Goal: Task Accomplishment & Management: Manage account settings

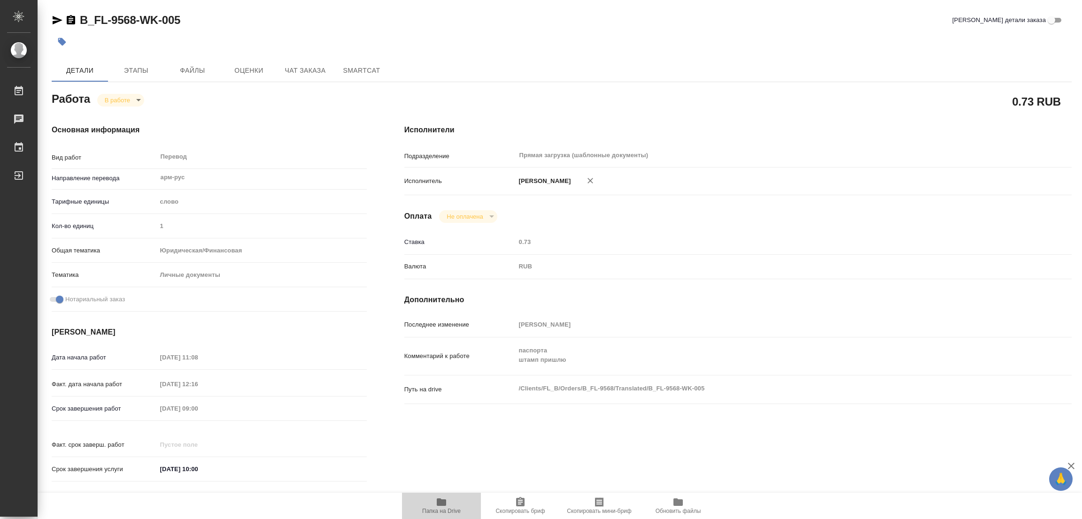
click at [443, 505] on icon "button" at bounding box center [441, 503] width 9 height 8
drag, startPoint x: 75, startPoint y: 8, endPoint x: 134, endPoint y: 18, distance: 60.0
click at [134, 18] on div "B_FL-9568-WK-005 Кратко детали заказа Детали Этапы Файлы Оценки Чат заказа Smar…" at bounding box center [561, 394] width 1030 height 788
copy link "B_FL-9568"
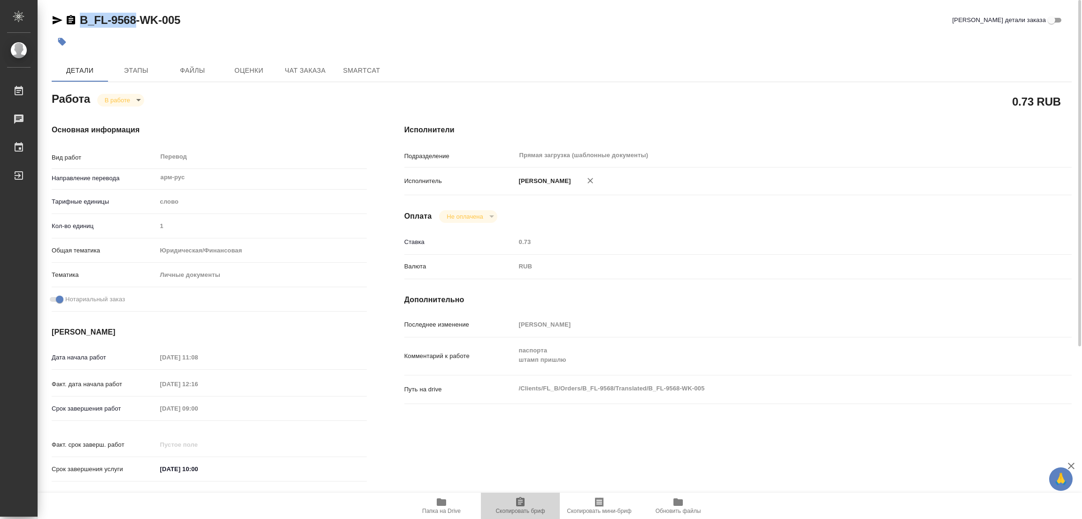
click at [520, 503] on icon "button" at bounding box center [520, 501] width 8 height 9
copy link "B_FL-9568"
click at [832, 121] on div "Исполнители Подразделение Прямая загрузка (шаблонные документы) ​ Исполнитель П…" at bounding box center [737, 306] width 705 height 401
click at [119, 406] on div "Срок завершения работ 02.10.2025 09:00" at bounding box center [209, 408] width 315 height 16
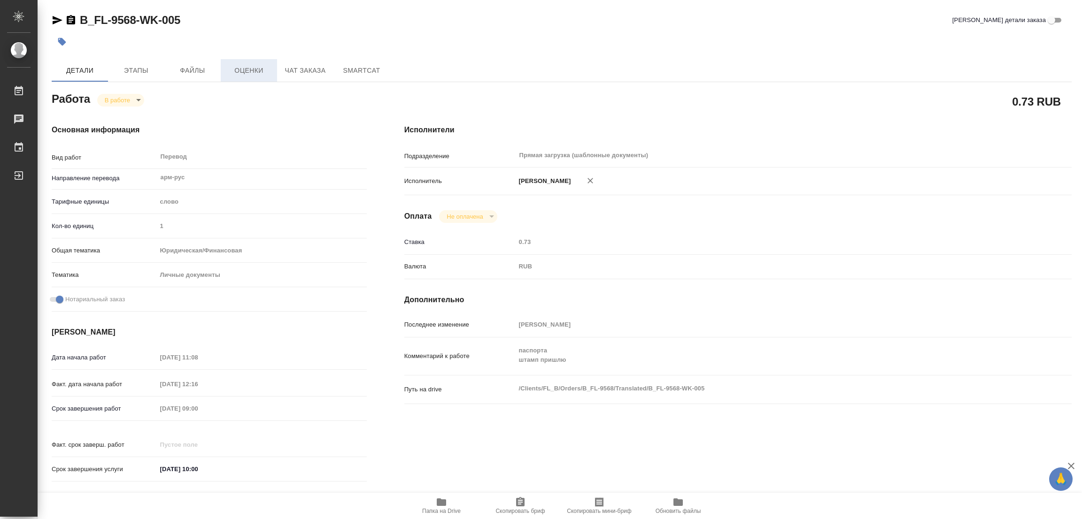
drag, startPoint x: 224, startPoint y: 92, endPoint x: 250, endPoint y: 69, distance: 34.9
click at [224, 92] on div "Работа В работе inProgress" at bounding box center [209, 98] width 315 height 17
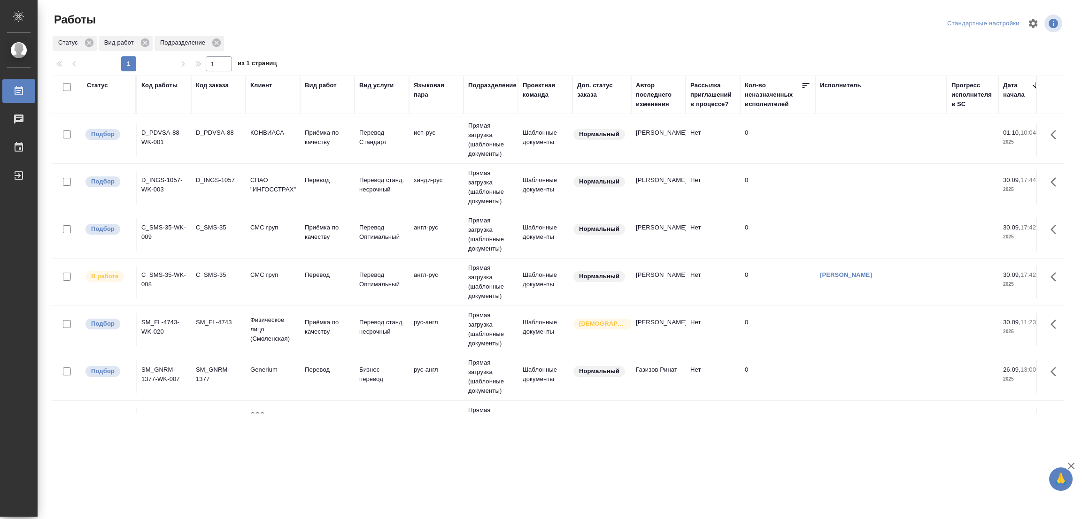
scroll to position [409, 0]
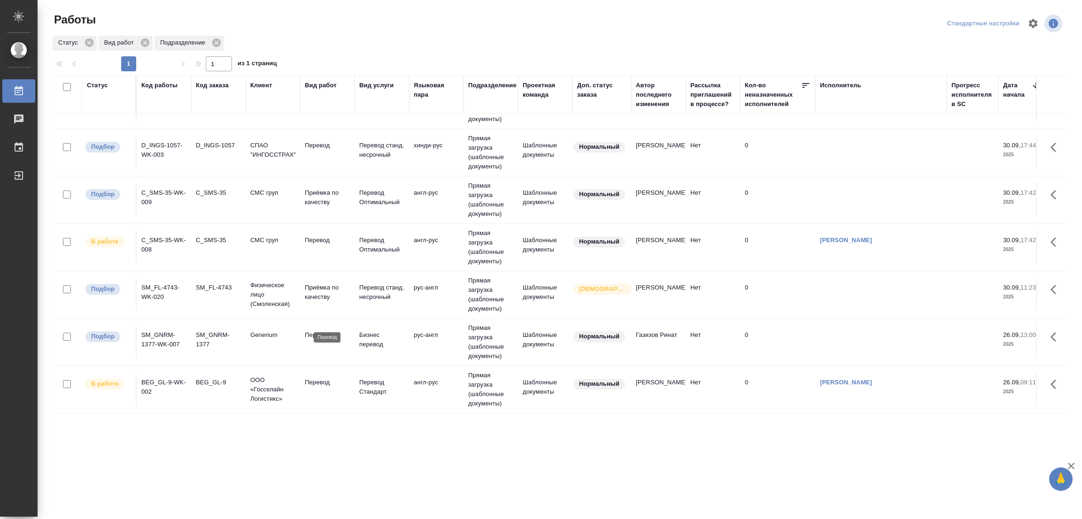
click at [317, 330] on p "Перевод" at bounding box center [327, 334] width 45 height 9
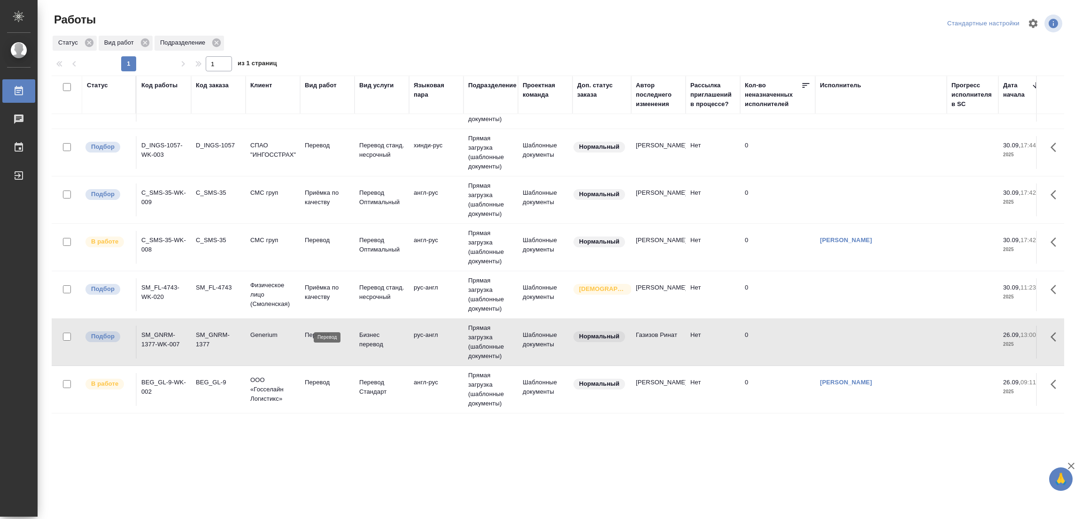
click at [317, 330] on p "Перевод" at bounding box center [327, 334] width 45 height 9
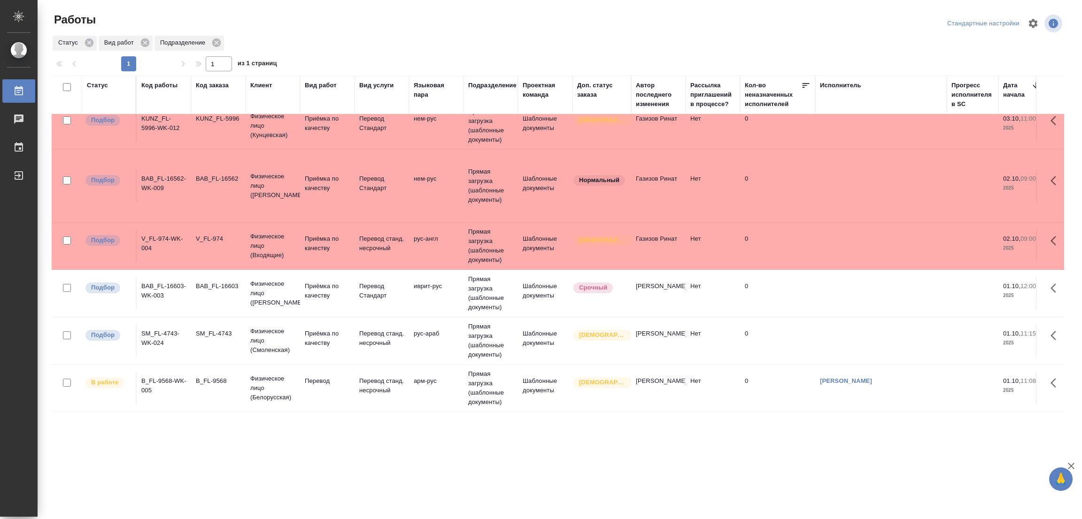
scroll to position [0, 0]
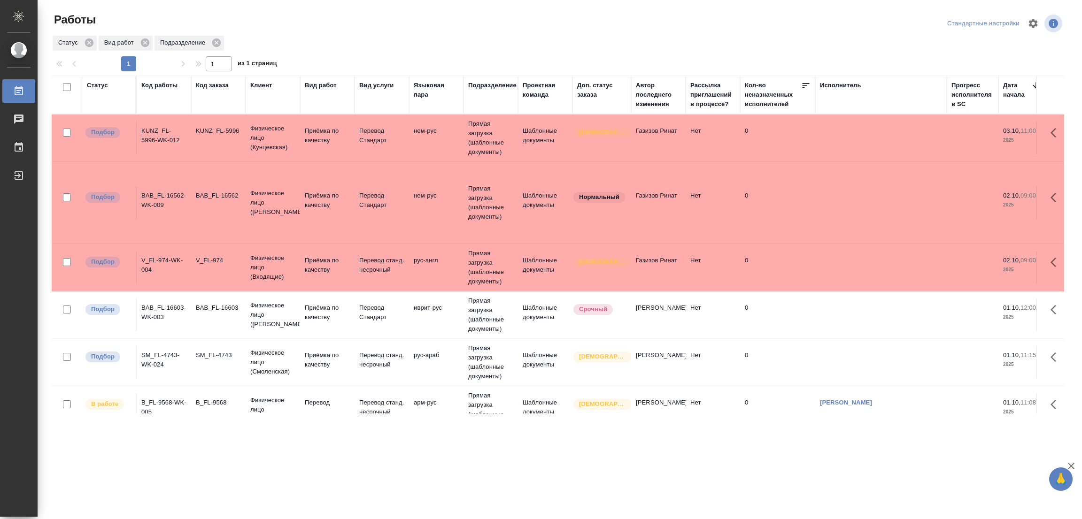
drag, startPoint x: 210, startPoint y: 318, endPoint x: 570, endPoint y: 111, distance: 415.3
click at [212, 315] on td "BAB_FL-16603" at bounding box center [218, 315] width 54 height 33
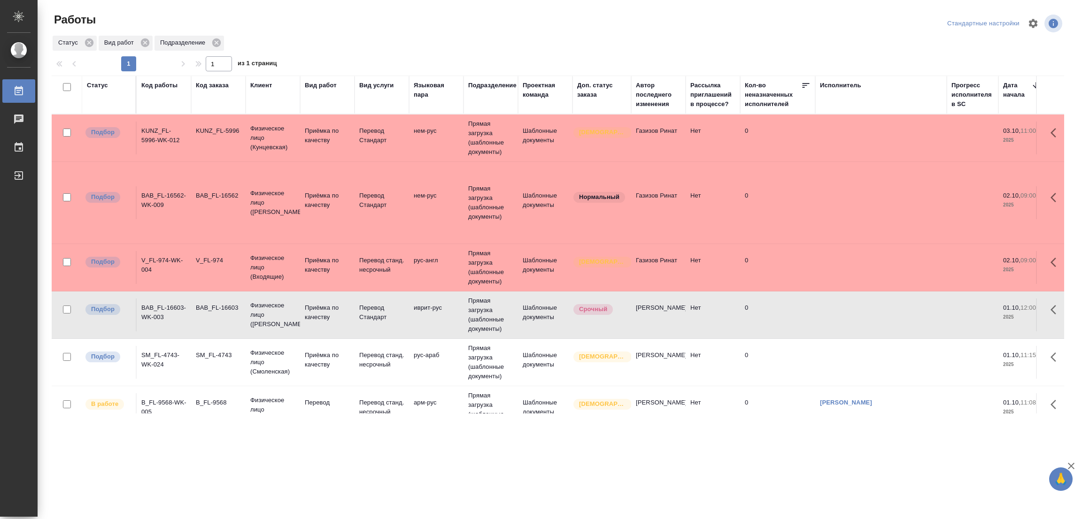
scroll to position [70, 0]
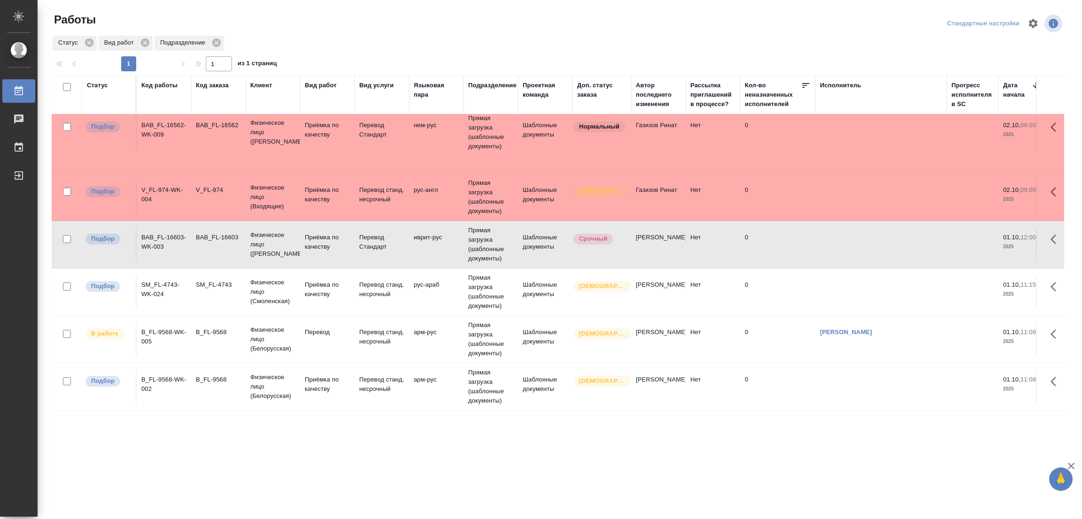
drag, startPoint x: 122, startPoint y: 469, endPoint x: 154, endPoint y: 459, distance: 33.7
click at [128, 467] on div ".cls-1 fill:#fff; AWATERA Popova Galina Работы 0 Чаты График Выйти Работы Станд…" at bounding box center [541, 259] width 1082 height 519
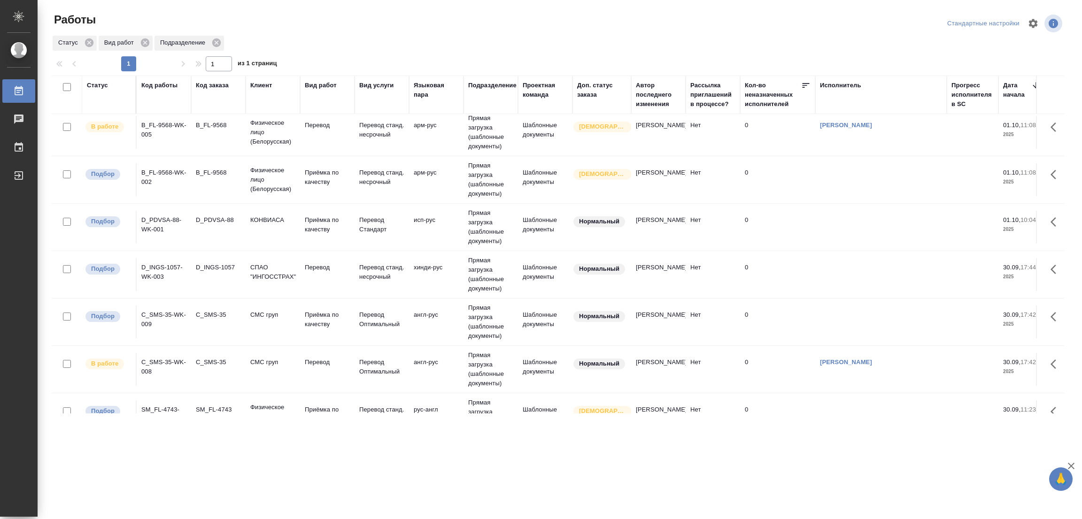
scroll to position [0, 0]
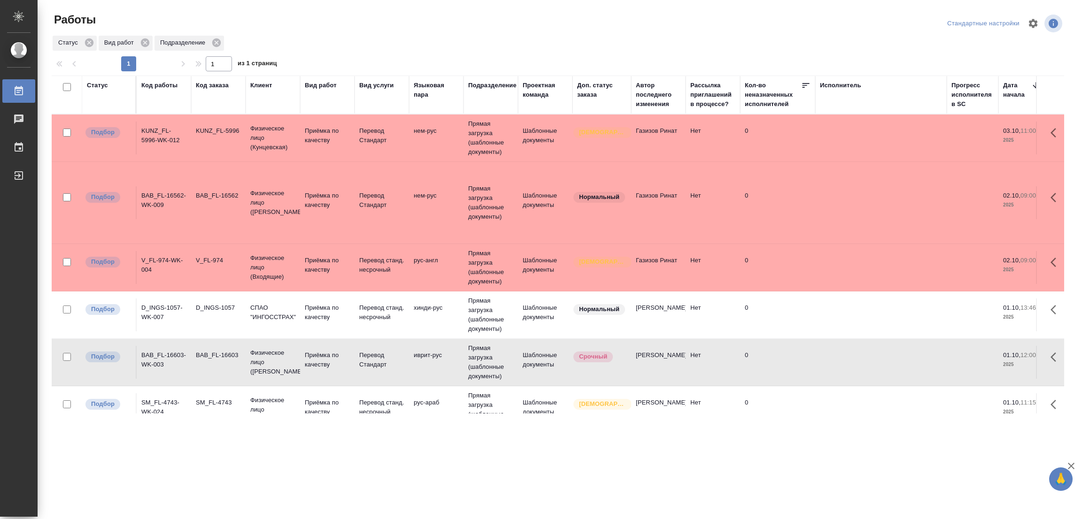
click at [231, 473] on div ".cls-1 fill:#fff; AWATERA Popova Galina Работы 0 Чаты График Выйти Работы Станд…" at bounding box center [541, 259] width 1082 height 519
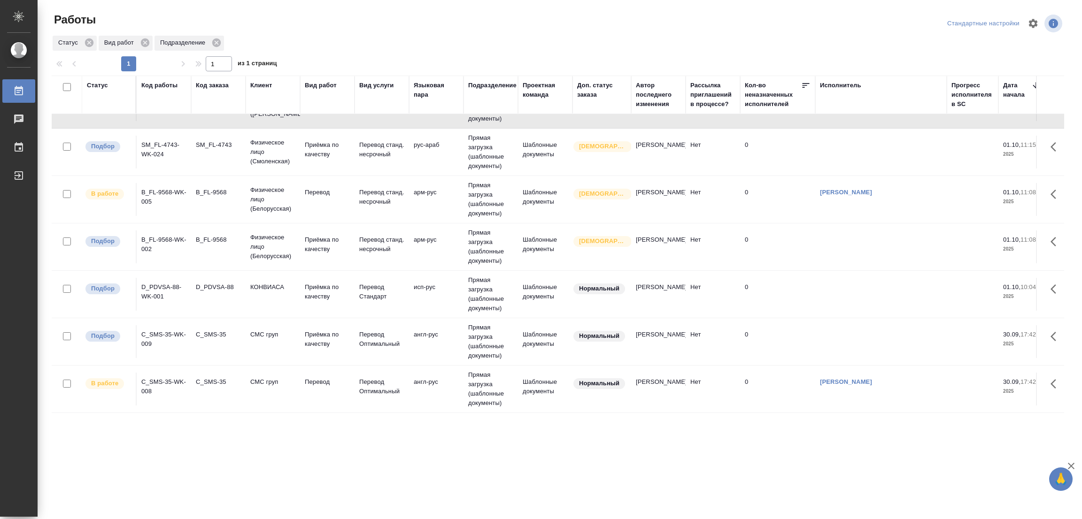
scroll to position [352, 0]
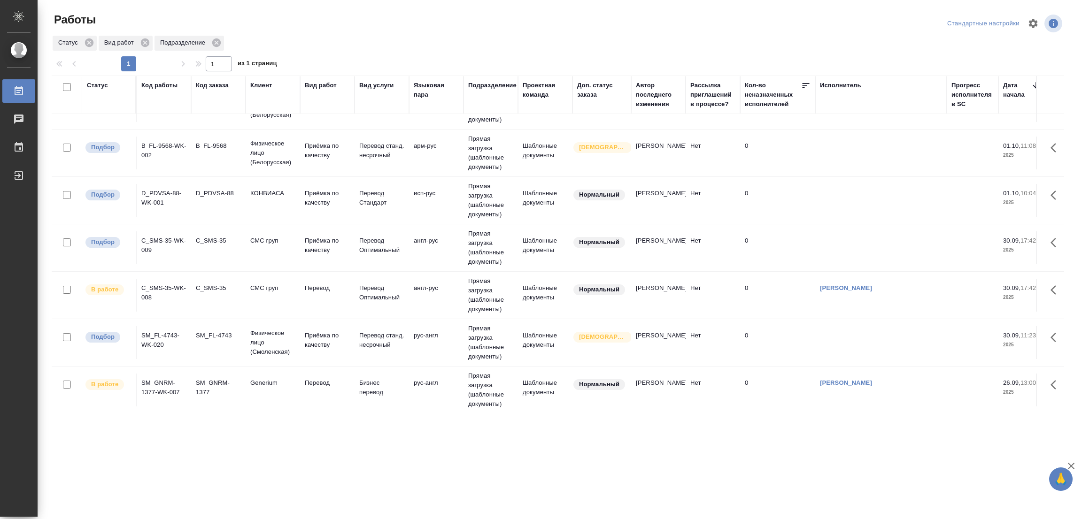
click at [179, 422] on div ".cls-1 fill:#fff; AWATERA Popova Galina Работы 0 Чаты График Выйти Работы Станд…" at bounding box center [541, 259] width 1082 height 519
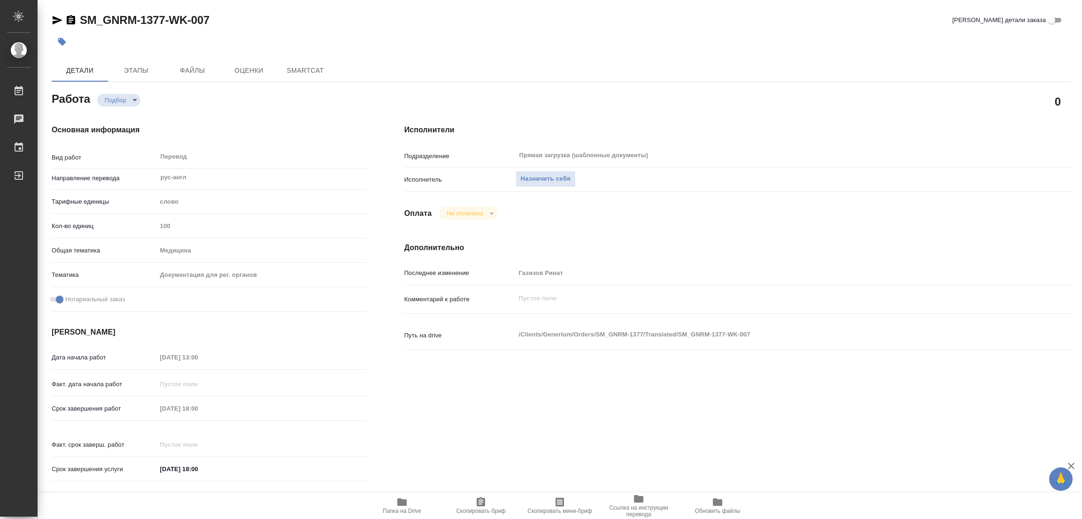
type textarea "x"
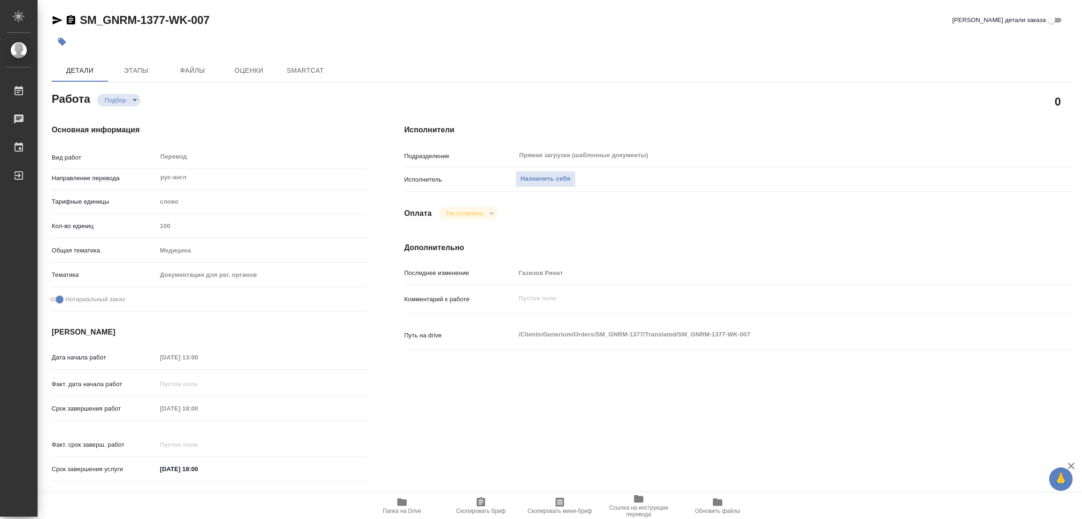
type textarea "x"
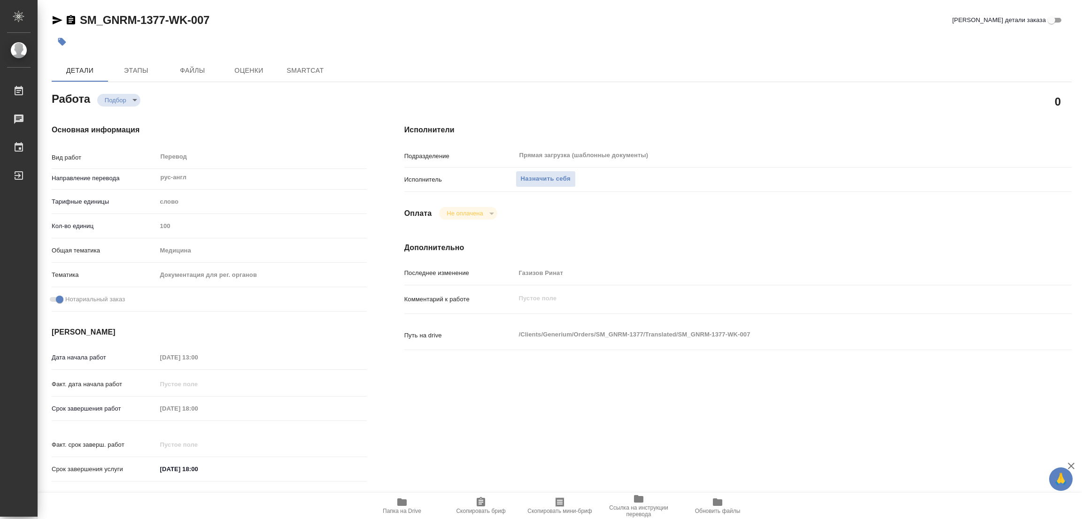
type textarea "x"
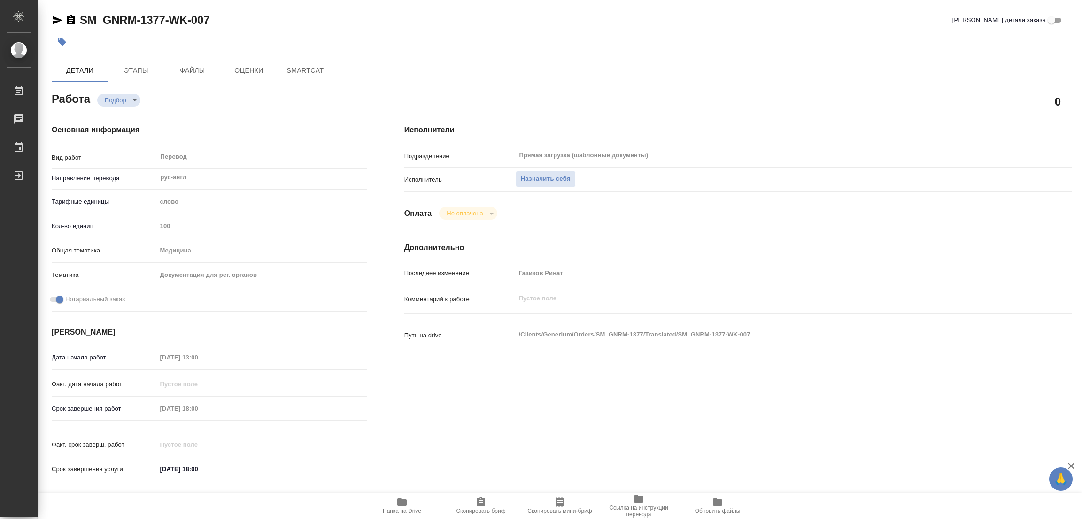
type textarea "x"
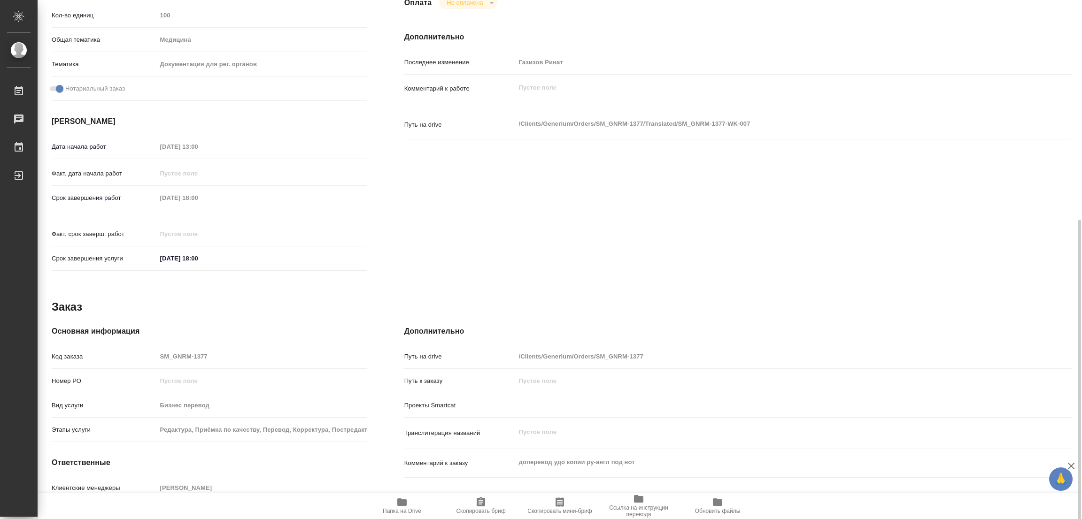
scroll to position [258, 0]
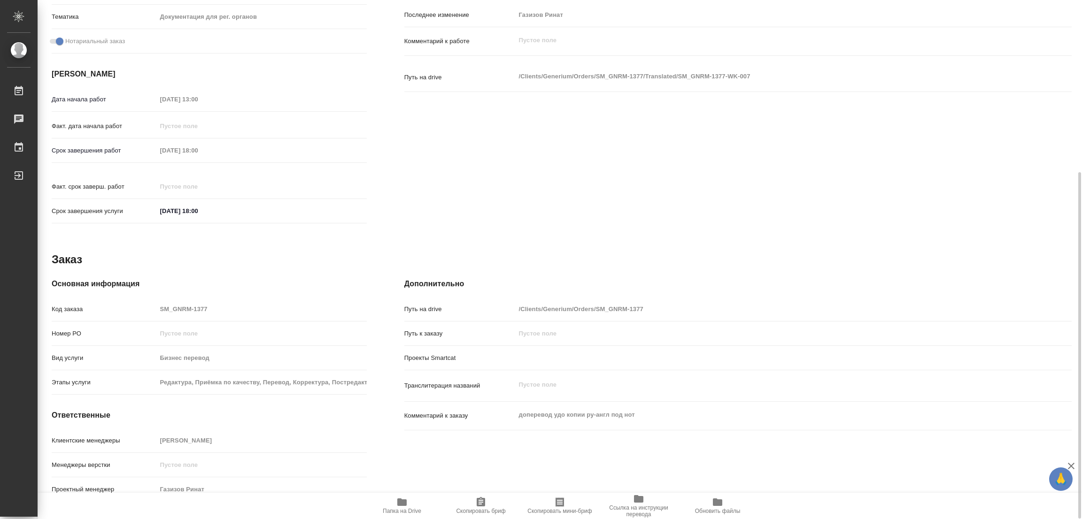
type textarea "x"
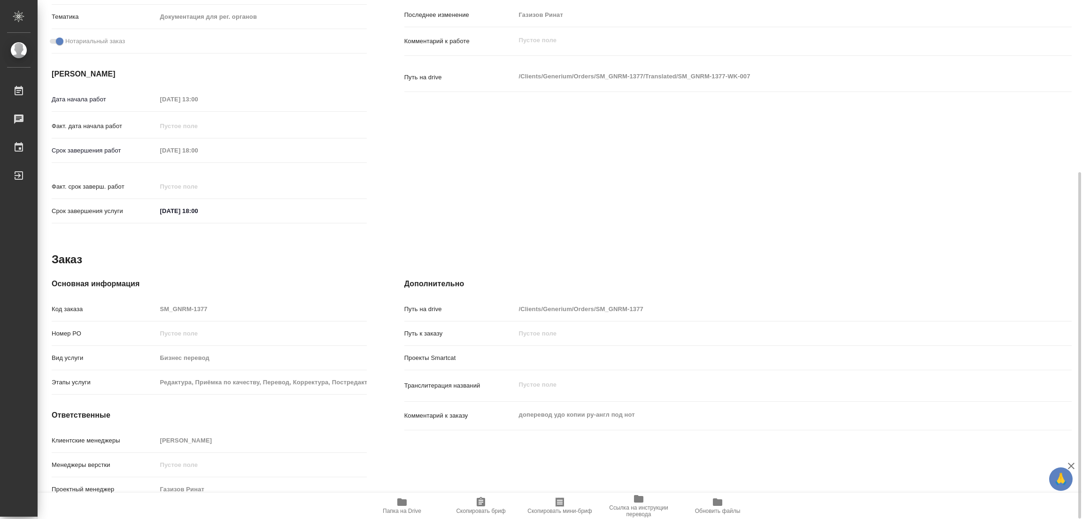
type textarea "x"
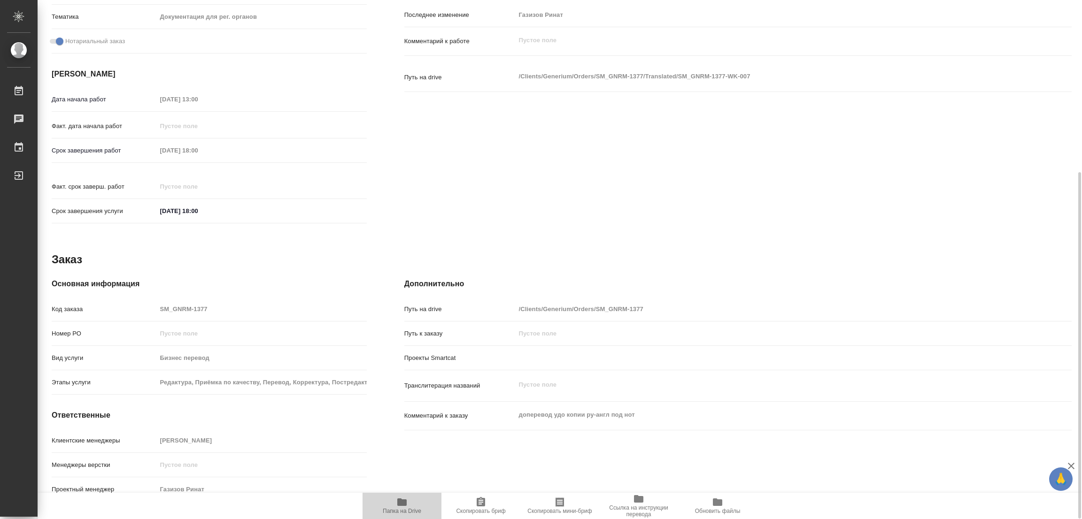
click at [396, 508] on span "Папка на Drive" at bounding box center [402, 511] width 38 height 7
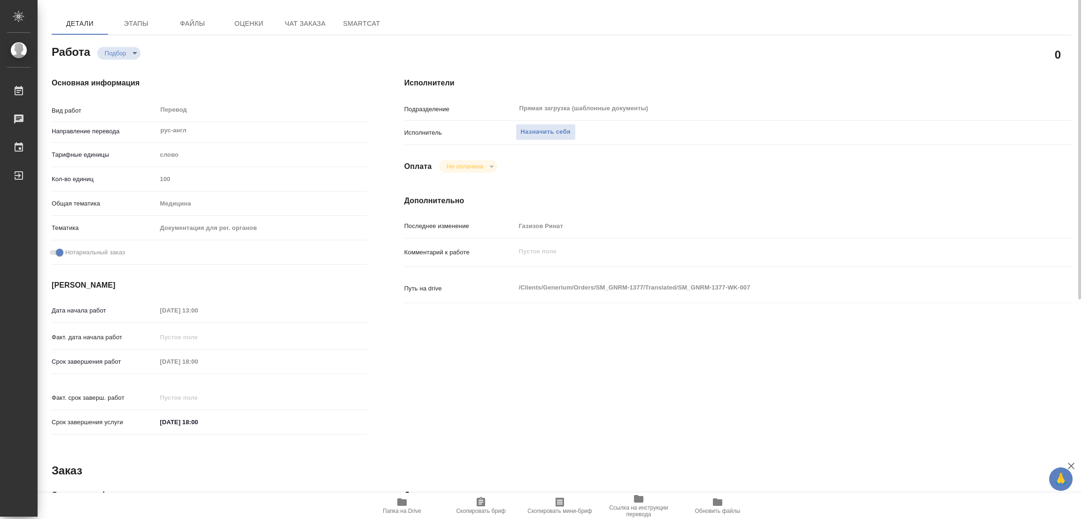
scroll to position [0, 0]
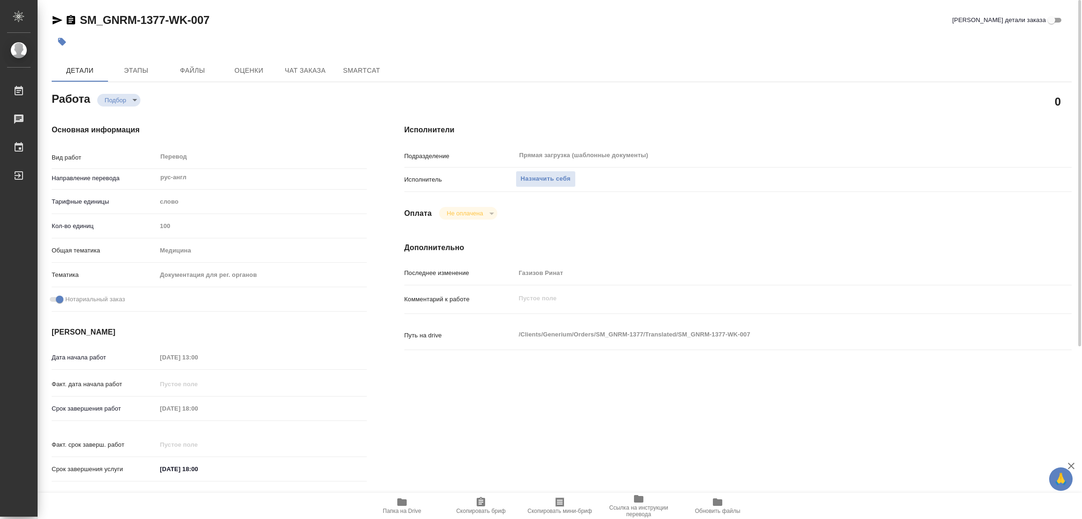
type textarea "x"
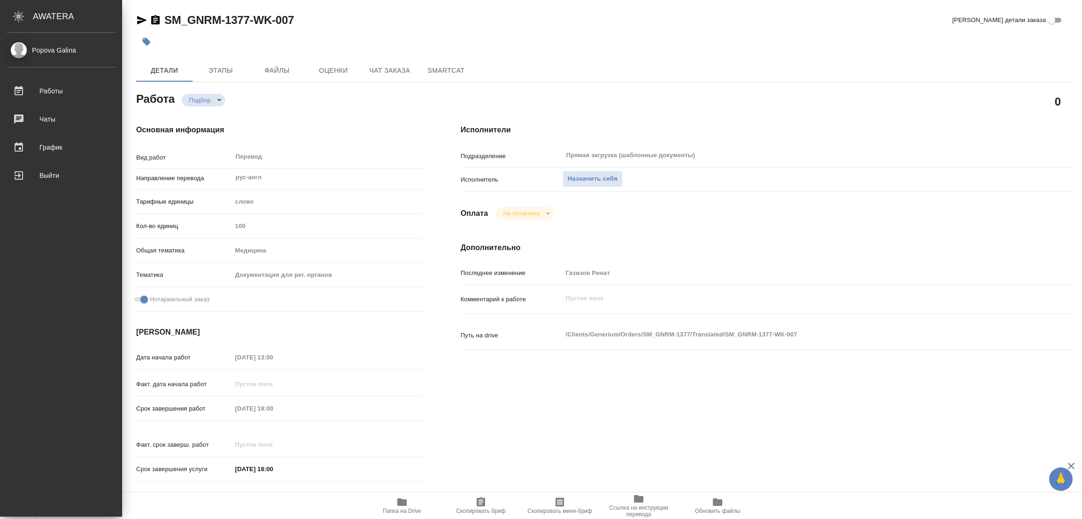
type textarea "x"
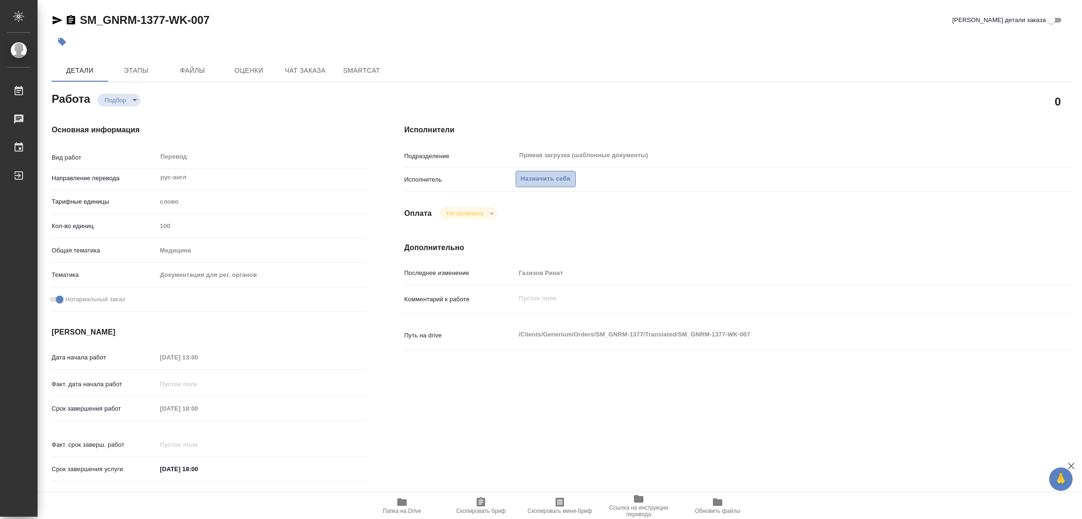
click at [553, 178] on span "Назначить себя" at bounding box center [546, 179] width 50 height 11
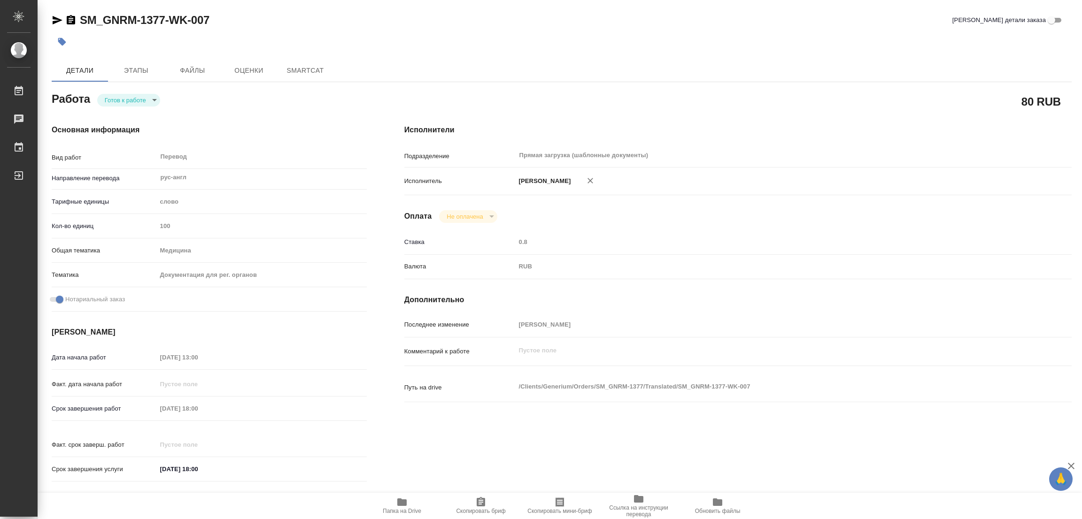
type textarea "x"
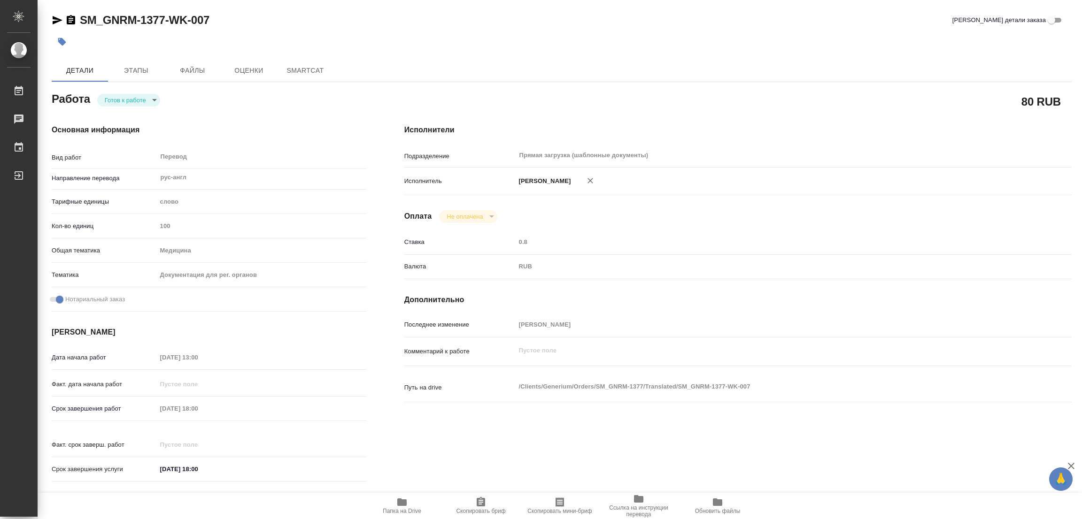
type textarea "x"
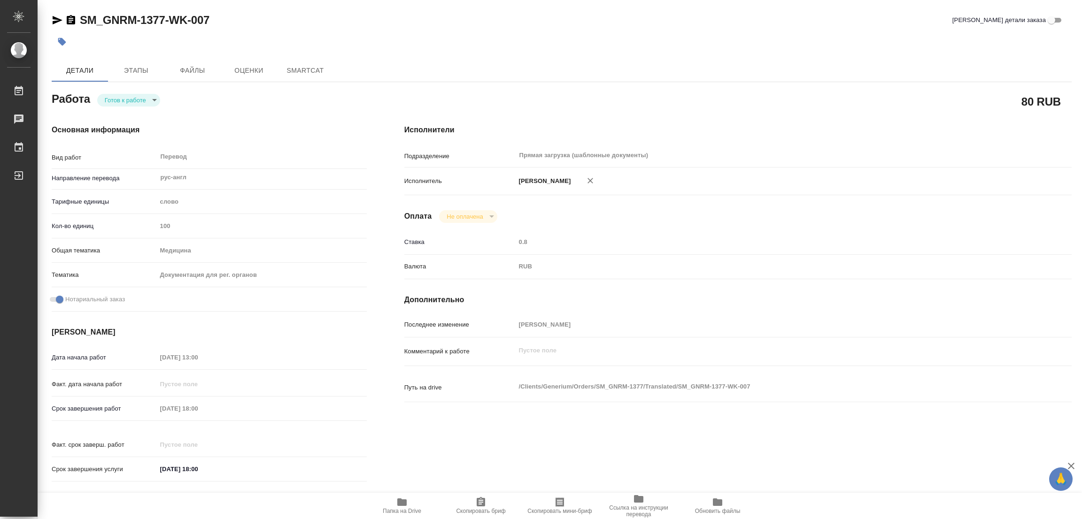
type textarea "x"
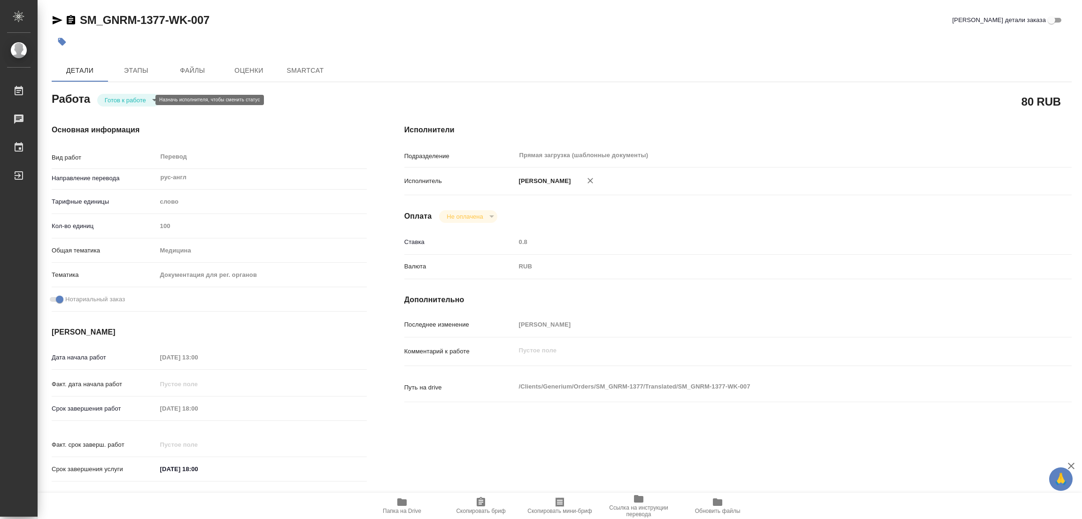
click at [119, 99] on body "🙏 .cls-1 fill:#fff; AWATERA [PERSON_NAME] Работы Чаты График Выйти SM_GNRM-1377…" at bounding box center [541, 259] width 1082 height 519
type textarea "x"
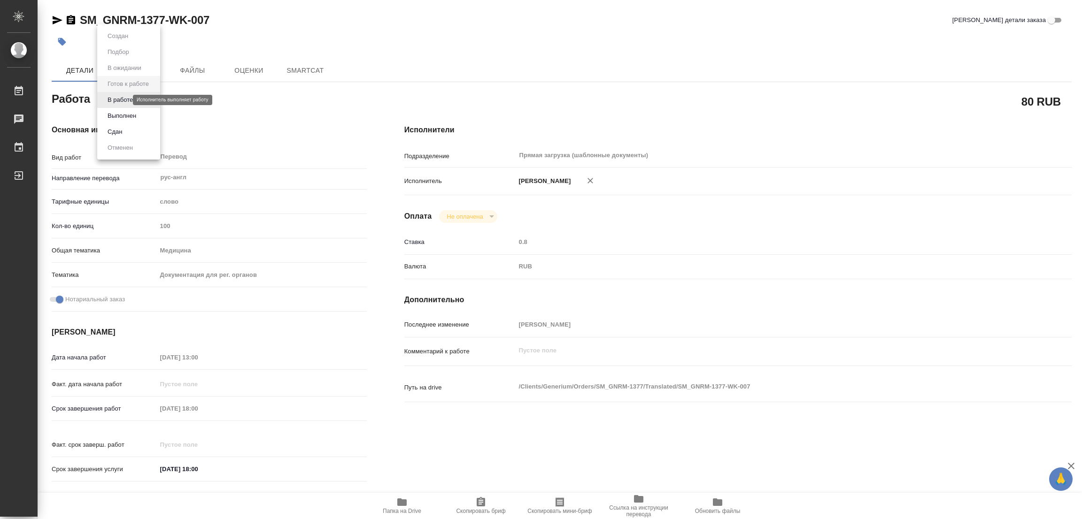
type textarea "x"
click at [119, 99] on button "В работе" at bounding box center [120, 100] width 31 height 10
type textarea "x"
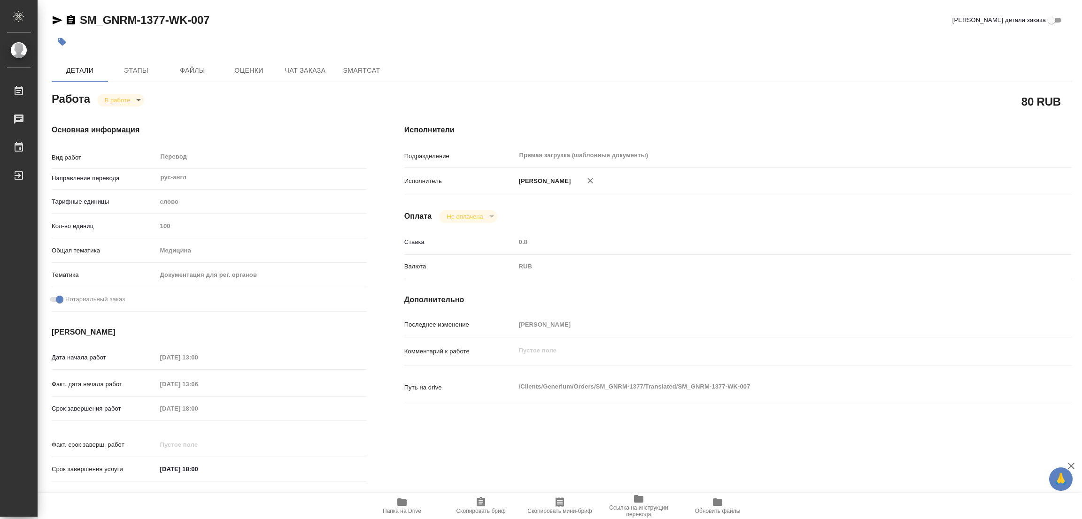
type textarea "x"
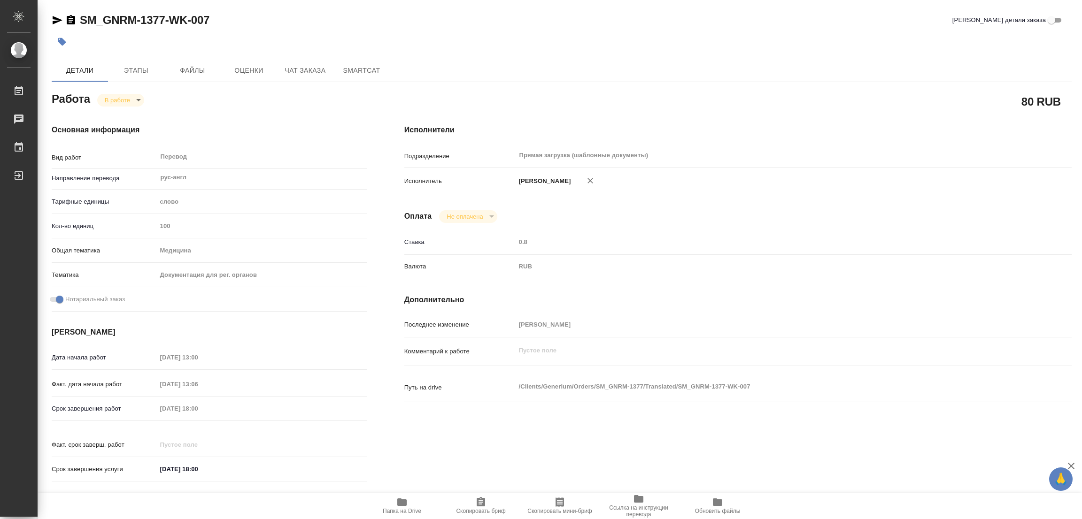
type textarea "x"
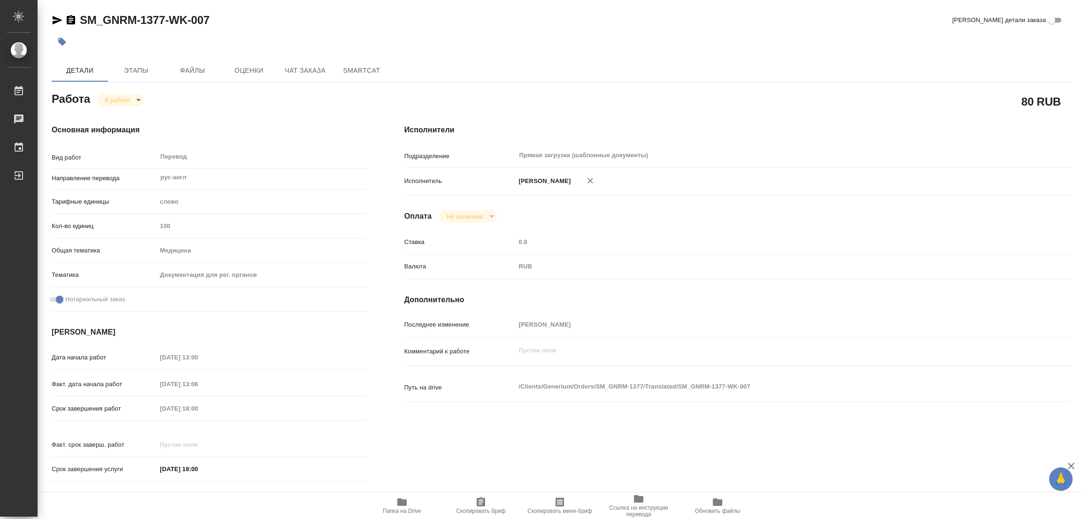
type textarea "x"
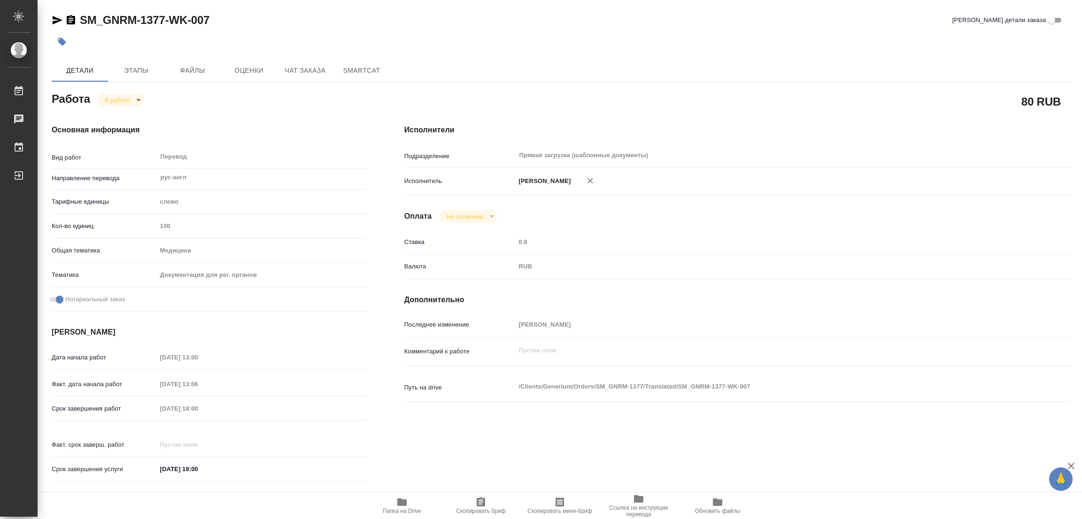
type textarea "x"
drag, startPoint x: 78, startPoint y: 11, endPoint x: 164, endPoint y: 22, distance: 86.2
click at [164, 22] on div "SM_GNRM-1377-WK-007 Кратко детали заказа Детали Этапы Файлы Оценки Чат заказа S…" at bounding box center [561, 394] width 1030 height 788
copy link "SM_GNRM-1377"
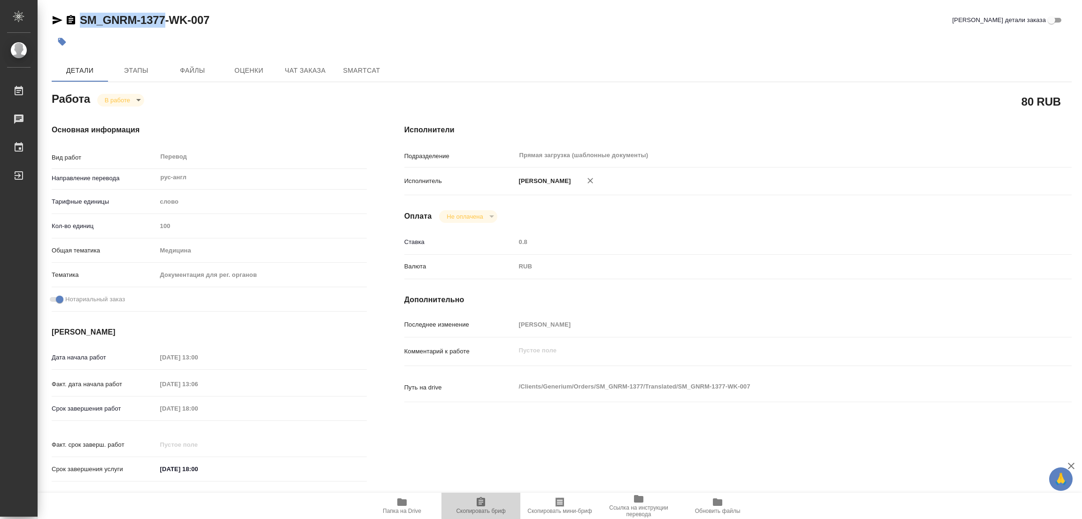
click at [469, 504] on span "Скопировать бриф" at bounding box center [481, 506] width 68 height 18
copy link "SM_GNRM-1377"
click at [104, 409] on div "Срок завершения работ 01.10.2025 18:00" at bounding box center [209, 408] width 315 height 16
click at [545, 35] on div at bounding box center [392, 41] width 680 height 21
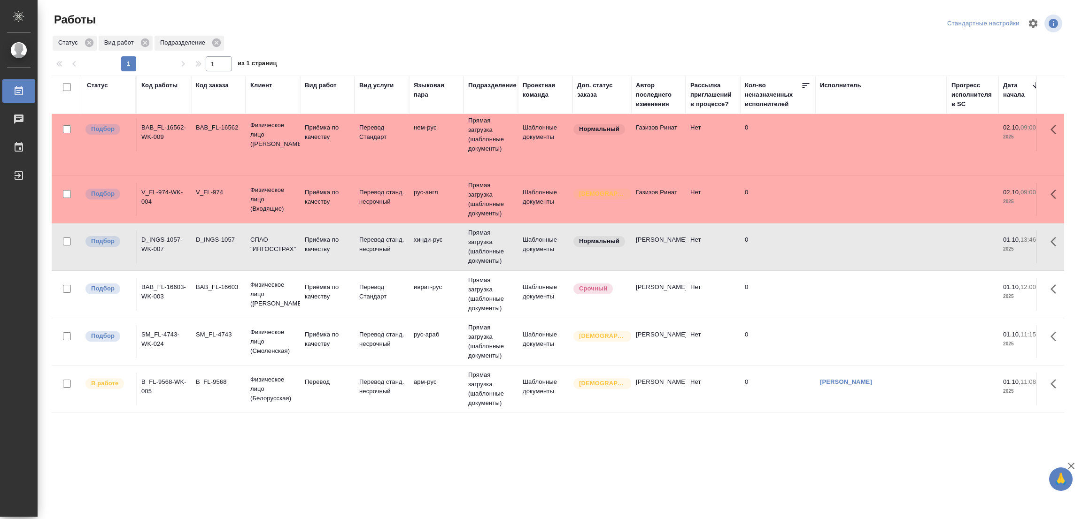
scroll to position [66, 0]
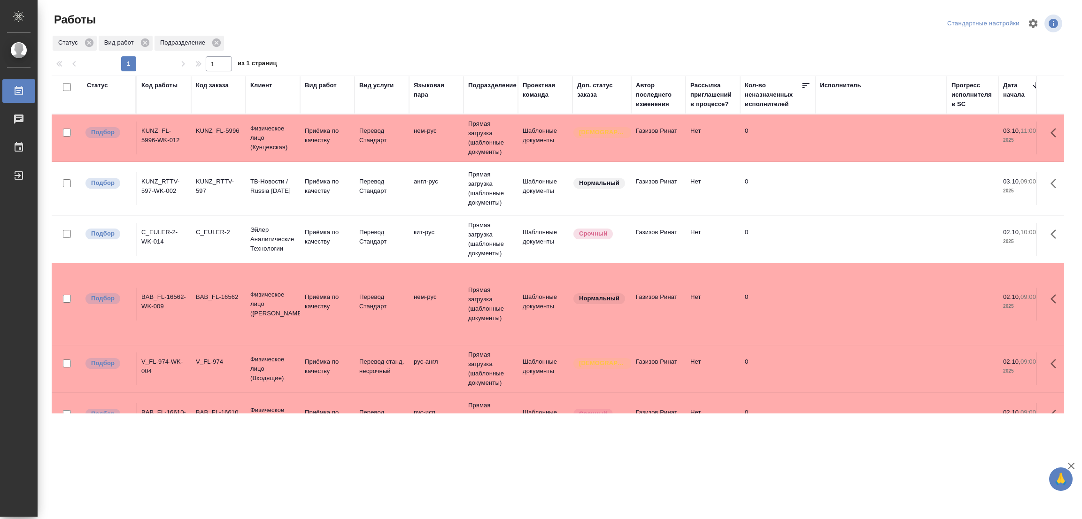
click at [43, 204] on div "Работы Стандартные настройки Статус Вид работ Подразделение 1 1 из 1 страниц Ст…" at bounding box center [560, 209] width 1044 height 419
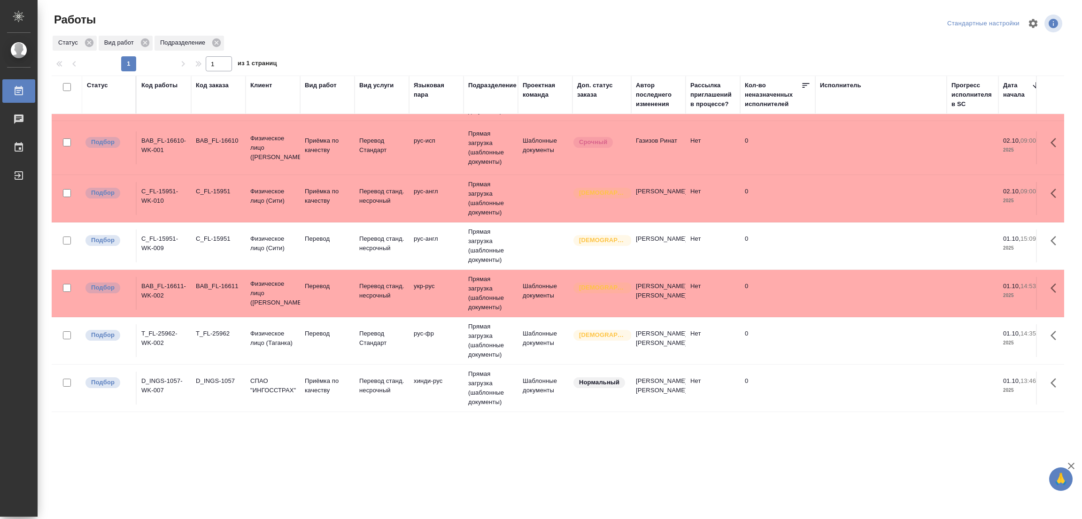
scroll to position [282, 0]
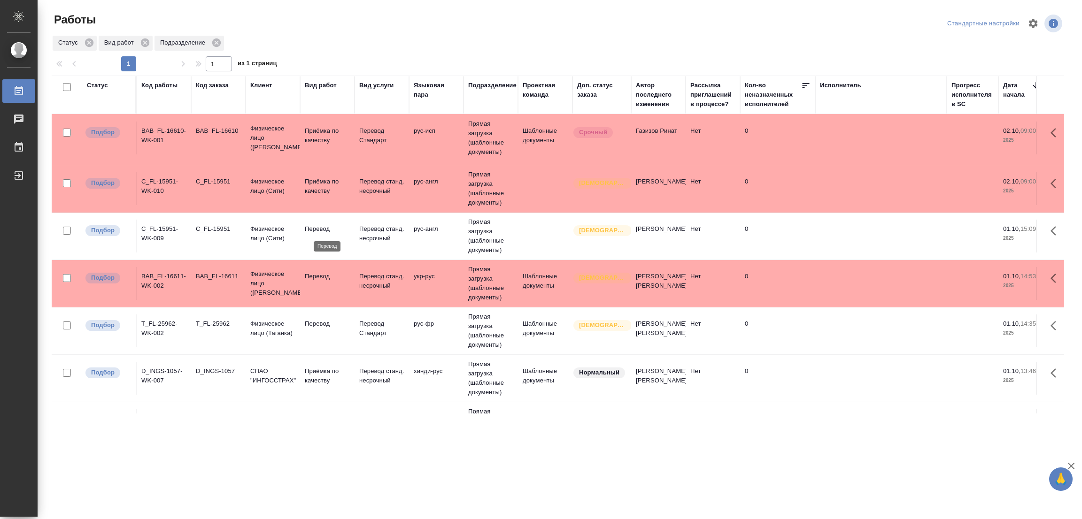
click at [311, 225] on p "Перевод" at bounding box center [327, 228] width 45 height 9
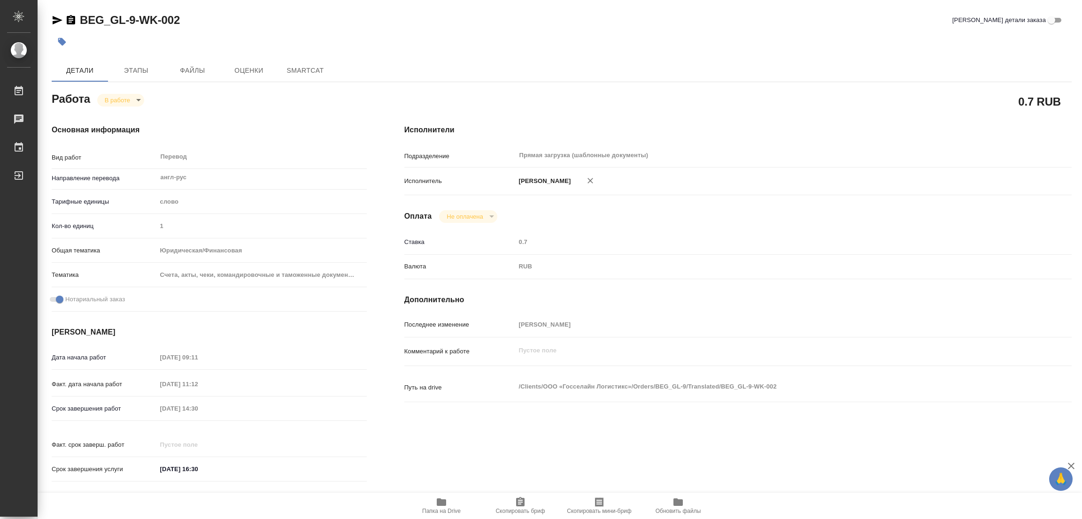
type textarea "x"
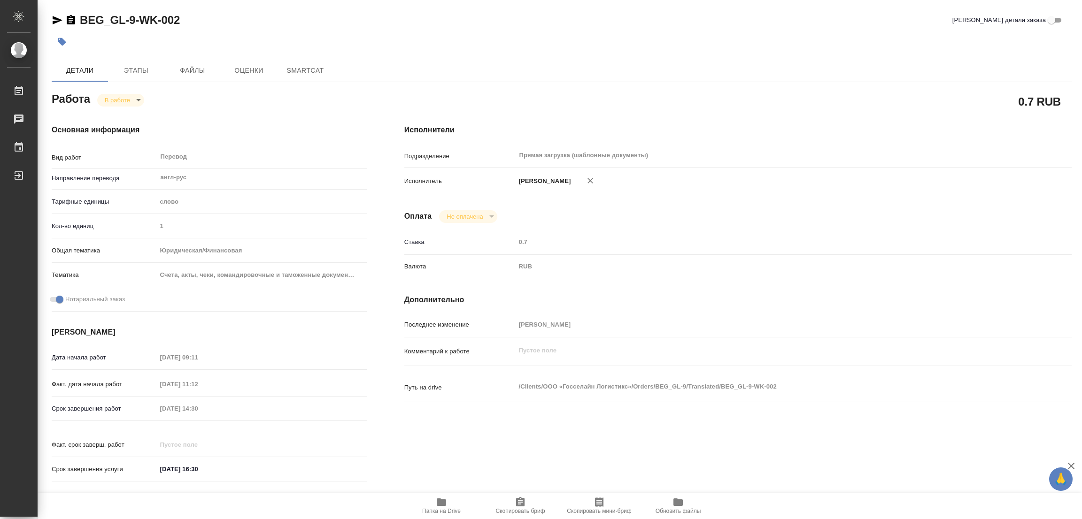
type textarea "x"
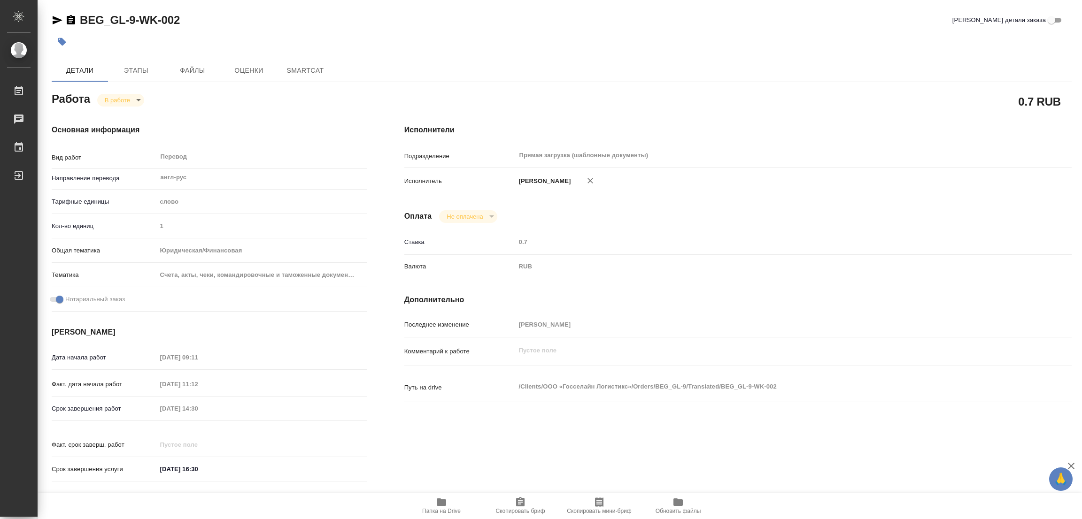
type textarea "x"
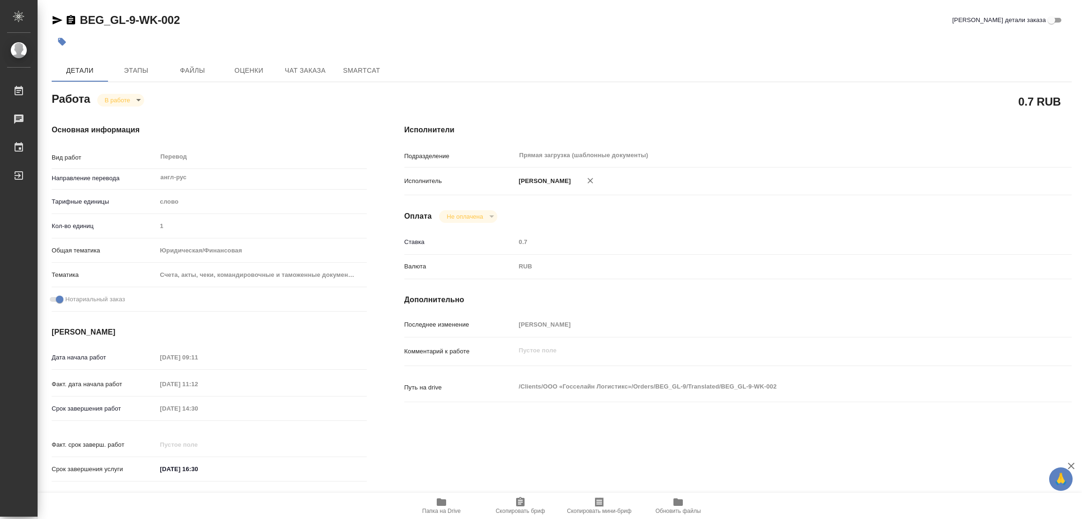
type textarea "x"
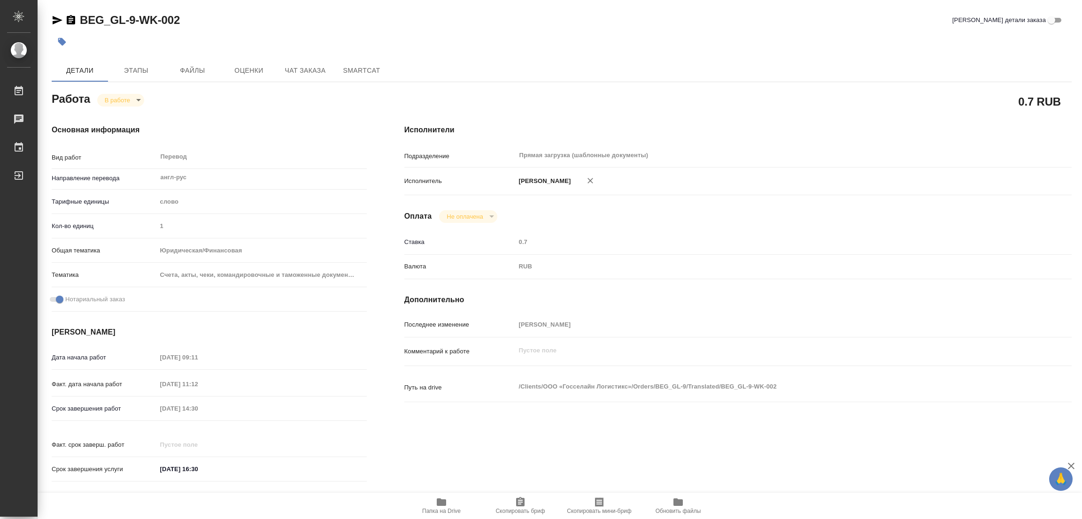
type textarea "x"
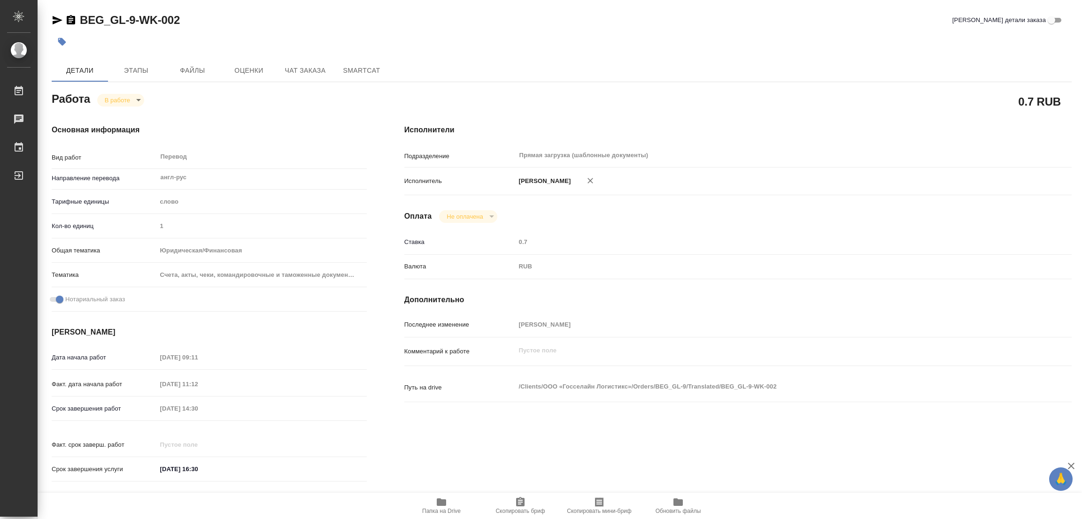
click at [443, 504] on icon "button" at bounding box center [441, 503] width 9 height 8
click at [130, 68] on span "Этапы" at bounding box center [136, 71] width 45 height 12
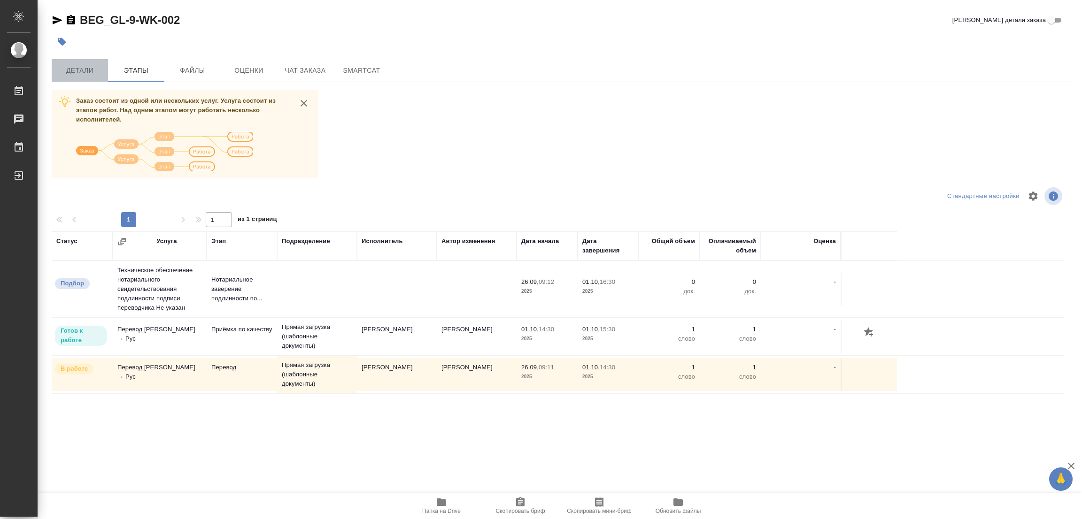
click at [72, 67] on span "Детали" at bounding box center [79, 71] width 45 height 12
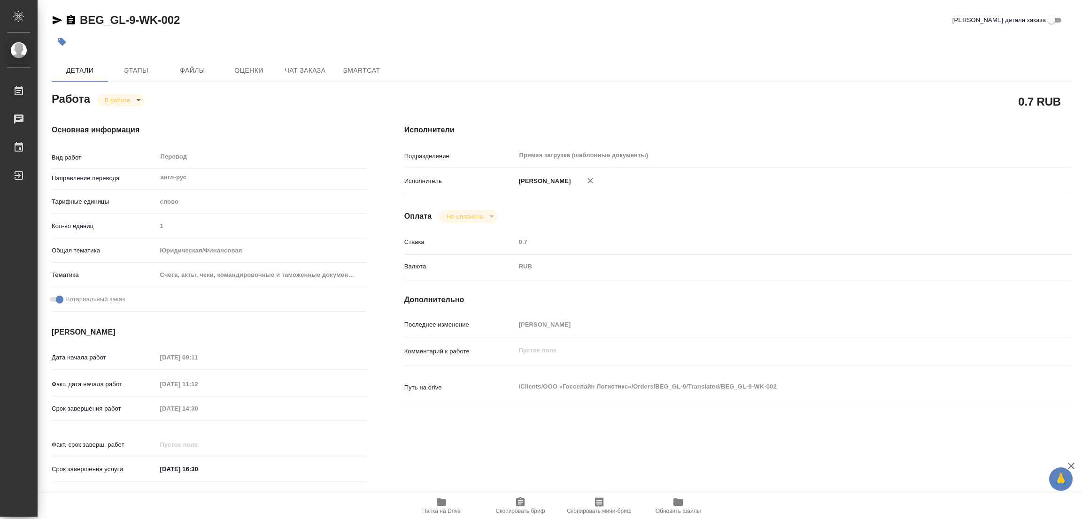
type textarea "x"
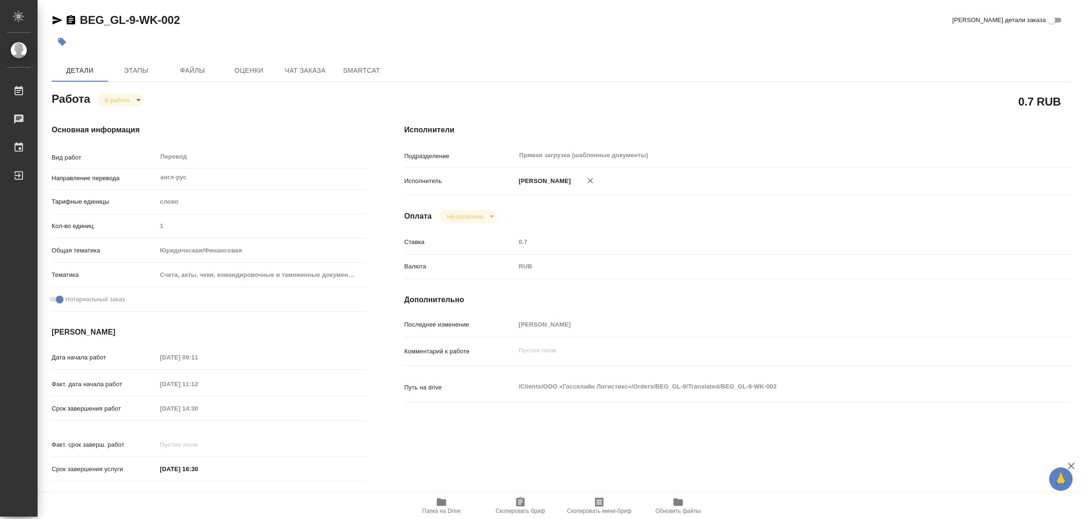
type textarea "x"
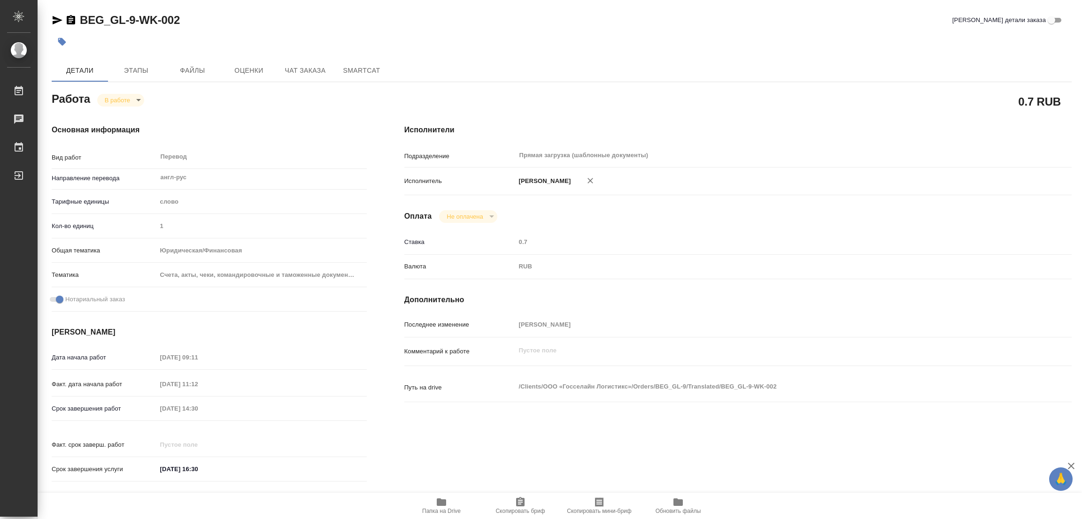
type textarea "x"
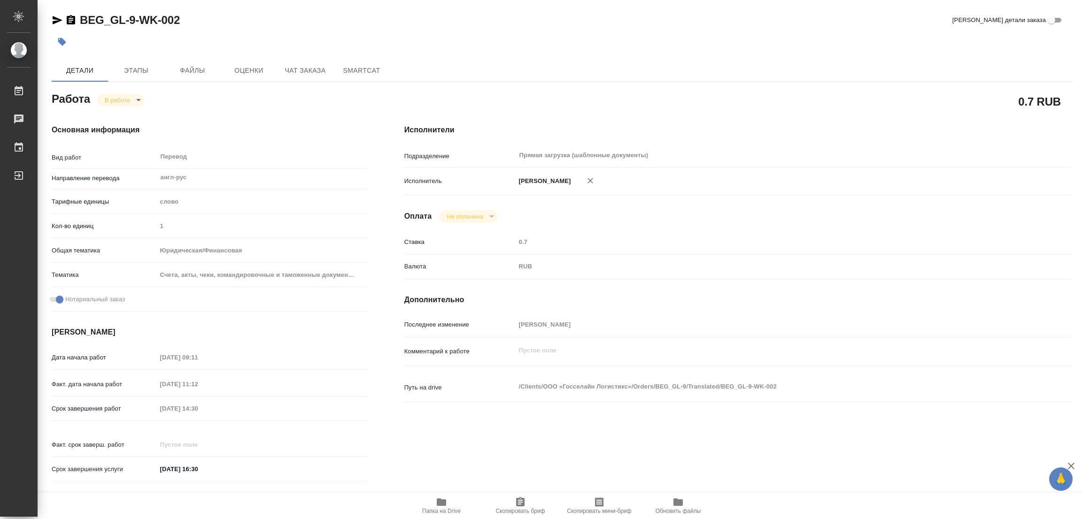
type textarea "x"
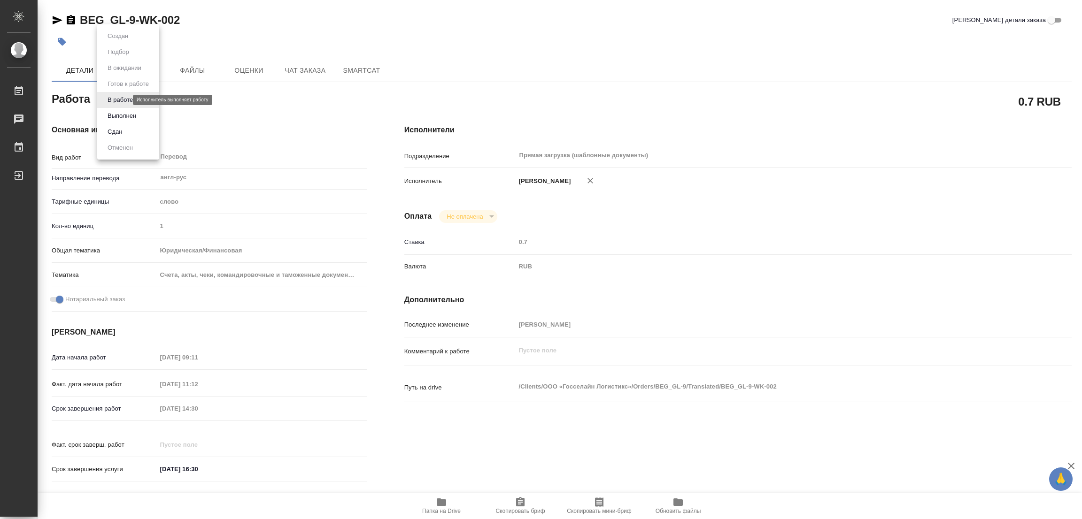
click at [118, 99] on body "🙏 .cls-1 fill:#fff; AWATERA Popova Galina Работы 0 Чаты График Выйти BEG_GL-9-W…" at bounding box center [541, 259] width 1082 height 519
click at [118, 114] on button "Выполнен" at bounding box center [122, 116] width 34 height 10
type textarea "x"
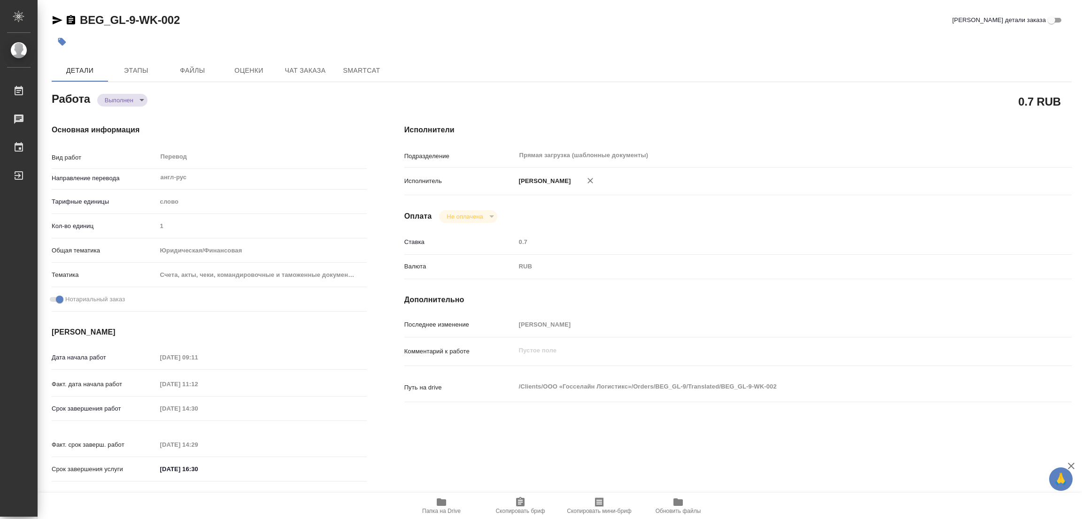
type textarea "x"
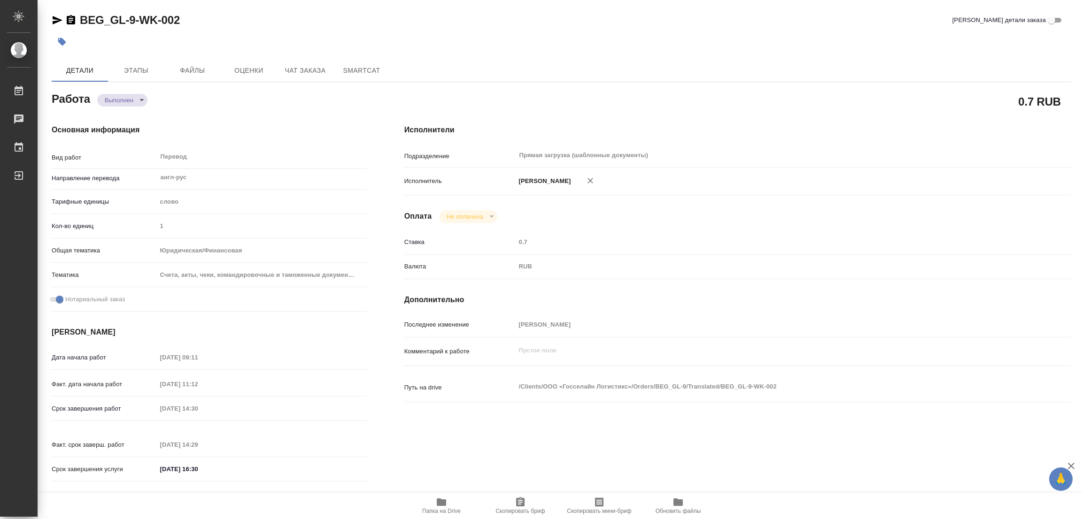
type textarea "x"
click at [60, 39] on icon "button" at bounding box center [61, 41] width 9 height 9
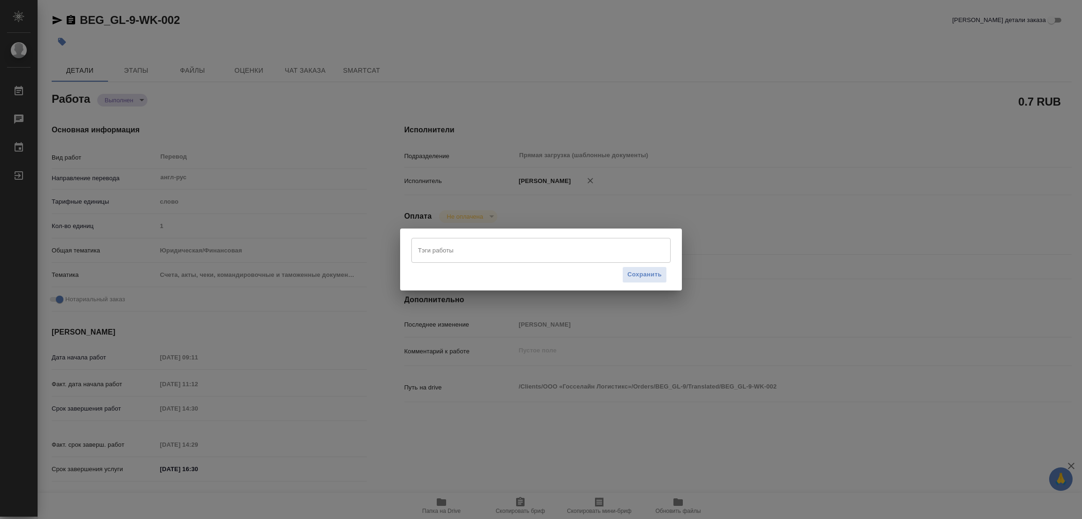
type textarea "x"
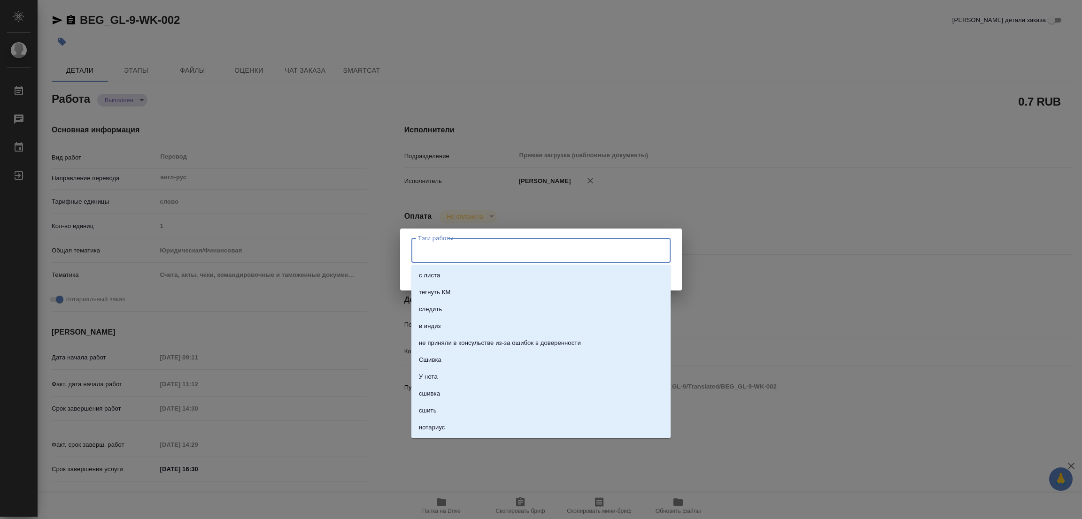
click at [435, 246] on input "Тэги работы" at bounding box center [531, 250] width 233 height 16
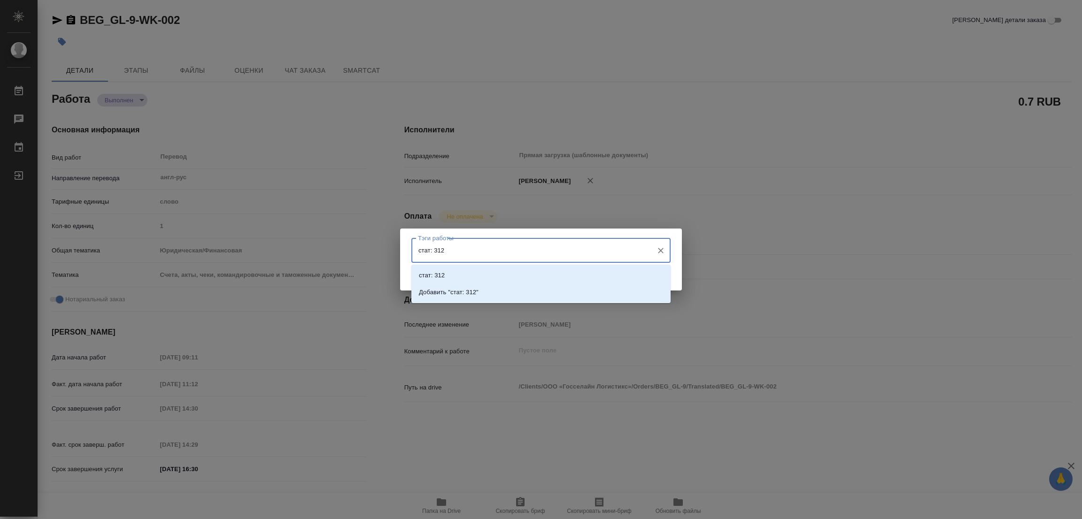
type input "стат: 312"
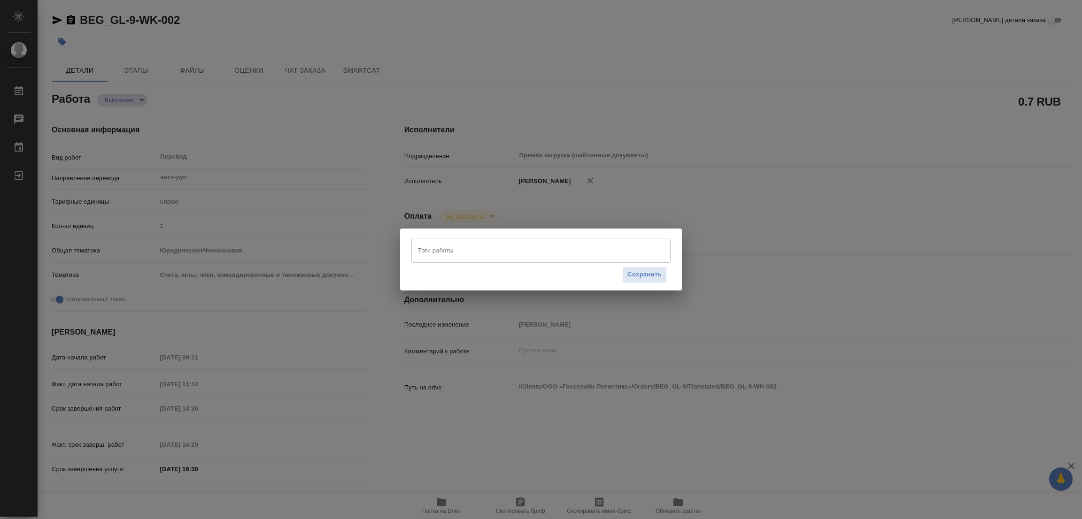
click at [433, 203] on div "Тэги работы Тэги работы Сохранить" at bounding box center [541, 259] width 1082 height 519
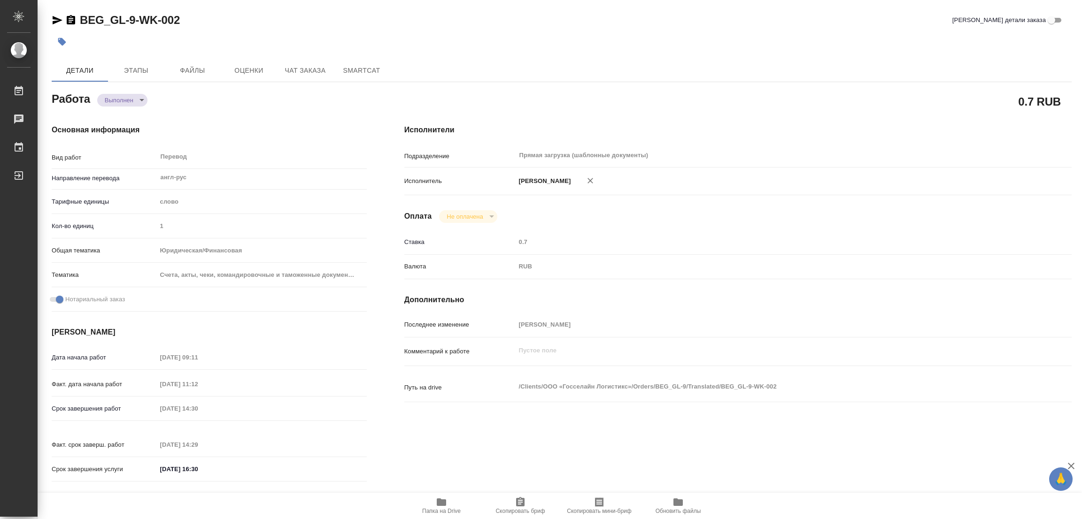
click at [430, 203] on div "Исполнители Подразделение Прямая загрузка (шаблонные документы) ​ Исполнитель П…" at bounding box center [737, 306] width 705 height 401
click at [66, 38] on icon "button" at bounding box center [61, 41] width 9 height 9
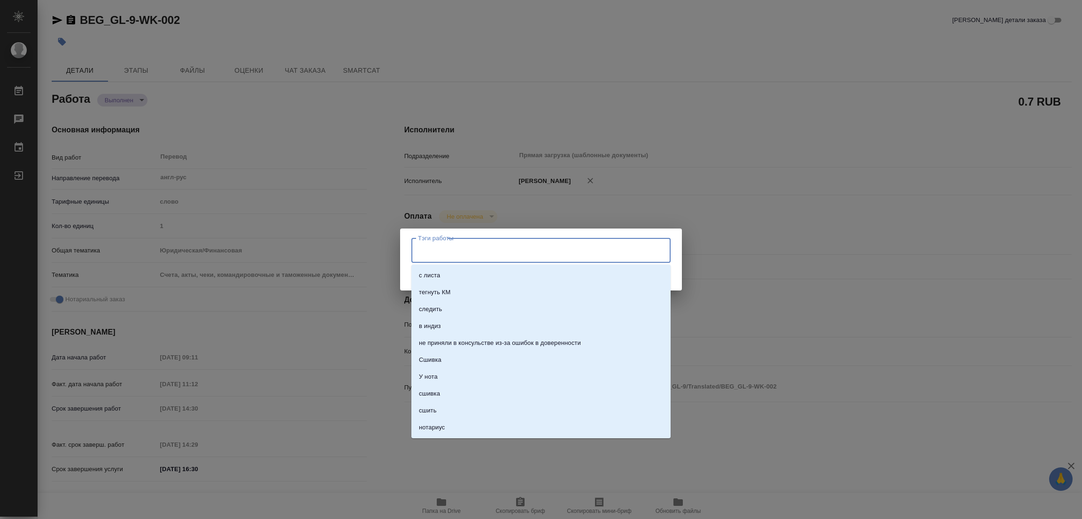
click at [516, 254] on input "Тэги работы" at bounding box center [531, 250] width 233 height 16
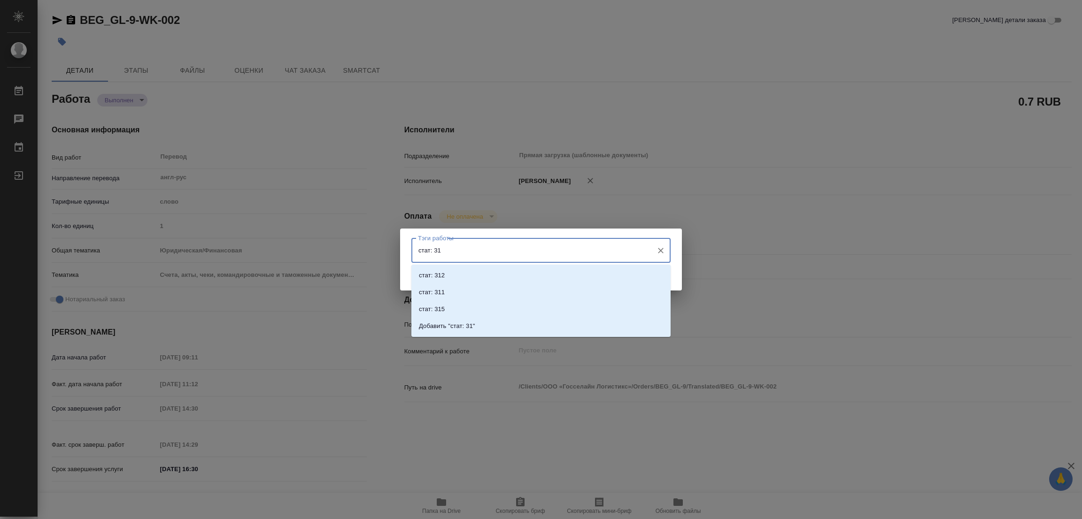
type input "стат: 312"
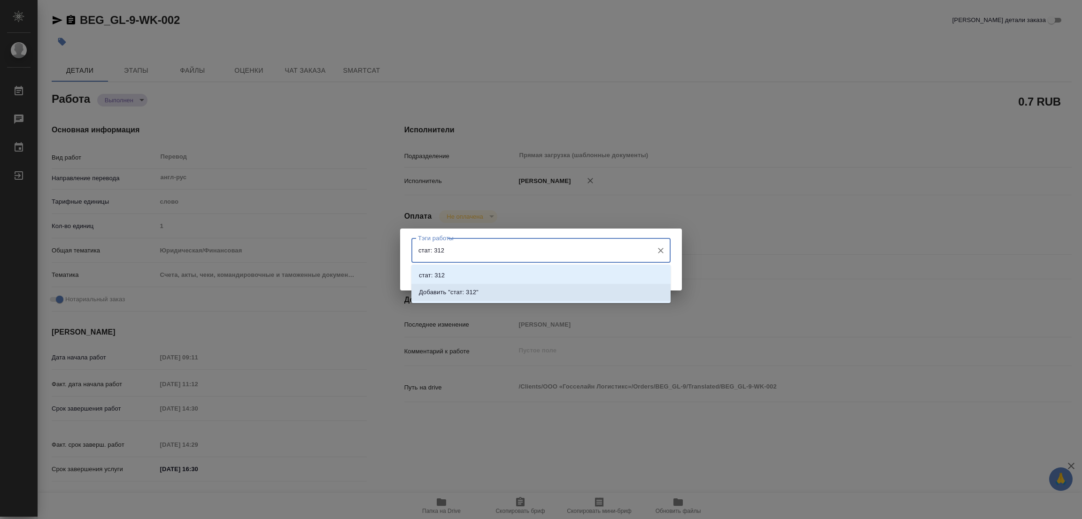
click at [453, 293] on p "Добавить "стат: 312"" at bounding box center [449, 292] width 60 height 9
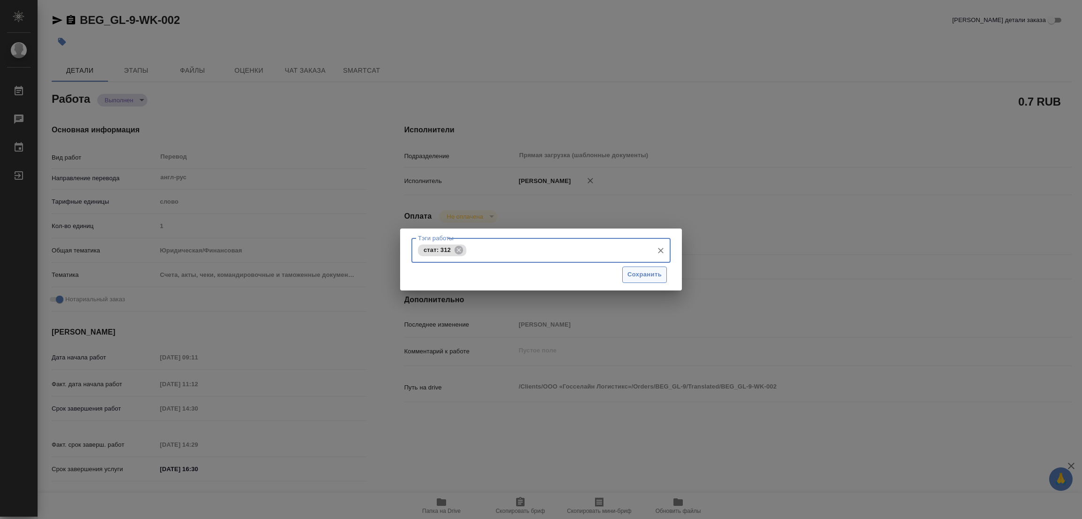
click at [638, 272] on span "Сохранить" at bounding box center [644, 274] width 34 height 11
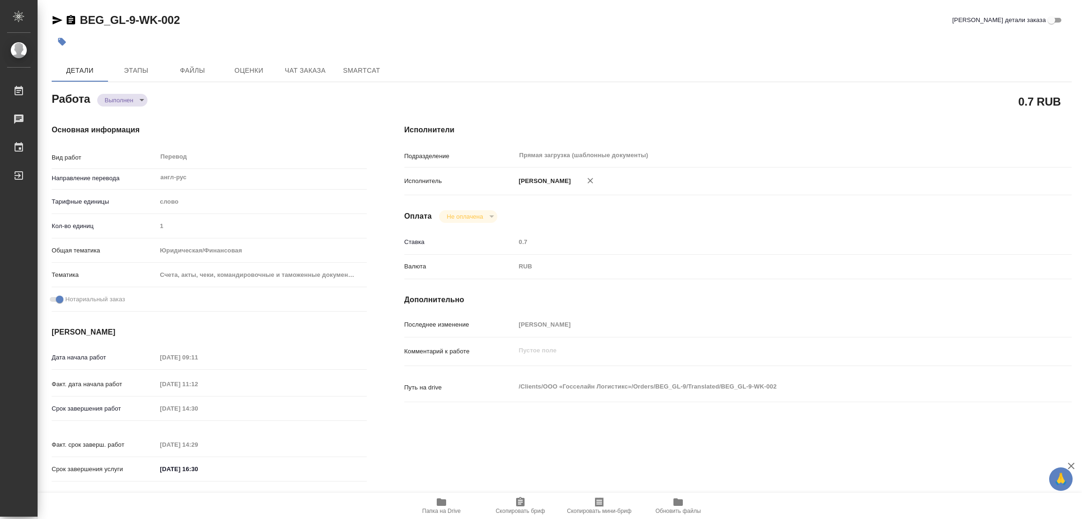
type input "completed"
type textarea "Перевод"
type textarea "x"
type input "англ-рус"
type input "5a8b1489cc6b4906c91bfd90"
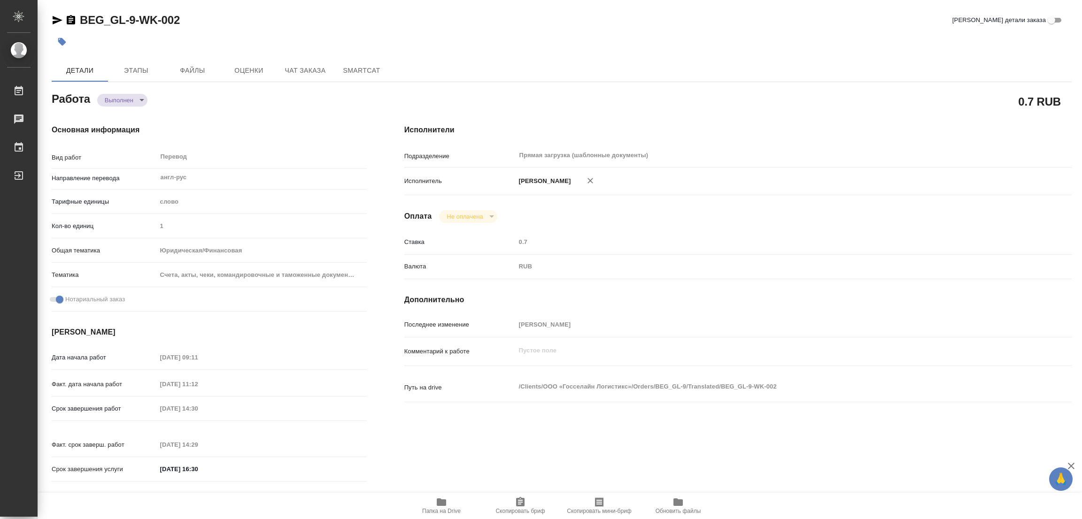
type input "1"
type input "yr-fn"
type input "5f647205b73bc97568ca66c0"
checkbox input "true"
type input "26.09.2025 09:11"
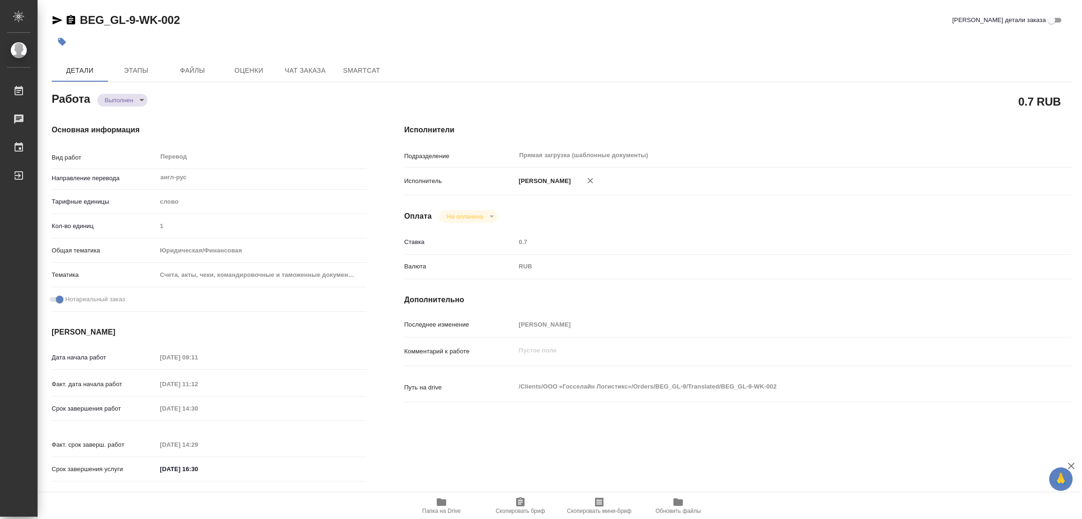
type input "30.09.2025 11:12"
type input "01.10.2025 14:30"
type input "01.10.2025 14:29"
type input "01.10.2025 16:30"
type input "Прямая загрузка (шаблонные документы)"
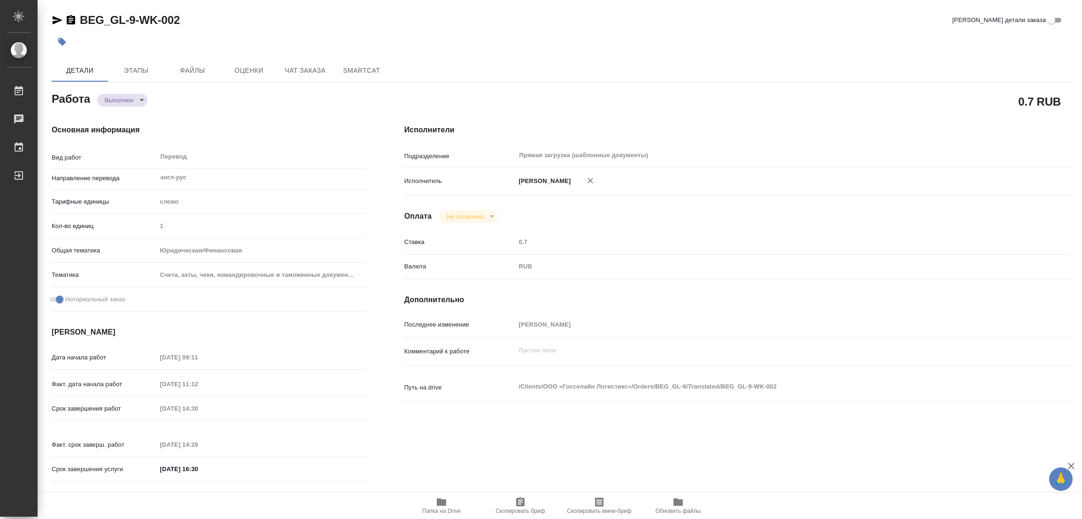
type input "notPayed"
type input "0.7"
type input "RUB"
type input "[PERSON_NAME]"
type textarea "x"
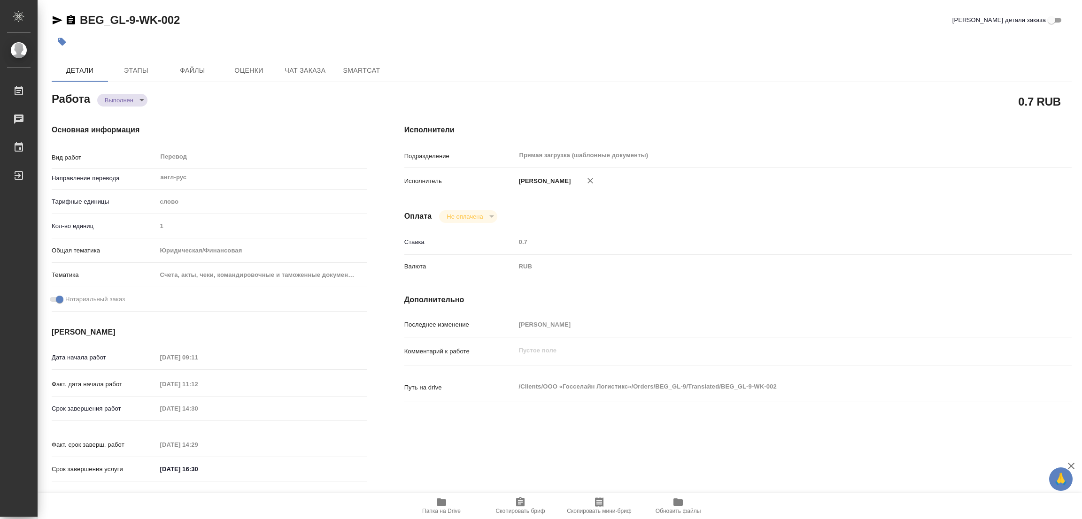
type textarea "/Clients/ООО «Госселайн Логистикс»/Orders/BEG_GL-9/Translated/BEG_GL-9-WK-002"
type textarea "x"
type input "BEG_GL-9"
type input "Перевод Стандарт"
type input "Перевод, Корректура, Приёмка по качеству, Постредактура машинного перевода, Ред…"
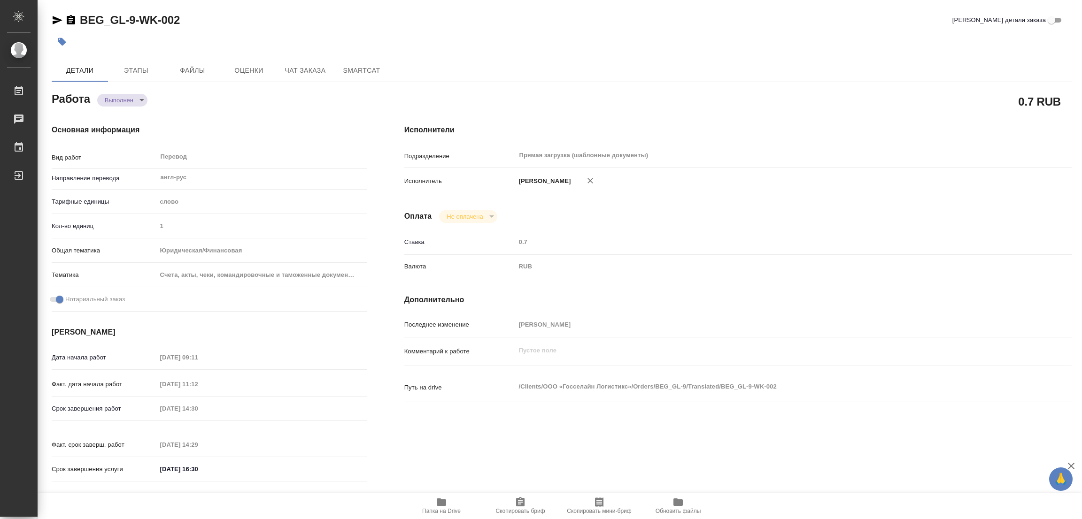
type input "Антонова Кристина"
type input "Малофеева Екатерина"
type input "/Clients/ООО «Госселайн Логистикс»/Orders/BEG_GL-9"
type textarea "x"
type textarea "Под нот. Текст на английском совпадает с арабским (за исключением печати). Изна…"
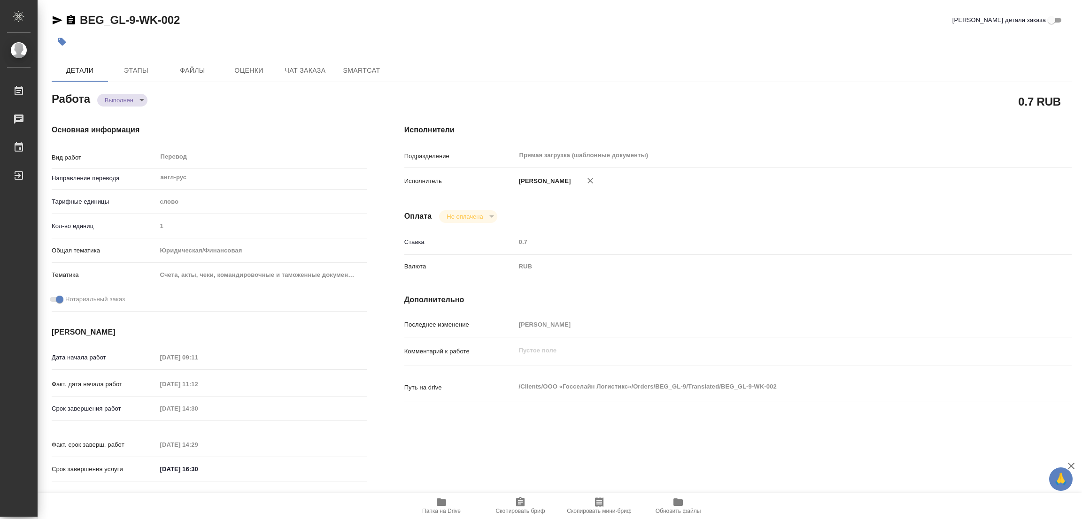
type textarea "x"
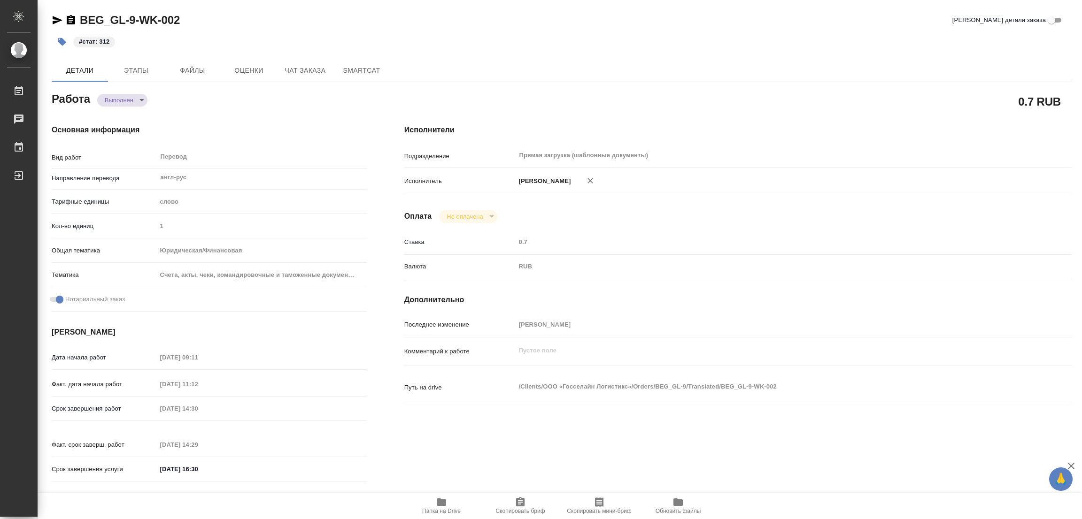
type textarea "x"
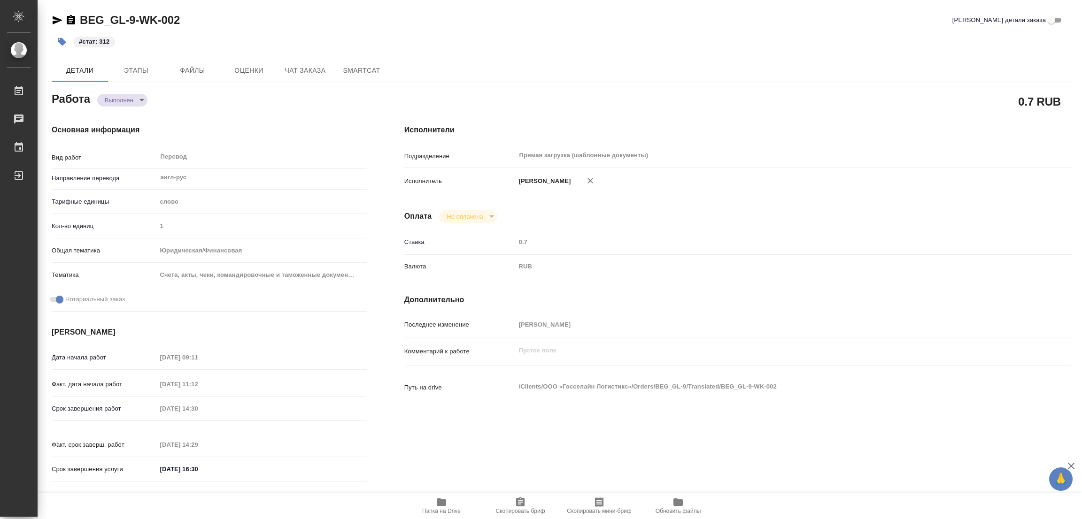
type textarea "x"
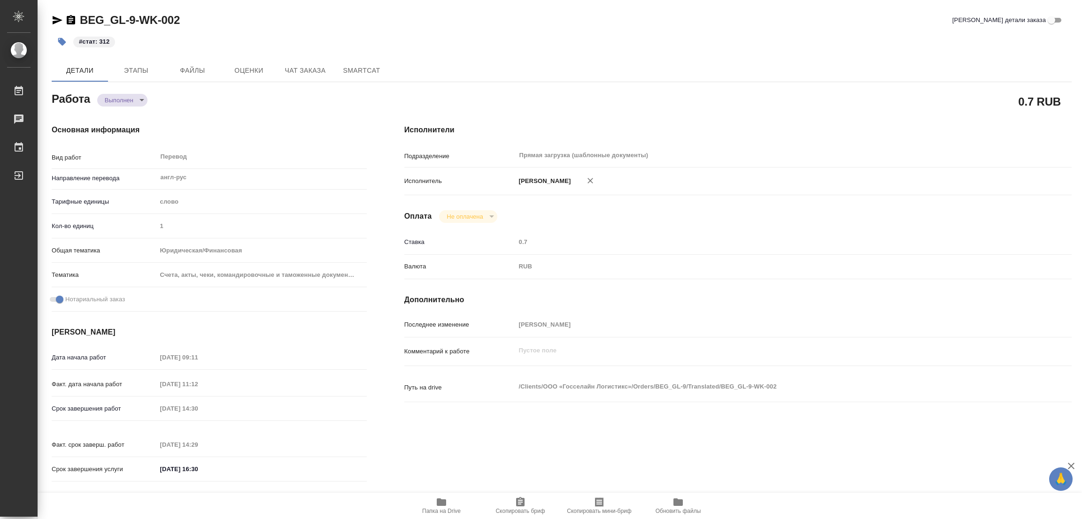
type textarea "x"
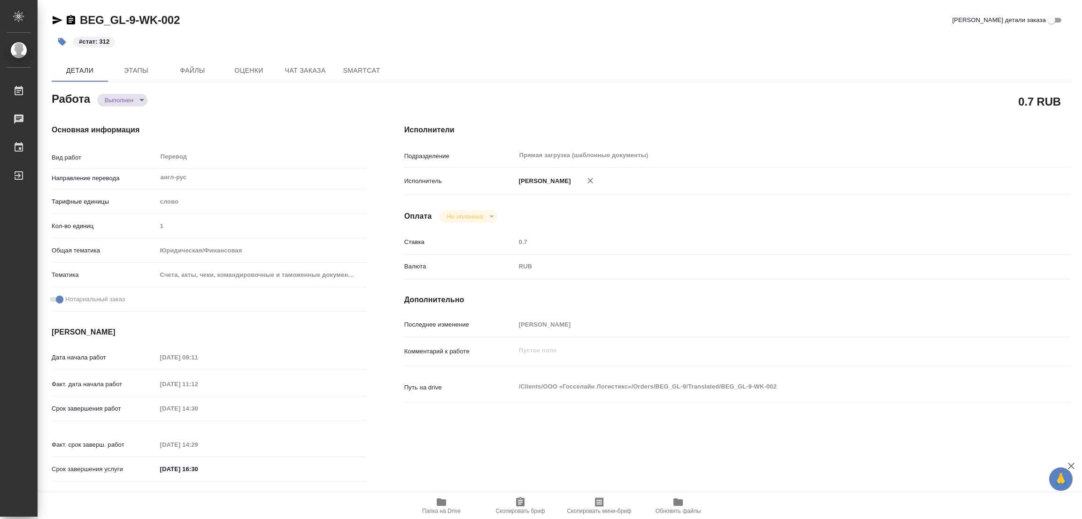
type textarea "x"
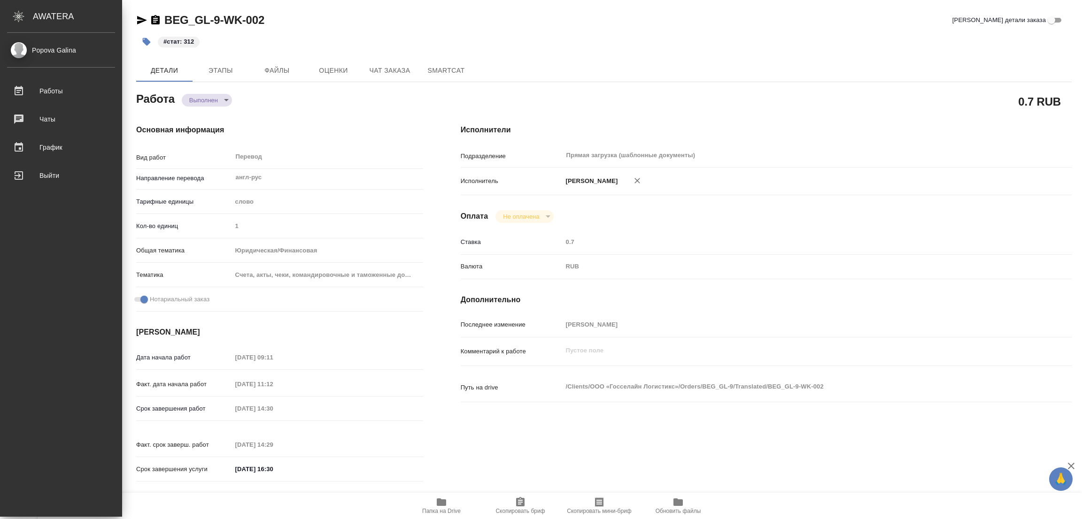
type textarea "x"
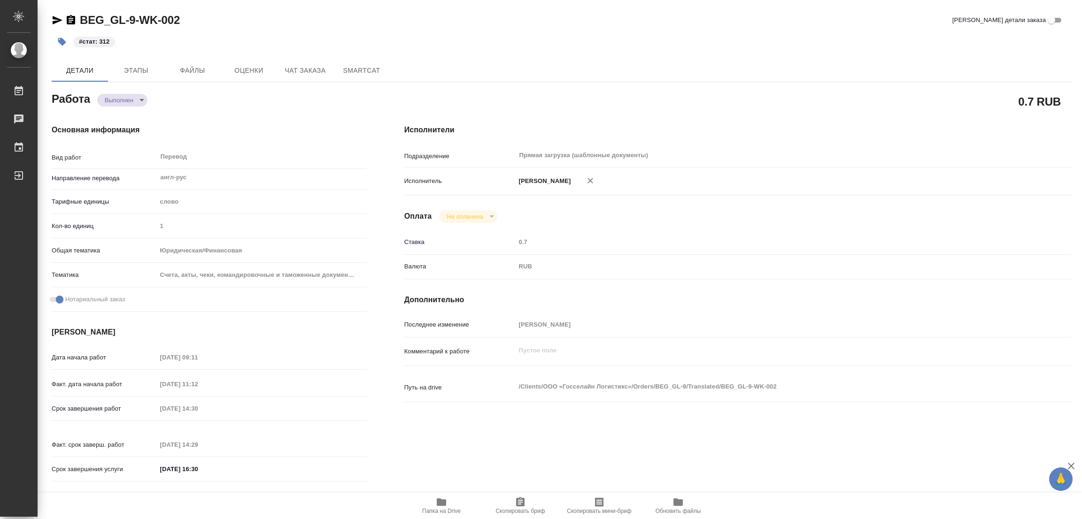
type textarea "x"
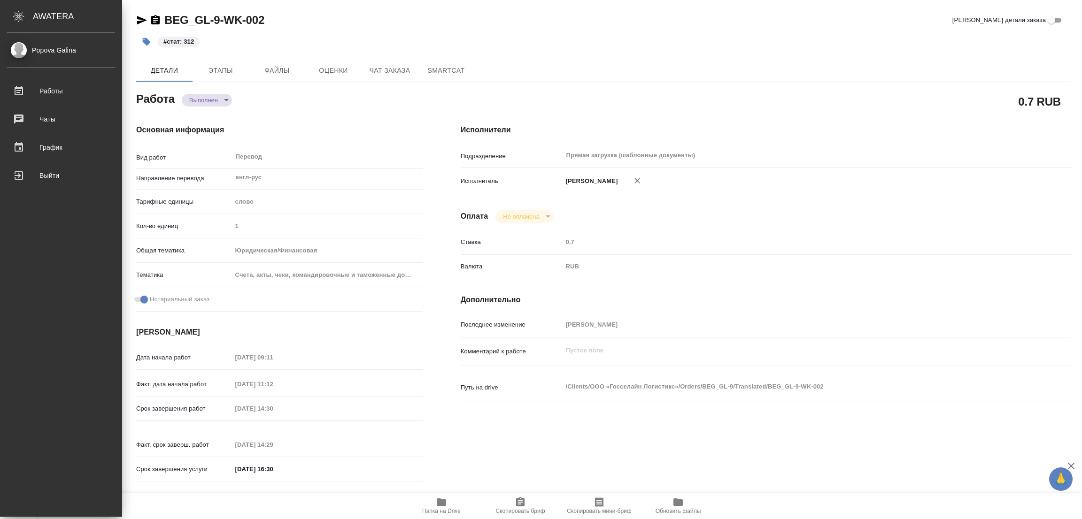
type textarea "x"
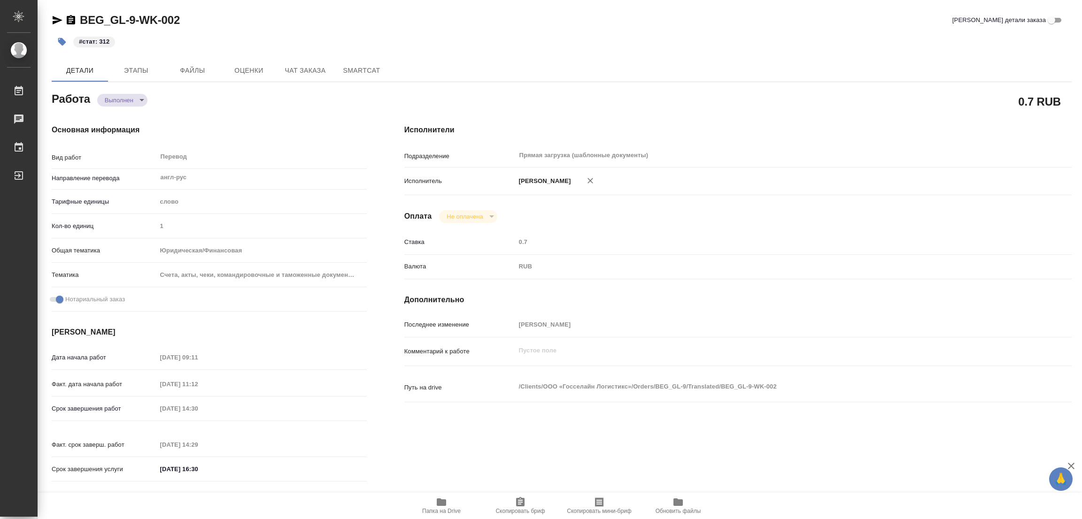
type textarea "x"
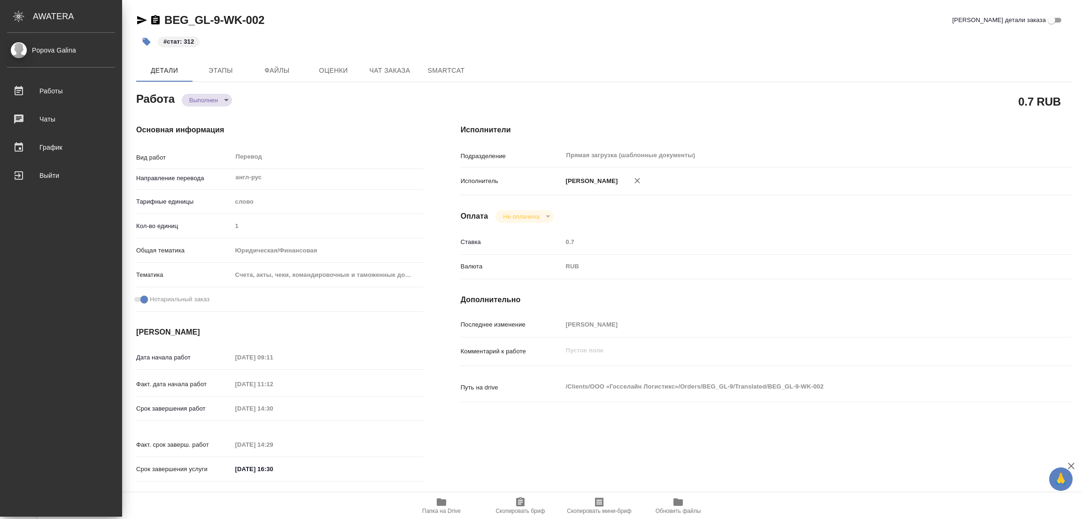
type textarea "x"
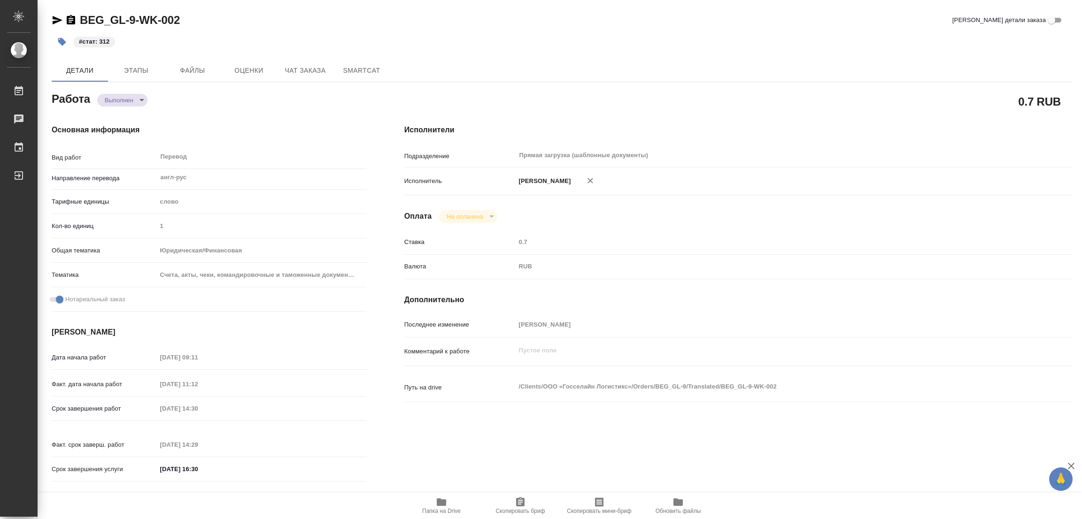
type textarea "x"
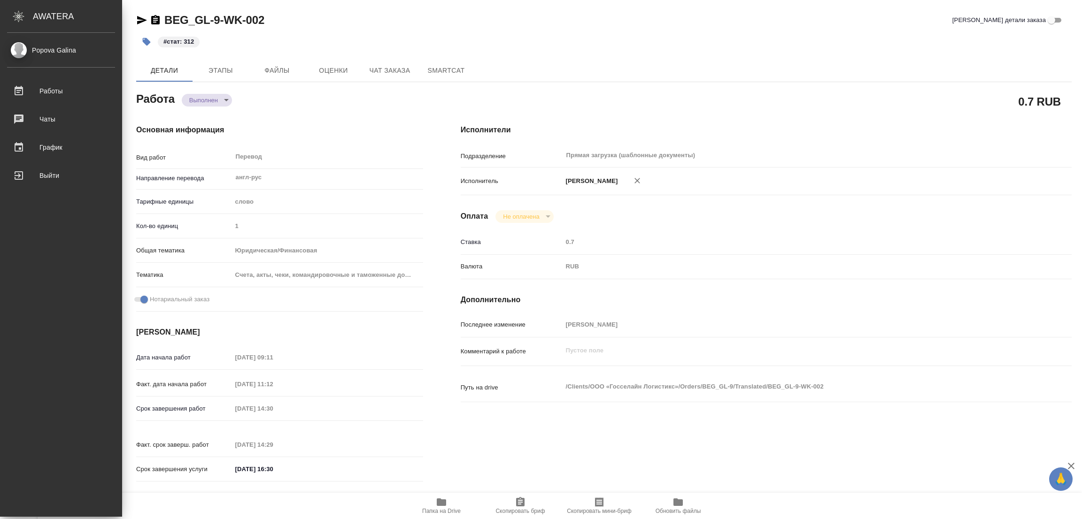
type textarea "x"
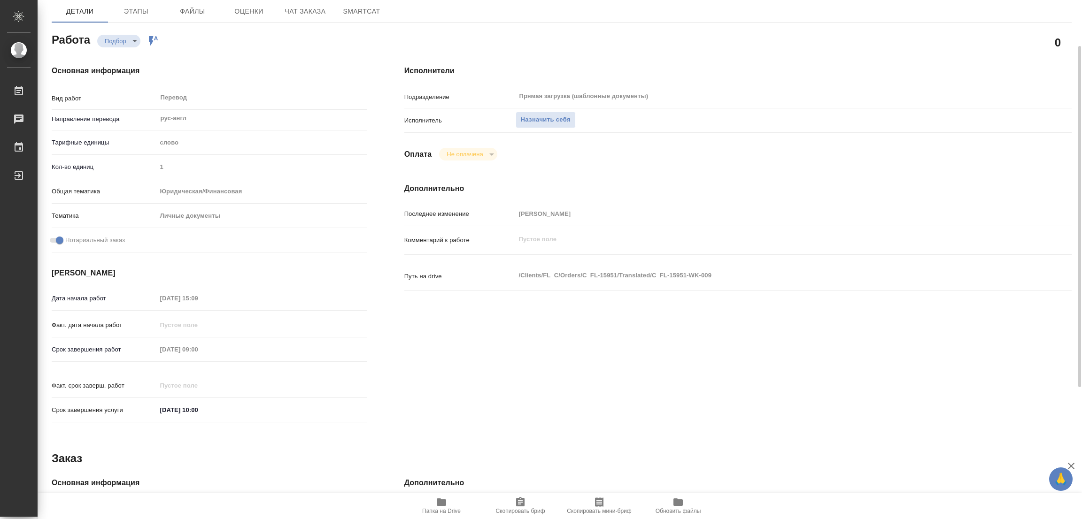
scroll to position [141, 0]
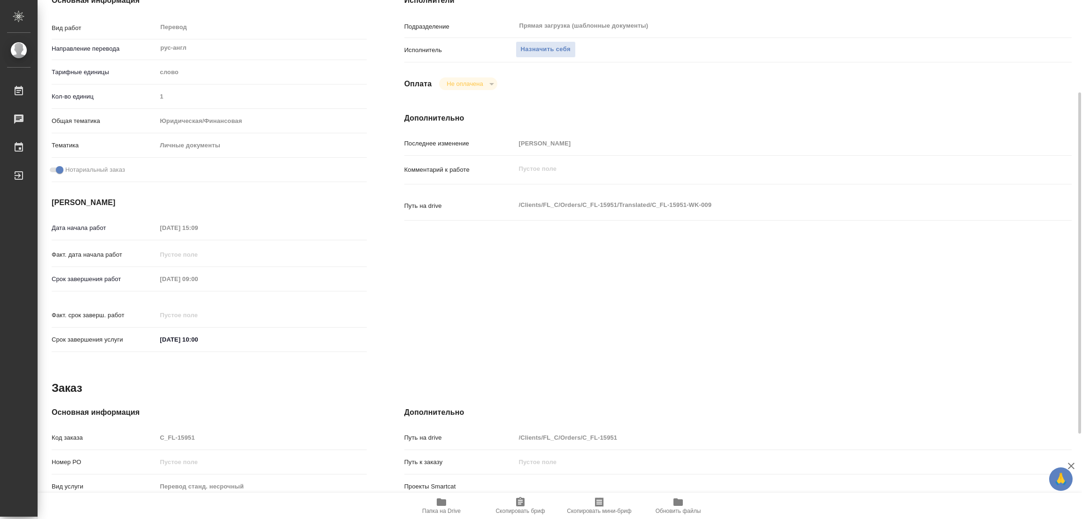
click at [443, 496] on button "Папка на Drive" at bounding box center [441, 506] width 79 height 26
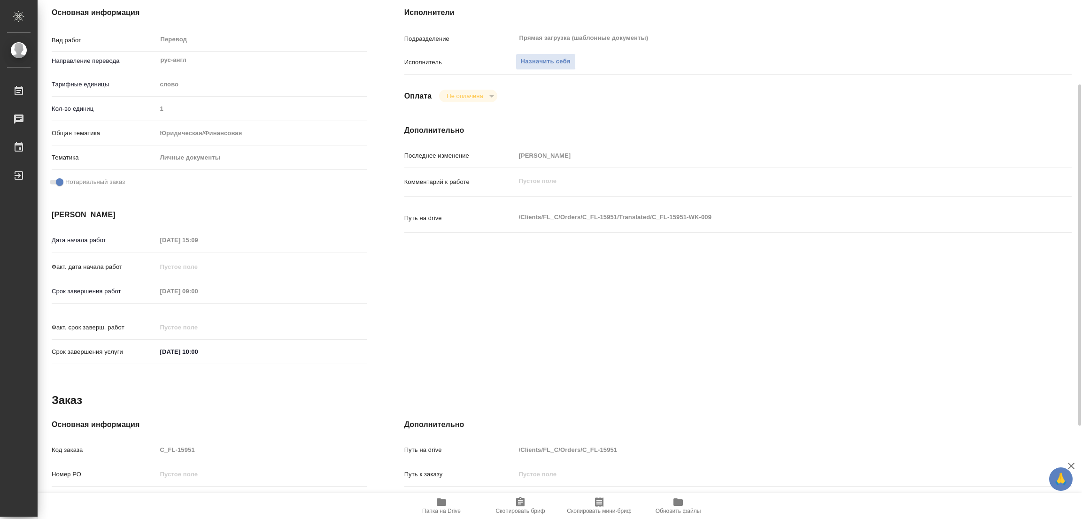
scroll to position [0, 0]
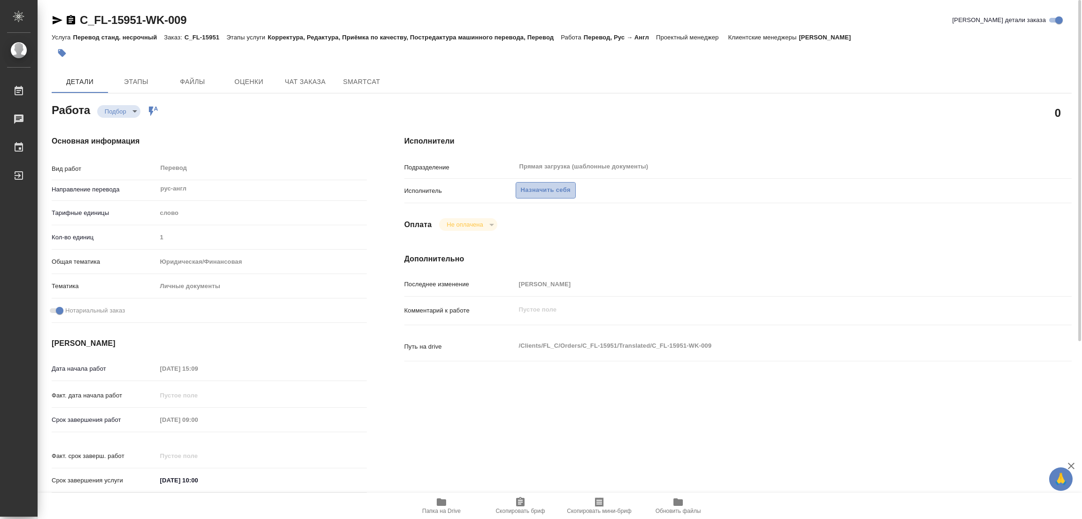
click at [533, 190] on span "Назначить себя" at bounding box center [546, 190] width 50 height 11
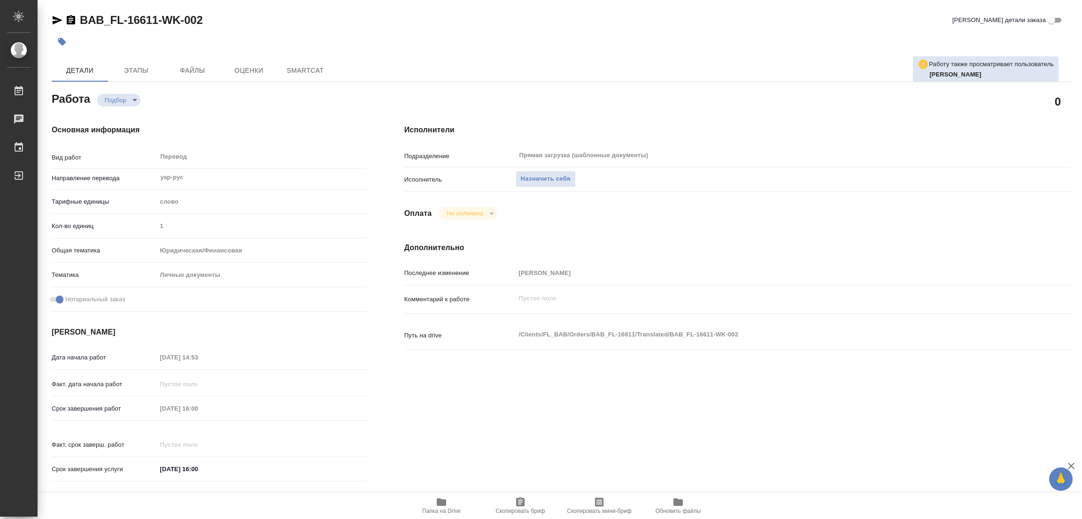
type textarea "x"
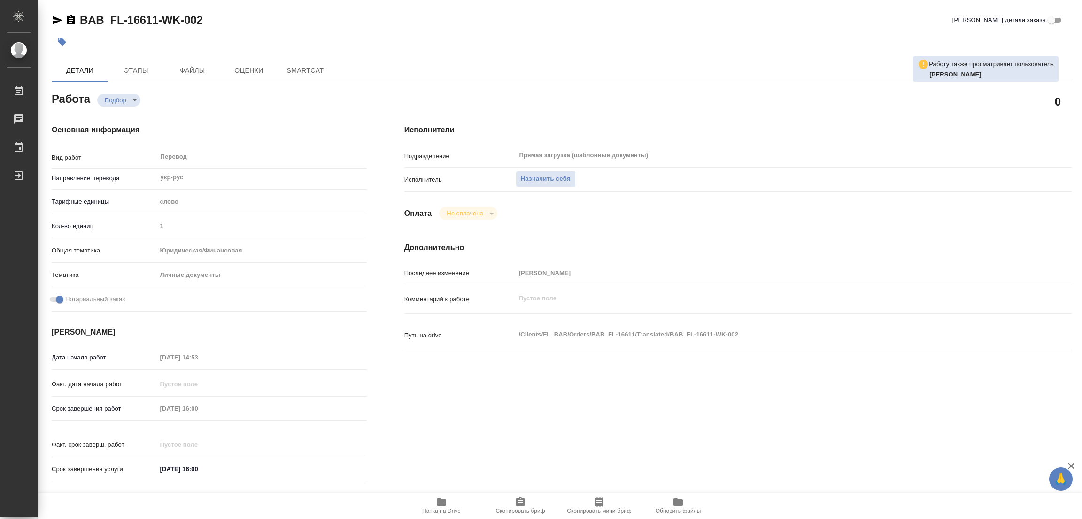
type textarea "x"
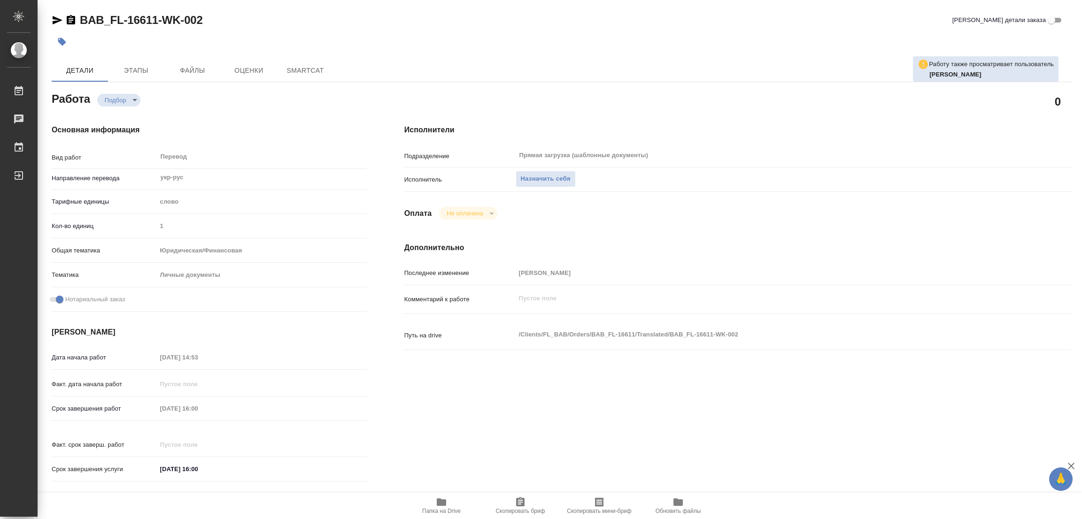
type textarea "x"
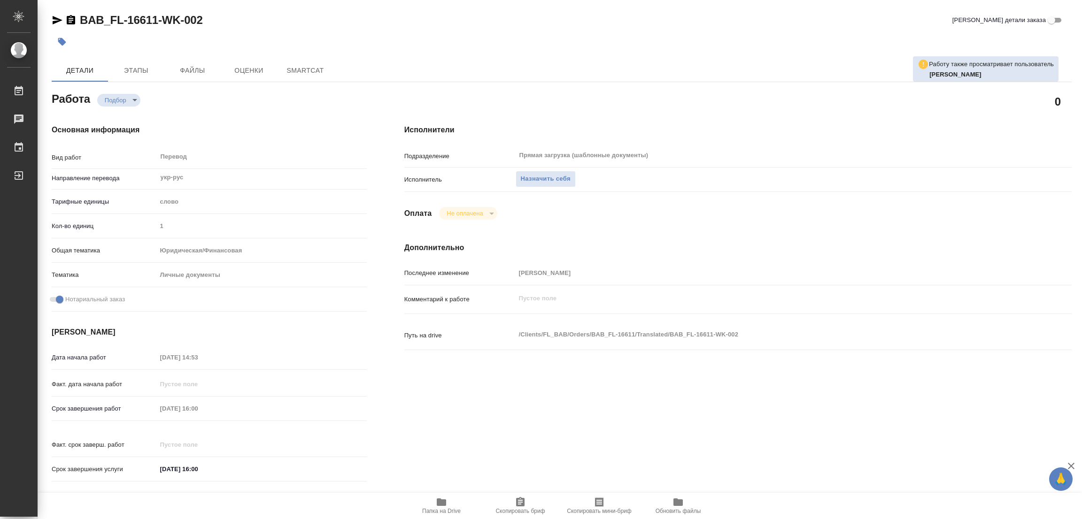
type textarea "x"
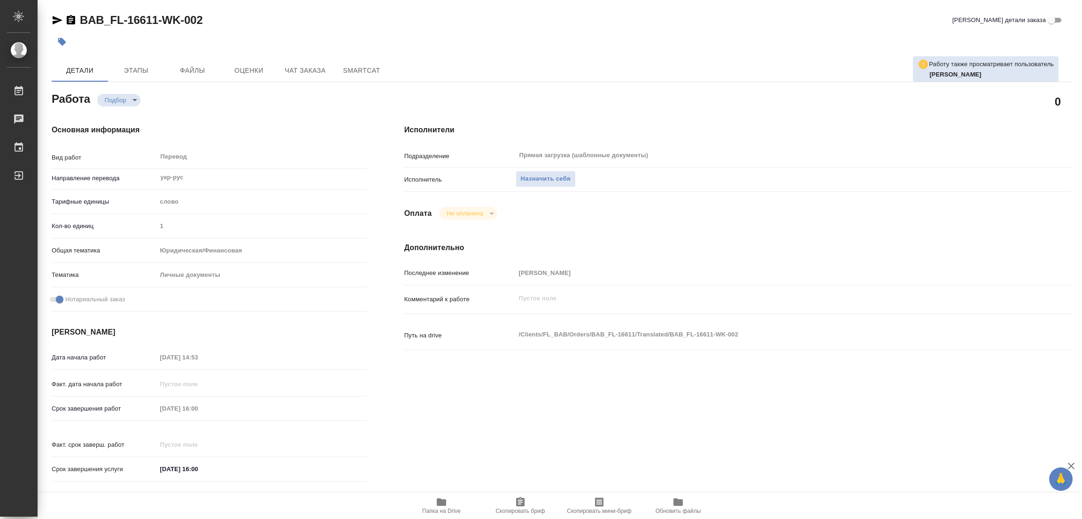
type textarea "x"
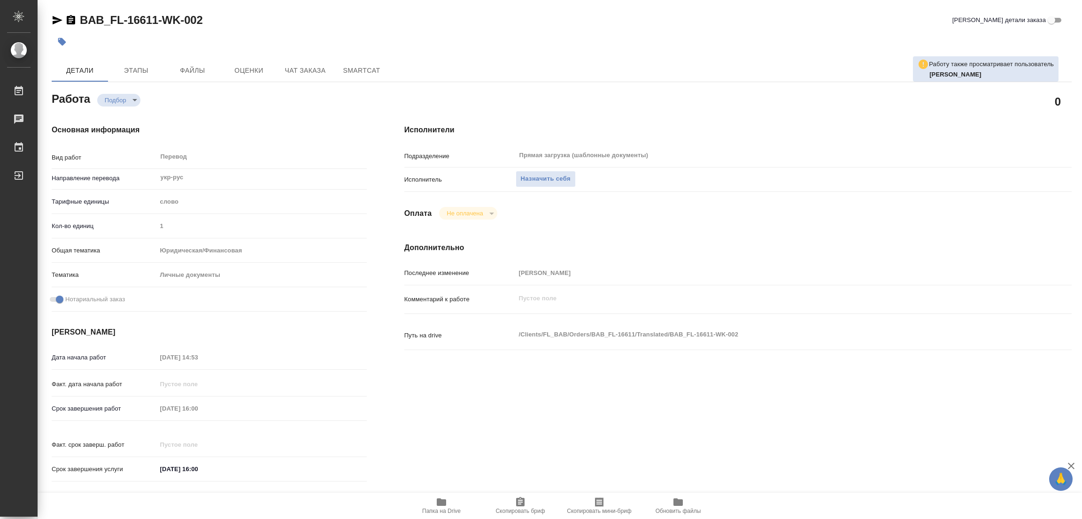
type textarea "x"
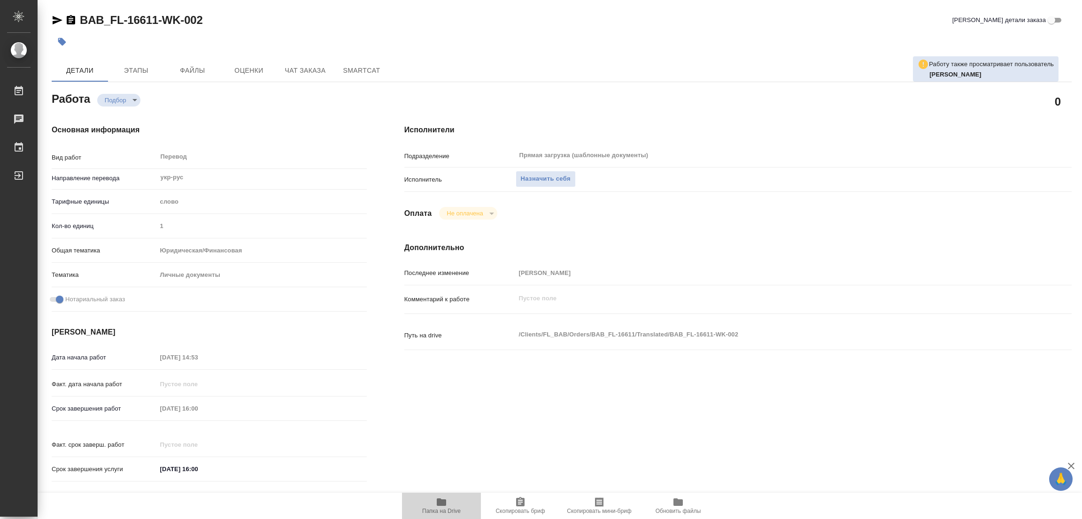
click at [435, 502] on span "Папка на Drive" at bounding box center [441, 506] width 68 height 18
type textarea "x"
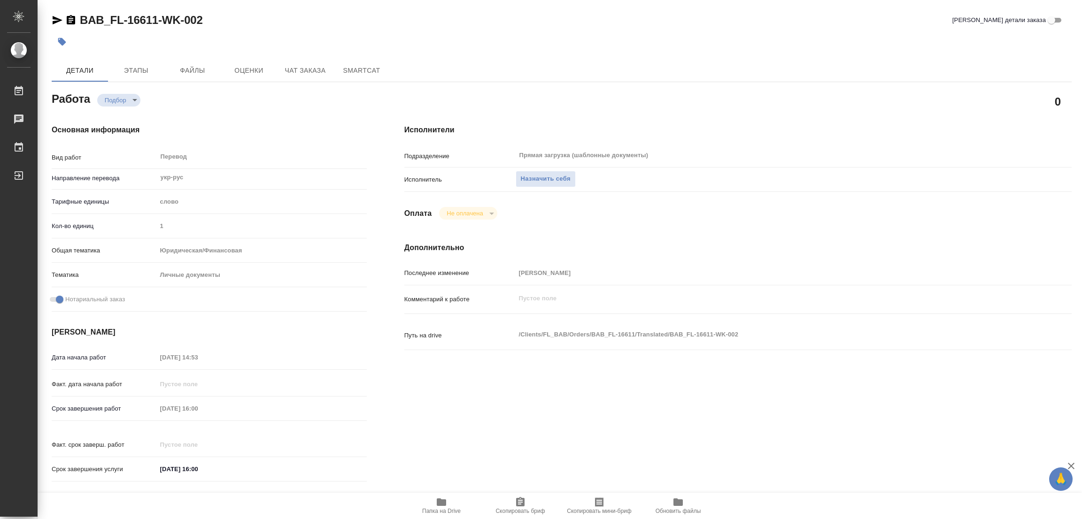
type textarea "x"
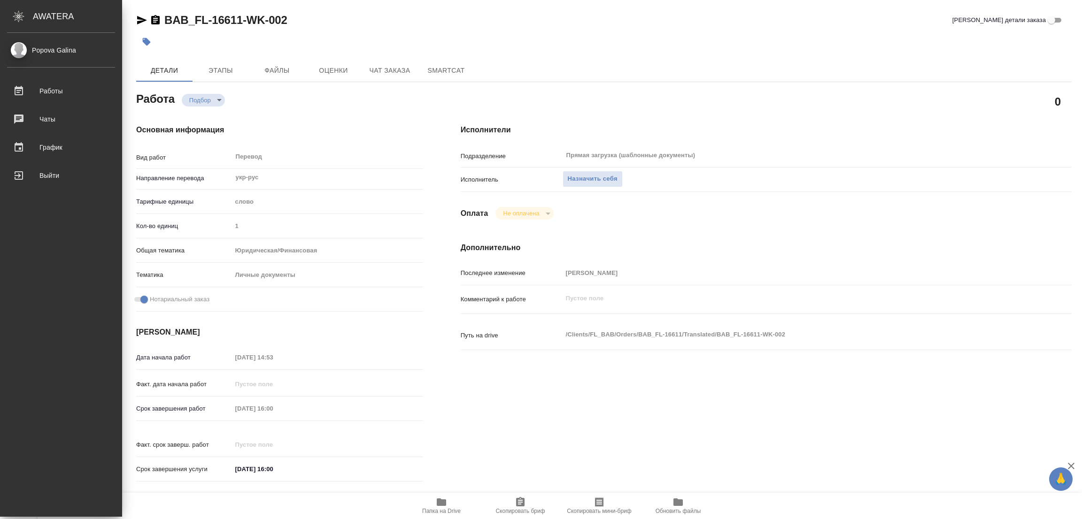
type textarea "x"
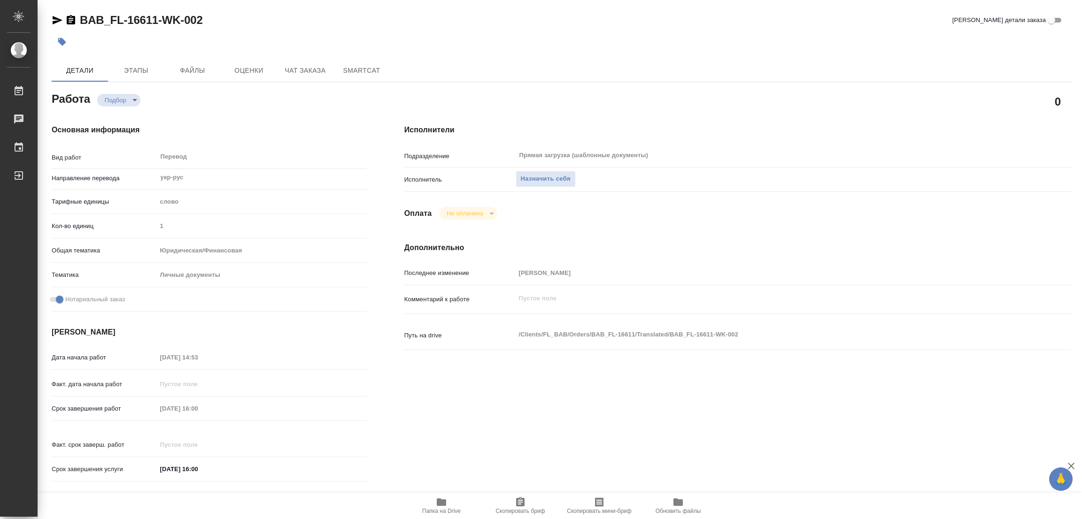
click at [828, 120] on div "Исполнители Подразделение Прямая загрузка (шаблонные документы) ​ Исполнитель Н…" at bounding box center [737, 306] width 705 height 401
click at [743, 43] on div at bounding box center [562, 41] width 1020 height 21
click at [543, 177] on span "Назначить себя" at bounding box center [546, 179] width 50 height 11
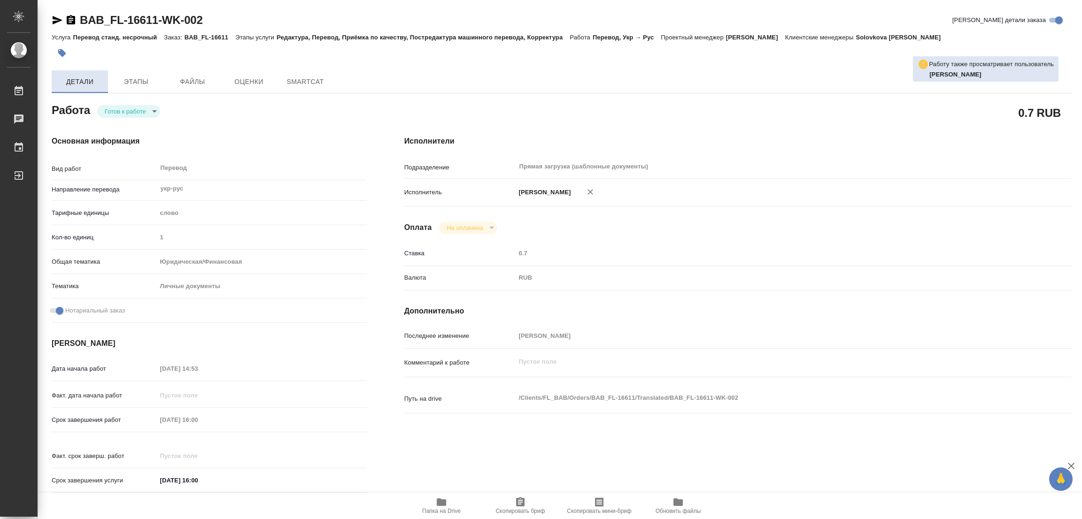
type textarea "x"
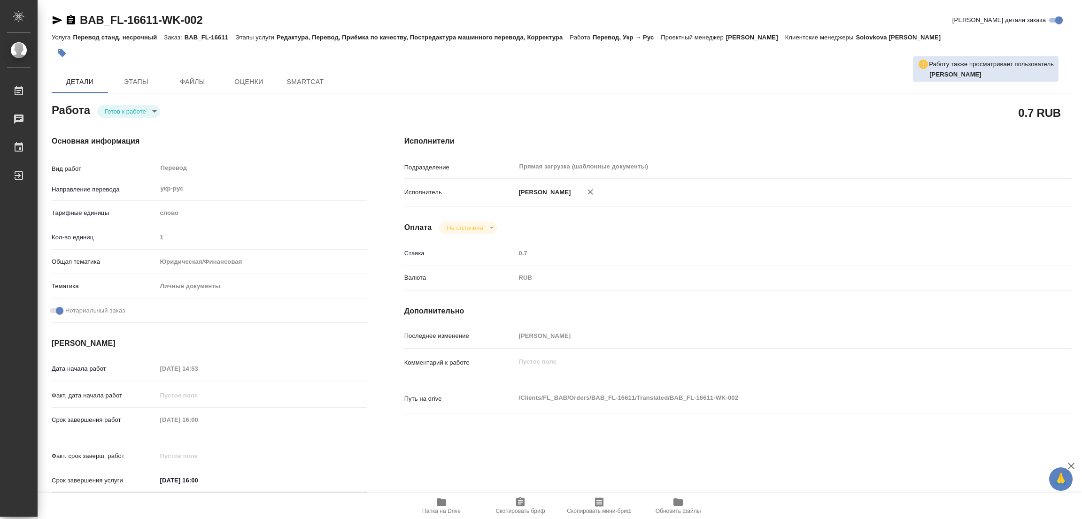
type textarea "x"
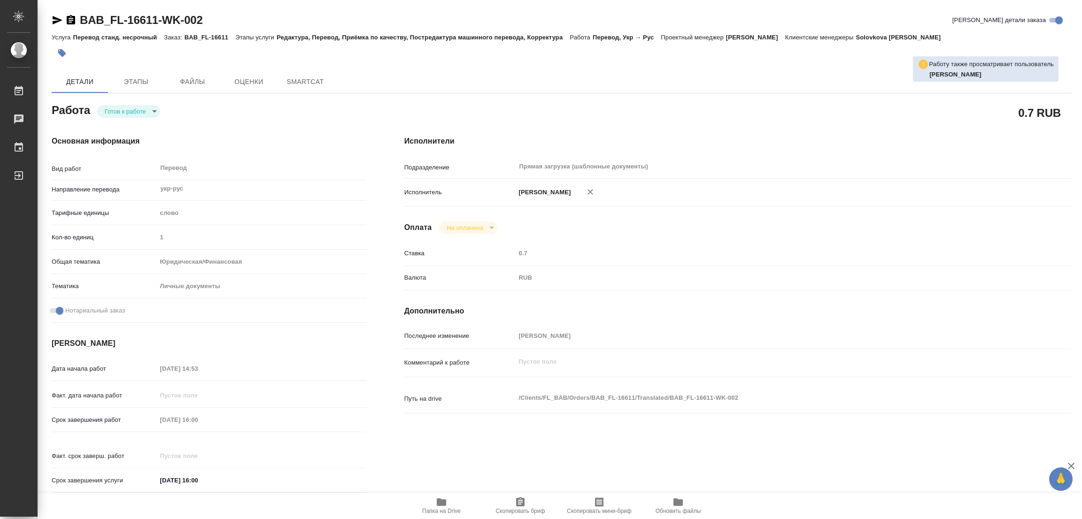
type textarea "x"
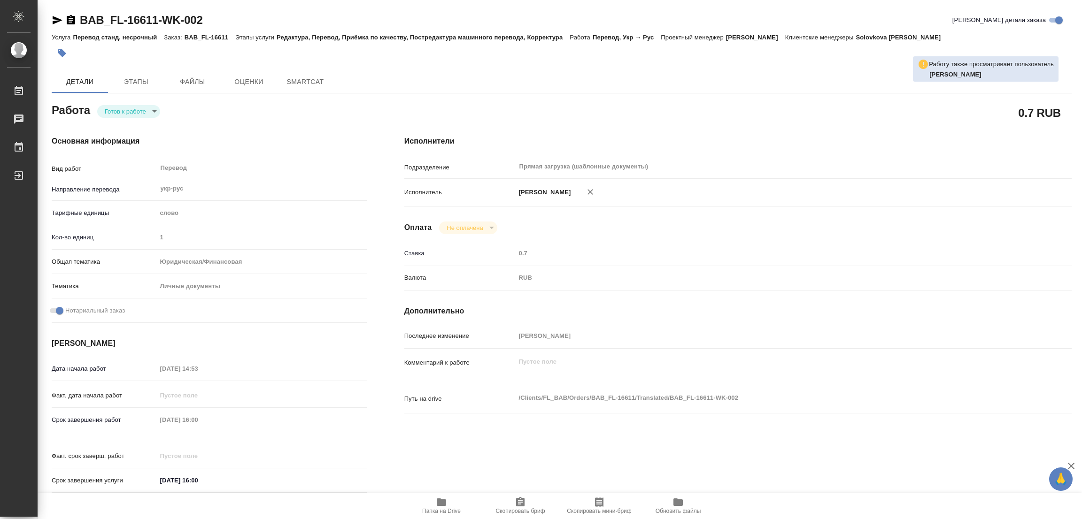
type textarea "x"
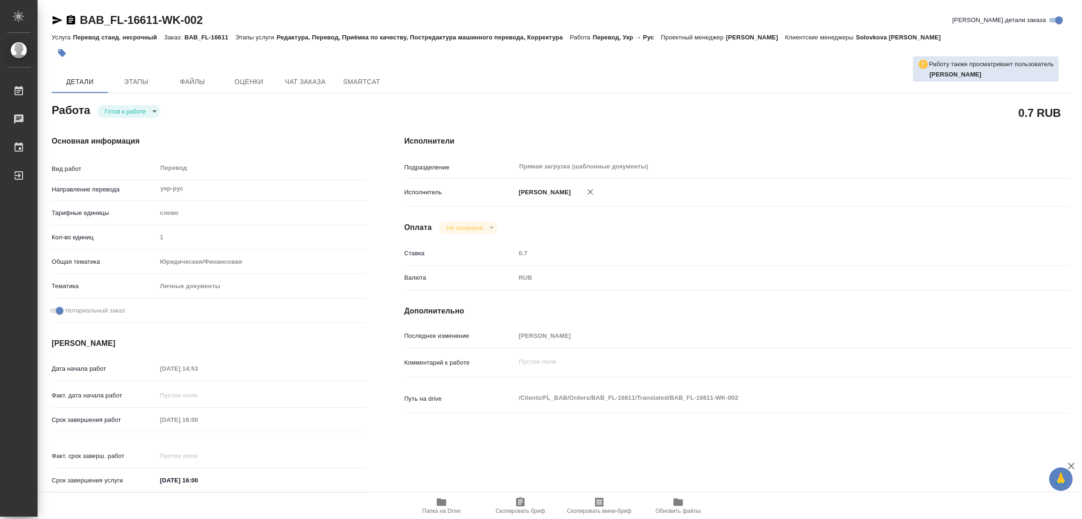
type textarea "x"
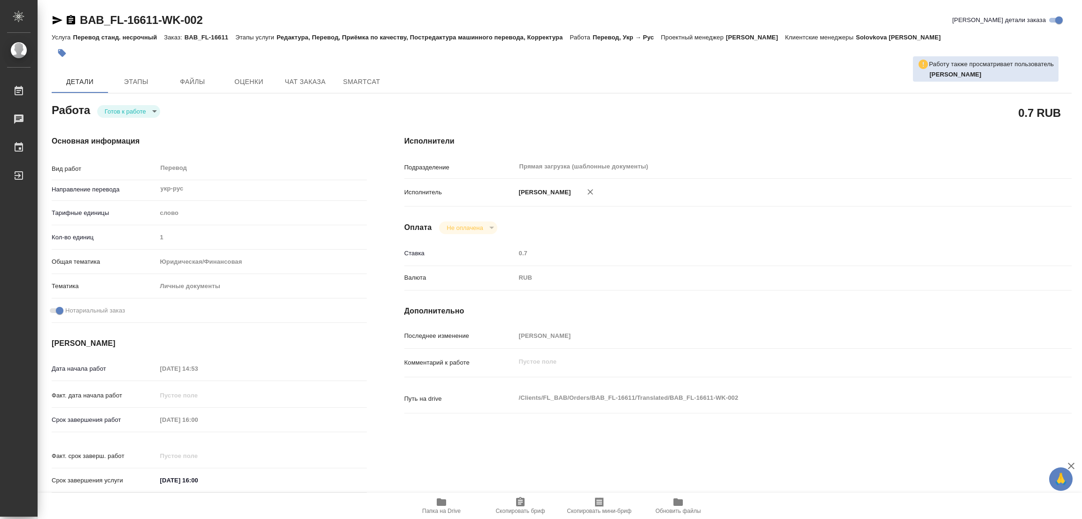
type textarea "x"
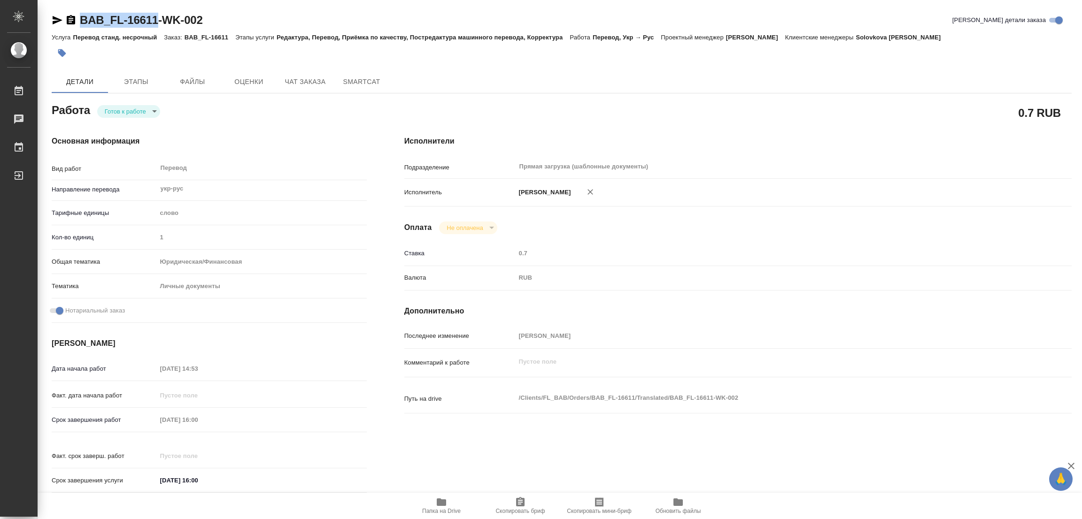
drag, startPoint x: 77, startPoint y: 8, endPoint x: 154, endPoint y: 20, distance: 78.3
click at [154, 20] on div "BAB_FL-16611-WK-002 Кратко детали заказа Услуга Перевод станд. несрочный Заказ:…" at bounding box center [561, 399] width 1030 height 799
copy link "BAB_FL-16611"
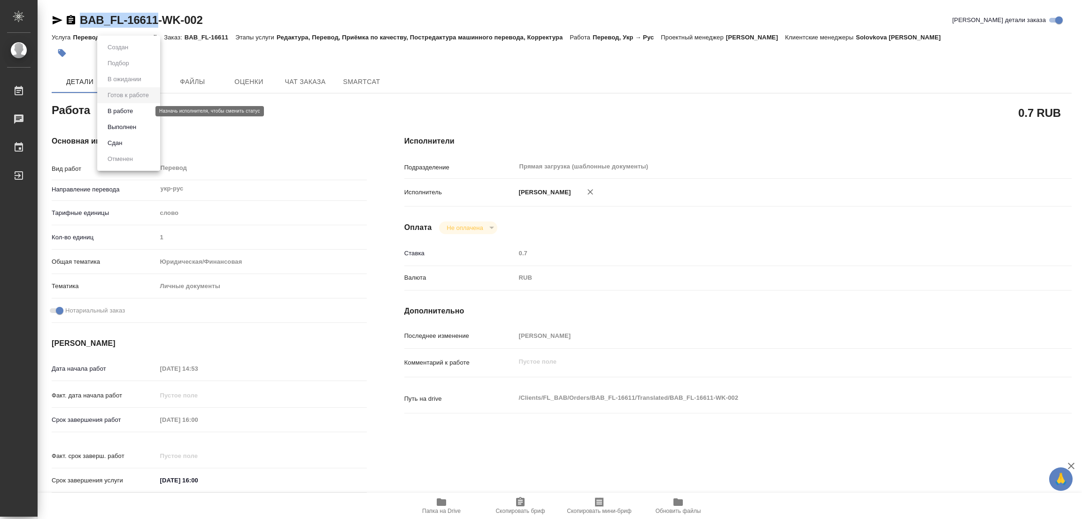
click at [120, 110] on body "🙏 .cls-1 fill:#fff; AWATERA Popova Galina Работы 0 Чаты График Выйти BAB_FL-166…" at bounding box center [541, 259] width 1082 height 519
click at [120, 110] on button "В работе" at bounding box center [120, 111] width 31 height 10
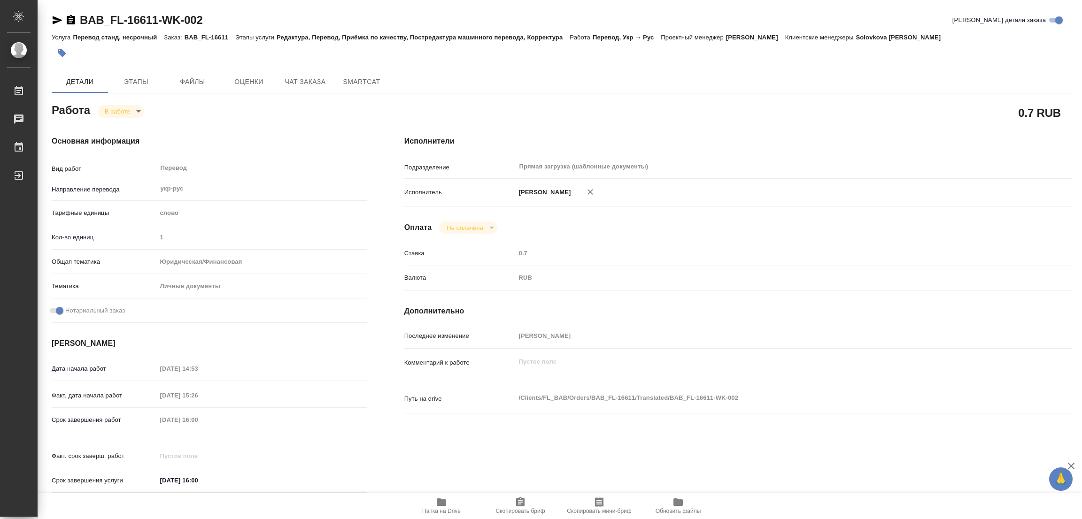
type textarea "x"
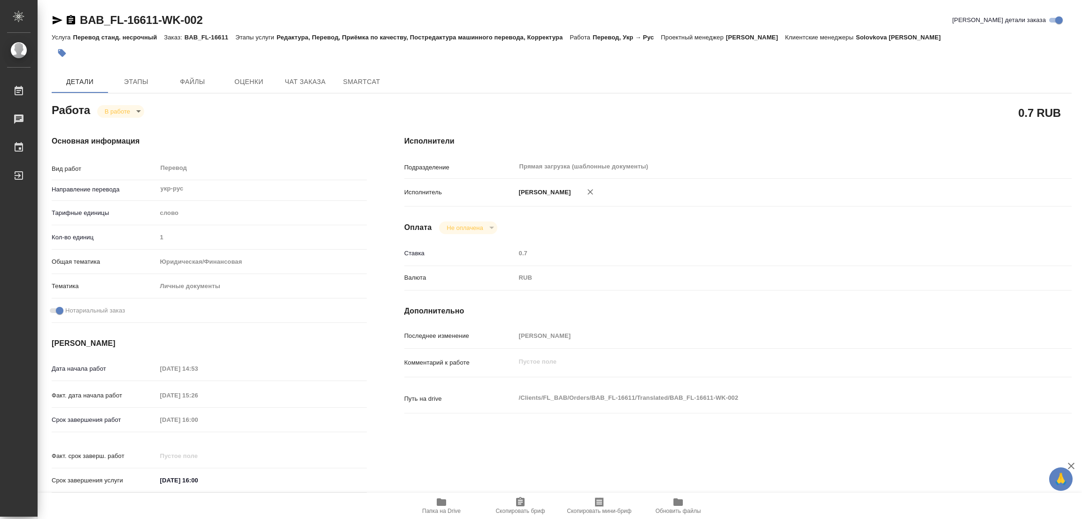
type textarea "x"
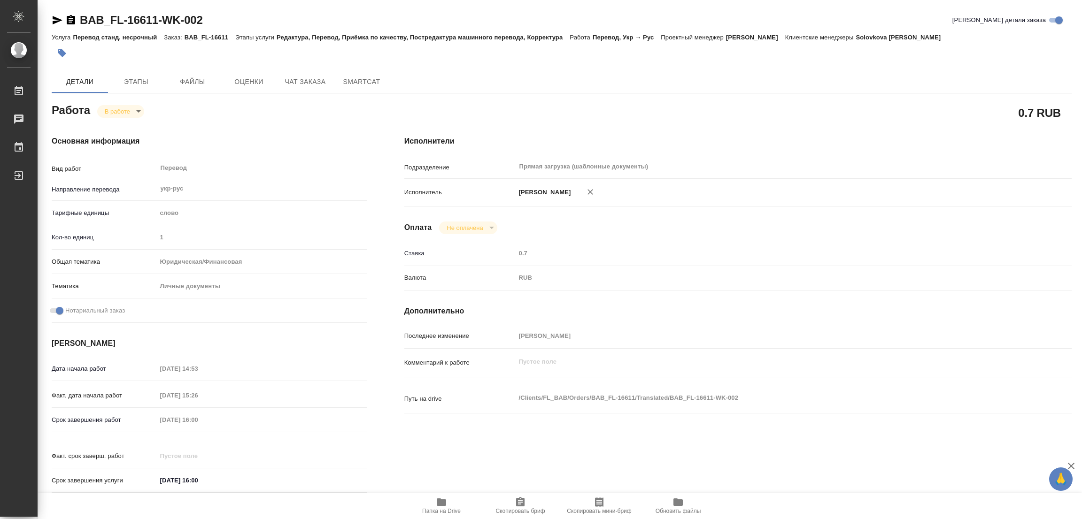
type textarea "x"
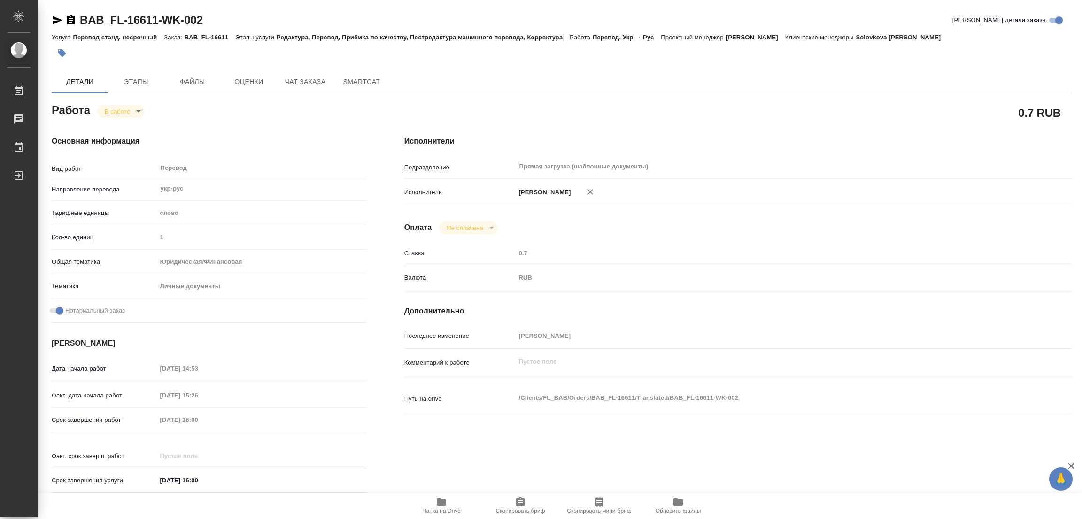
drag, startPoint x: 527, startPoint y: 506, endPoint x: 521, endPoint y: 506, distance: 6.6
click at [527, 506] on span "Скопировать бриф" at bounding box center [520, 506] width 68 height 18
click at [155, 424] on div "Срок завершения работ 01.10.2025 16:00" at bounding box center [209, 420] width 315 height 16
type textarea "x"
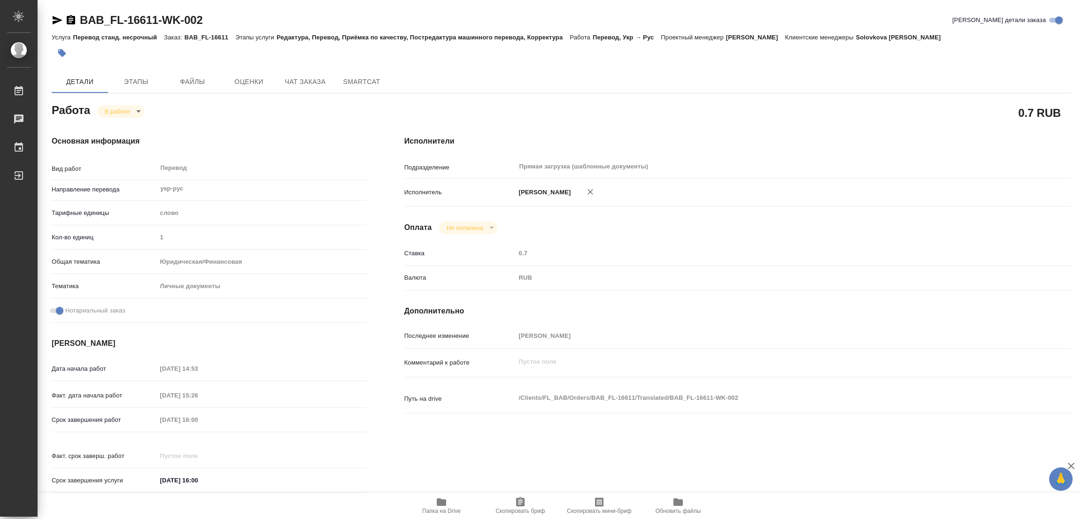
type textarea "x"
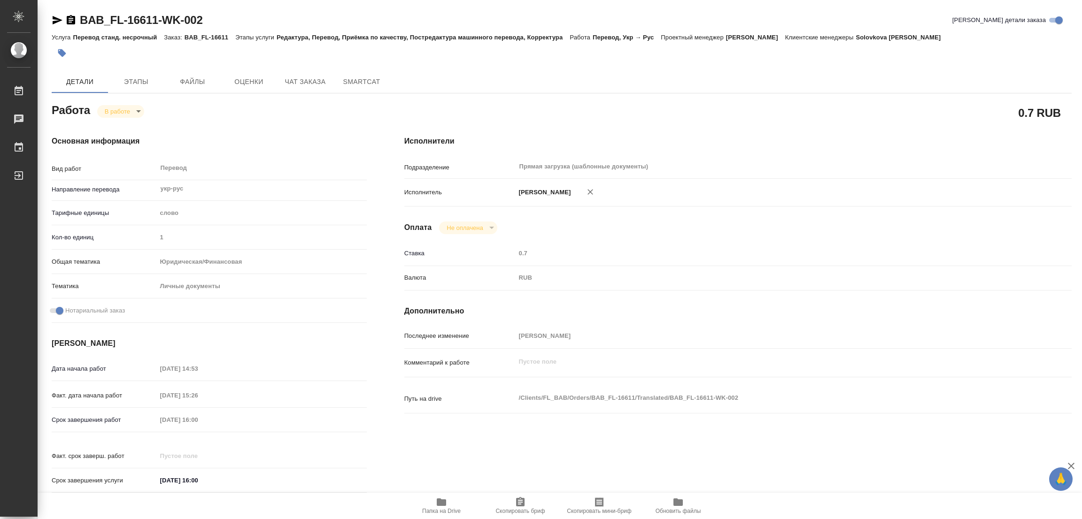
type textarea "x"
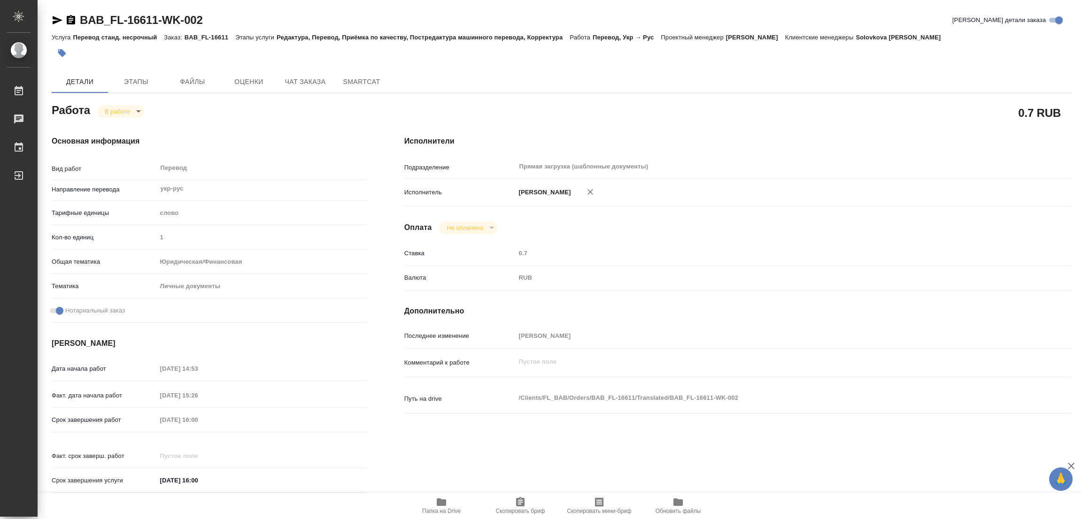
type textarea "x"
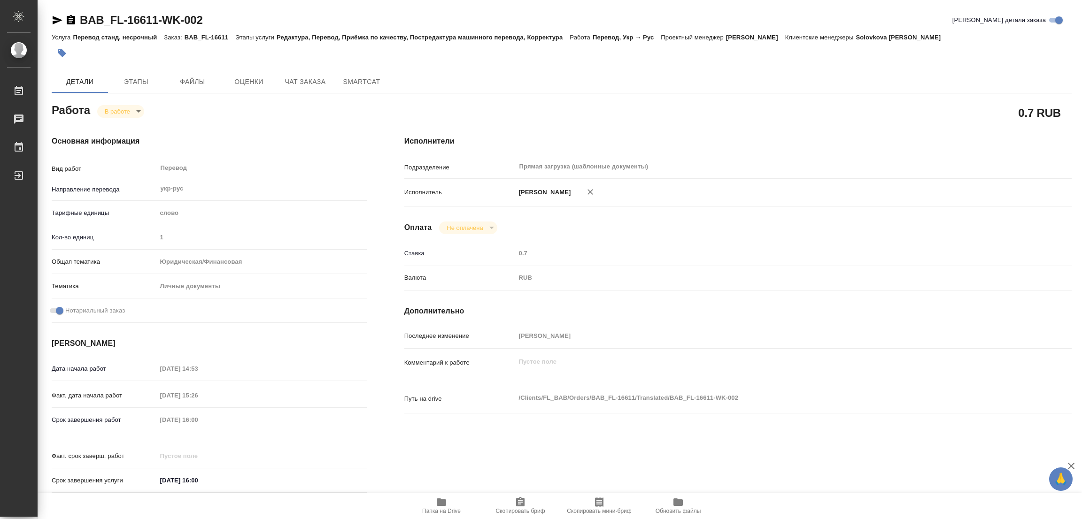
type textarea "x"
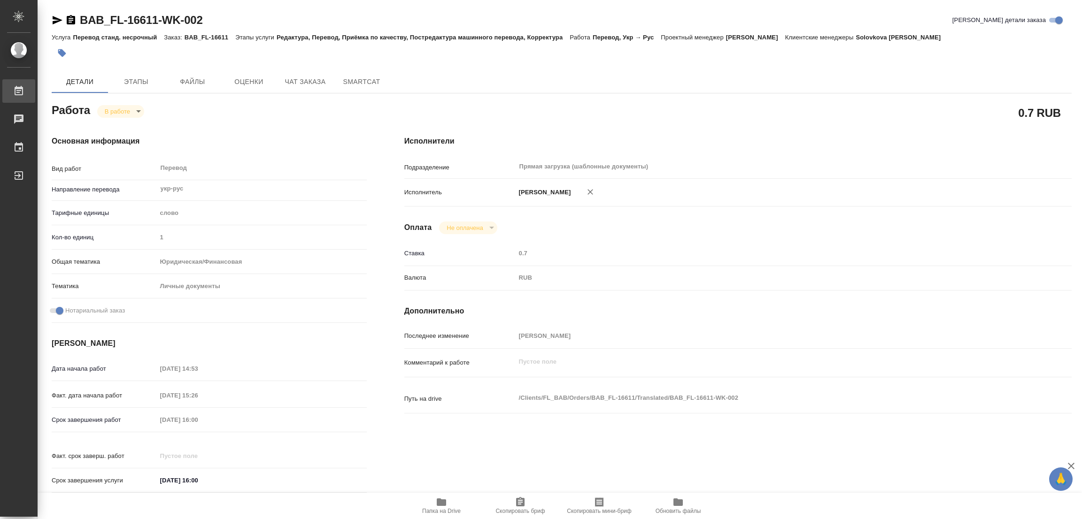
type textarea "x"
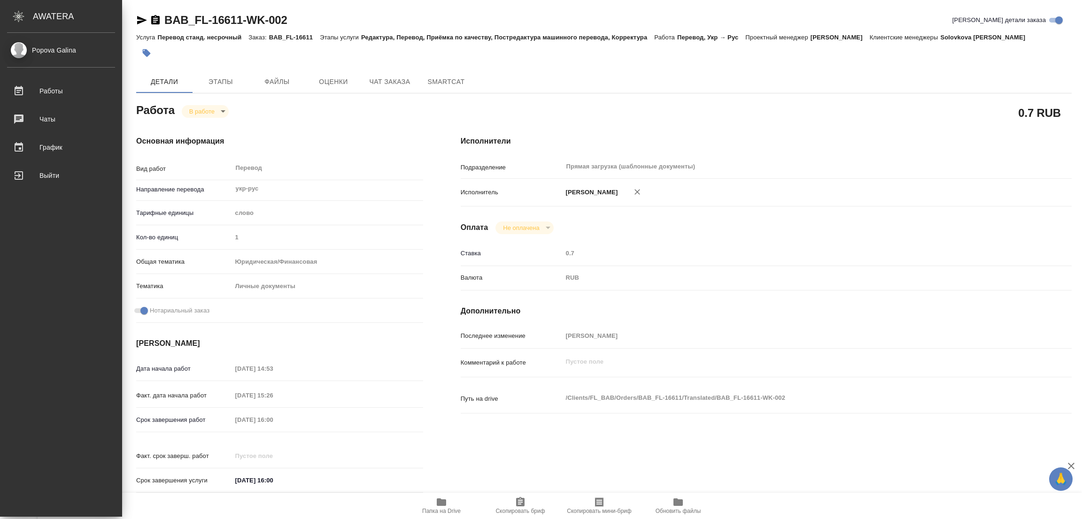
type textarea "x"
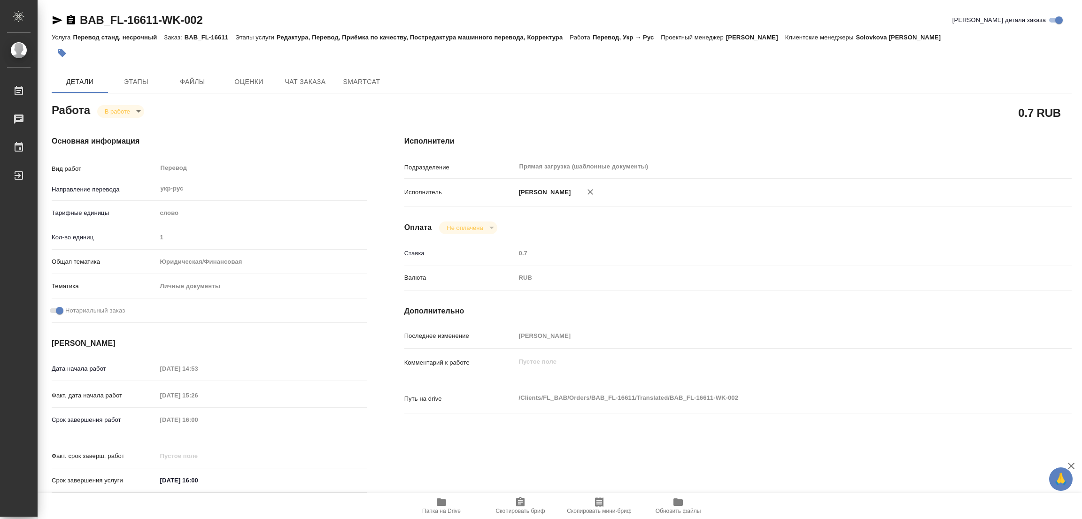
type textarea "x"
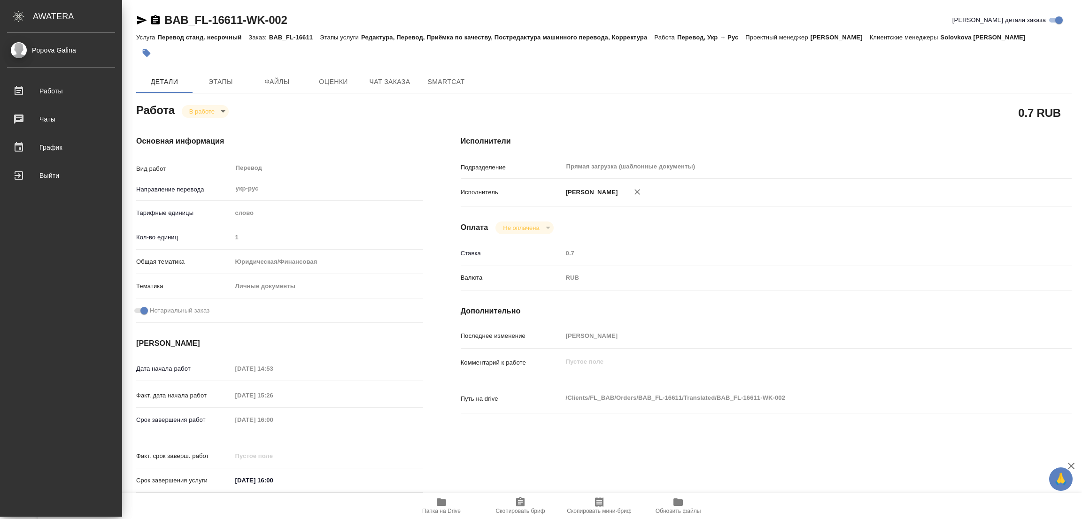
type textarea "x"
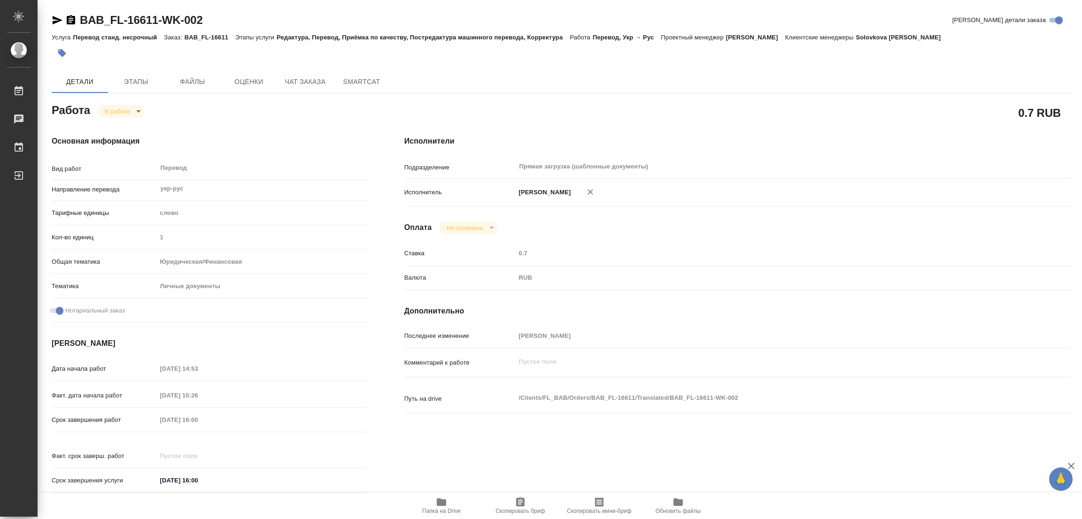
type textarea "x"
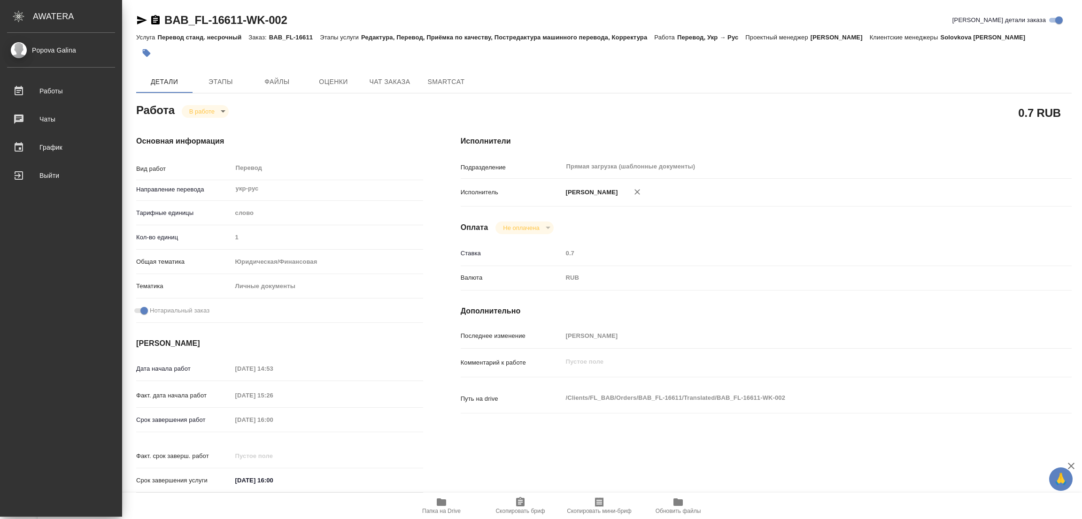
type textarea "x"
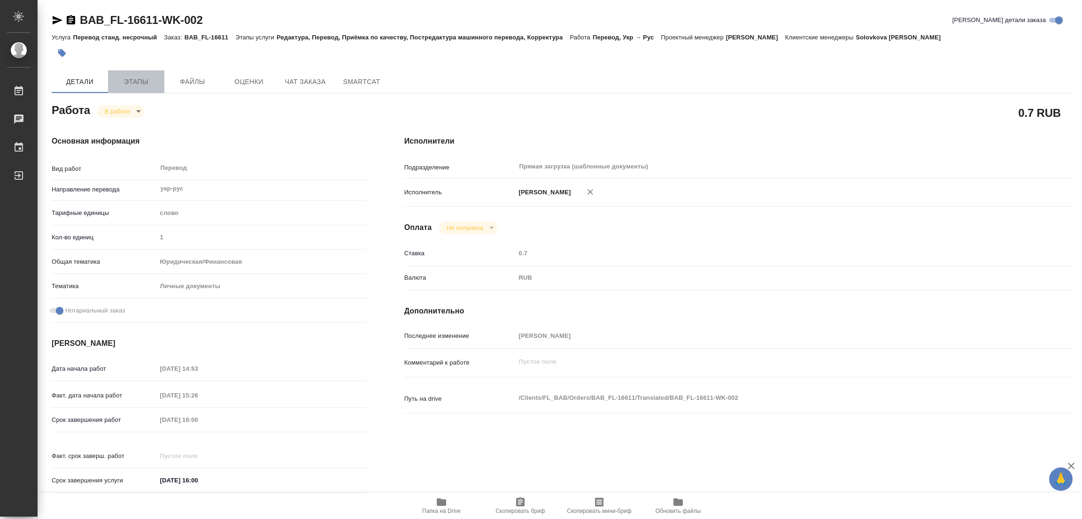
click at [139, 84] on span "Этапы" at bounding box center [136, 82] width 45 height 12
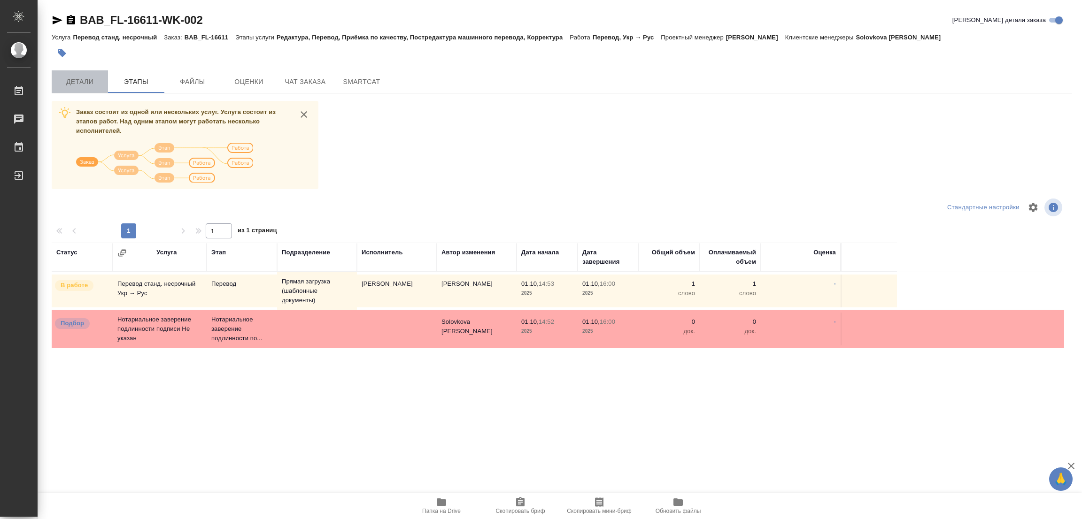
click at [77, 79] on span "Детали" at bounding box center [79, 82] width 45 height 12
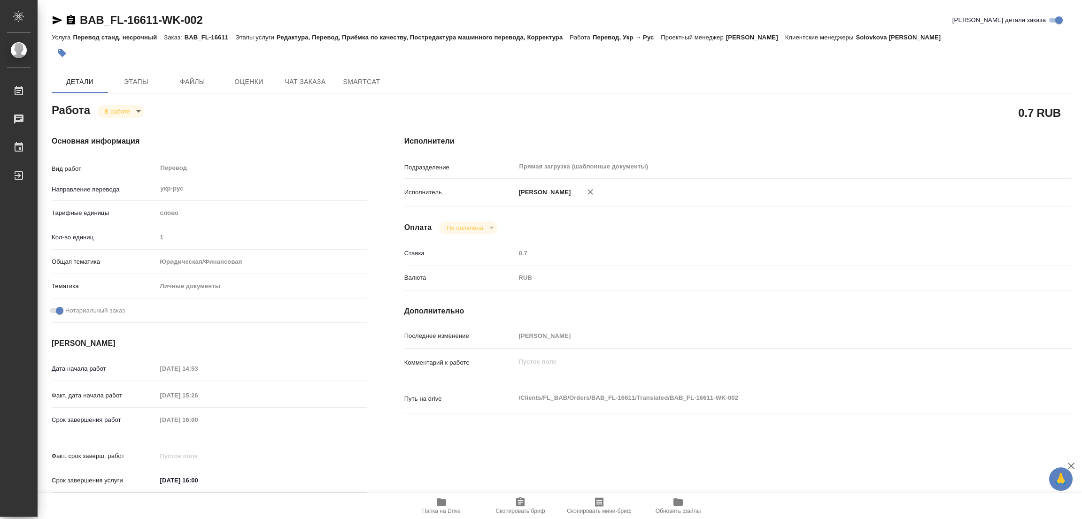
type textarea "x"
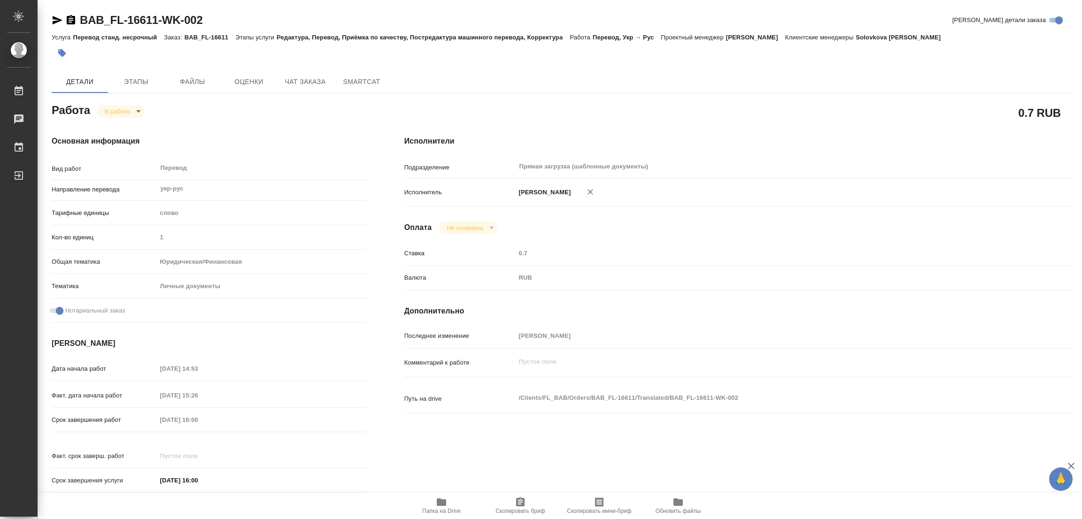
type textarea "x"
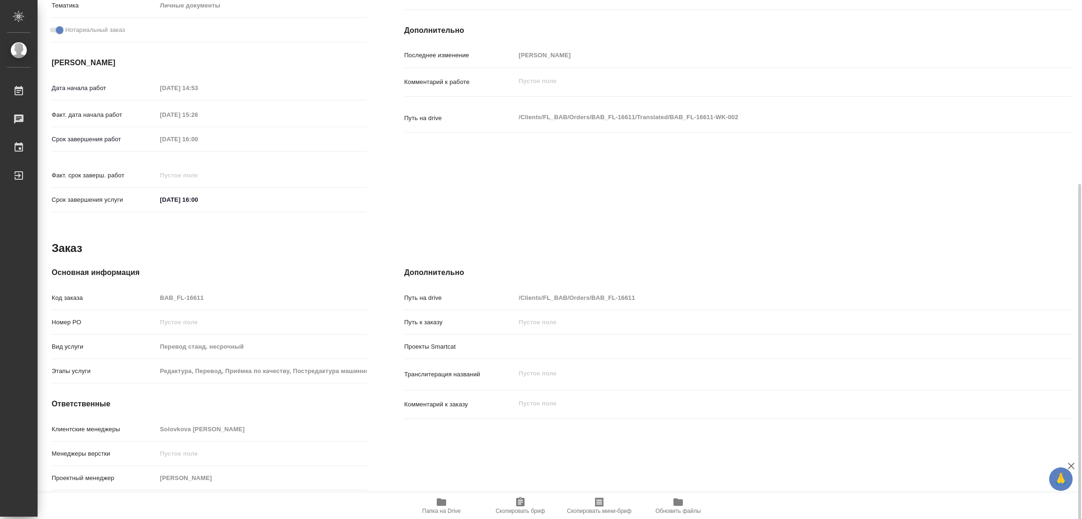
scroll to position [291, 0]
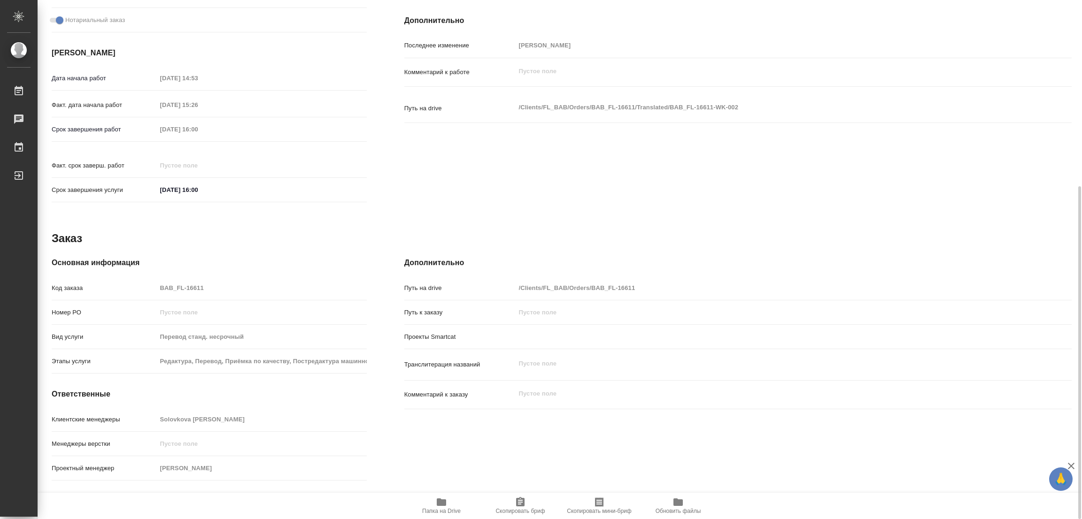
type textarea "x"
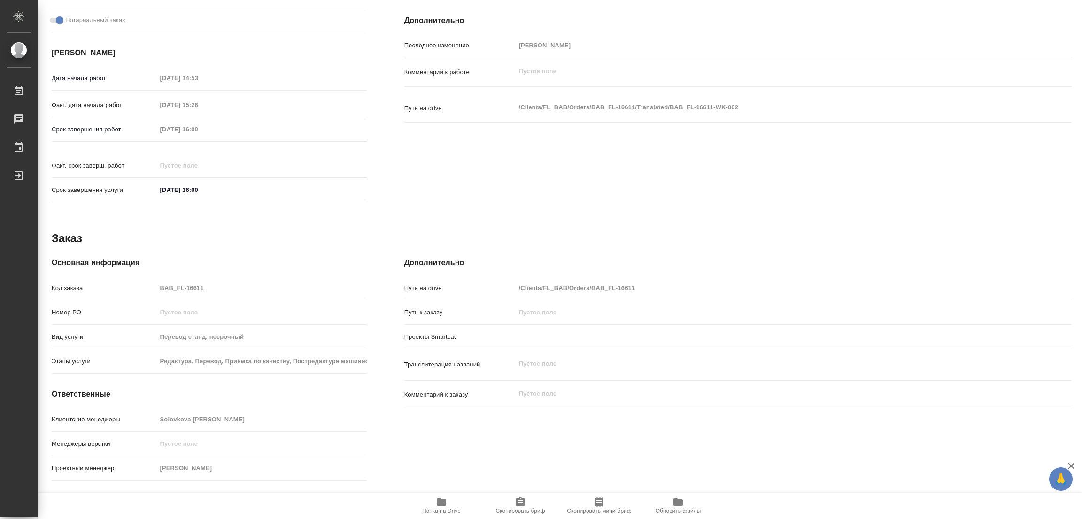
type textarea "x"
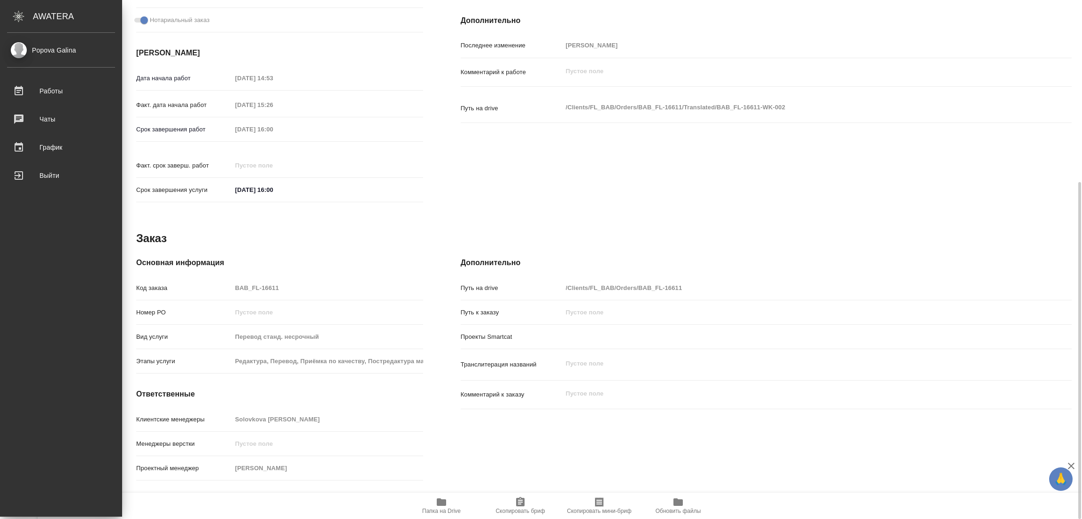
type textarea "x"
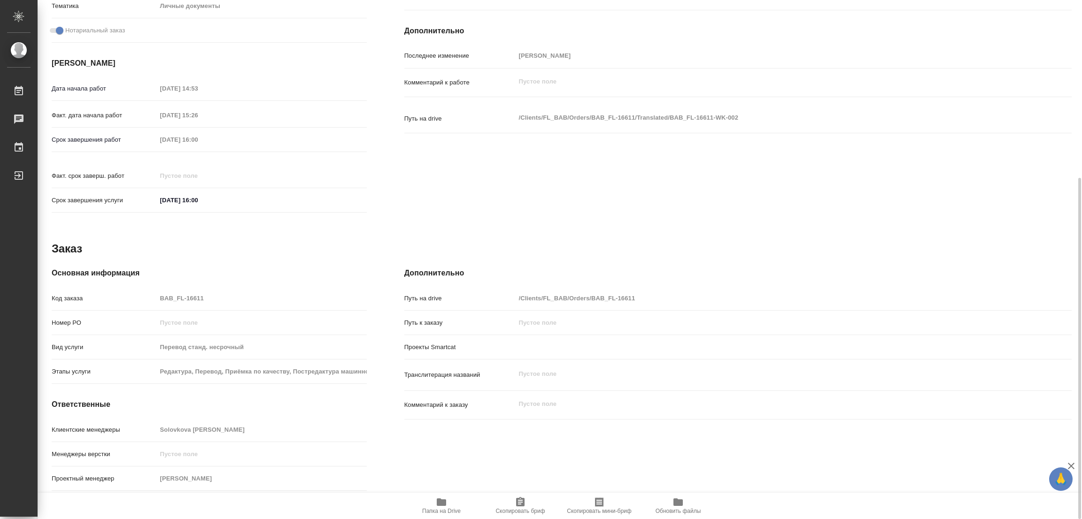
scroll to position [280, 0]
type textarea "x"
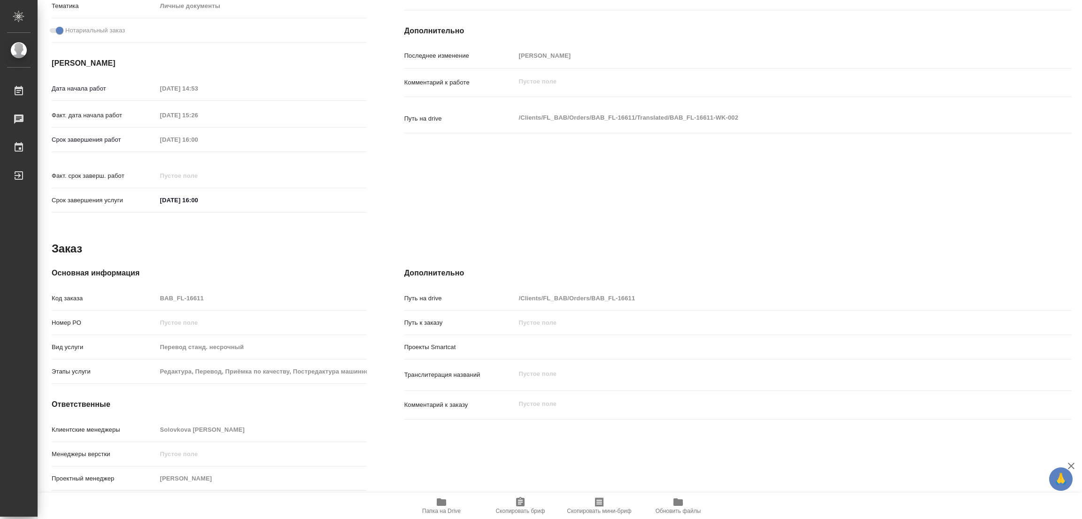
type textarea "x"
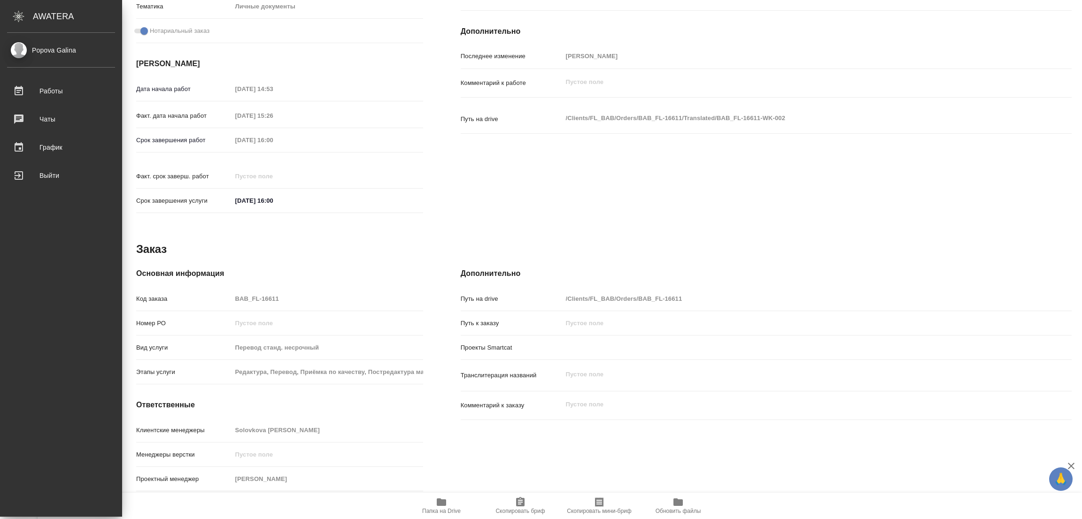
type textarea "x"
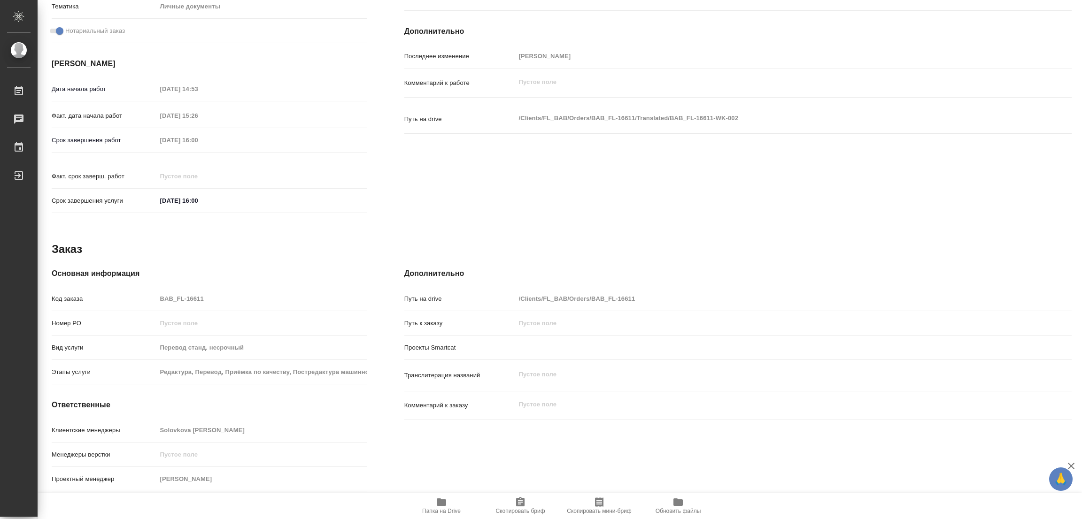
type textarea "x"
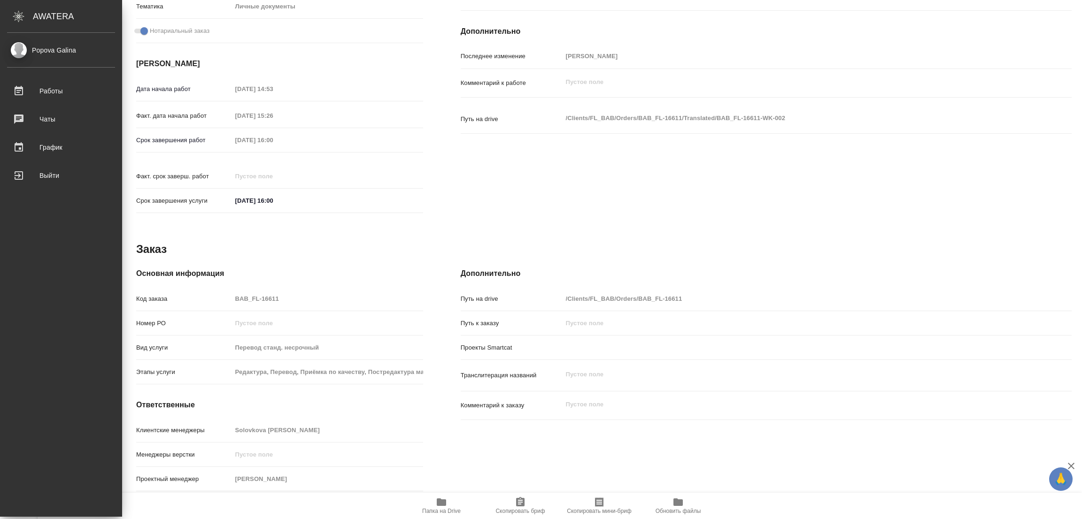
type textarea "x"
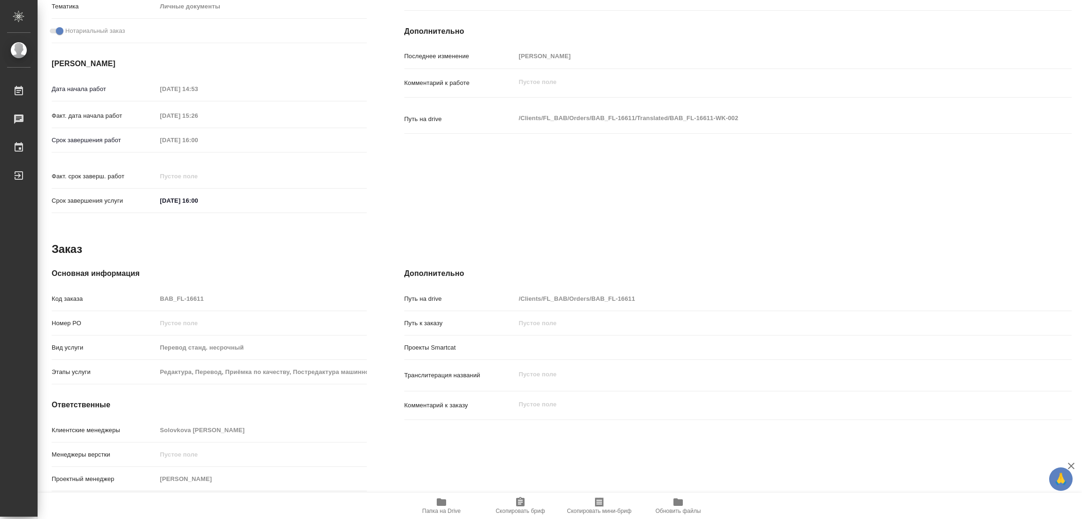
type textarea "x"
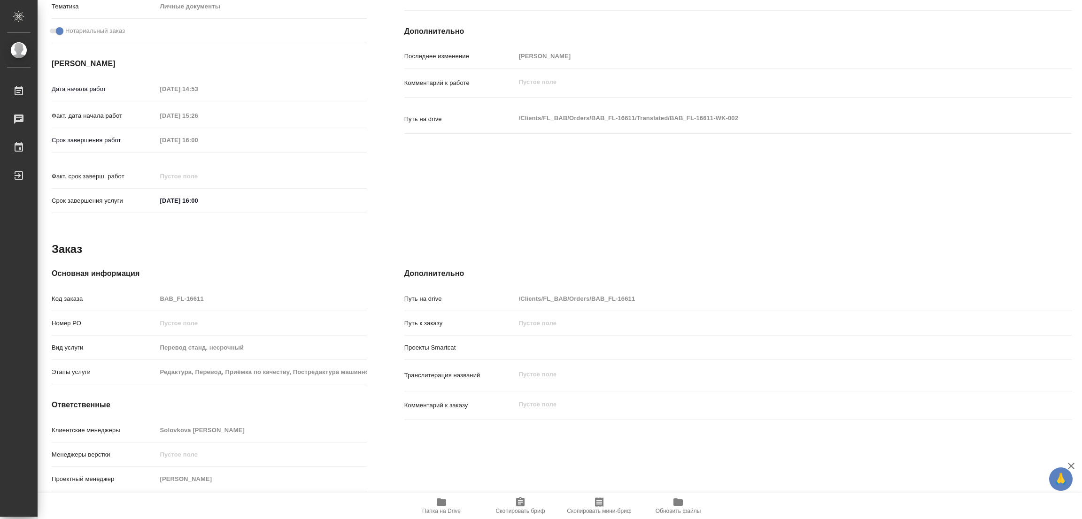
type textarea "x"
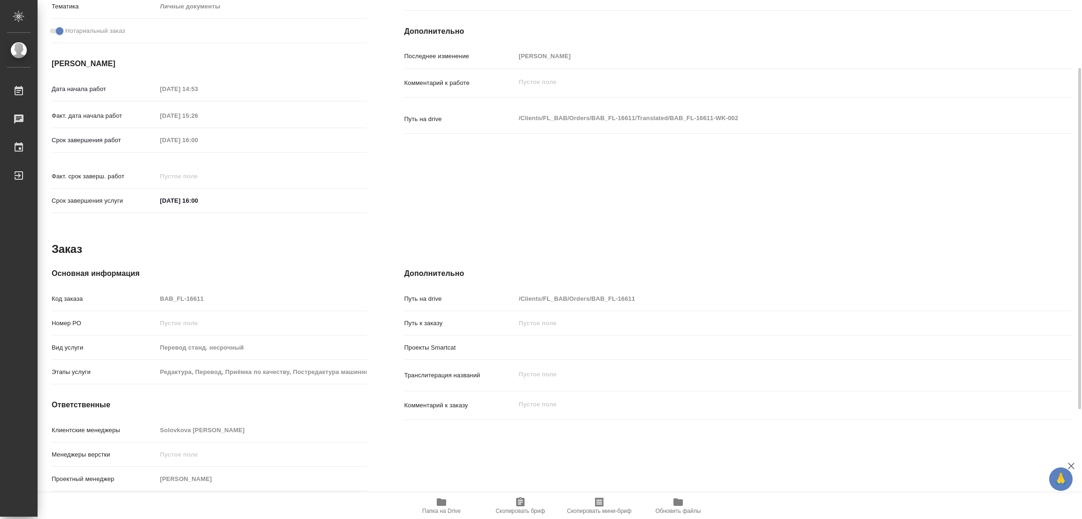
scroll to position [0, 0]
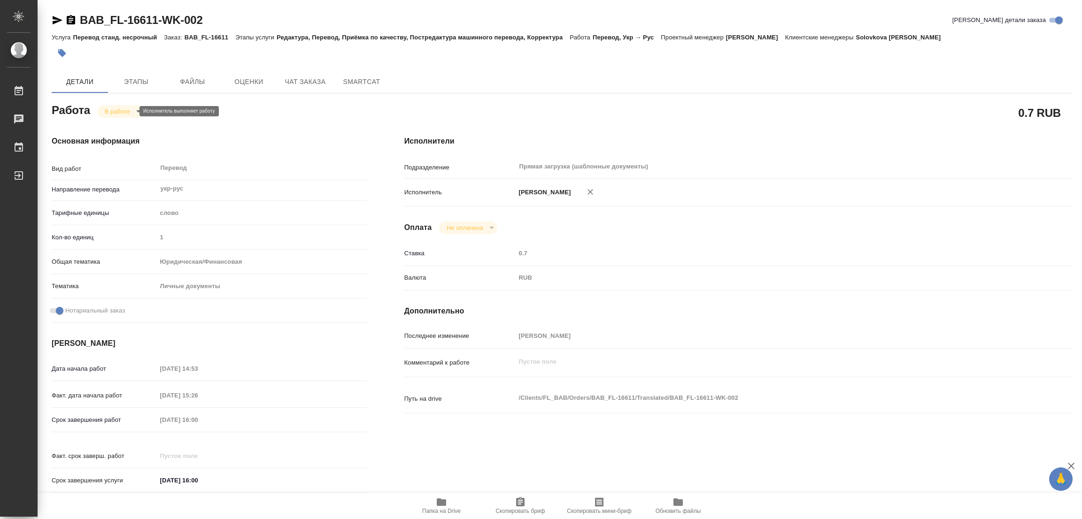
click at [115, 113] on body "🙏 .cls-1 fill:#fff; AWATERA Popova Galina Работы 0 Чаты График Выйти BAB_FL-166…" at bounding box center [541, 259] width 1082 height 519
click at [115, 125] on button "Выполнен" at bounding box center [122, 127] width 34 height 10
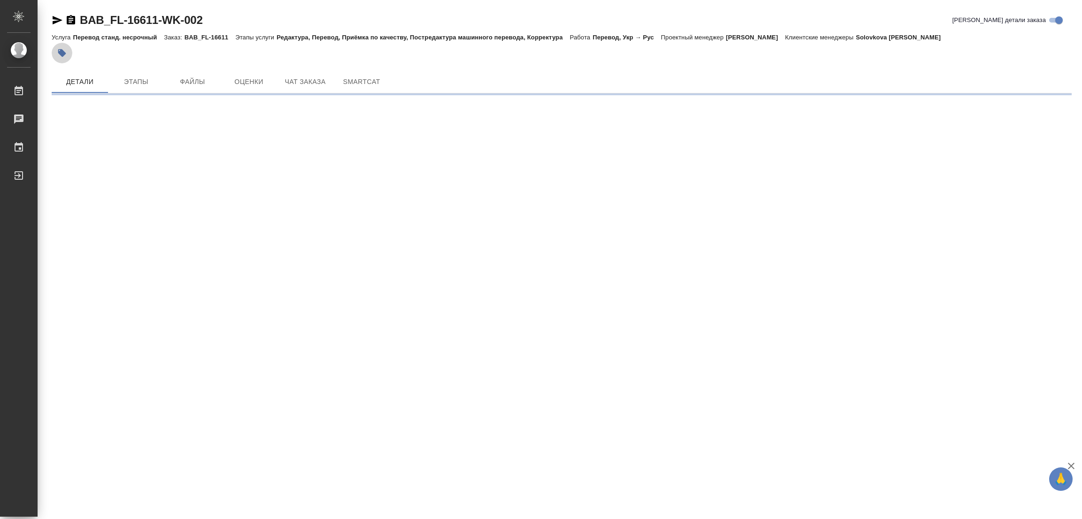
click at [64, 50] on icon "button" at bounding box center [61, 52] width 9 height 9
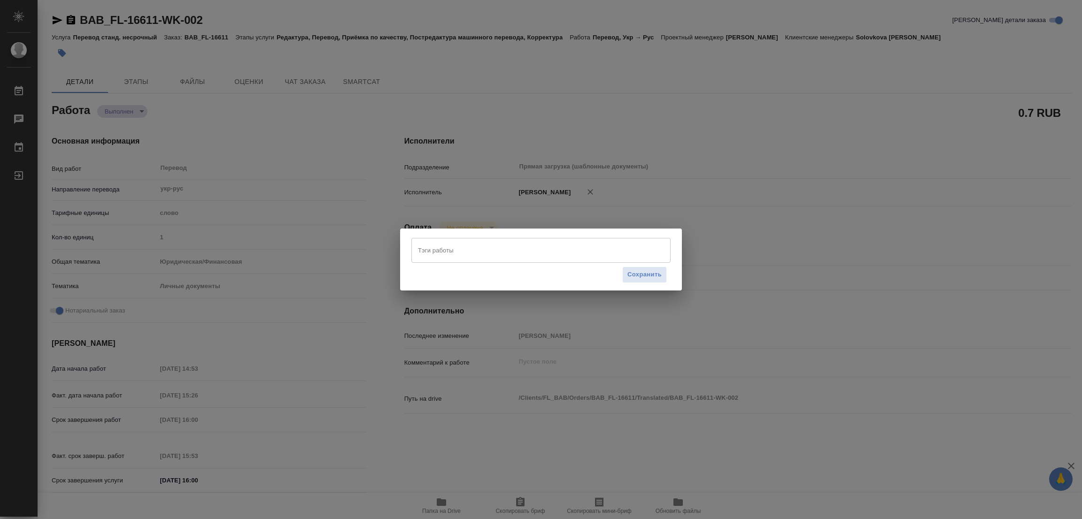
type textarea "x"
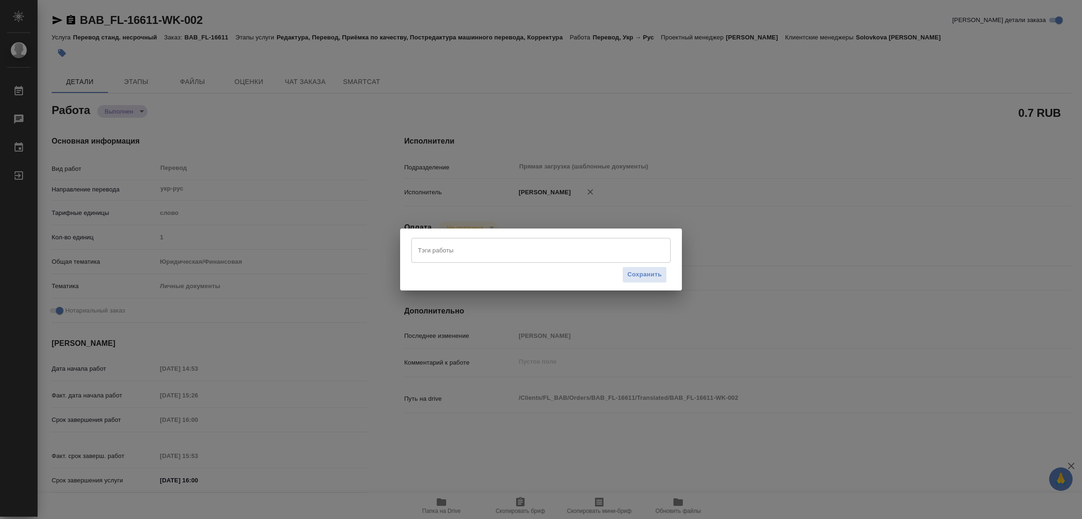
type textarea "x"
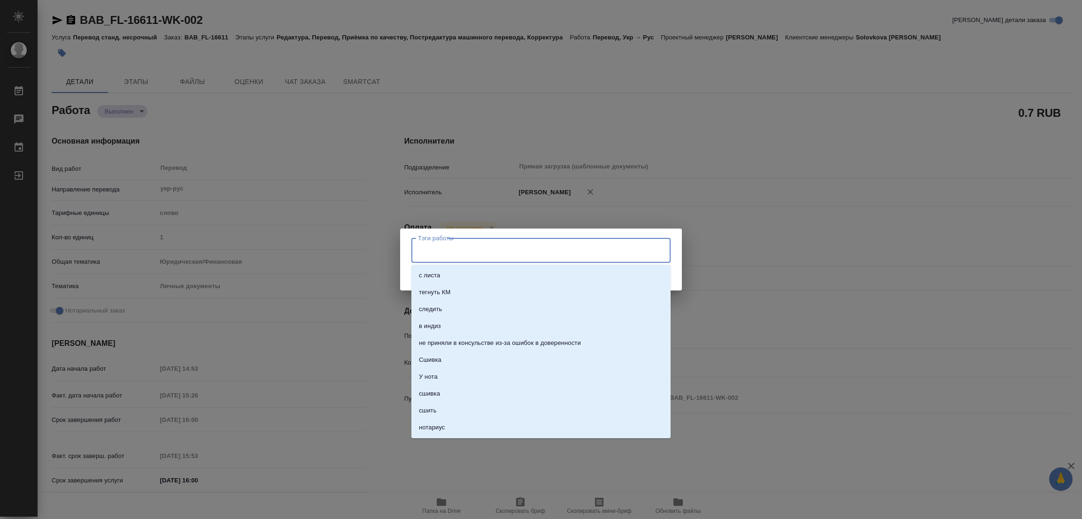
click at [434, 248] on input "Тэги работы" at bounding box center [531, 250] width 233 height 16
type textarea "x"
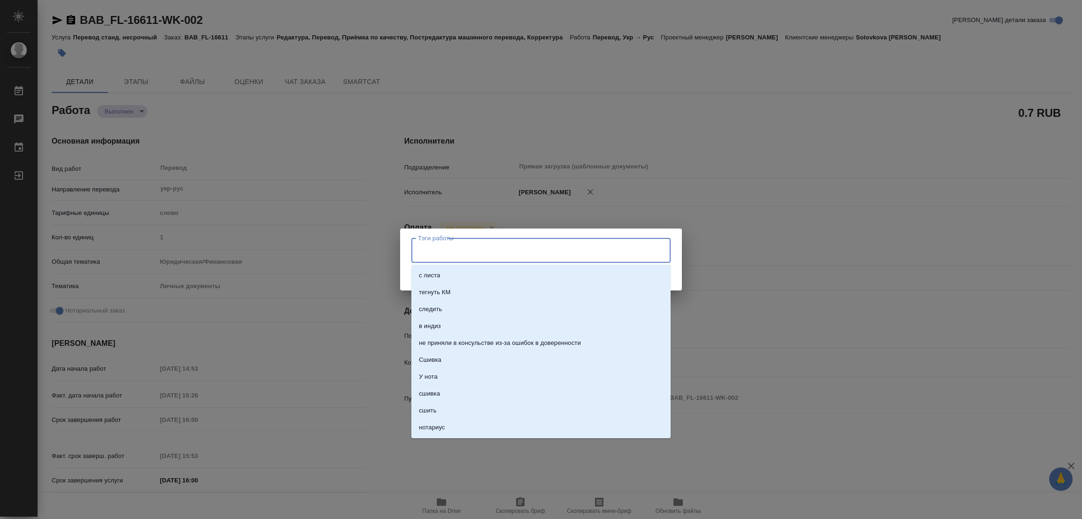
type textarea "x"
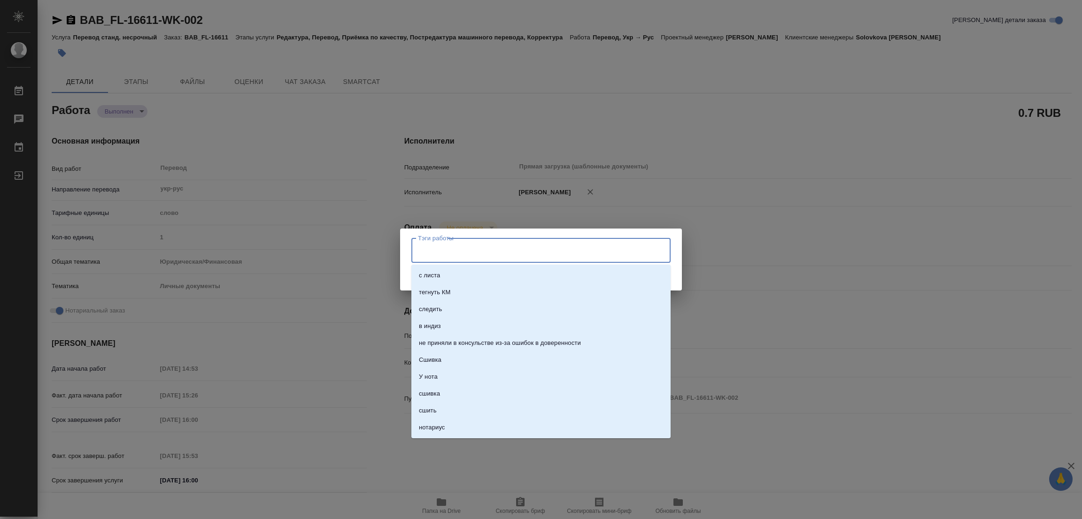
type textarea "x"
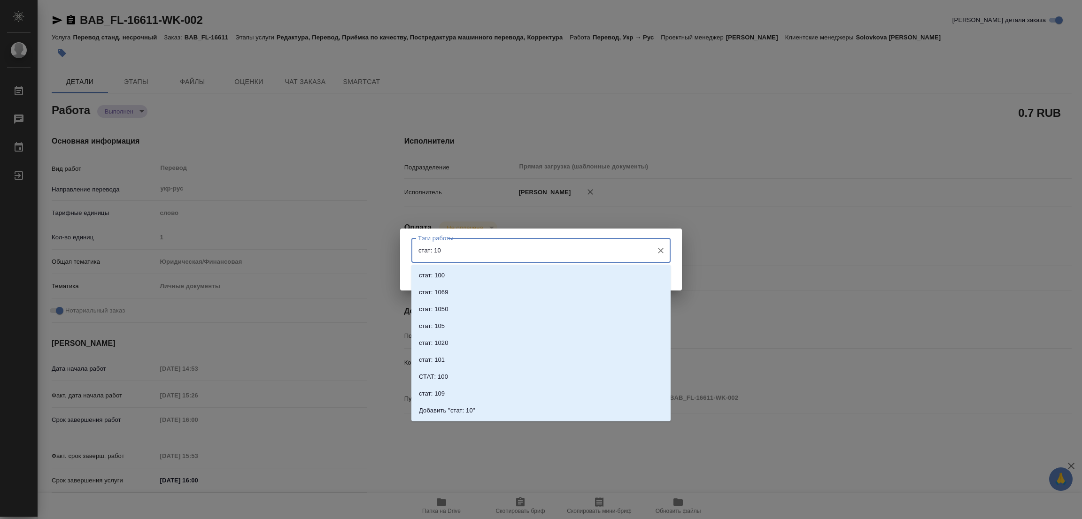
type input "стат: 100"
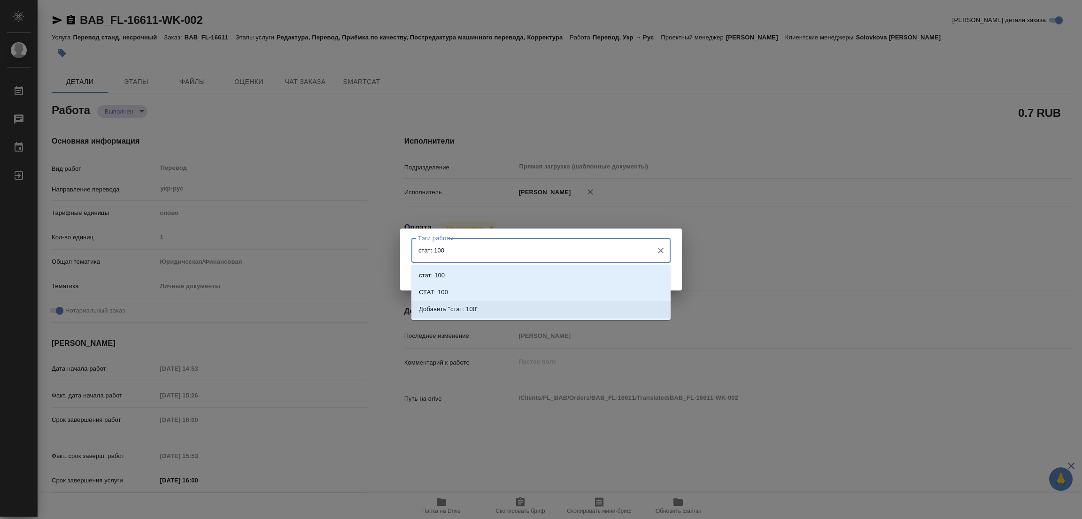
click at [464, 310] on p "Добавить "стат: 100"" at bounding box center [449, 309] width 60 height 9
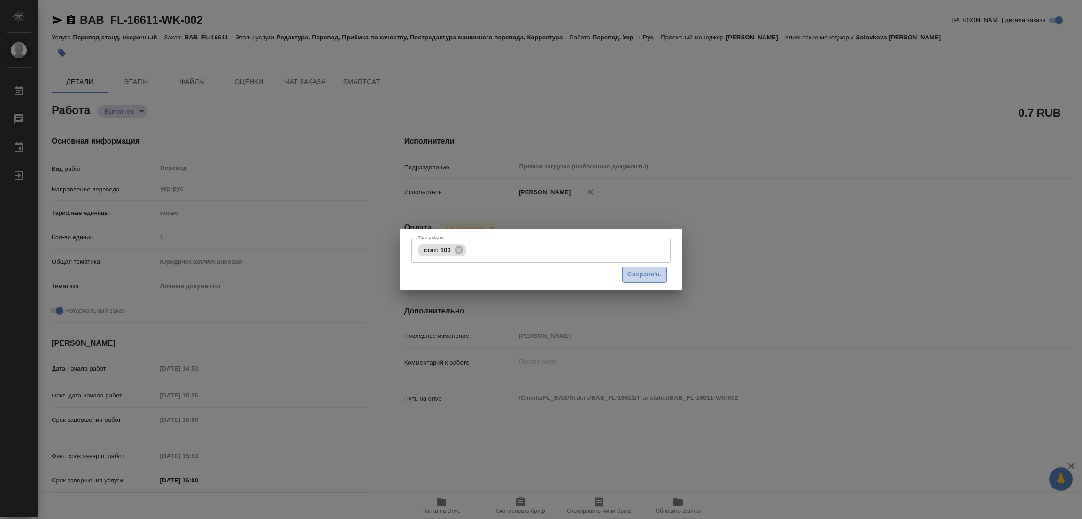
click at [645, 276] on span "Сохранить" at bounding box center [644, 274] width 34 height 11
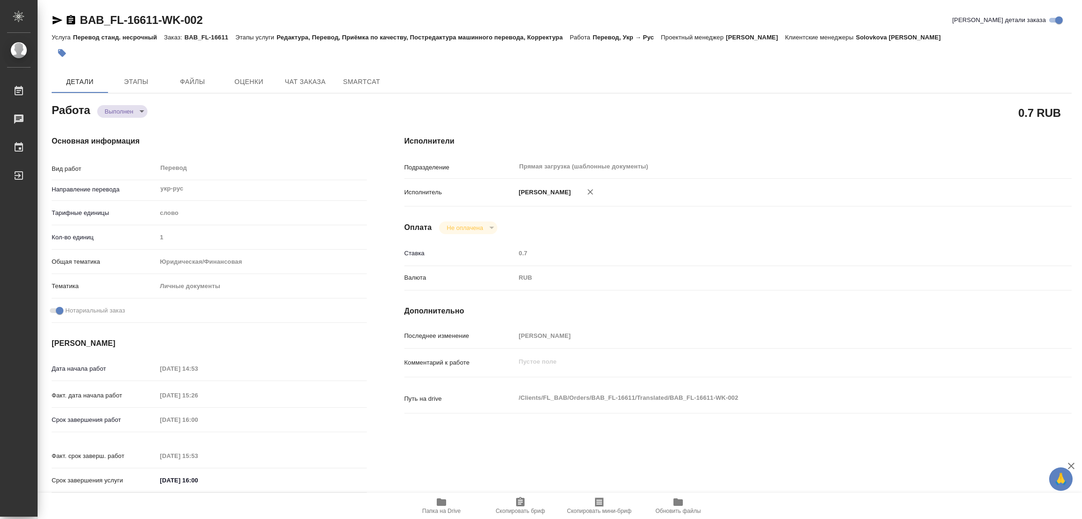
type input "completed"
type textarea "Перевод"
type textarea "x"
type input "укр-рус"
type input "5a8b1489cc6b4906c91bfd90"
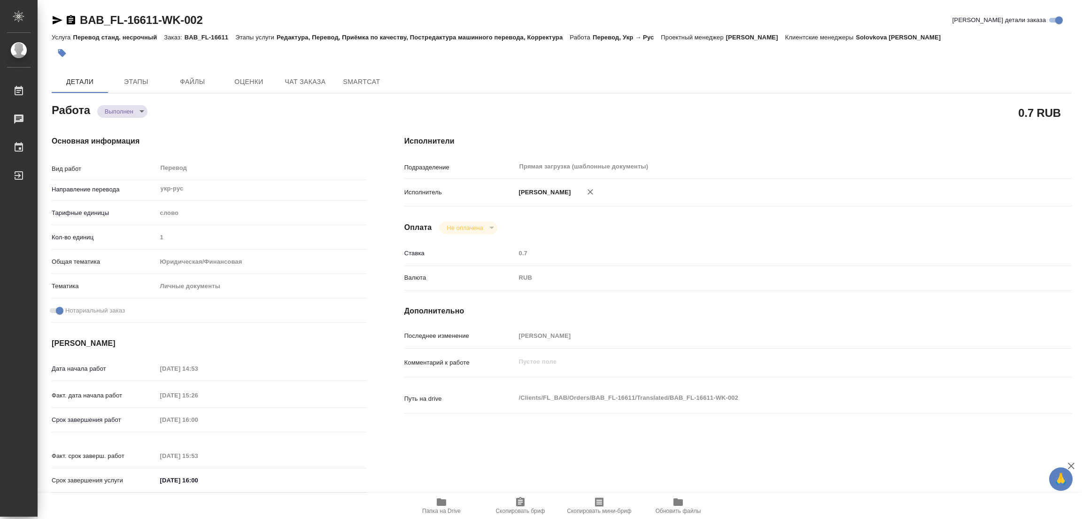
type input "1"
type input "yr-fn"
type input "5a8b8b956a9677013d343cfe"
checkbox input "true"
type input "01.10.2025 14:53"
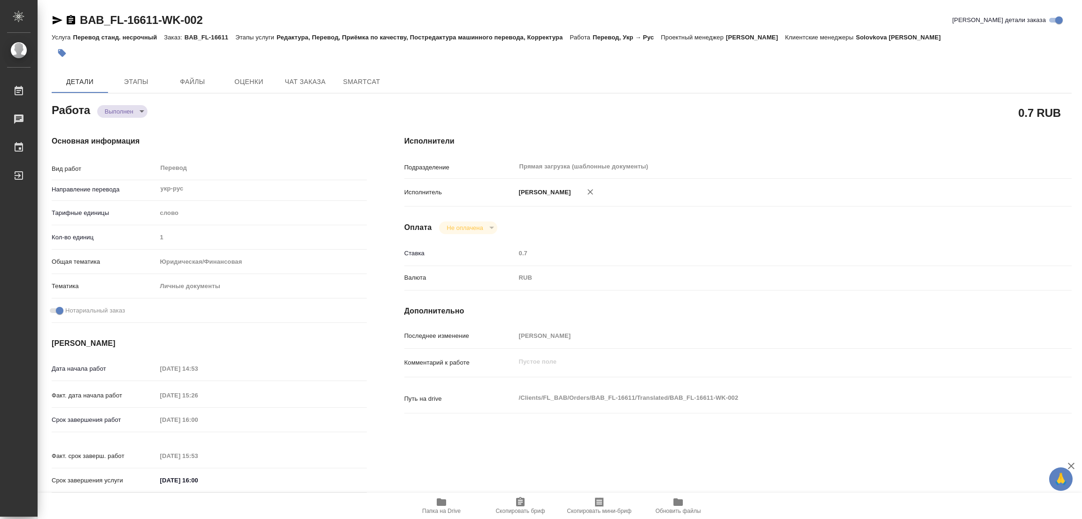
type input "01.10.2025 15:26"
type input "01.10.2025 16:00"
type input "01.10.2025 15:53"
type input "01.10.2025 16:00"
type input "Прямая загрузка (шаблонные документы)"
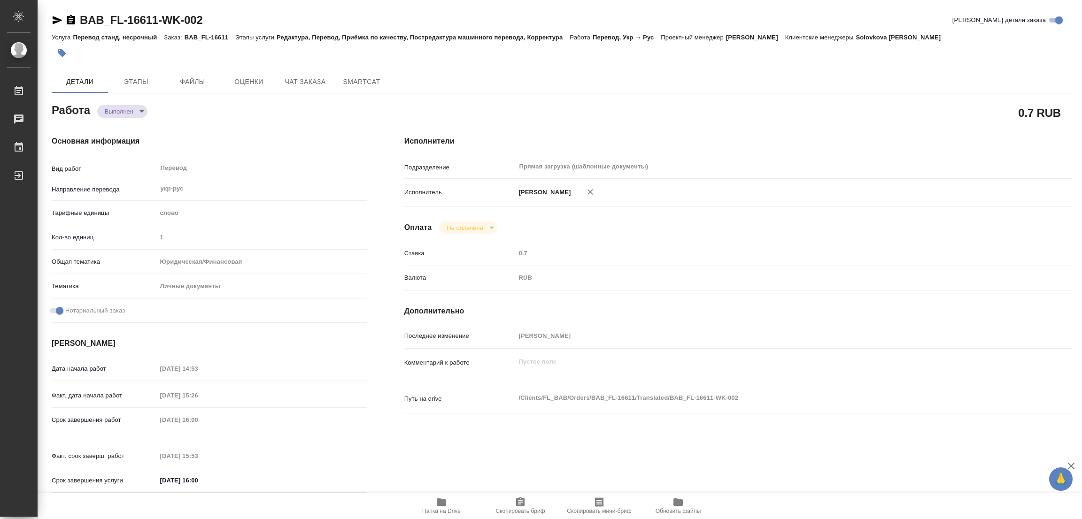
type input "notPayed"
type input "0.7"
type input "RUB"
type input "[PERSON_NAME]"
type textarea "x"
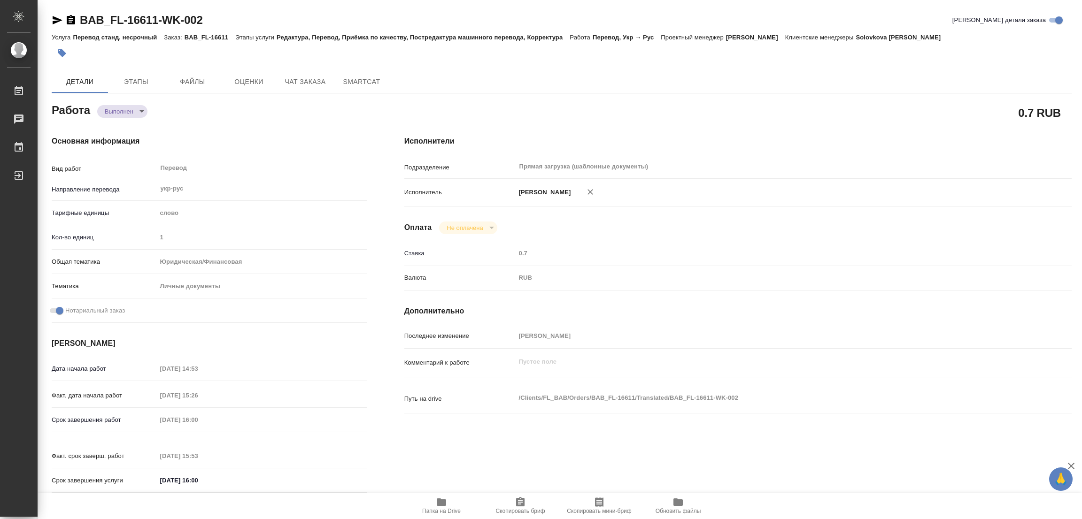
type textarea "/Clients/FL_BAB/Orders/BAB_FL-16611/Translated/BAB_FL-16611-WK-002"
type textarea "x"
type input "BAB_FL-16611"
type input "Перевод станд. несрочный"
type input "Редактура, Перевод, Приёмка по качеству, Постредактура машинного перевода, Корр…"
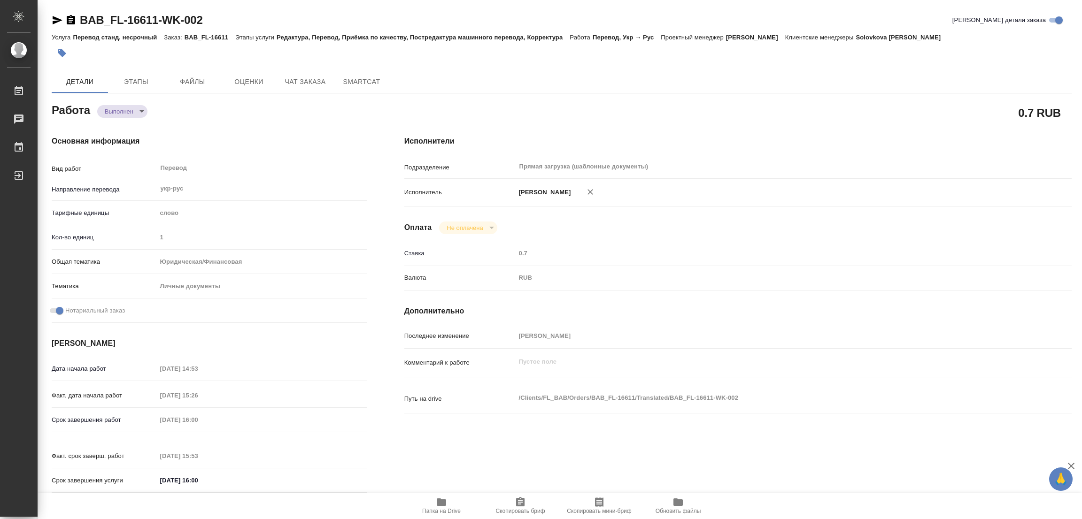
type input "Solovkova Ekaterina"
type input "/Clients/FL_BAB/Orders/BAB_FL-16611"
type textarea "x"
click at [702, 320] on div "Исполнители Подразделение Прямая загрузка (шаблонные документы) ​ Исполнитель П…" at bounding box center [737, 317] width 705 height 401
click at [689, 121] on div "Исполнители Подразделение Прямая загрузка (шаблонные документы) ​ Исполнитель П…" at bounding box center [737, 317] width 705 height 401
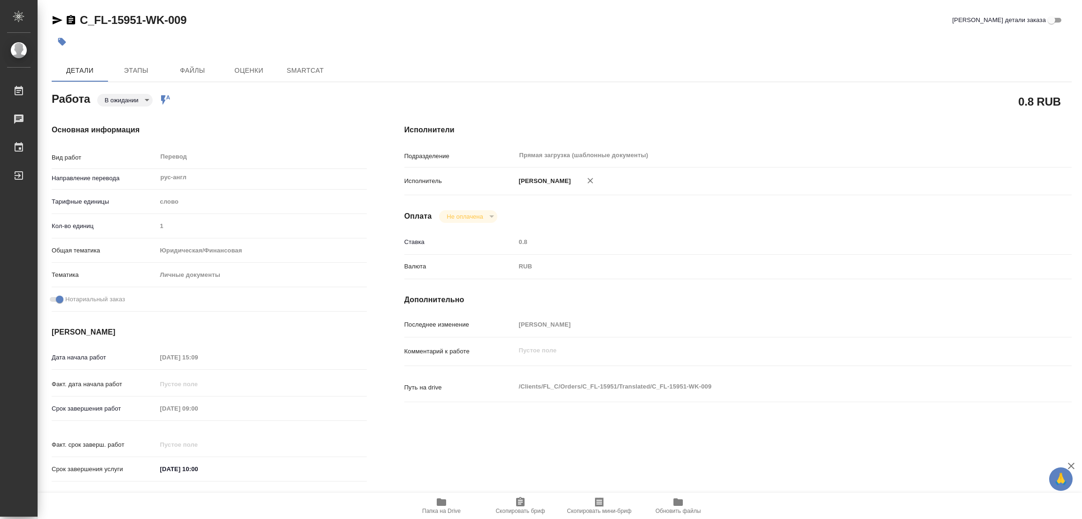
type textarea "x"
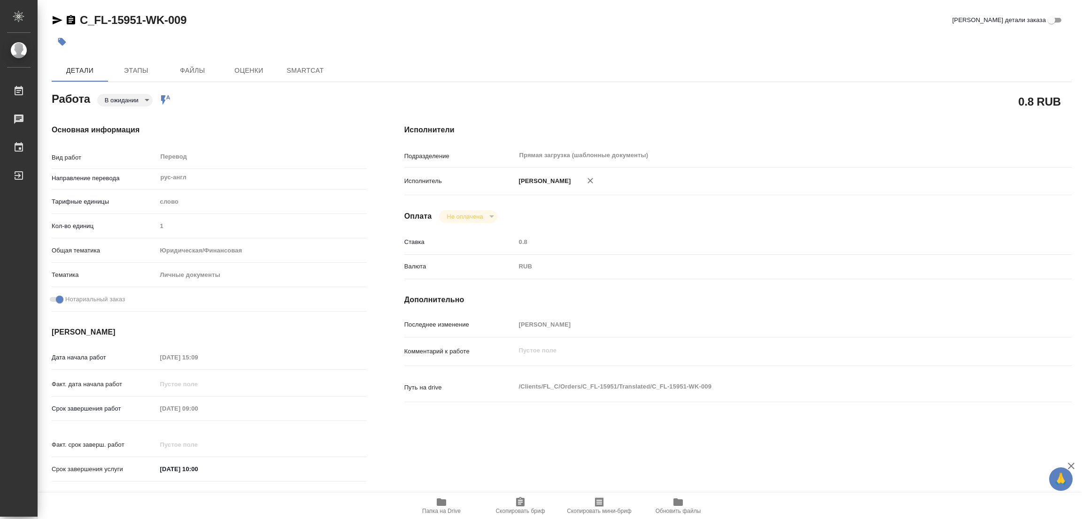
type textarea "x"
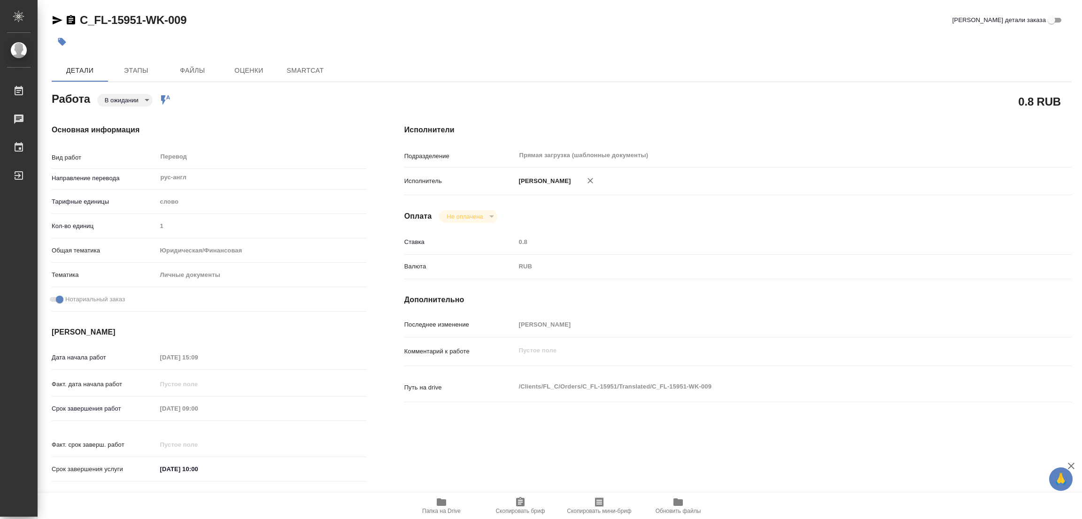
type textarea "x"
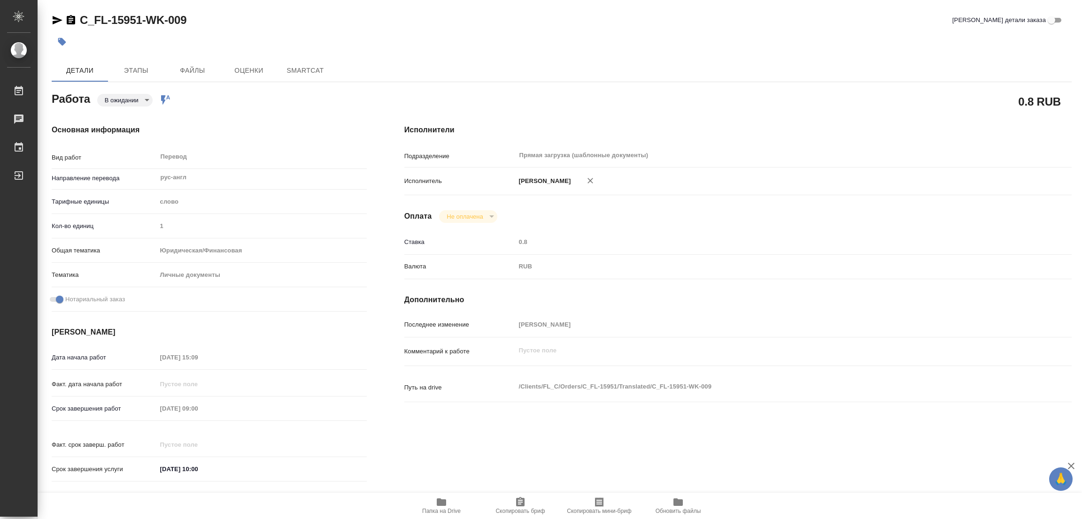
type textarea "x"
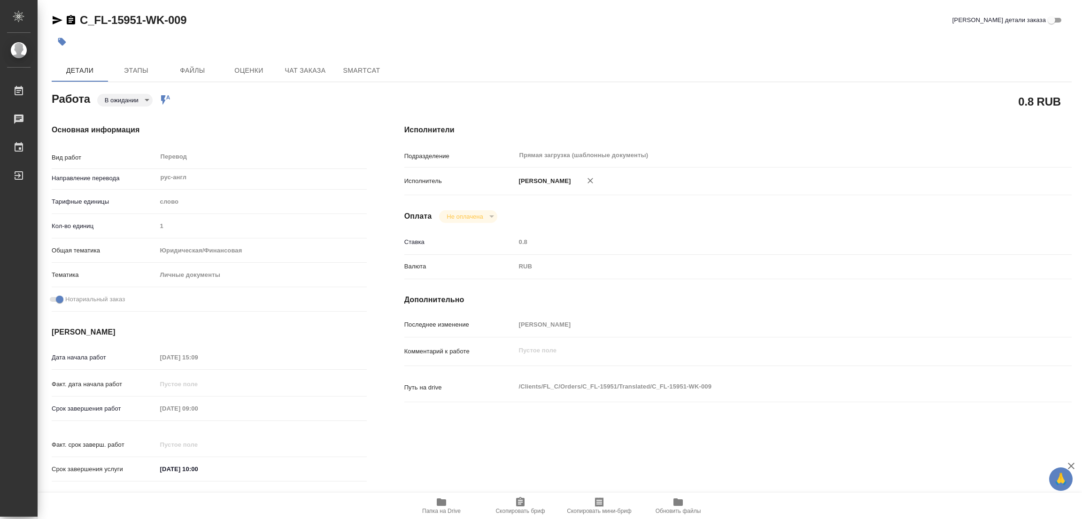
type textarea "x"
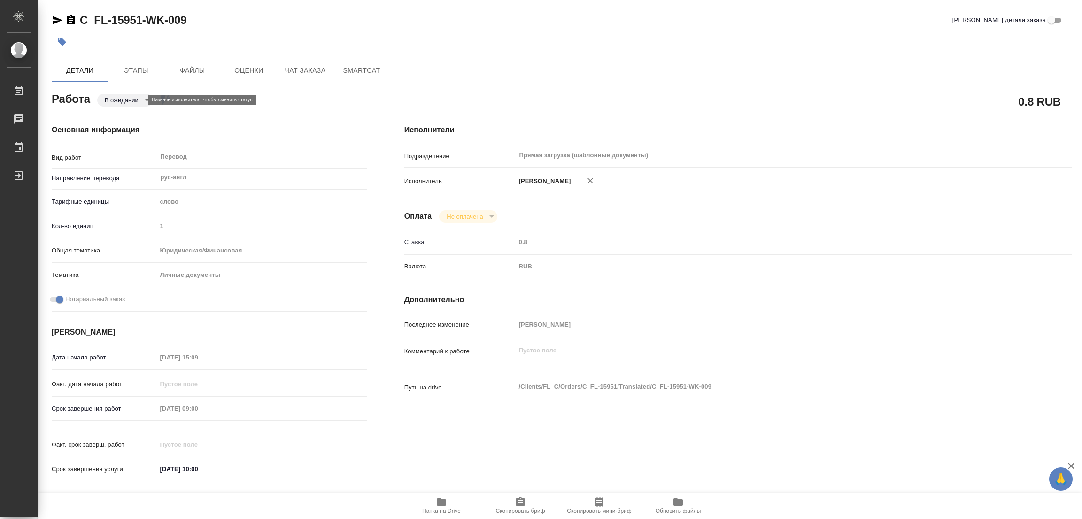
click at [120, 99] on body "🙏 .cls-1 fill:#fff; AWATERA [PERSON_NAME] Работы Чаты График Выйти C_FL-15951-W…" at bounding box center [541, 259] width 1082 height 519
click at [120, 98] on button "В работе" at bounding box center [120, 100] width 31 height 10
type textarea "x"
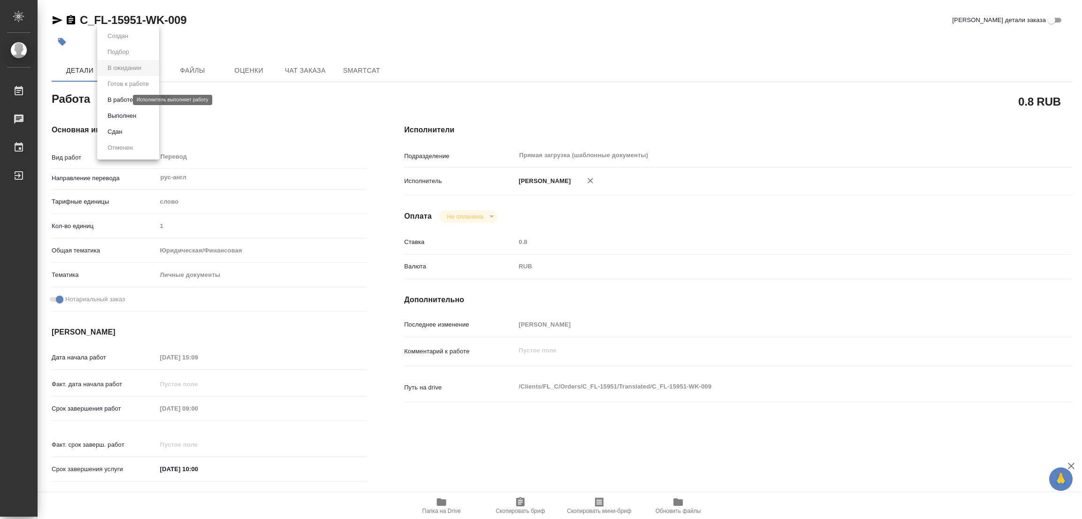
type textarea "x"
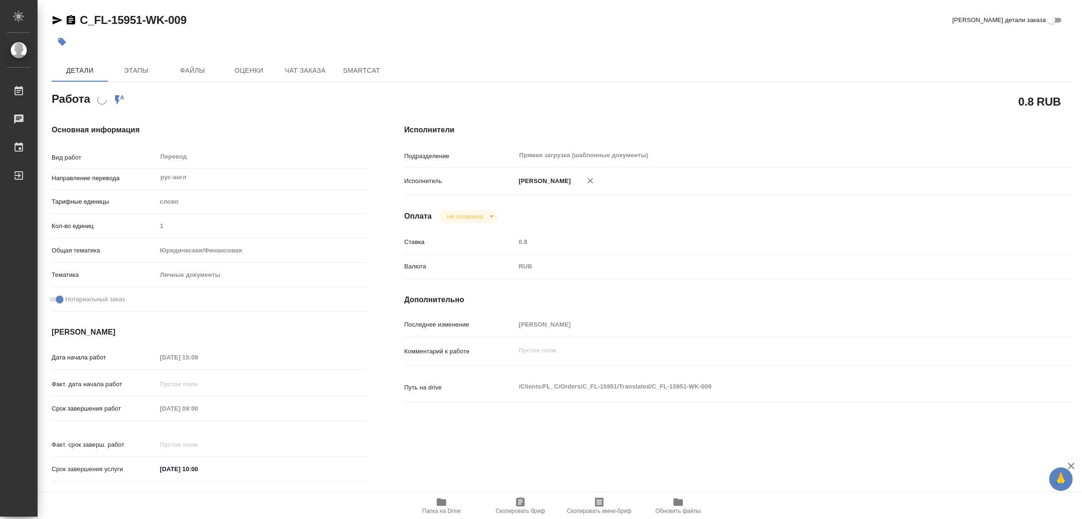
type textarea "x"
click at [512, 101] on div "0.8 RUB" at bounding box center [737, 101] width 667 height 23
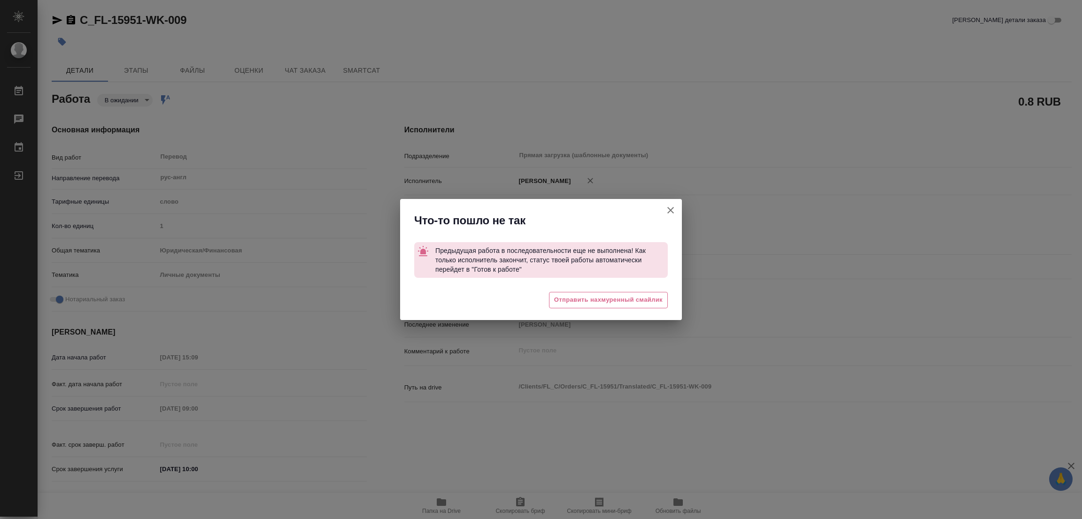
type textarea "x"
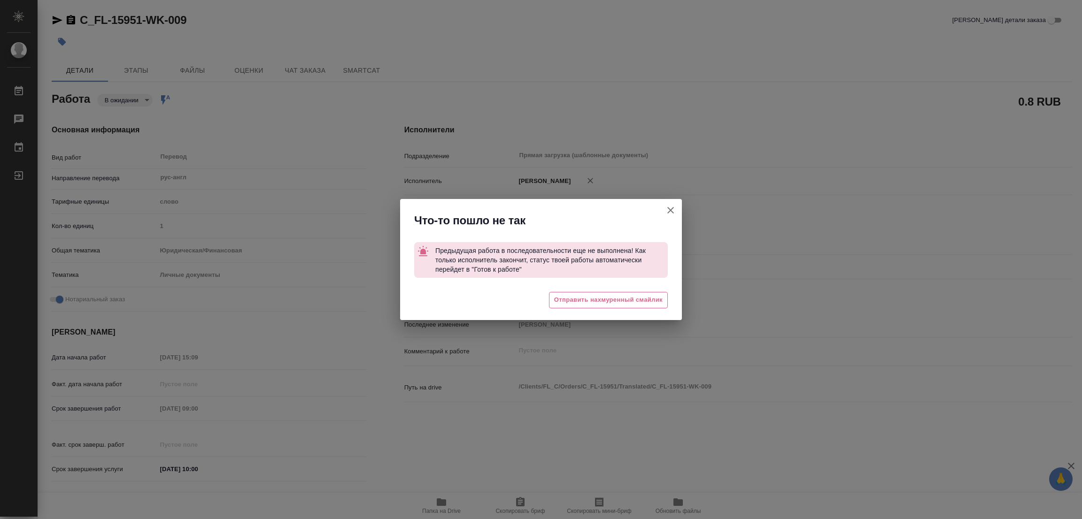
type textarea "x"
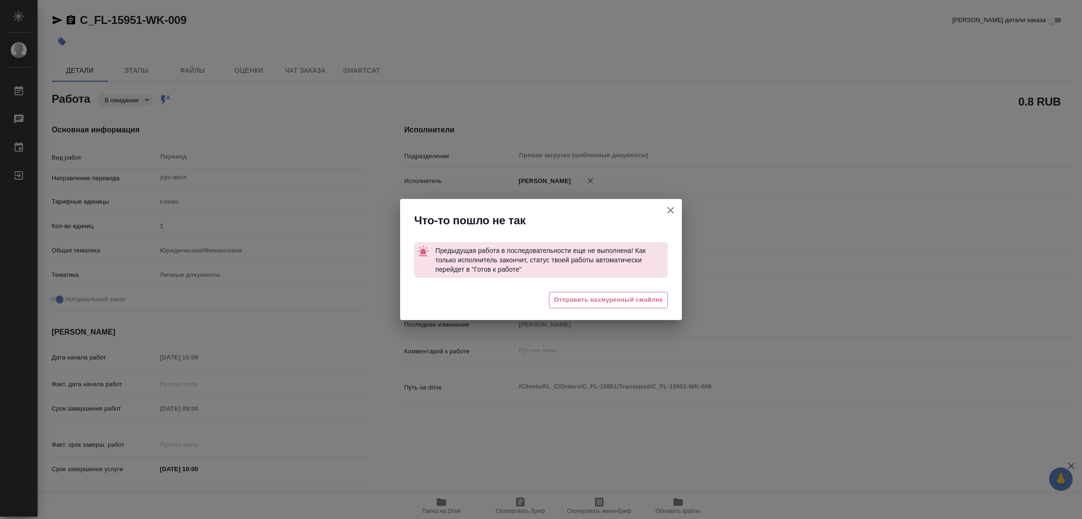
type textarea "x"
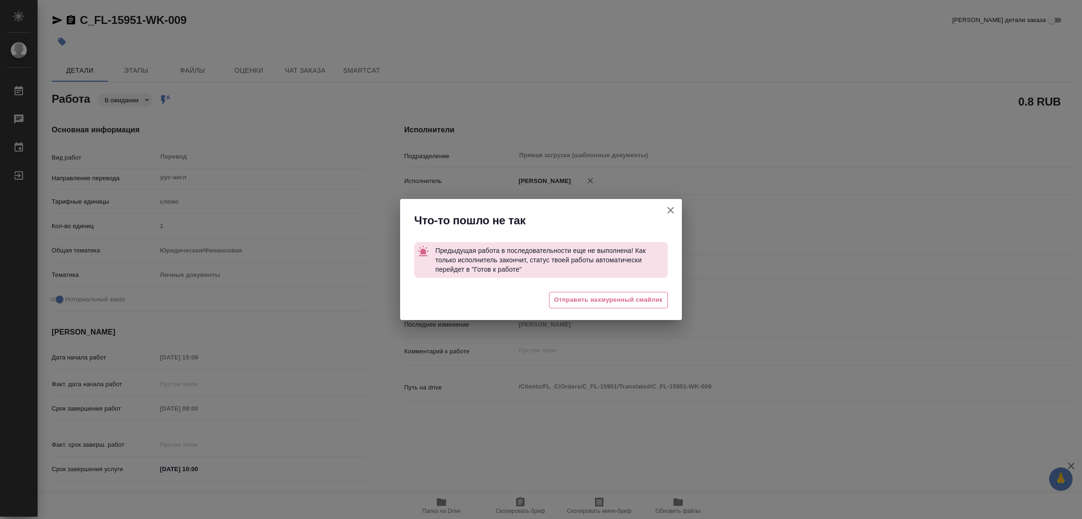
type textarea "x"
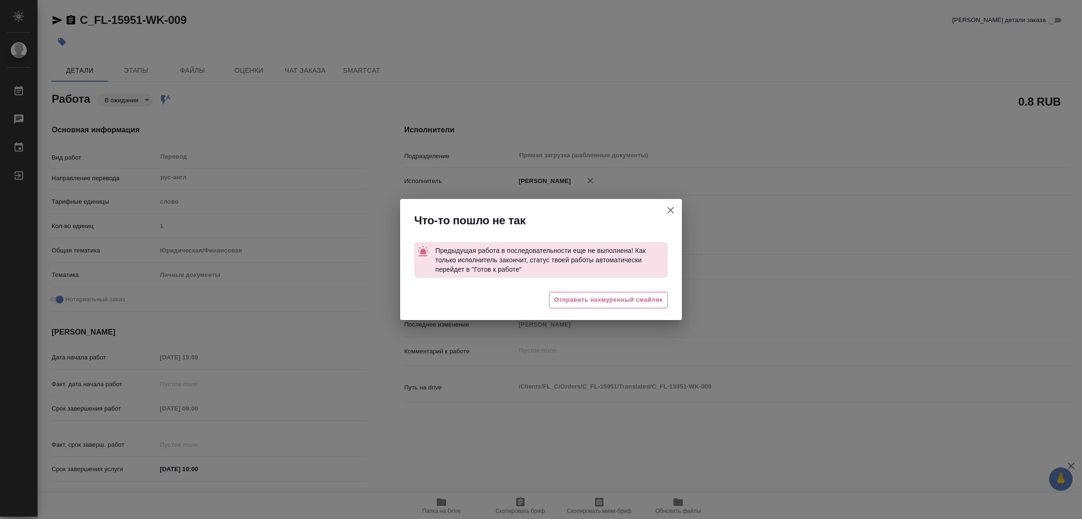
click at [668, 208] on icon "button" at bounding box center [670, 210] width 7 height 7
type textarea "x"
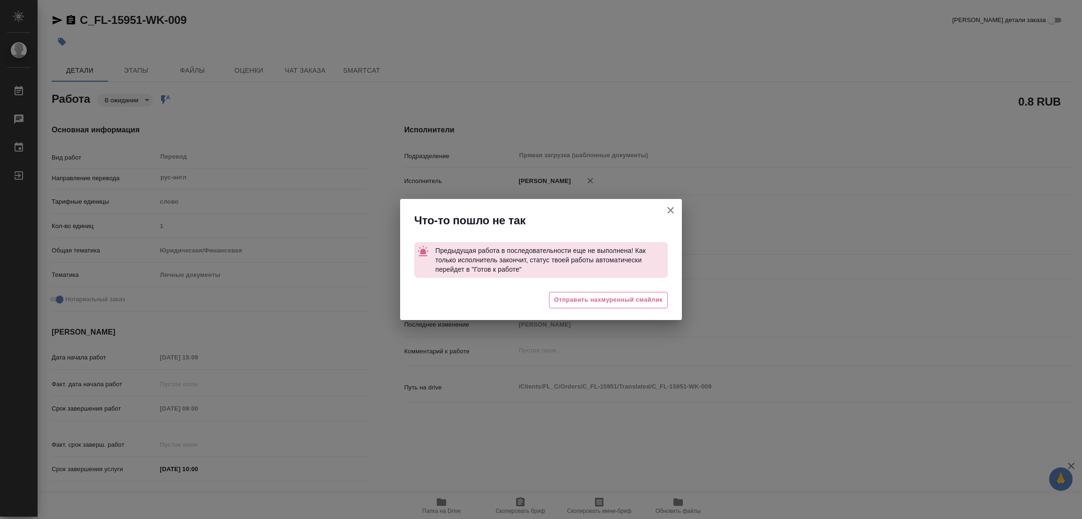
type textarea "x"
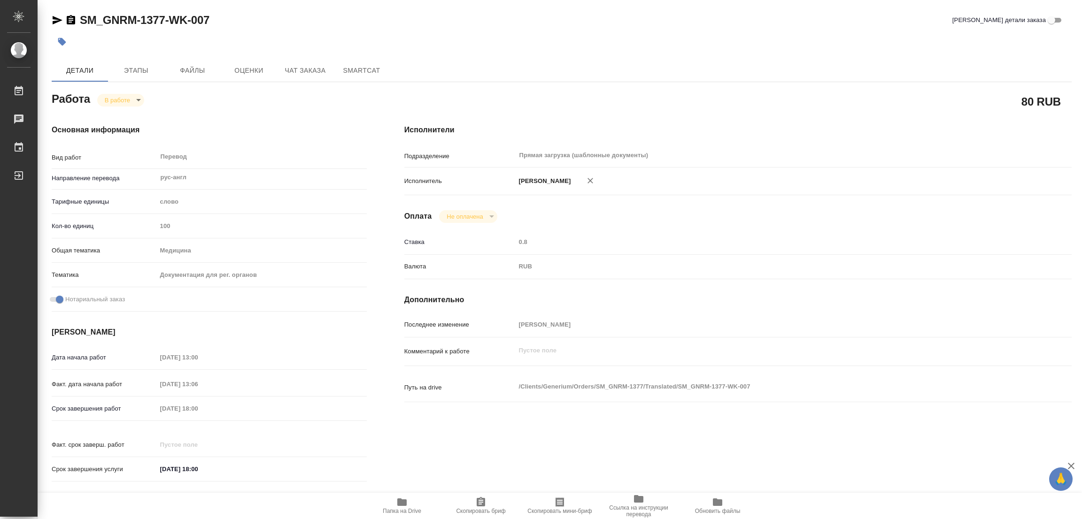
type textarea "x"
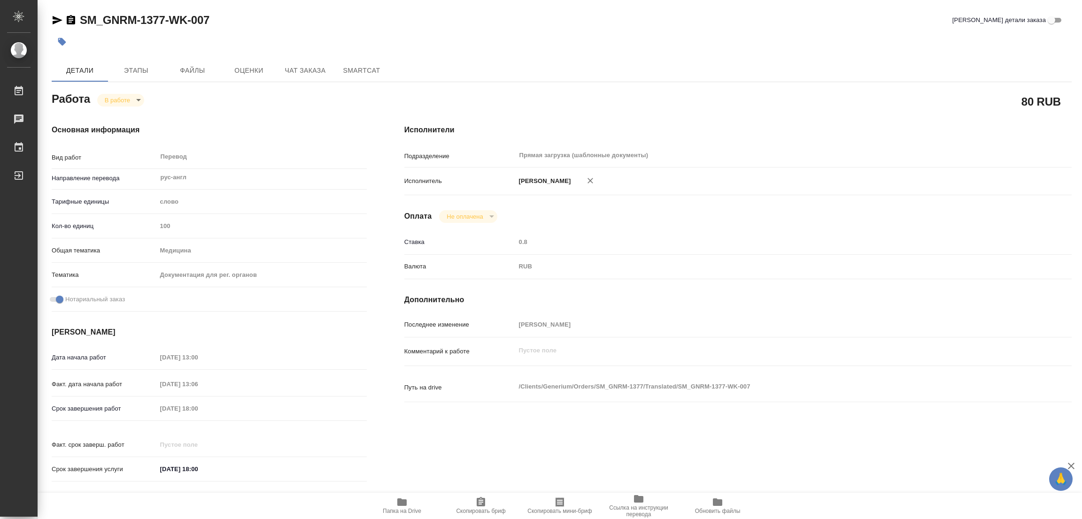
type textarea "x"
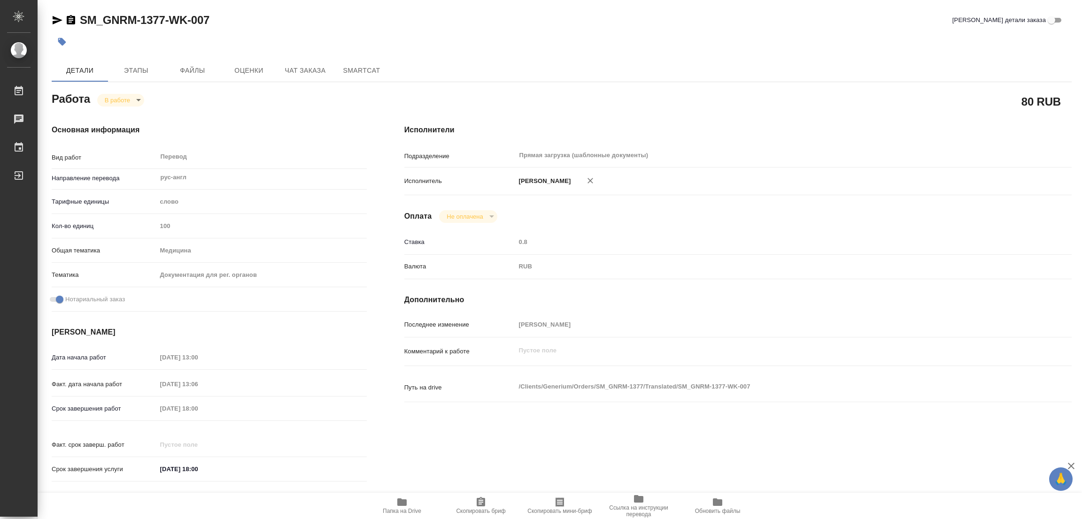
type textarea "x"
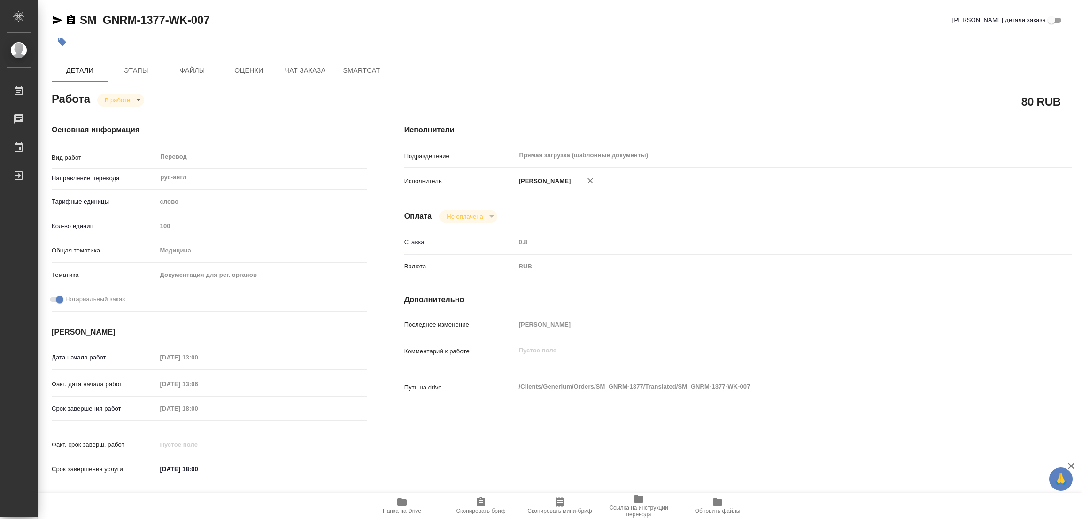
type textarea "x"
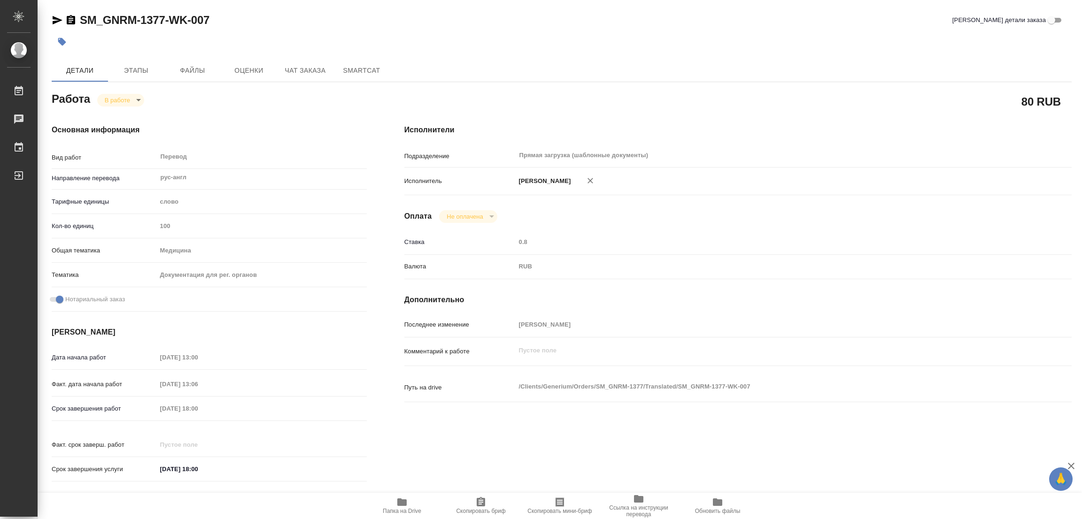
type textarea "x"
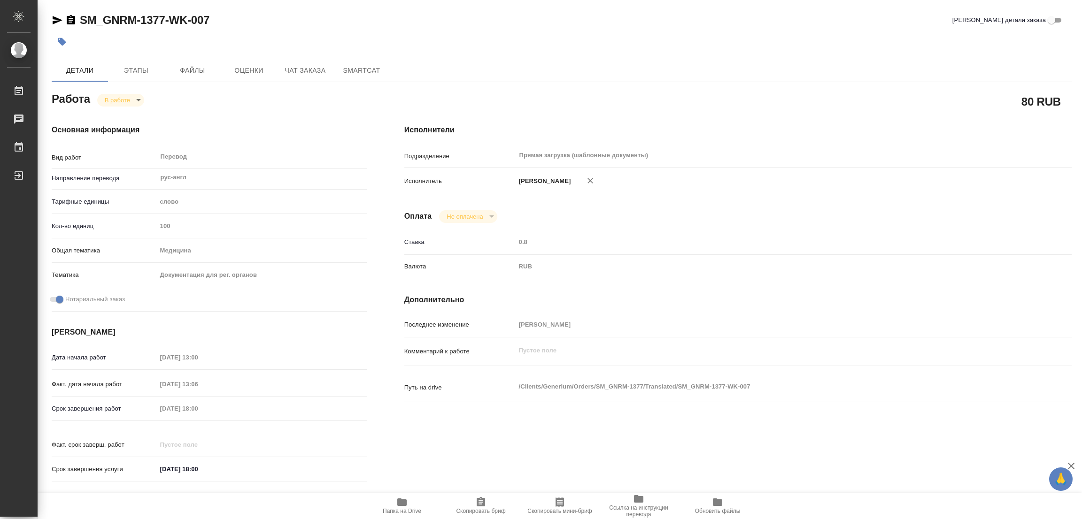
type textarea "x"
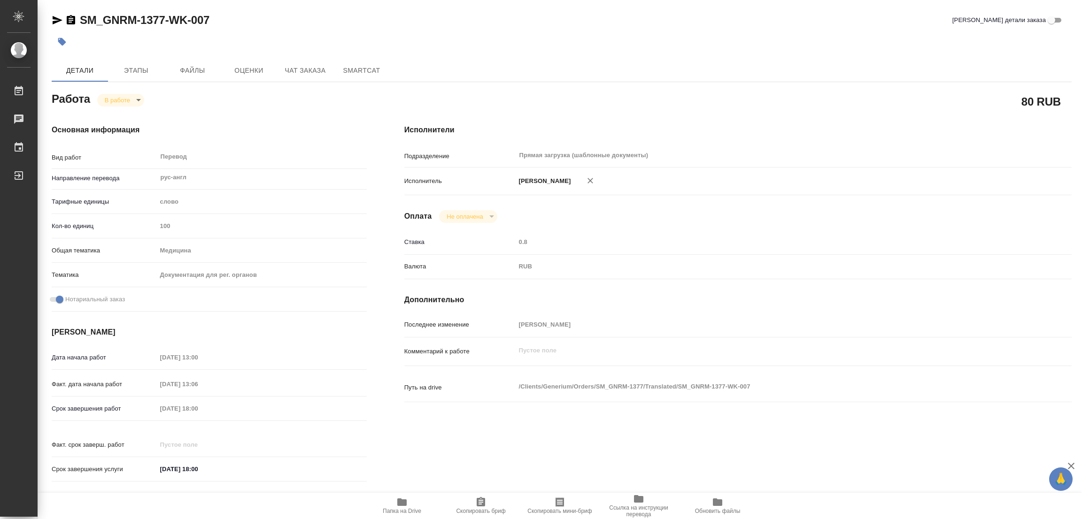
type textarea "x"
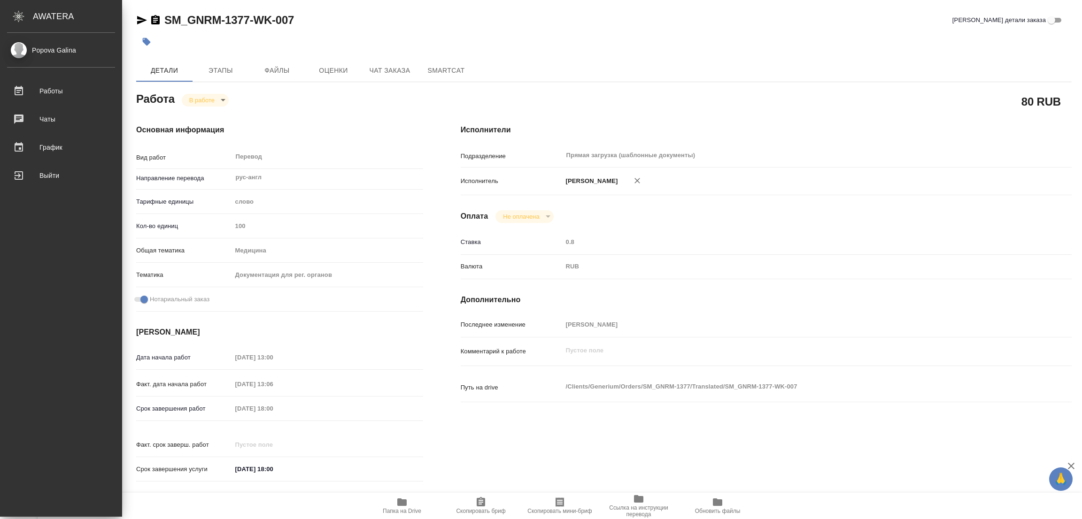
type textarea "x"
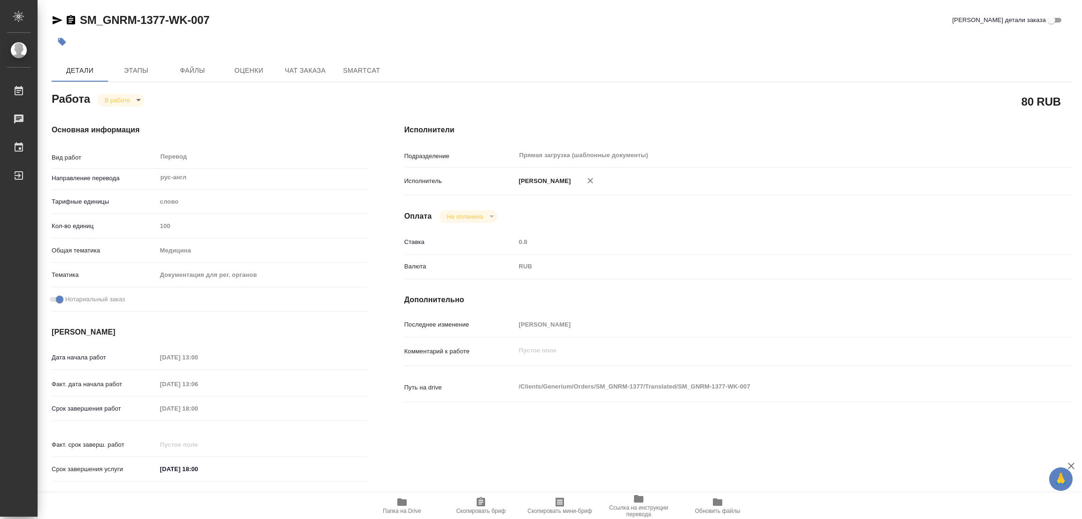
click at [288, 19] on div "SM_GNRM-1377-WK-007 Кратко детали заказа" at bounding box center [562, 20] width 1020 height 15
drag, startPoint x: 80, startPoint y: 8, endPoint x: 167, endPoint y: 26, distance: 88.6
click at [167, 26] on div "SM_GNRM-1377-WK-007 Кратко детали заказа Детали Этапы Файлы Оценки Чат заказа S…" at bounding box center [561, 394] width 1030 height 788
copy link "SM_GNRM-1377"
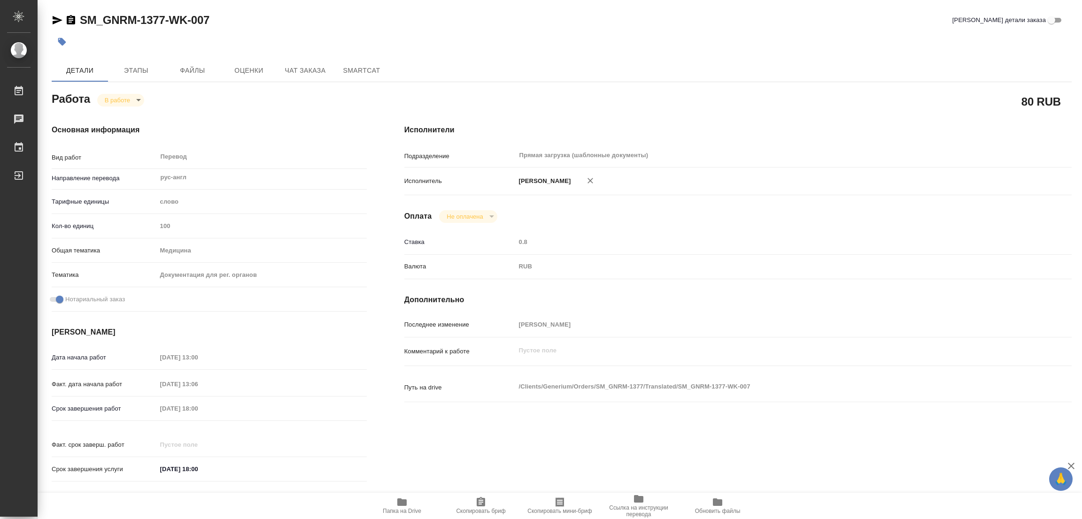
drag, startPoint x: 368, startPoint y: 34, endPoint x: 374, endPoint y: 30, distance: 7.7
click at [368, 35] on div at bounding box center [392, 41] width 680 height 21
click at [319, 25] on div "SM_GNRM-1377-WK-007 Кратко детали заказа" at bounding box center [562, 20] width 1020 height 15
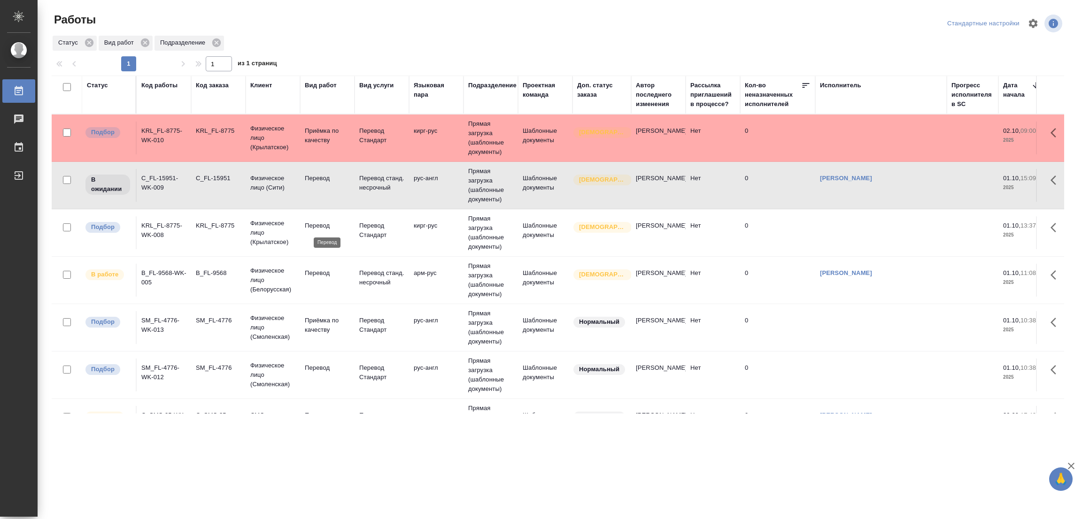
click at [320, 226] on p "Перевод" at bounding box center [327, 225] width 45 height 9
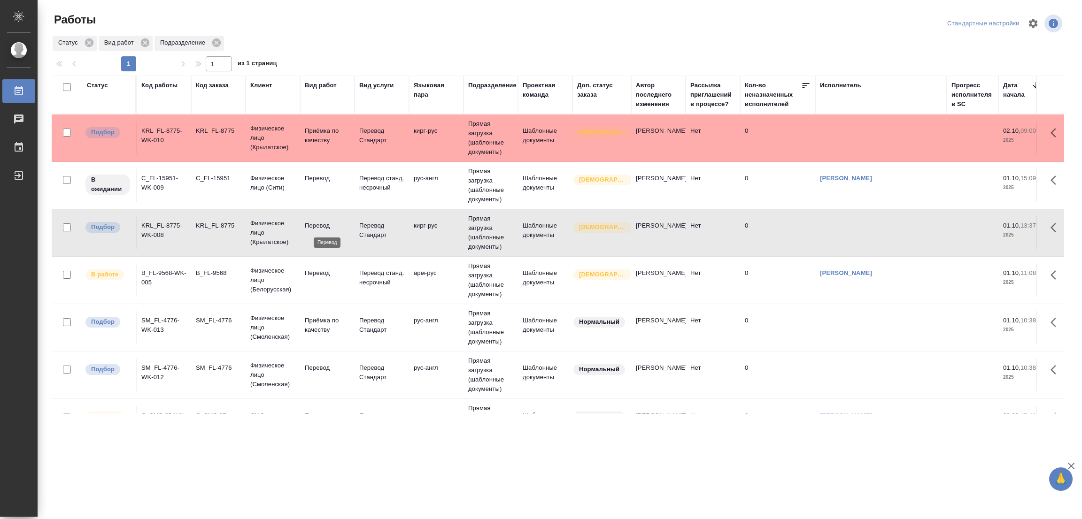
click at [320, 226] on p "Перевод" at bounding box center [327, 225] width 45 height 9
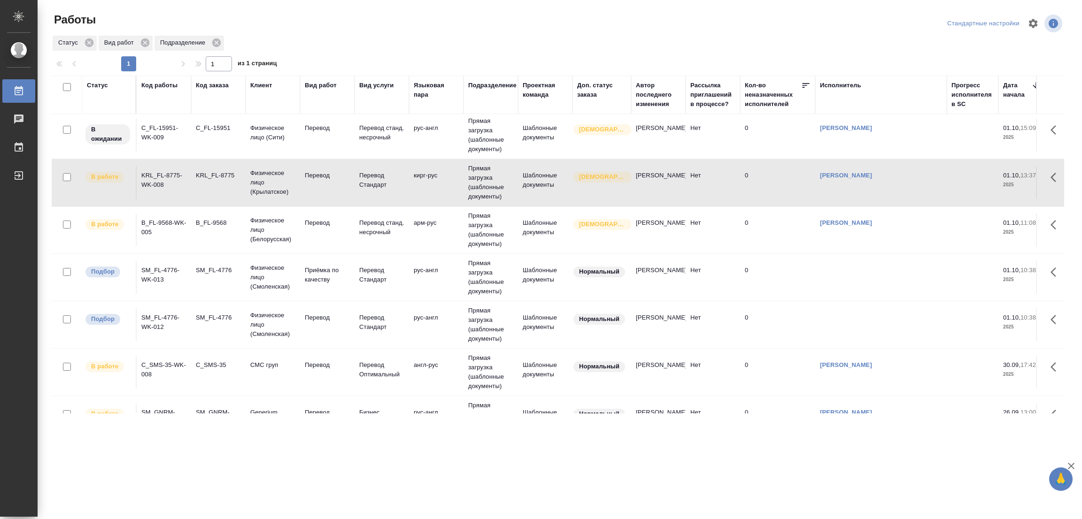
scroll to position [70, 0]
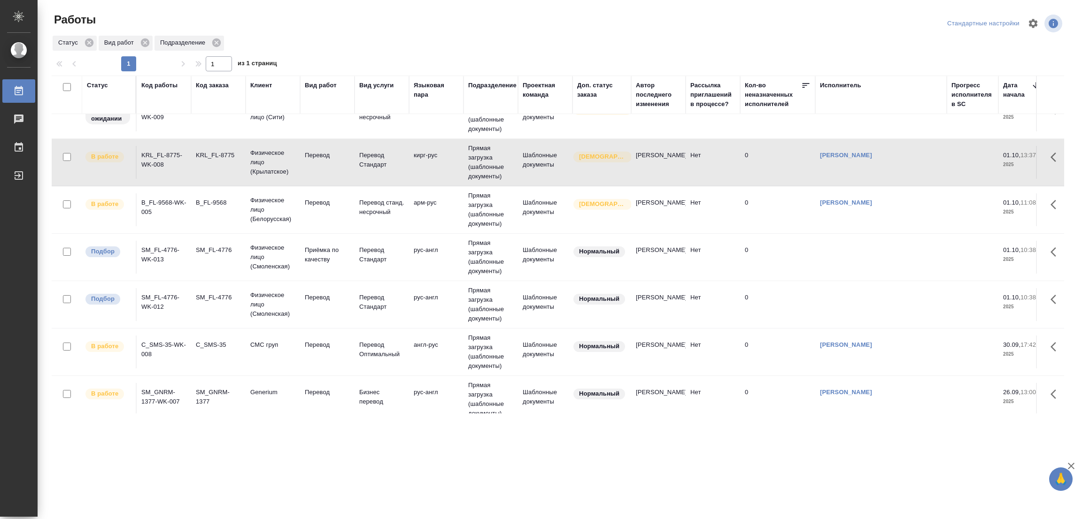
click at [316, 293] on p "Перевод" at bounding box center [327, 297] width 45 height 9
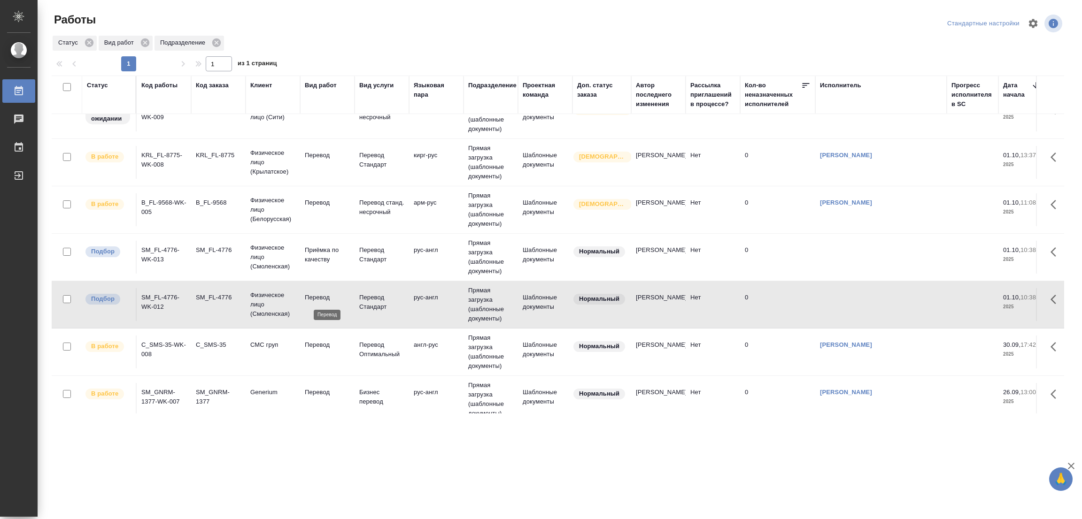
click at [316, 293] on p "Перевод" at bounding box center [327, 297] width 45 height 9
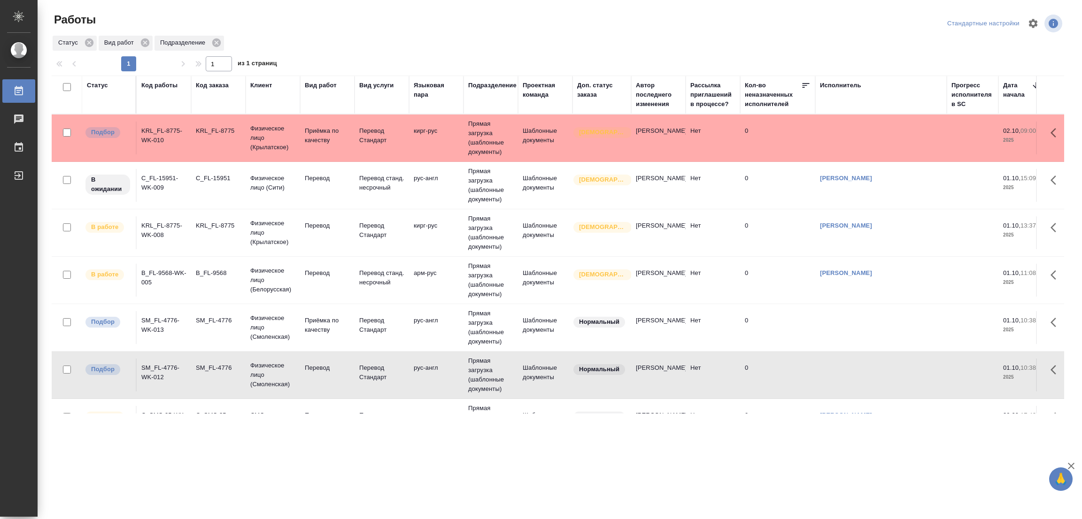
scroll to position [98, 0]
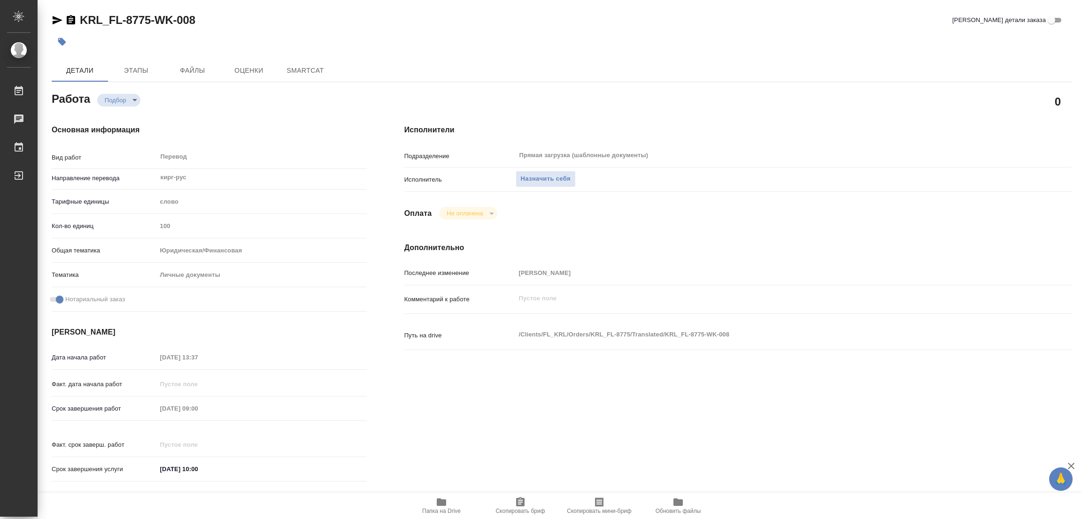
type textarea "x"
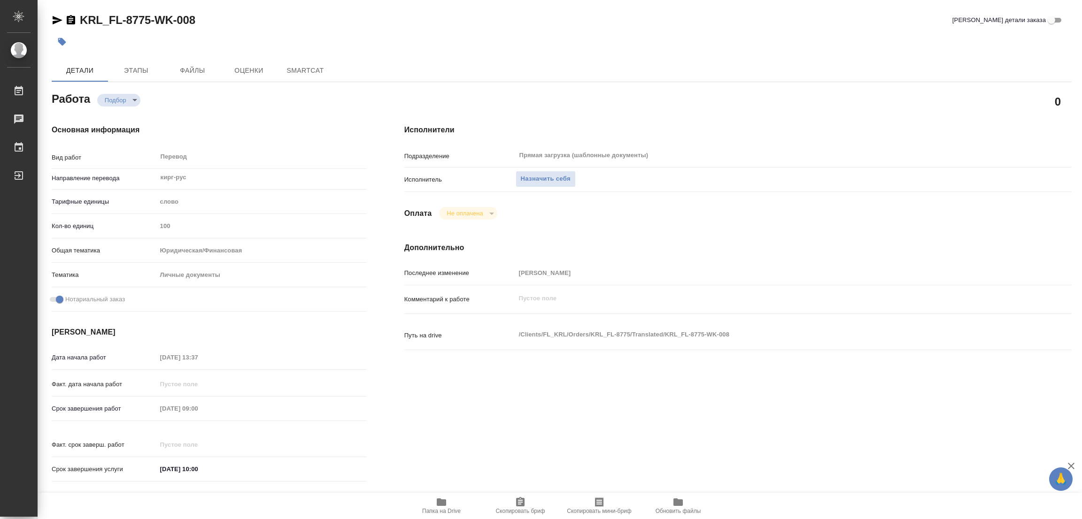
type textarea "x"
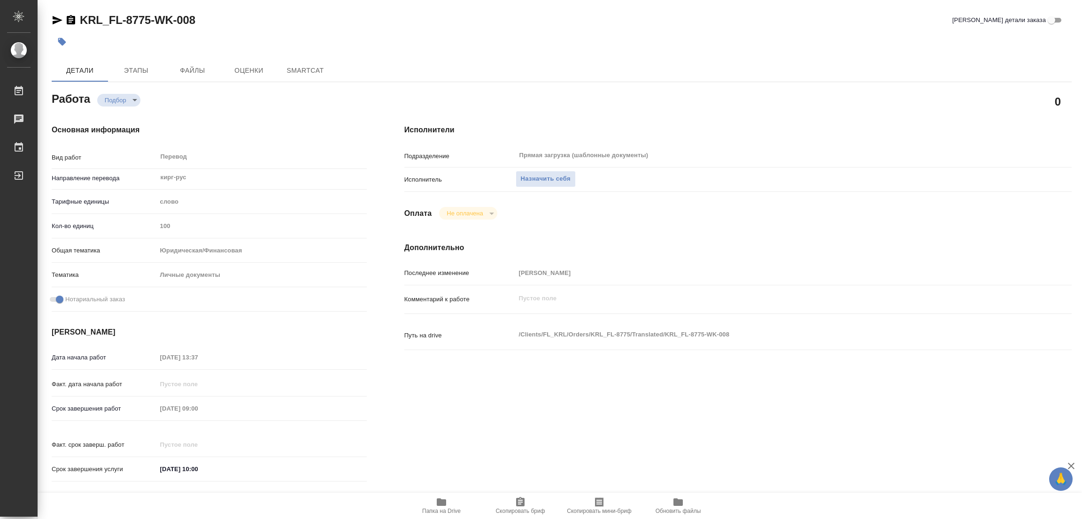
type textarea "x"
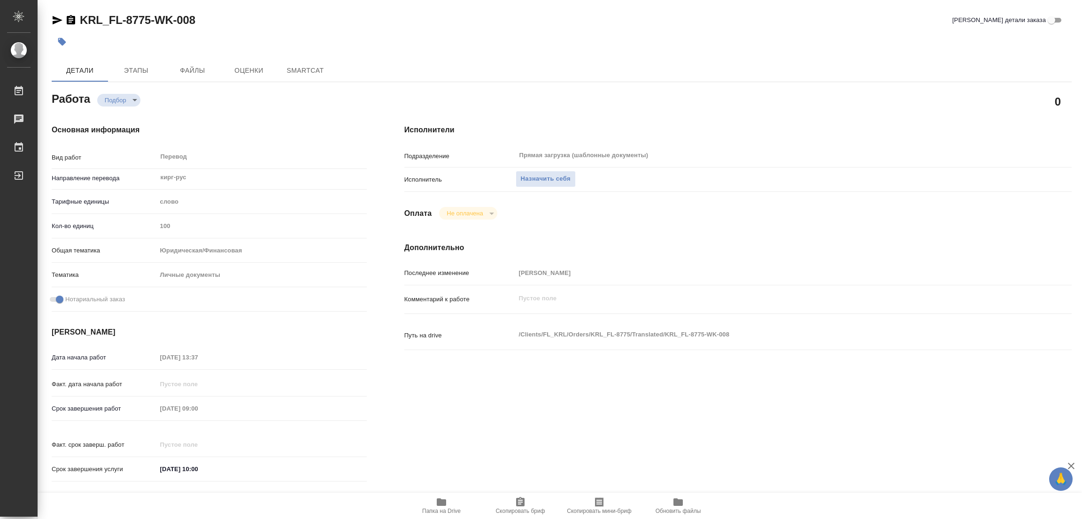
type textarea "x"
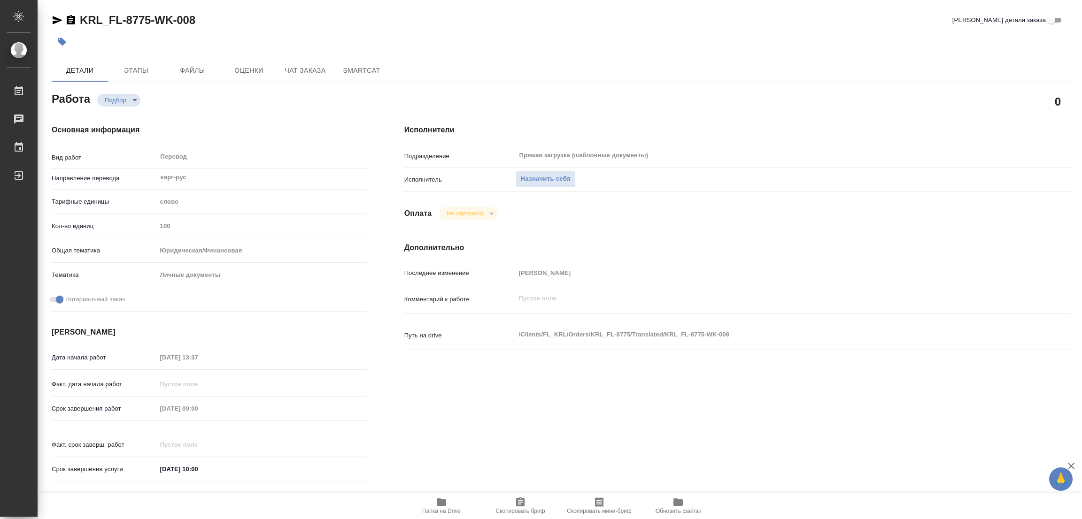
type textarea "x"
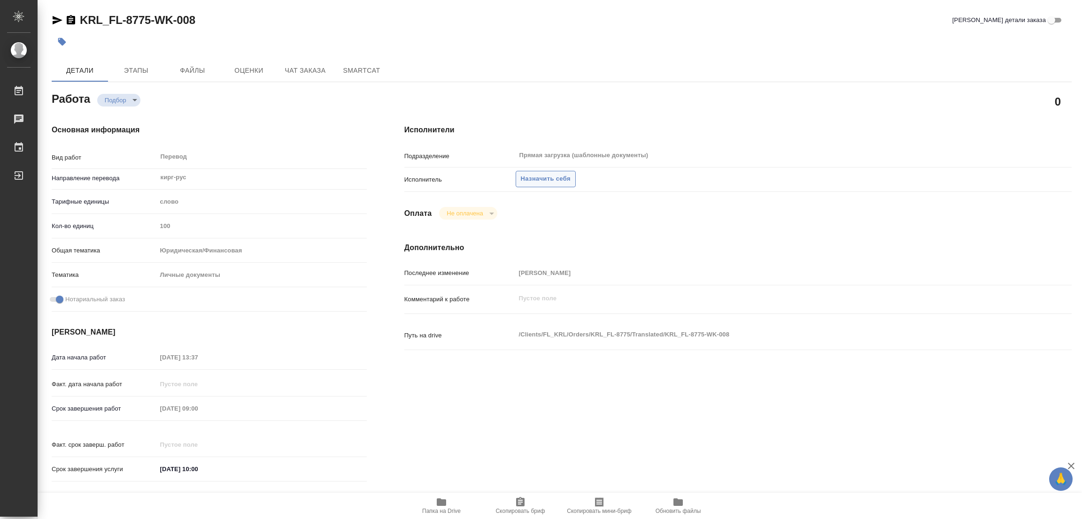
type textarea "x"
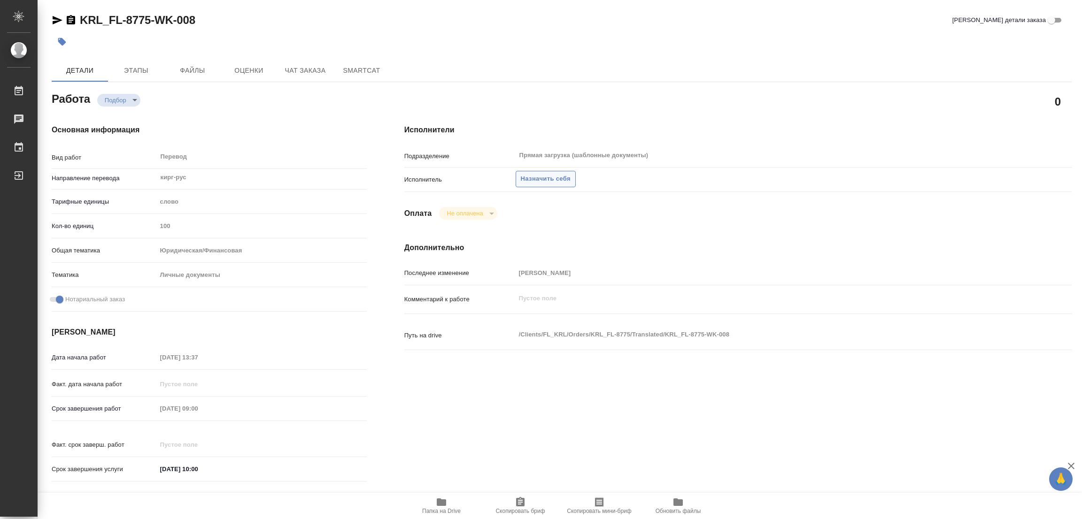
click at [538, 172] on button "Назначить себя" at bounding box center [545, 179] width 60 height 16
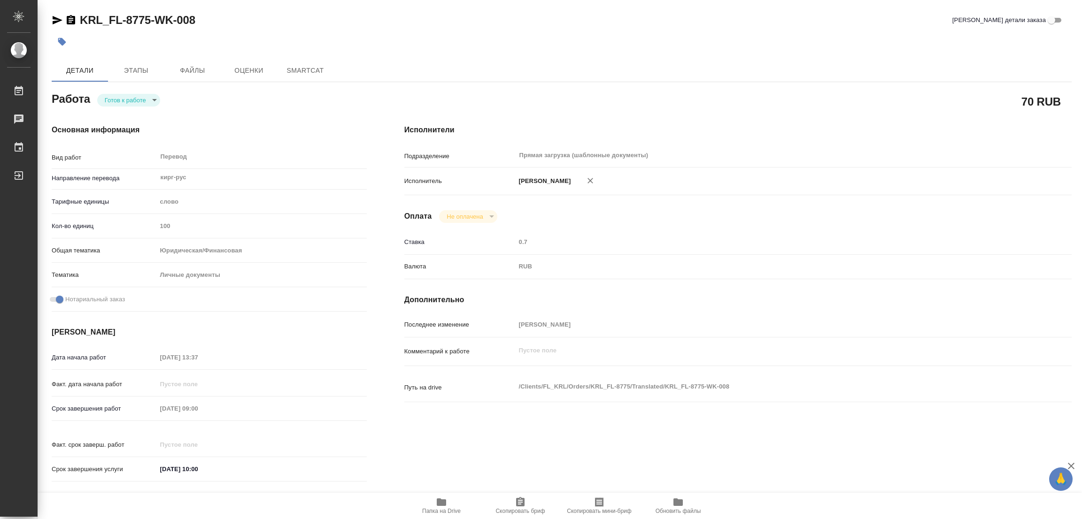
type textarea "x"
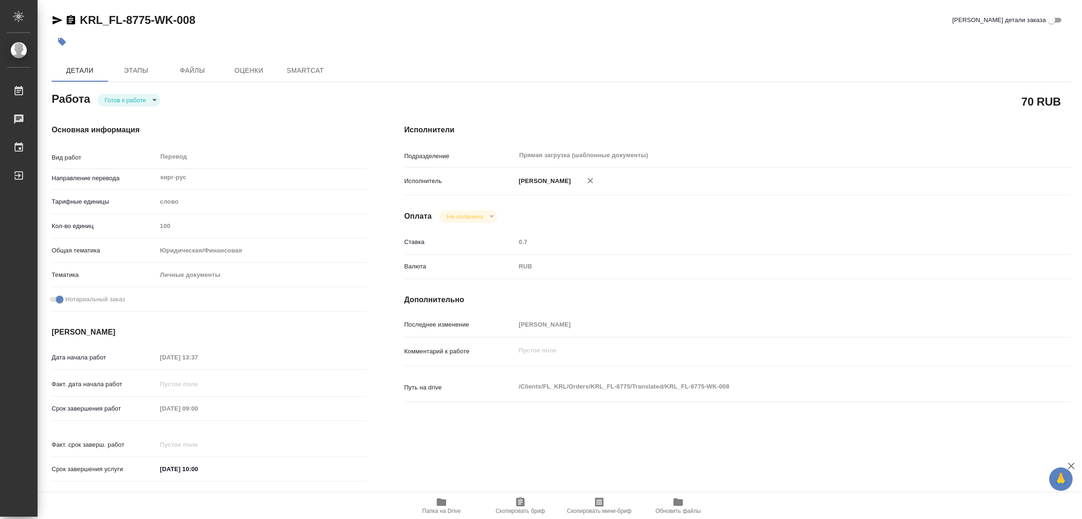
type textarea "x"
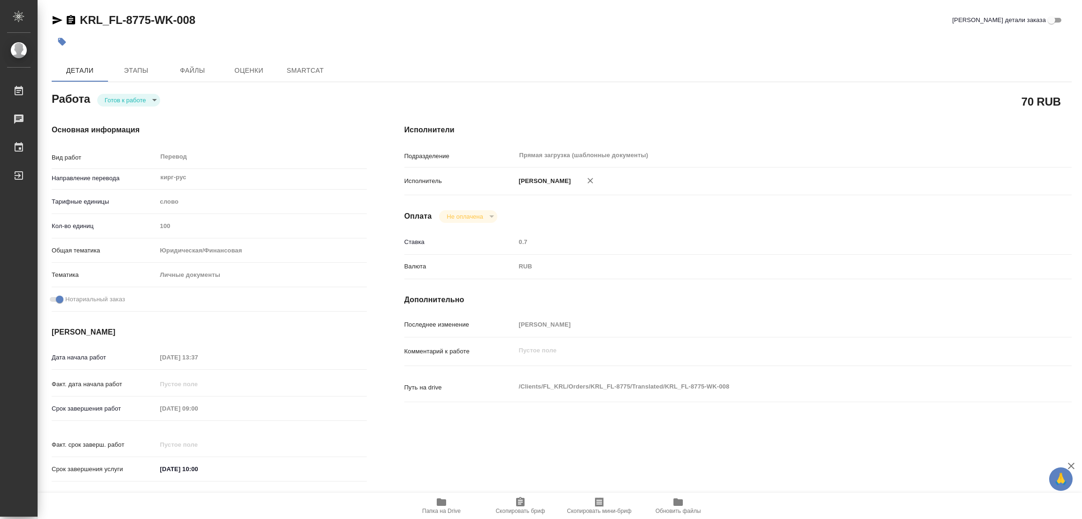
type textarea "x"
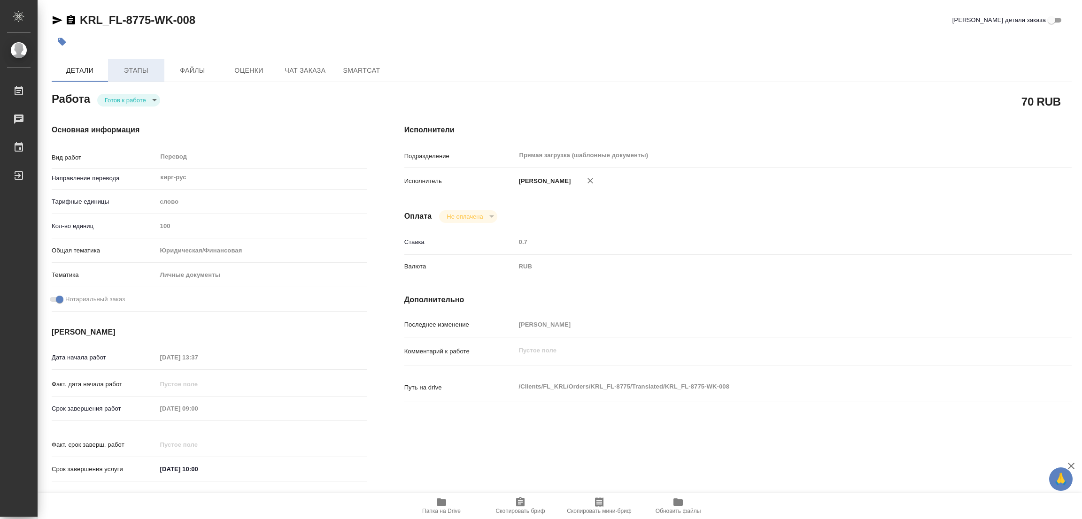
type textarea "x"
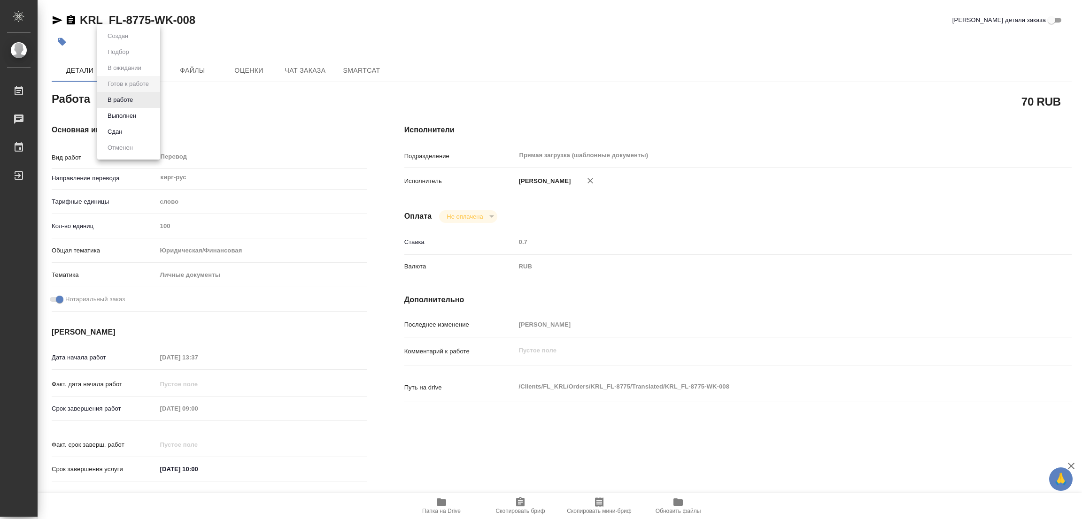
click at [127, 97] on body "🙏 .cls-1 fill:#fff; AWATERA Popova Galina Работы Чаты График Выйти KRL_FL-8775-…" at bounding box center [541, 259] width 1082 height 519
type textarea "x"
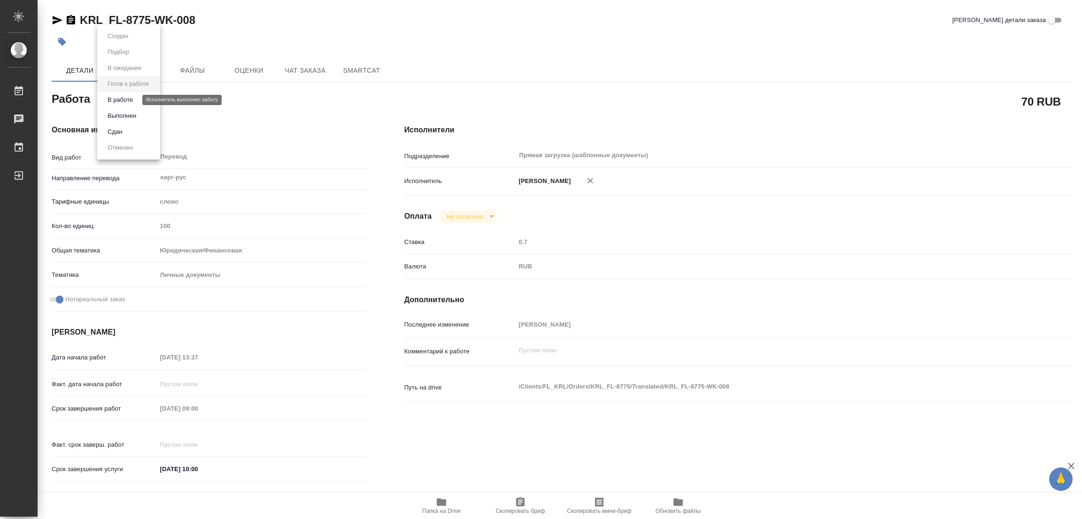
type textarea "x"
click at [125, 101] on button "В работе" at bounding box center [120, 100] width 31 height 10
type textarea "x"
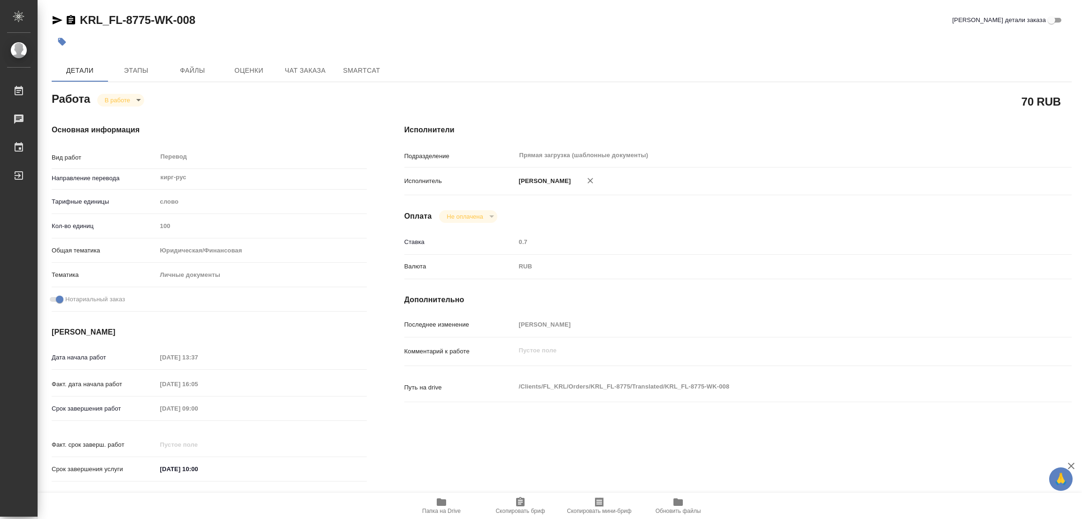
type textarea "x"
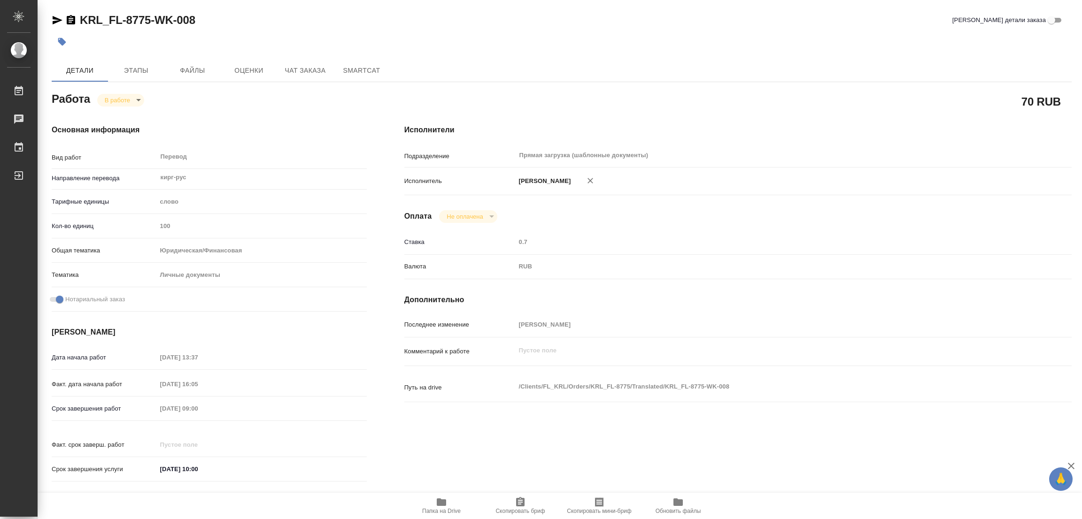
type textarea "x"
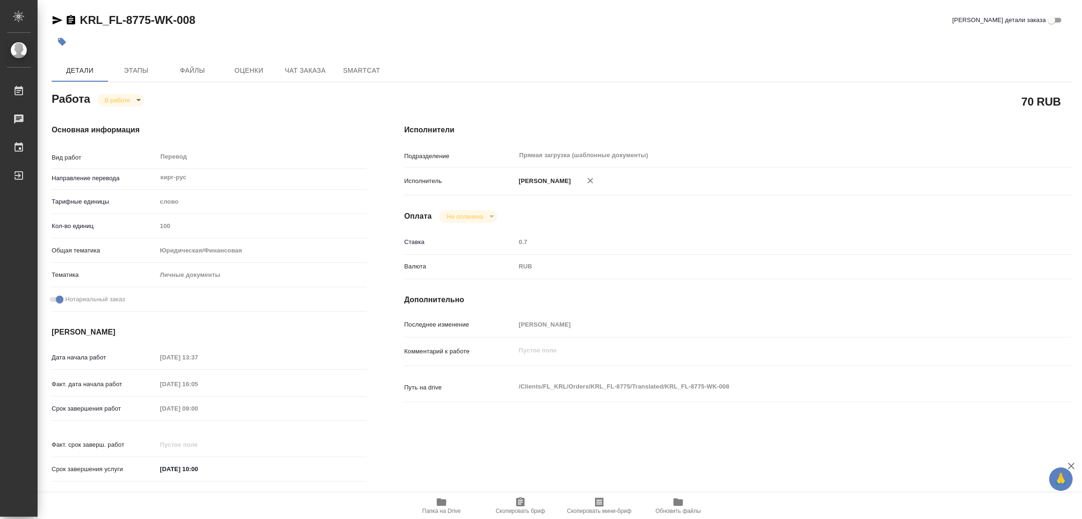
type textarea "x"
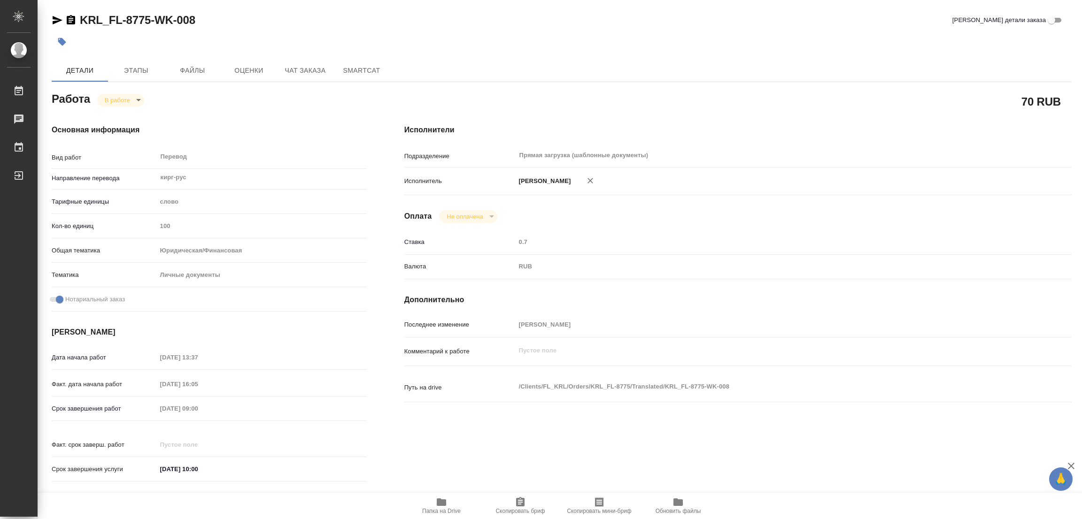
type textarea "x"
click at [445, 506] on icon "button" at bounding box center [441, 503] width 9 height 8
drag, startPoint x: 81, startPoint y: 8, endPoint x: 151, endPoint y: 27, distance: 71.9
click at [151, 27] on div "KRL_FL-8775-WK-008 Кратко детали заказа Детали Этапы Файлы Оценки Чат заказа Sm…" at bounding box center [561, 394] width 1030 height 788
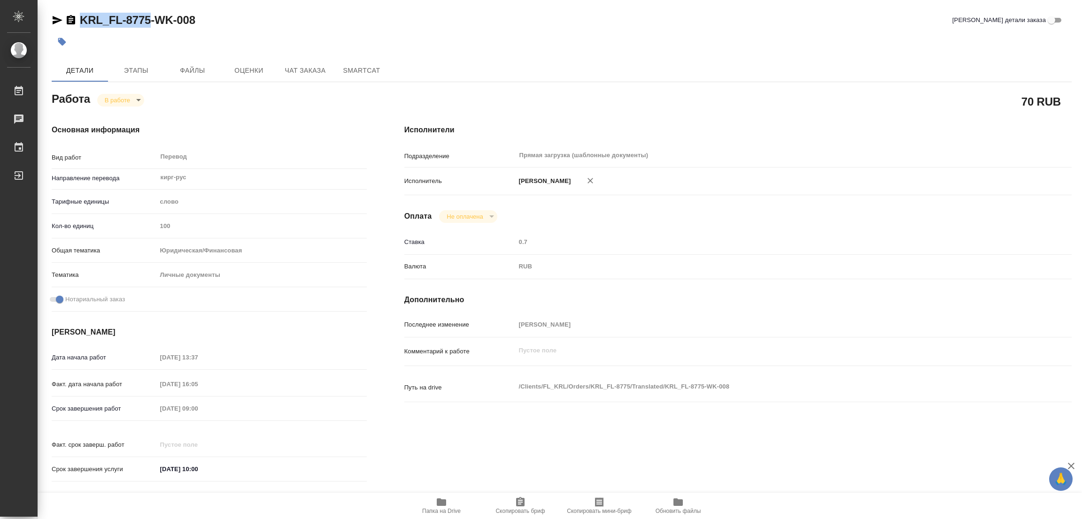
copy link "KRL_FL-8775"
drag, startPoint x: 523, startPoint y: 500, endPoint x: 506, endPoint y: 501, distance: 17.4
click at [523, 500] on icon "button" at bounding box center [520, 501] width 8 height 9
copy link "KRL_FL-8775"
click at [160, 411] on div "02.10.2025 09:00" at bounding box center [262, 409] width 210 height 14
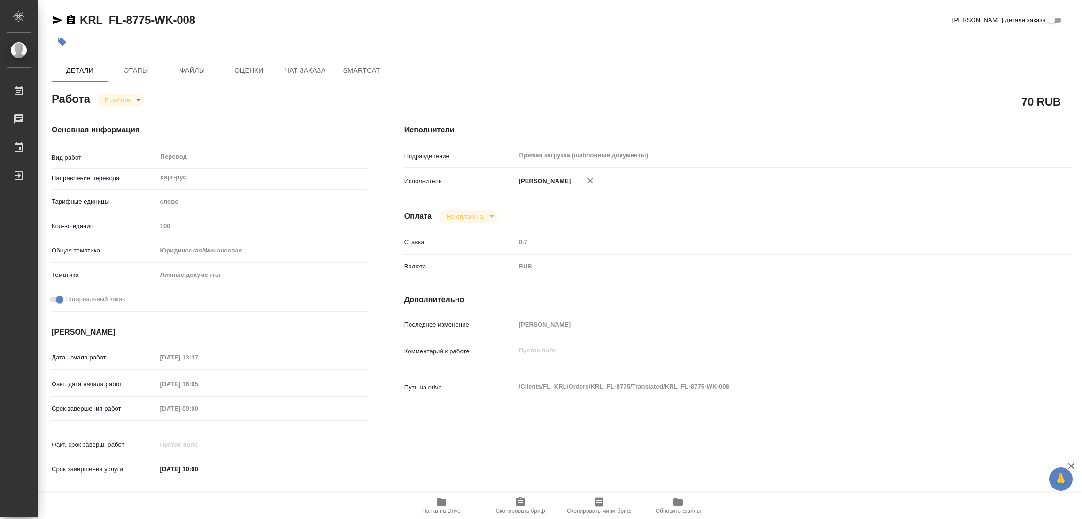
click at [823, 504] on div "Папка на Drive Скопировать бриф Скопировать мини-бриф Обновить файлы" at bounding box center [560, 506] width 1044 height 26
click at [839, 454] on div "Исполнители Подразделение Прямая загрузка (шаблонные документы) ​ Исполнитель П…" at bounding box center [737, 306] width 705 height 401
type textarea "x"
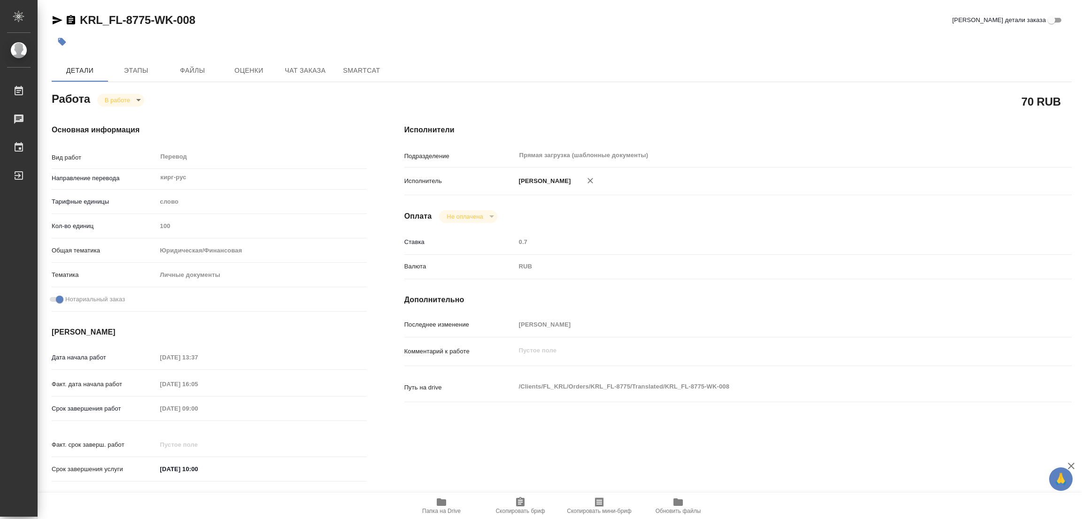
type textarea "x"
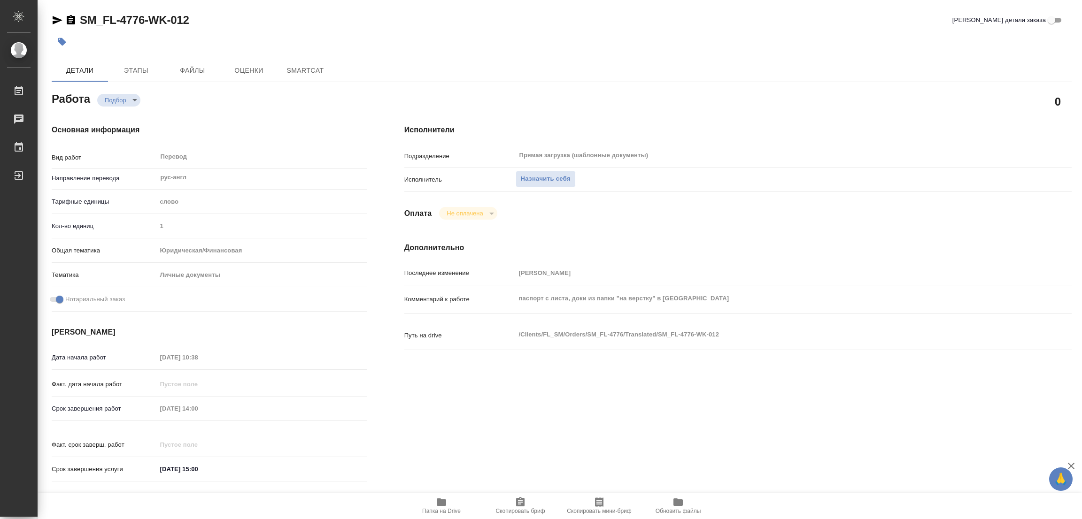
type textarea "x"
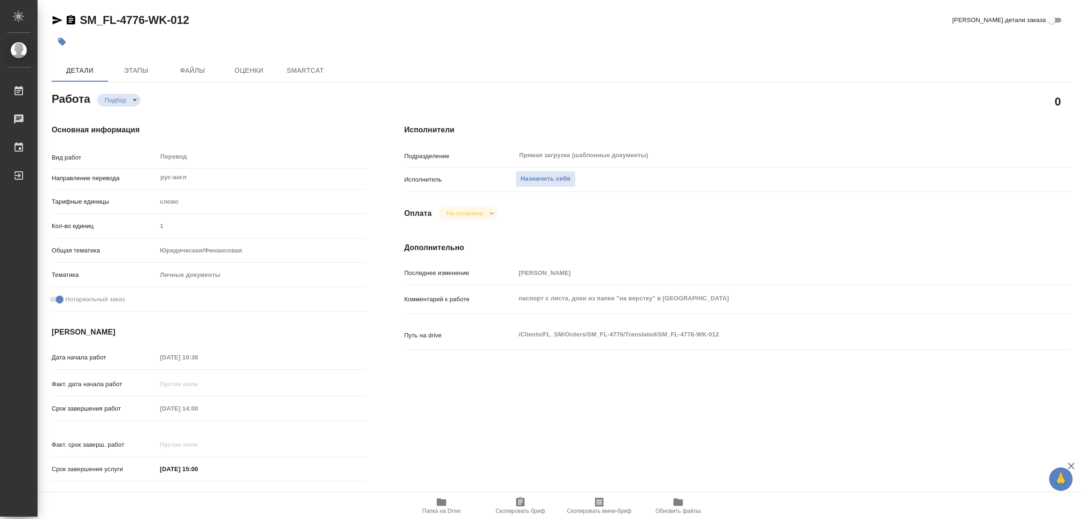
type textarea "x"
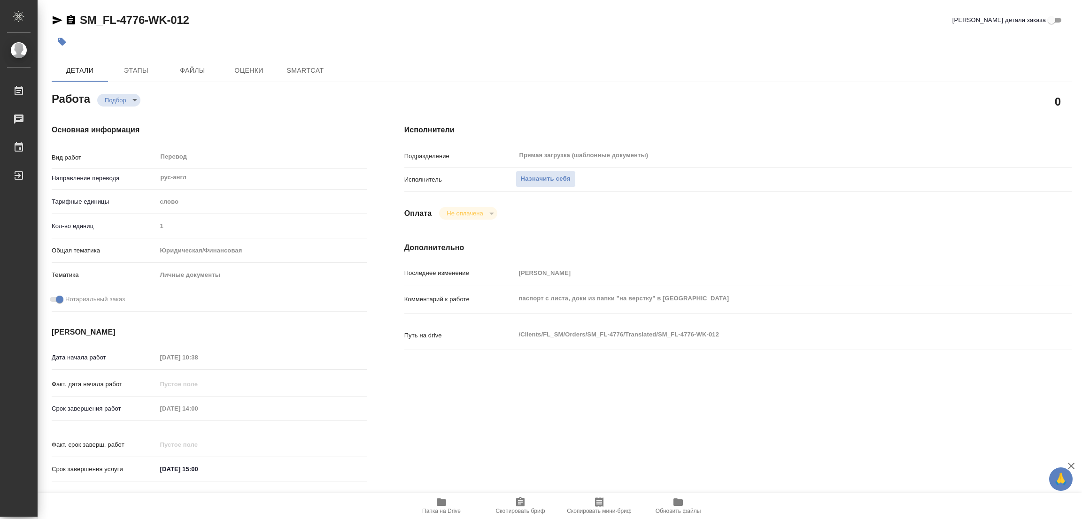
type textarea "x"
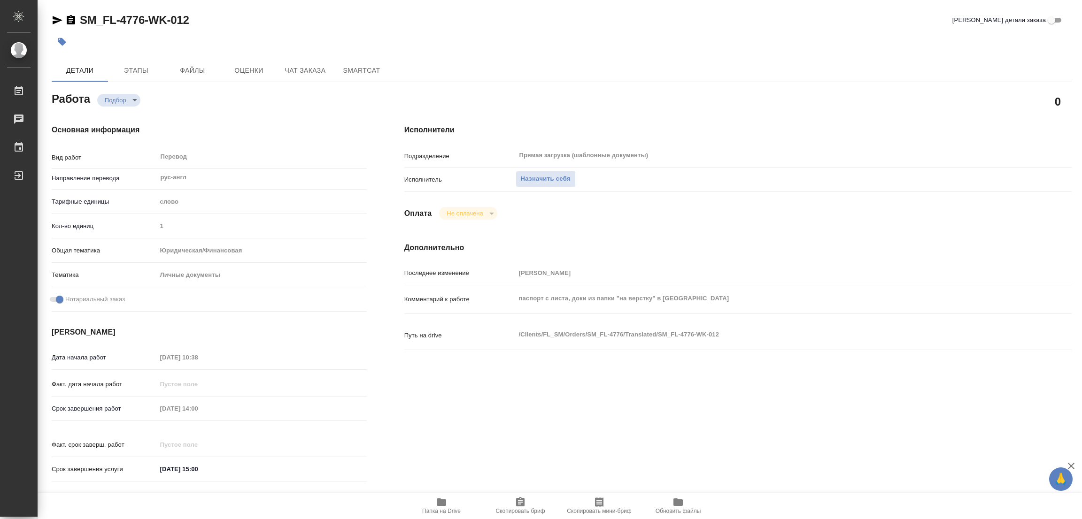
type textarea "x"
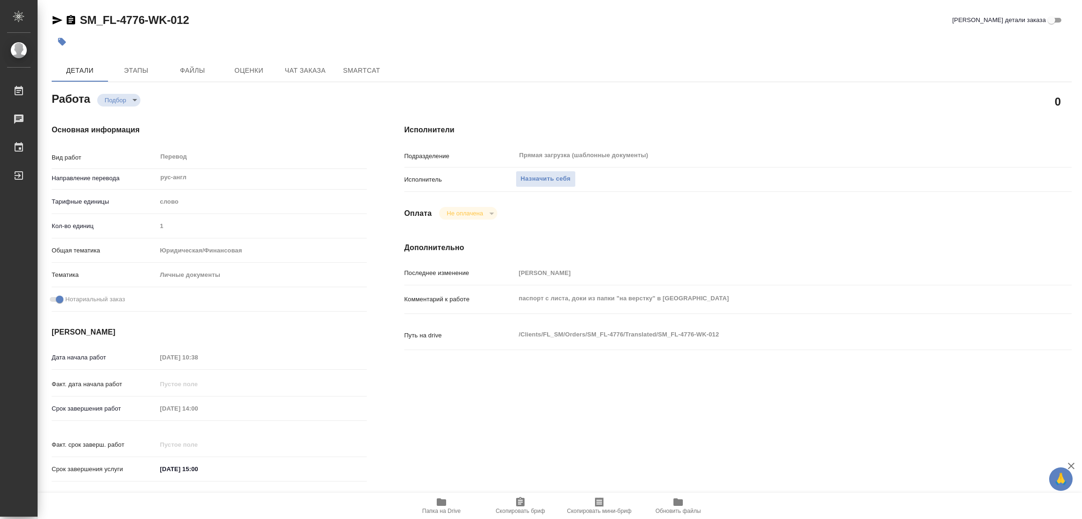
type textarea "x"
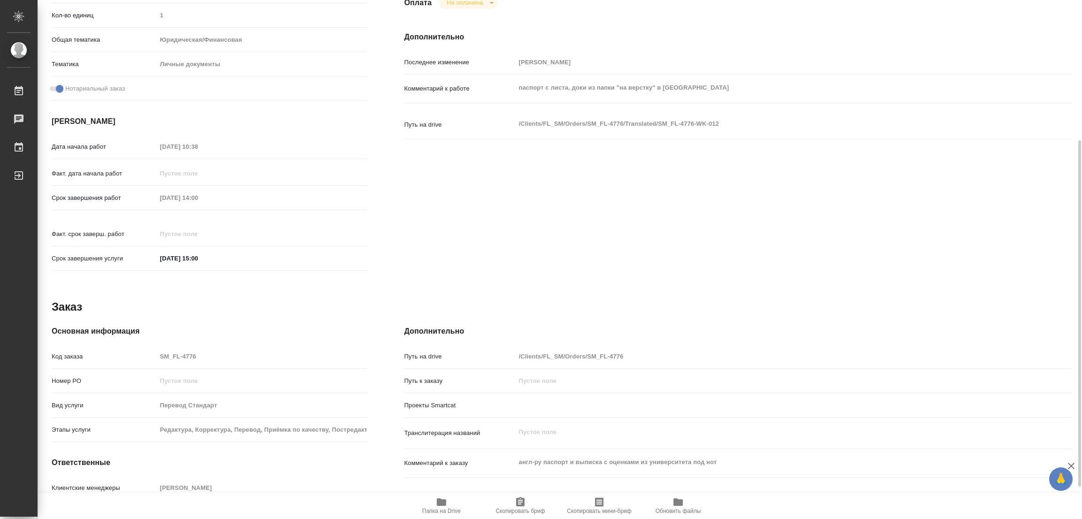
scroll to position [258, 0]
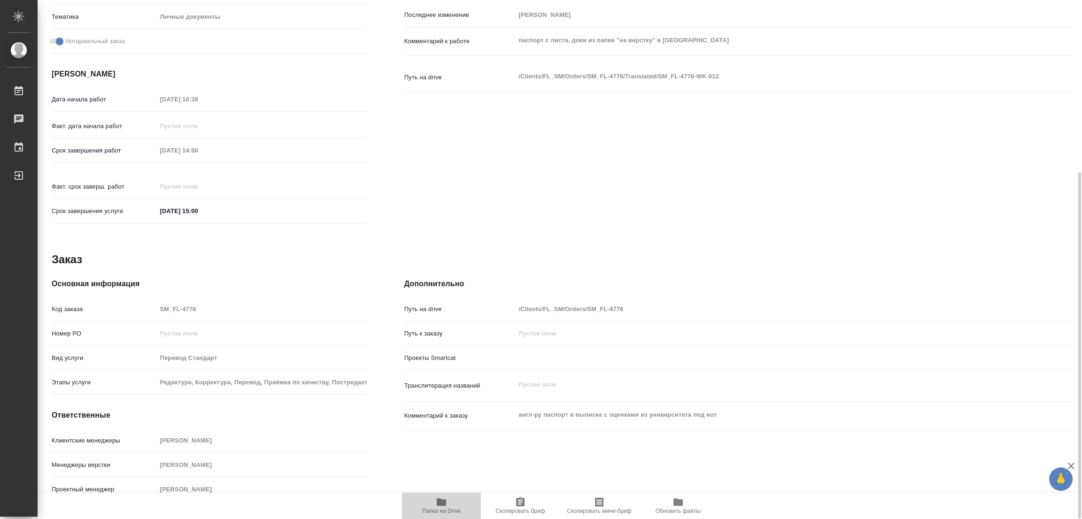
click at [442, 504] on icon "button" at bounding box center [441, 503] width 9 height 8
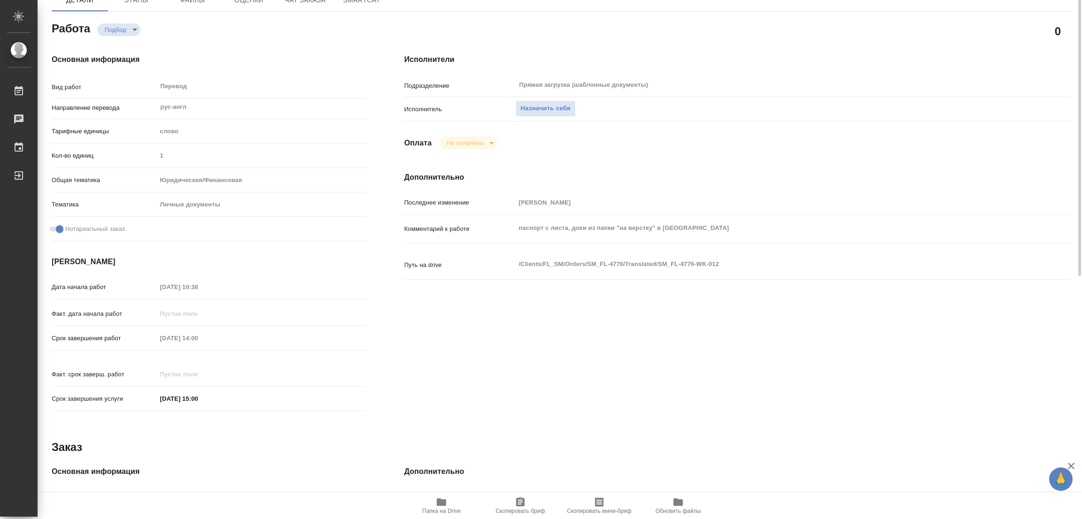
scroll to position [0, 0]
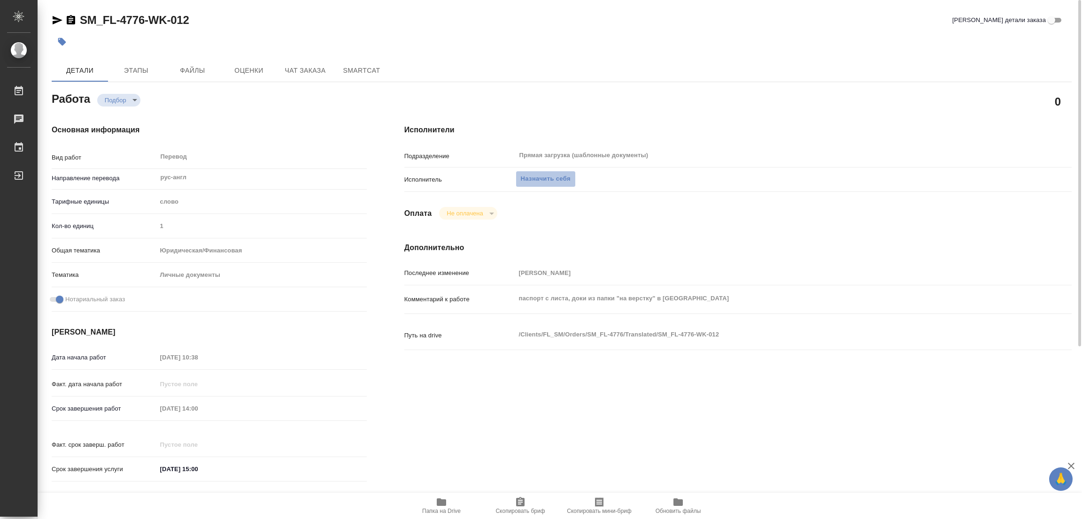
drag, startPoint x: 554, startPoint y: 176, endPoint x: 813, endPoint y: 469, distance: 390.8
click at [811, 468] on div "Исполнители Подразделение Прямая загрузка (шаблонные документы) ​ Исполнитель Н…" at bounding box center [737, 306] width 705 height 401
type textarea "x"
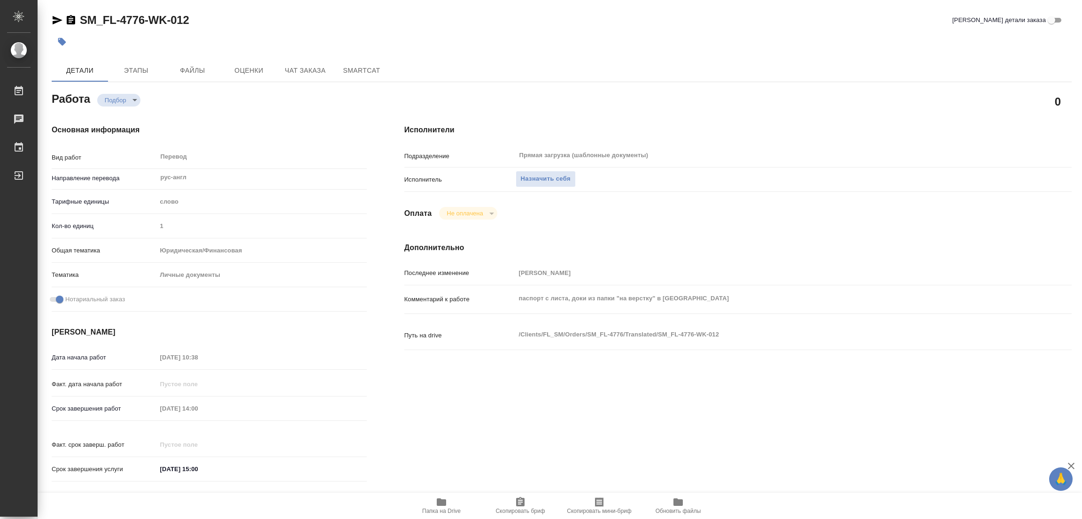
type textarea "x"
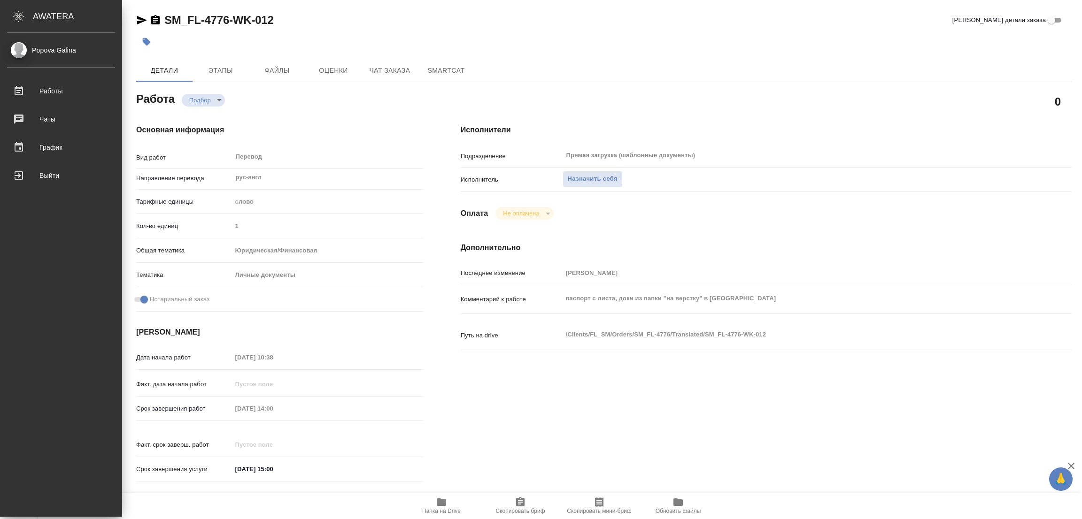
type textarea "x"
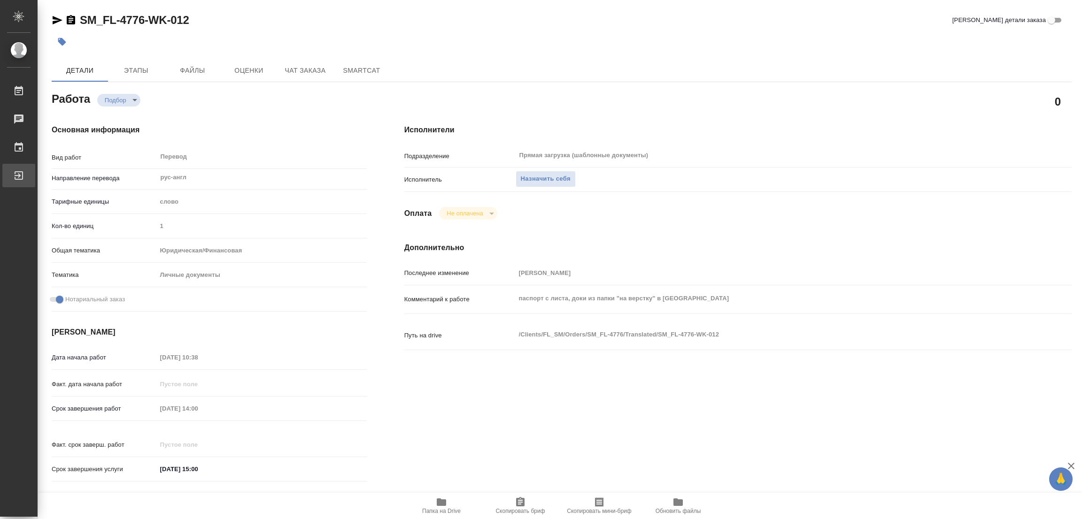
type textarea "x"
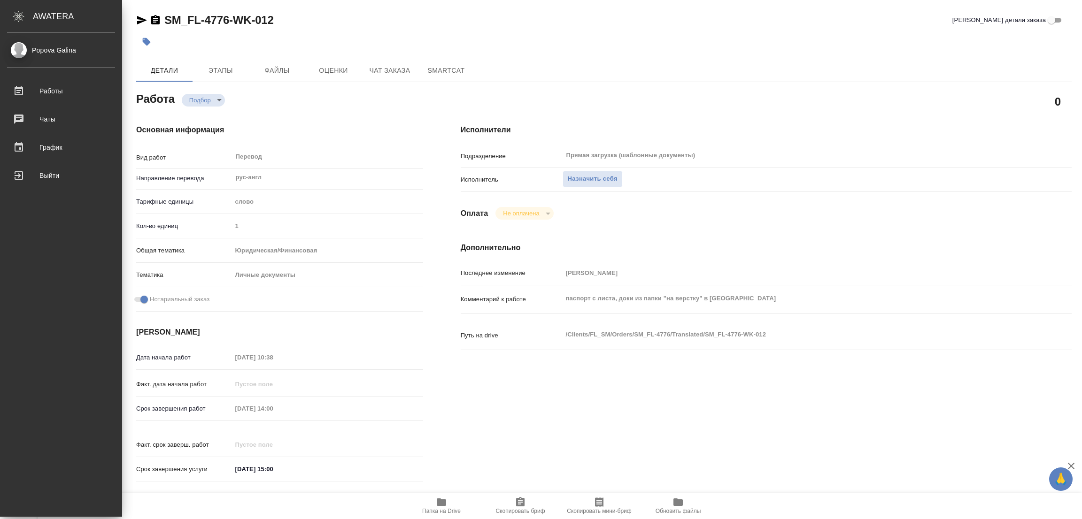
type textarea "x"
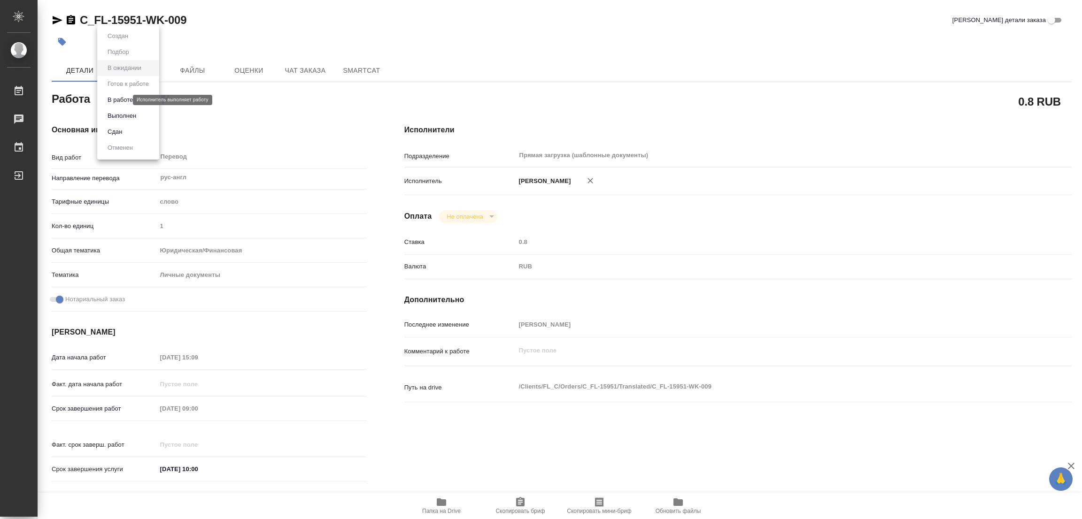
click at [115, 100] on body "🙏 .cls-1 fill:#fff; AWATERA [PERSON_NAME] Работы 0 Чаты График Выйти C_FL-15951…" at bounding box center [541, 259] width 1082 height 519
click at [113, 99] on button "В работе" at bounding box center [120, 100] width 31 height 10
type textarea "x"
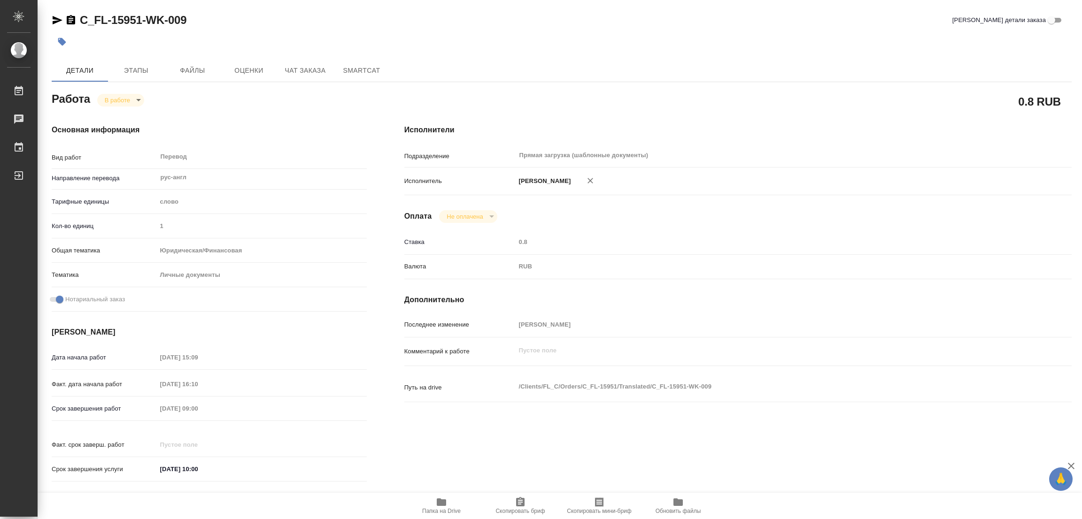
type textarea "x"
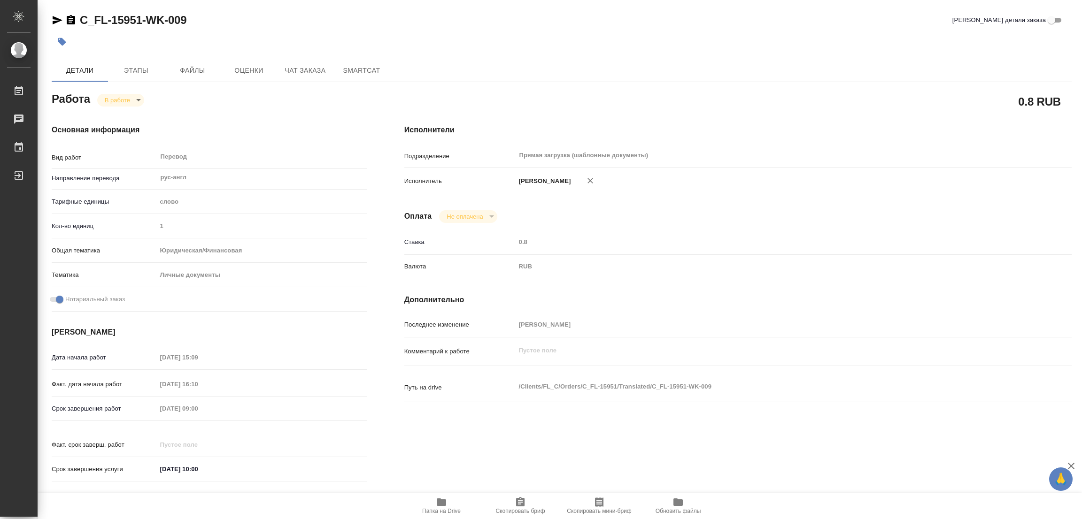
type textarea "x"
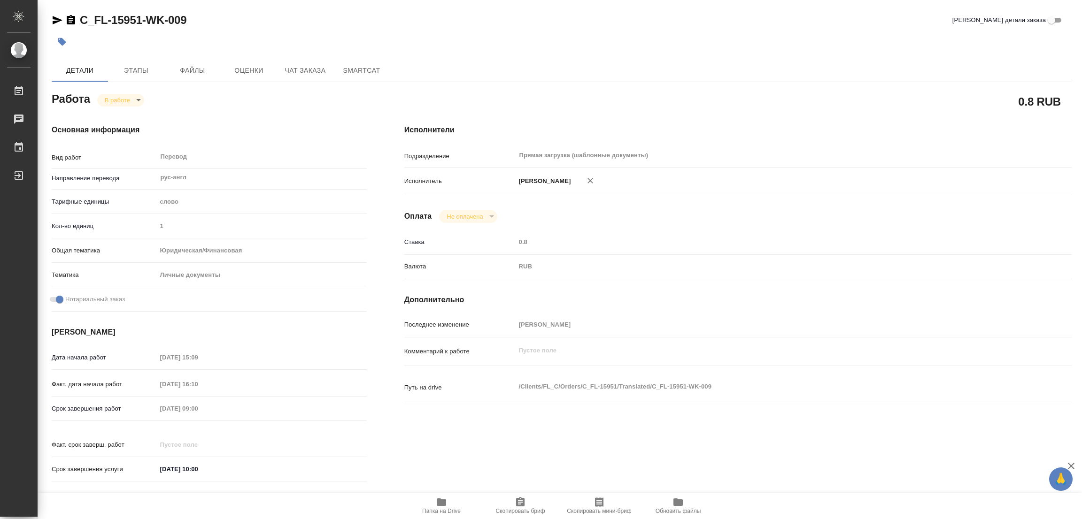
type textarea "x"
drag, startPoint x: 77, startPoint y: 7, endPoint x: 142, endPoint y: 24, distance: 67.0
click at [142, 24] on div "C_FL-15951-WK-009 Кратко детали заказа Детали Этапы Файлы Оценки Чат заказа Sma…" at bounding box center [561, 394] width 1030 height 788
copy link "C_FL-15951"
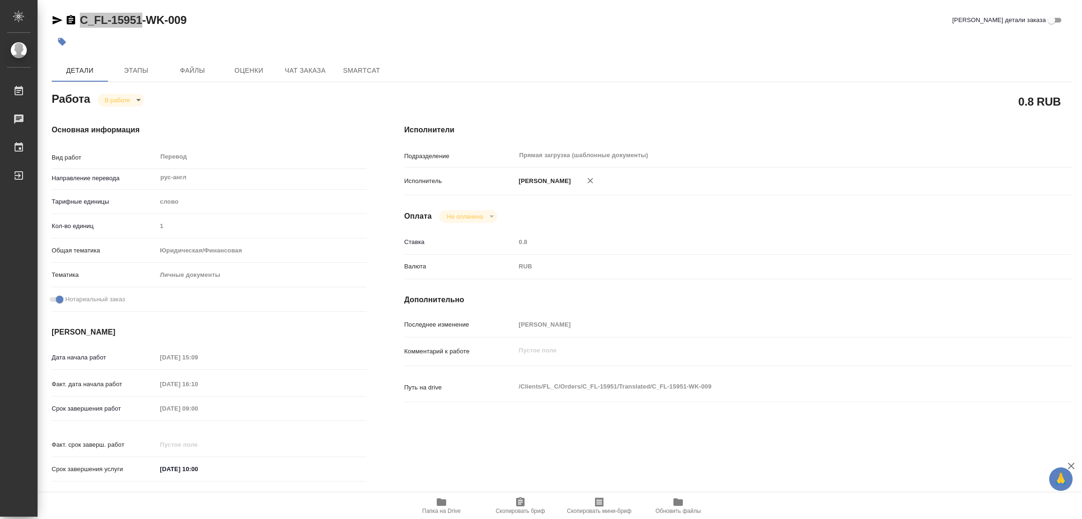
drag, startPoint x: 516, startPoint y: 496, endPoint x: 500, endPoint y: 496, distance: 16.0
click at [516, 496] on button "Скопировать бриф" at bounding box center [520, 506] width 79 height 26
click at [136, 412] on div "Срок завершения работ [DATE] 09:00" at bounding box center [209, 408] width 315 height 16
drag, startPoint x: 378, startPoint y: 48, endPoint x: 436, endPoint y: 0, distance: 75.4
click at [378, 48] on div at bounding box center [392, 41] width 680 height 21
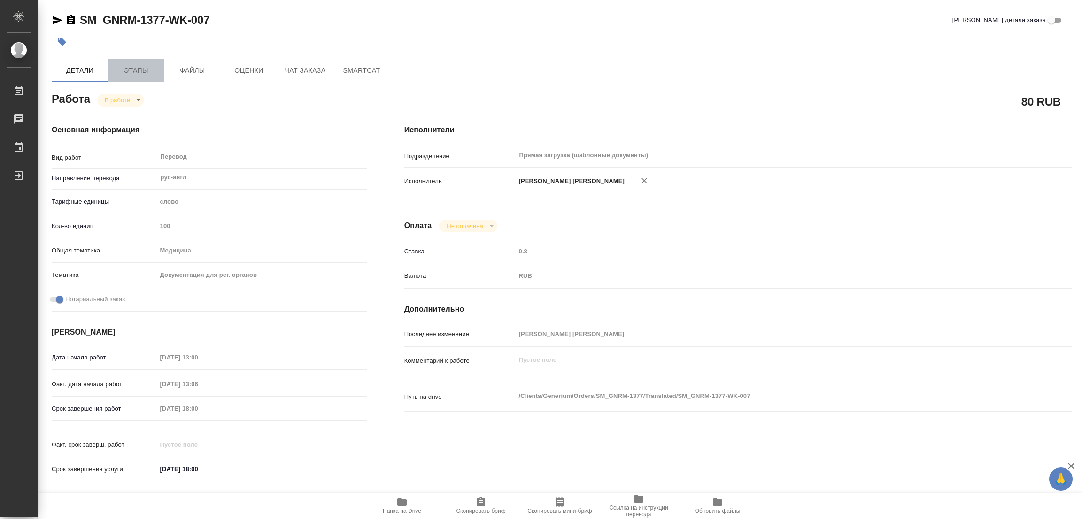
click at [137, 69] on span "Этапы" at bounding box center [136, 71] width 45 height 12
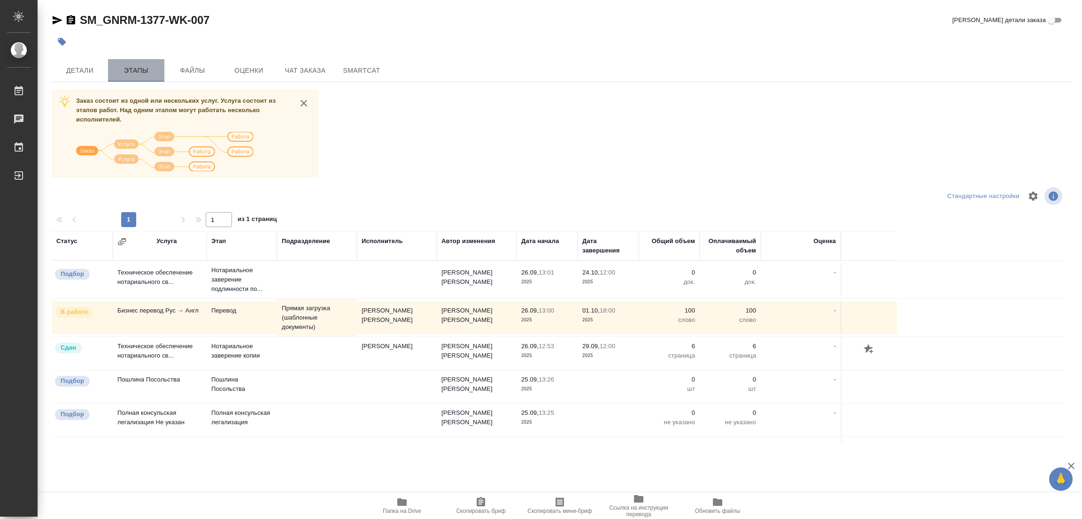
click at [134, 70] on span "Этапы" at bounding box center [136, 71] width 45 height 12
click at [131, 68] on span "Этапы" at bounding box center [136, 71] width 45 height 12
click at [80, 71] on span "Детали" at bounding box center [79, 71] width 45 height 12
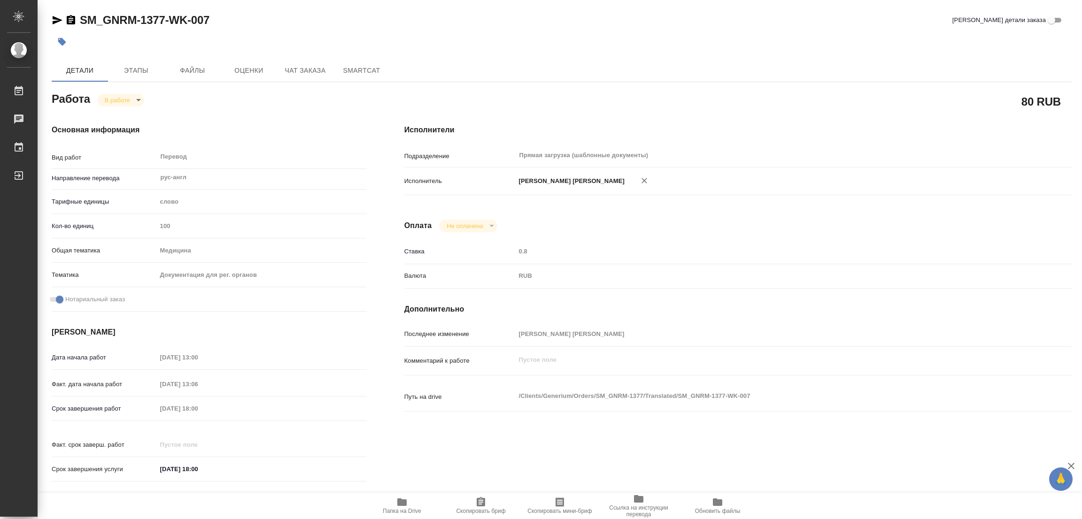
type textarea "x"
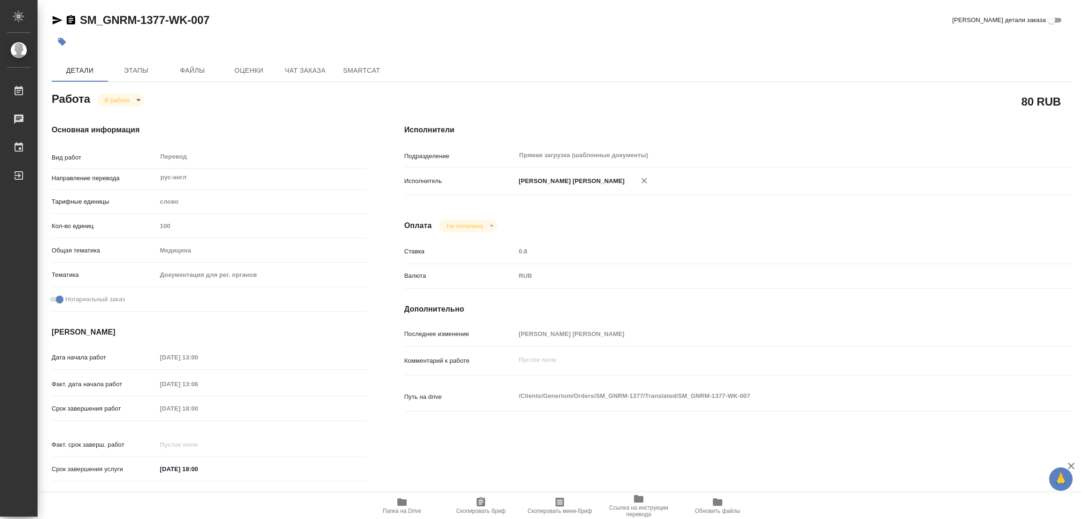
type textarea "x"
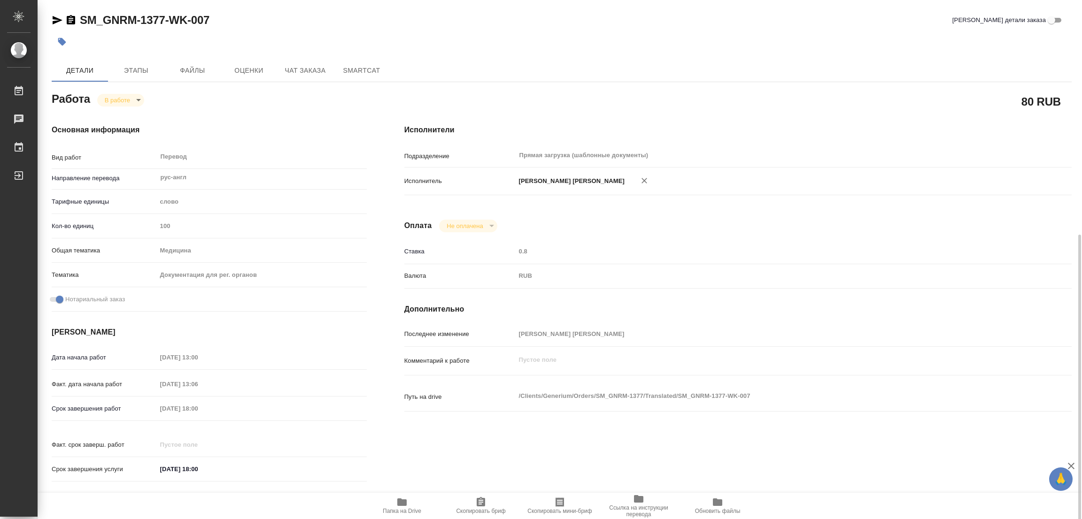
scroll to position [211, 0]
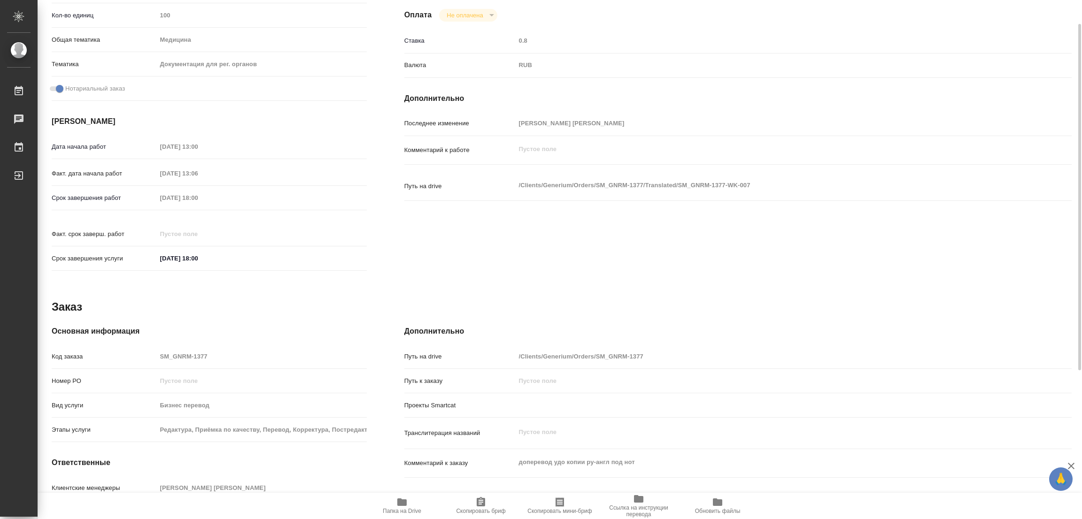
type textarea "x"
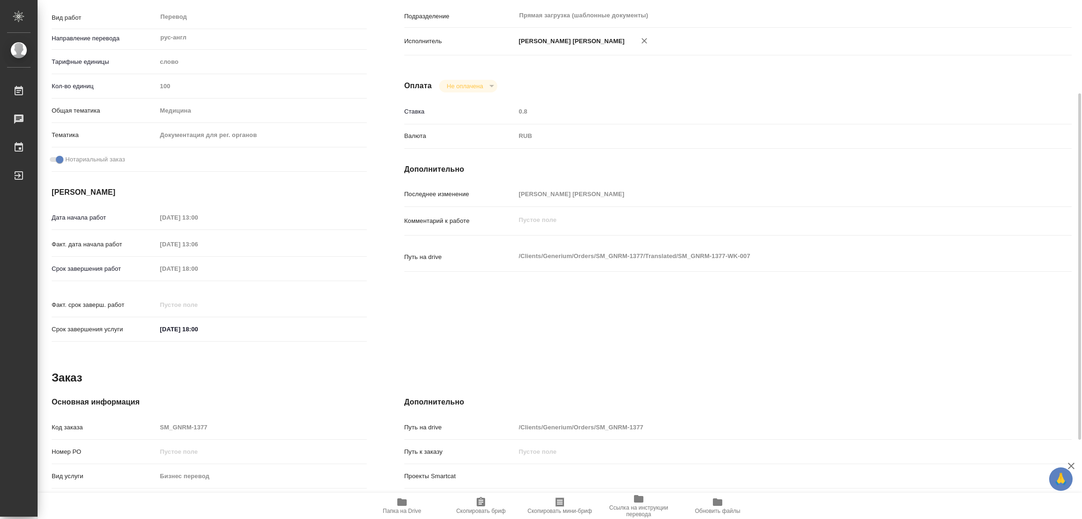
scroll to position [0, 0]
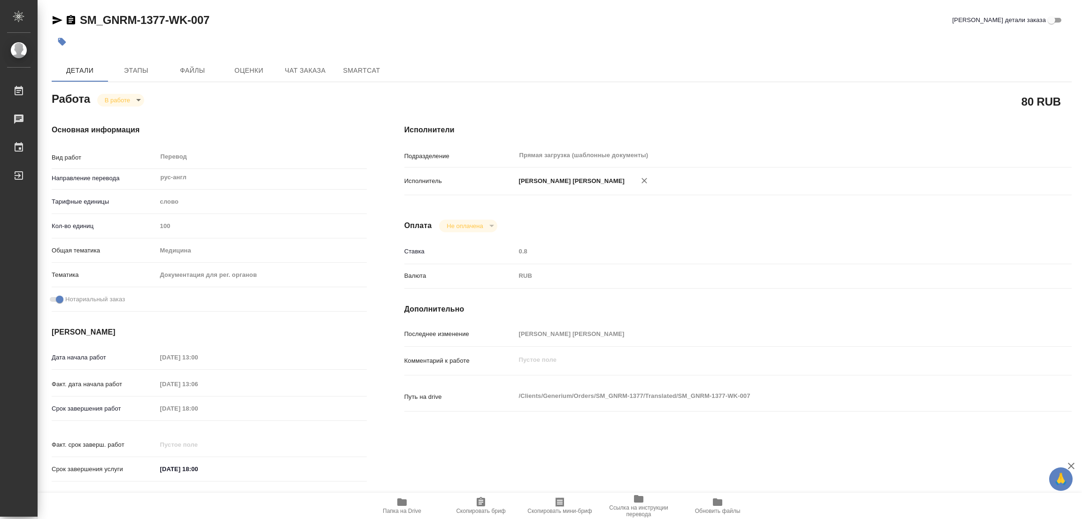
type textarea "x"
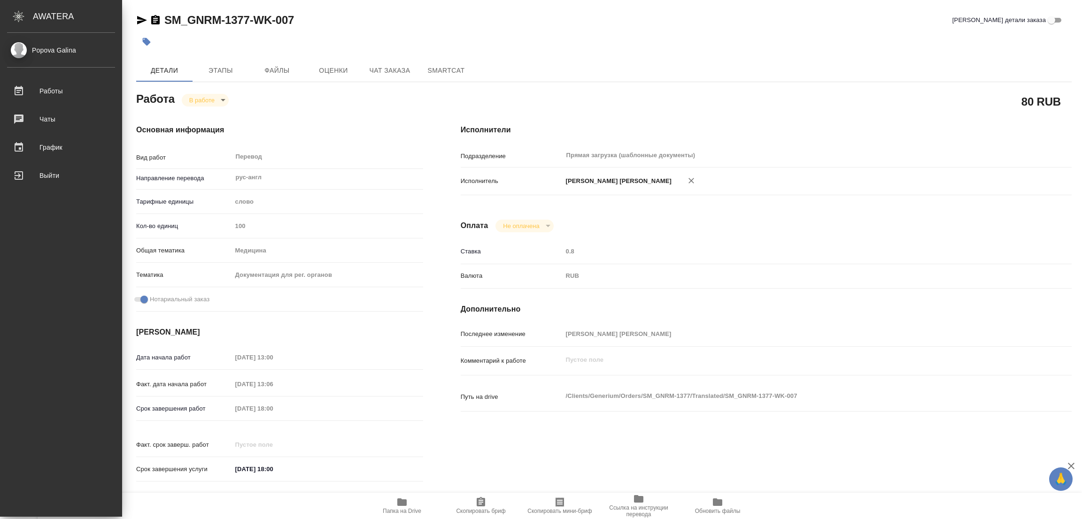
type textarea "x"
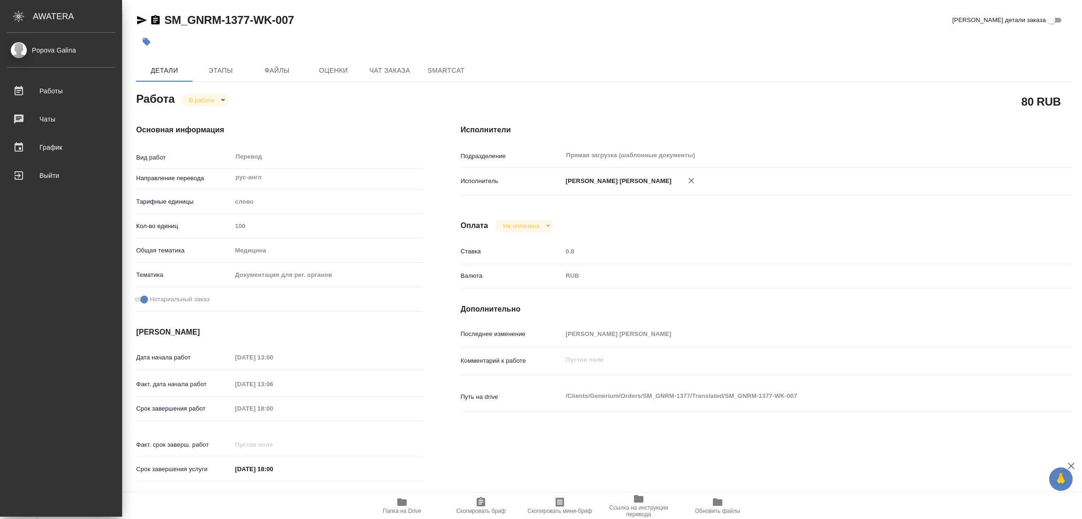
type textarea "x"
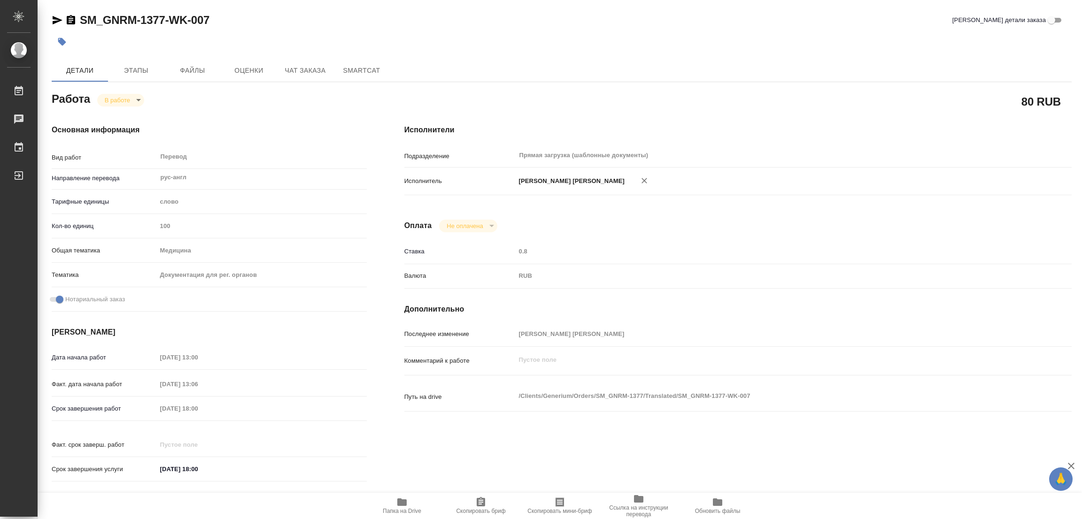
type textarea "x"
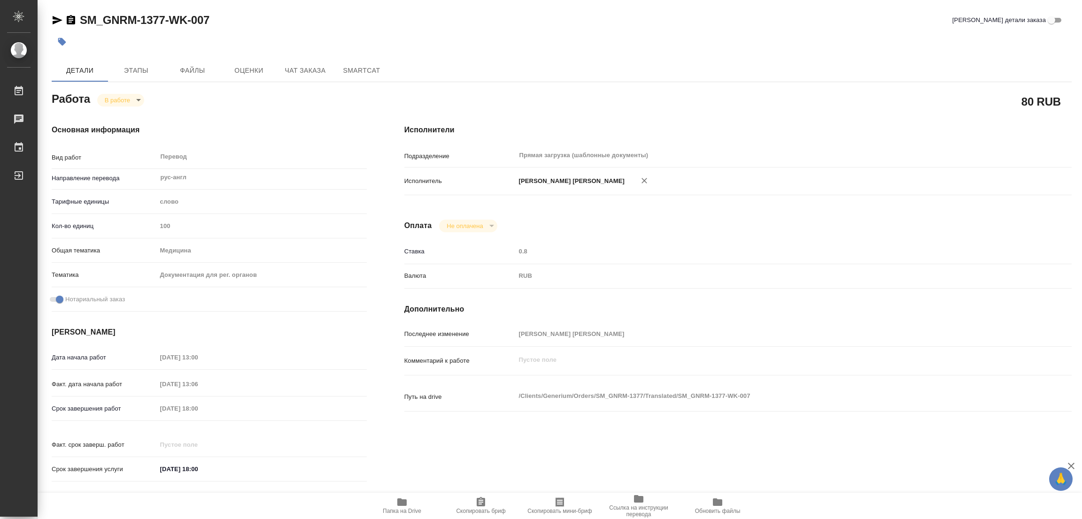
click at [461, 72] on div "Детали Этапы Файлы Оценки Чат заказа SmartCat" at bounding box center [562, 70] width 1020 height 23
type textarea "x"
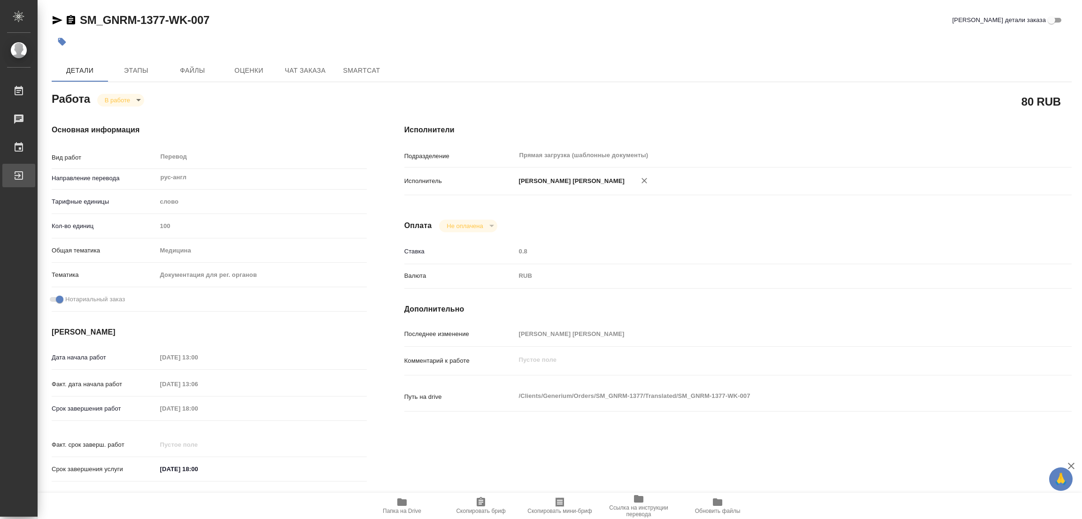
type textarea "x"
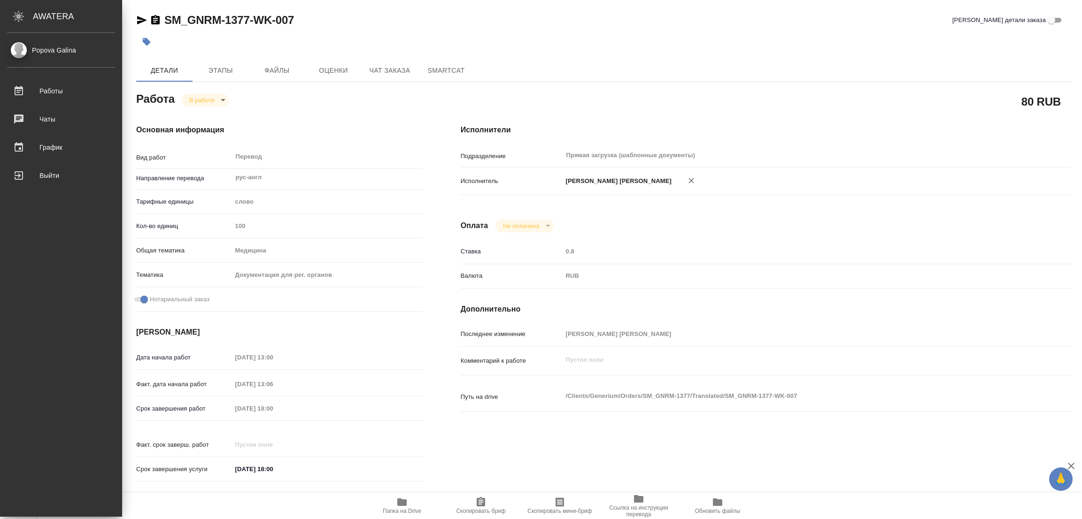
type textarea "x"
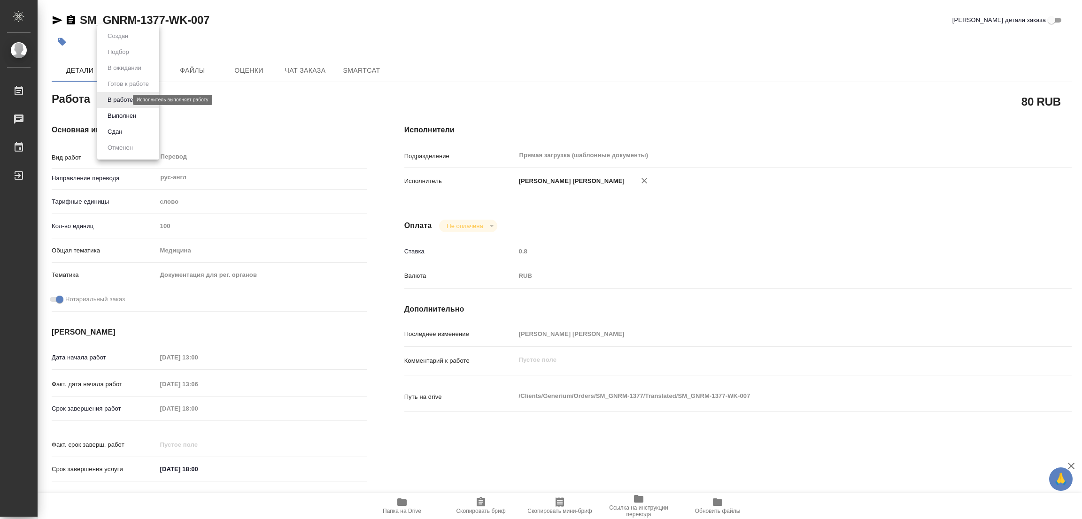
click at [111, 100] on body "🙏 .cls-1 fill:#fff; AWATERA Popova Galina Работы 0 Чаты График Выйти SM_GNRM-13…" at bounding box center [541, 259] width 1082 height 519
click at [129, 111] on button "Выполнен" at bounding box center [122, 116] width 34 height 10
type textarea "x"
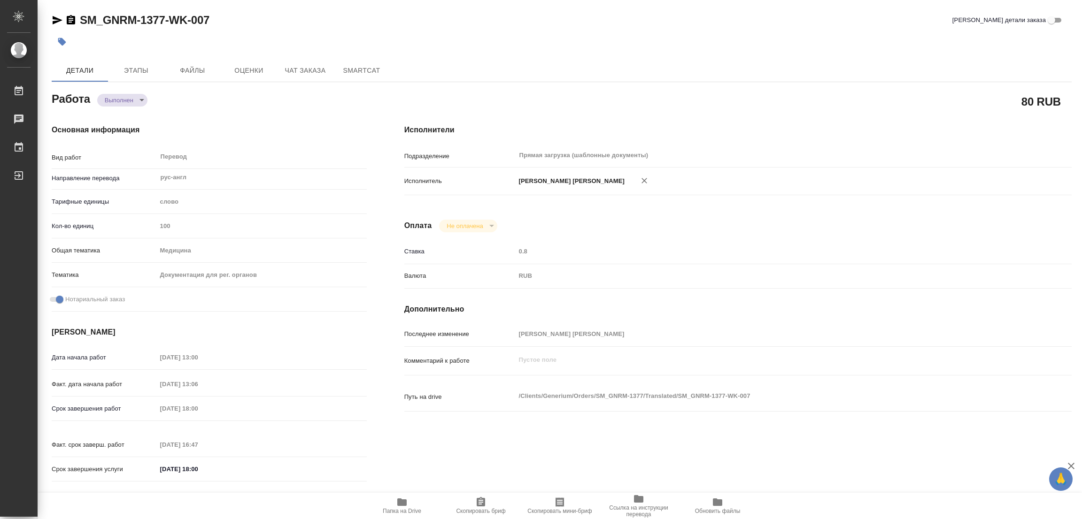
type textarea "x"
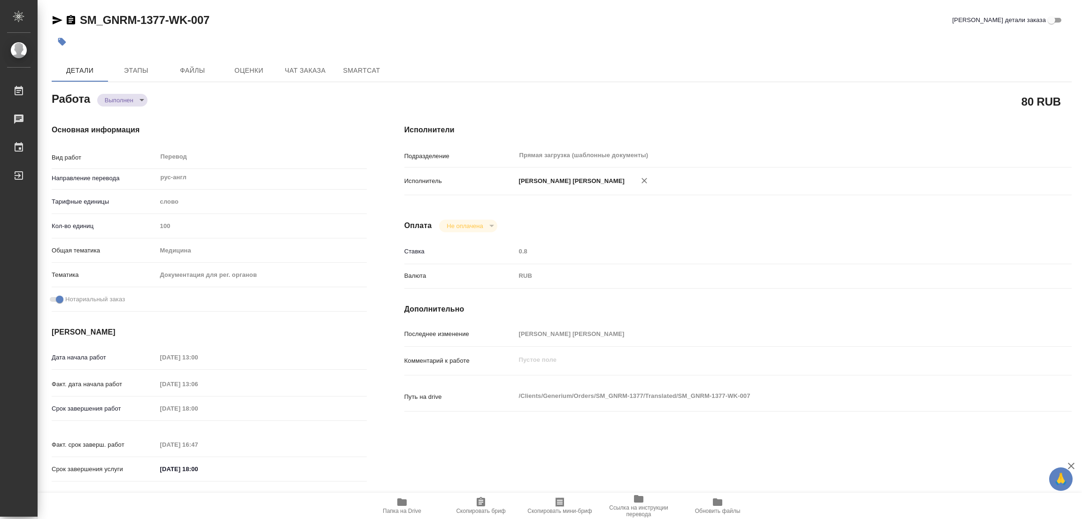
type textarea "x"
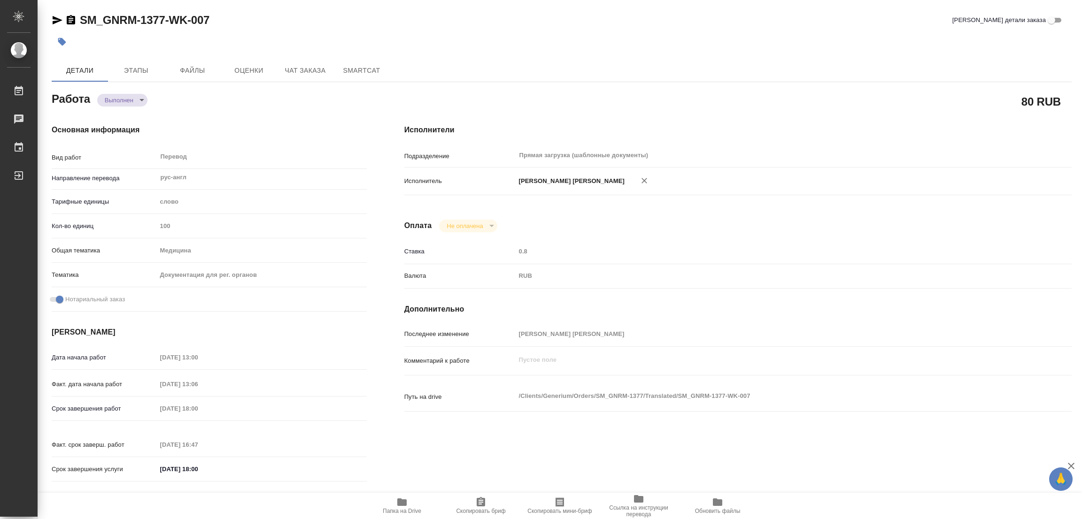
type textarea "x"
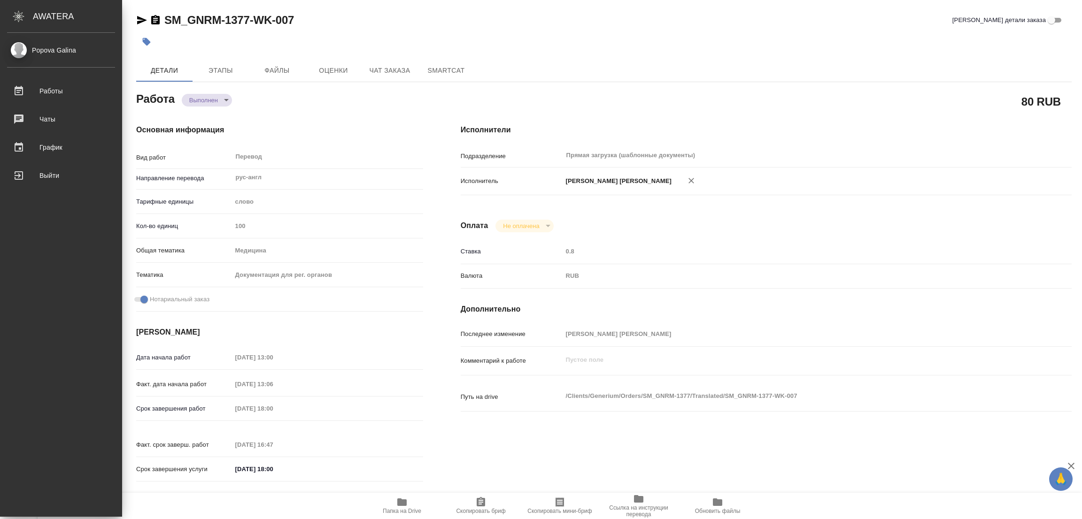
type textarea "x"
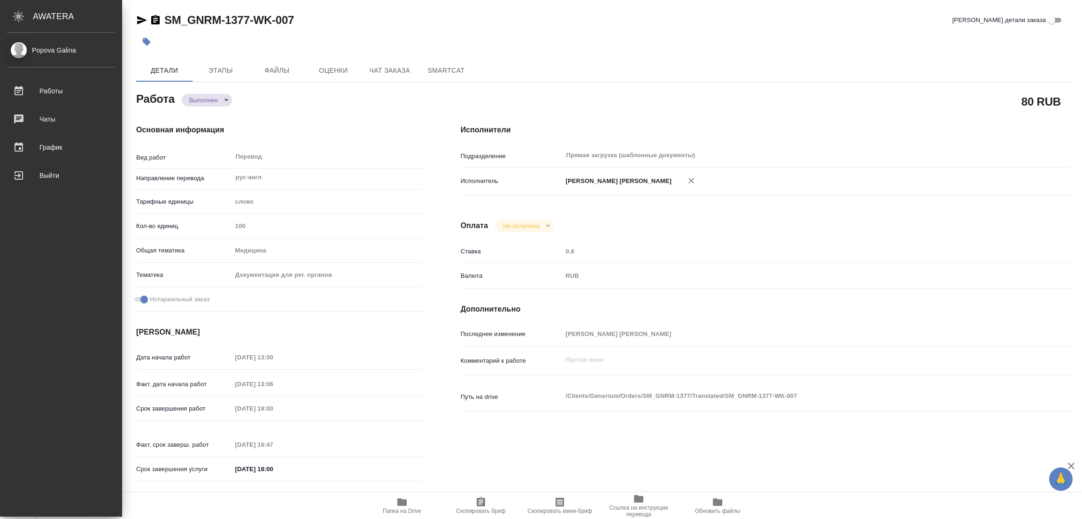
type textarea "x"
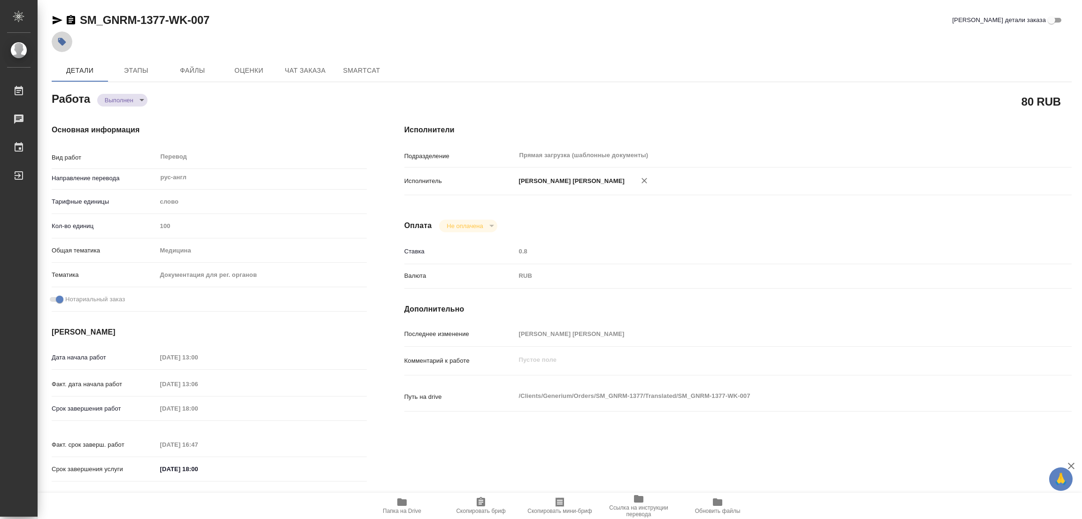
click at [63, 40] on icon "button" at bounding box center [62, 42] width 8 height 8
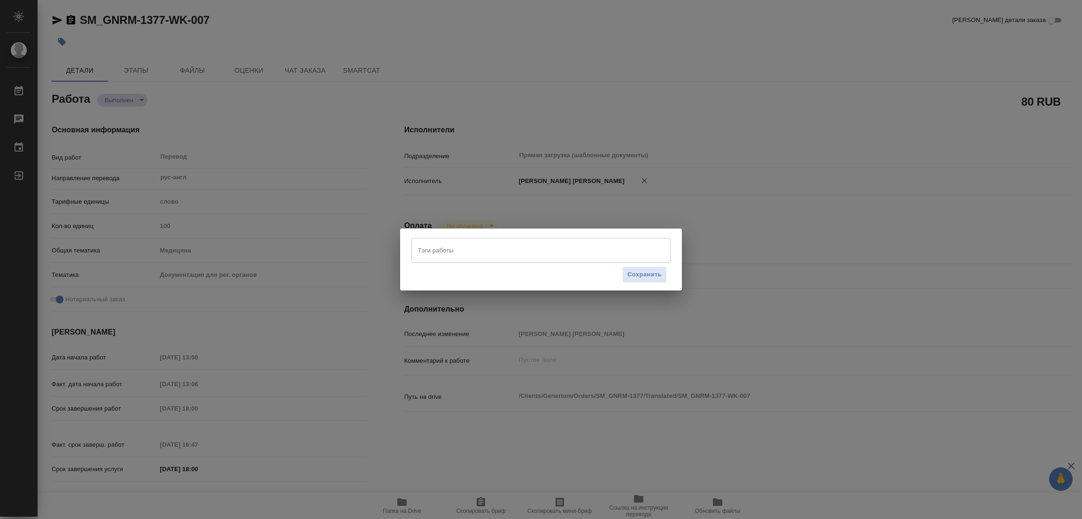
click at [432, 248] on input "Тэги работы" at bounding box center [531, 250] width 233 height 16
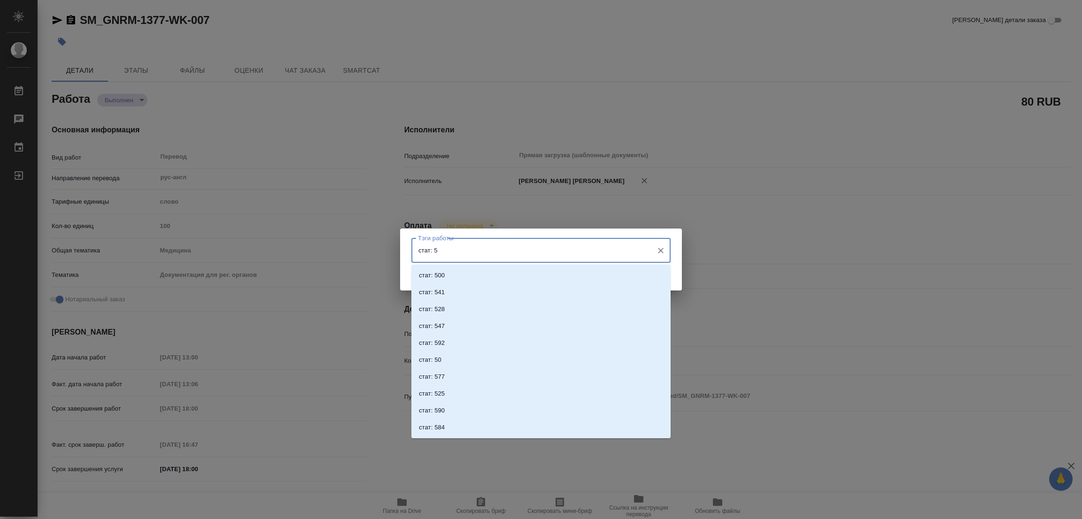
type input "стат: 50"
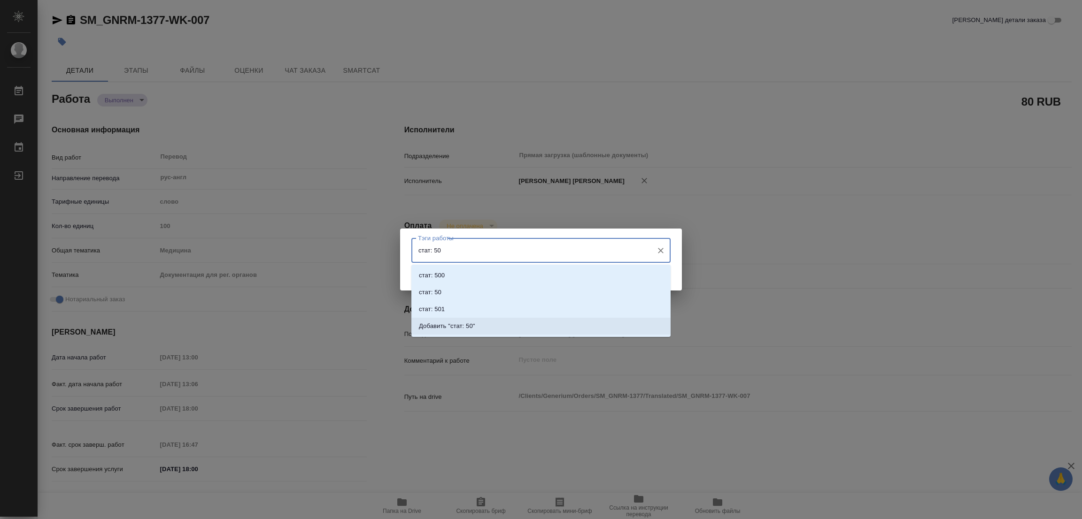
click at [462, 324] on p "Добавить "стат: 50"" at bounding box center [447, 326] width 56 height 9
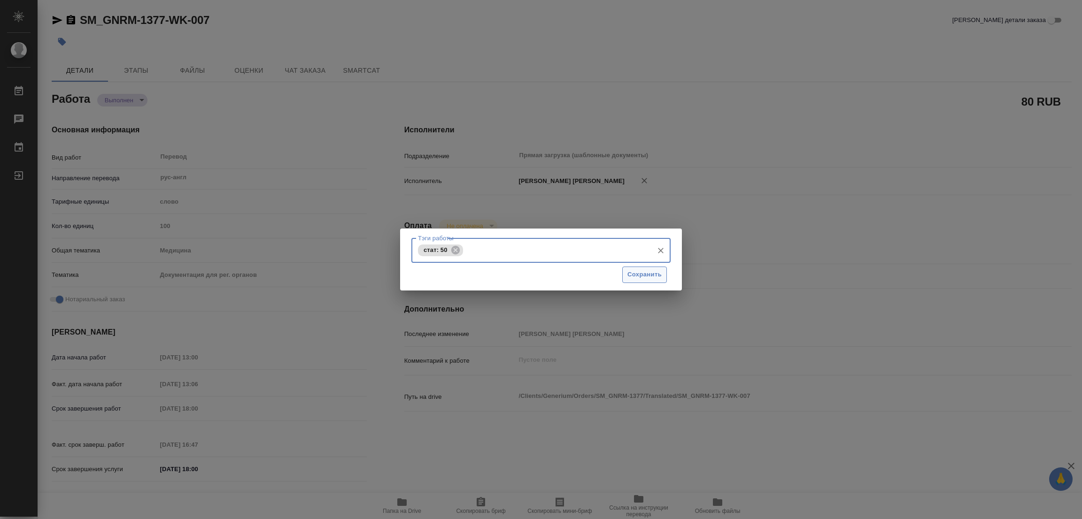
click at [650, 275] on span "Сохранить" at bounding box center [644, 274] width 34 height 11
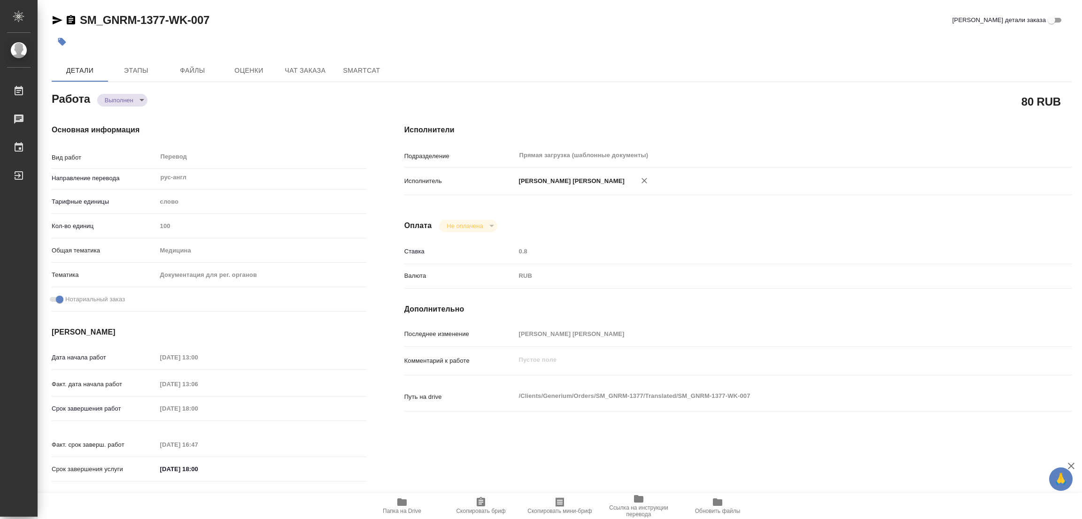
type input "completed"
type textarea "Перевод"
type textarea "x"
type input "рус-англ"
type input "5a8b1489cc6b4906c91bfd90"
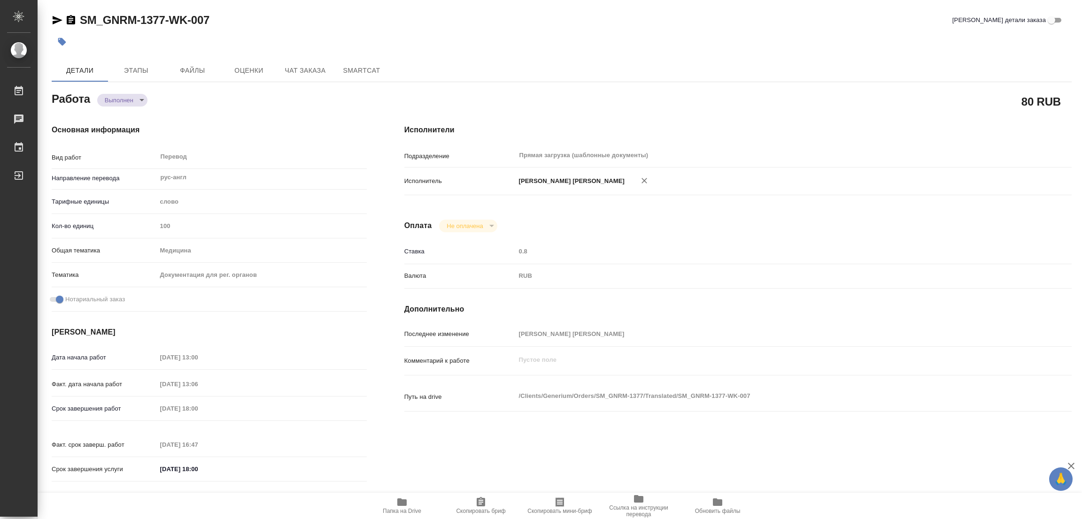
type input "100"
type input "med"
type input "5f647205b73bc97568ca66c6"
checkbox input "true"
type input "26.09.2025 13:00"
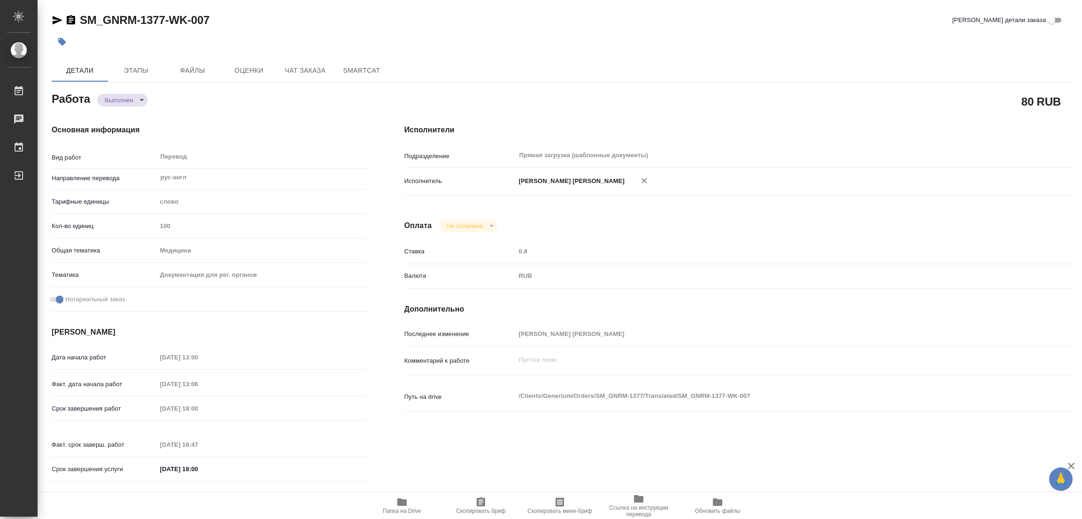
type input "01.10.2025 13:06"
type input "01.10.2025 18:00"
type input "01.10.2025 16:47"
type input "01.10.2025 18:00"
type input "Прямая загрузка (шаблонные документы)"
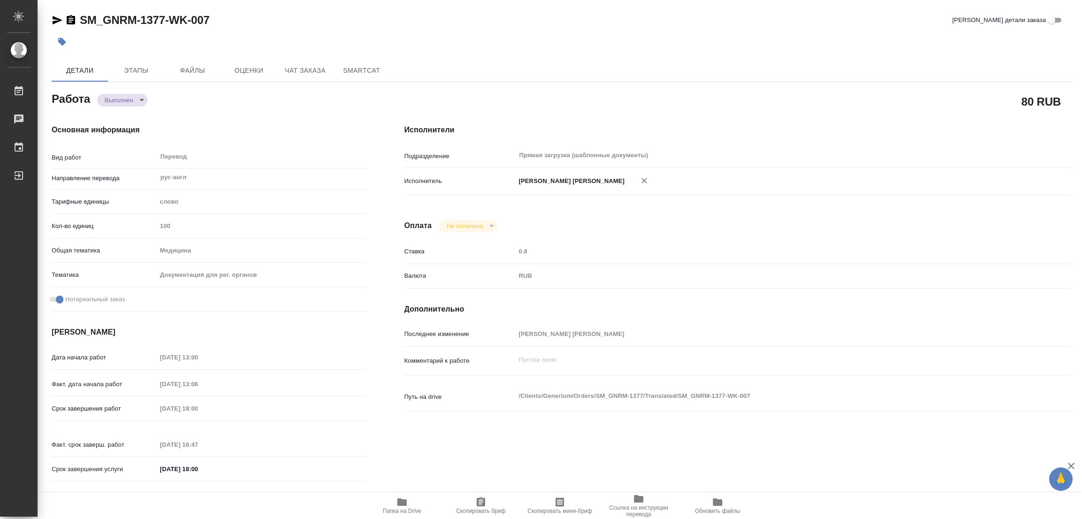
type input "notPayed"
type input "0.8"
type input "RUB"
type input "[PERSON_NAME]"
type textarea "x"
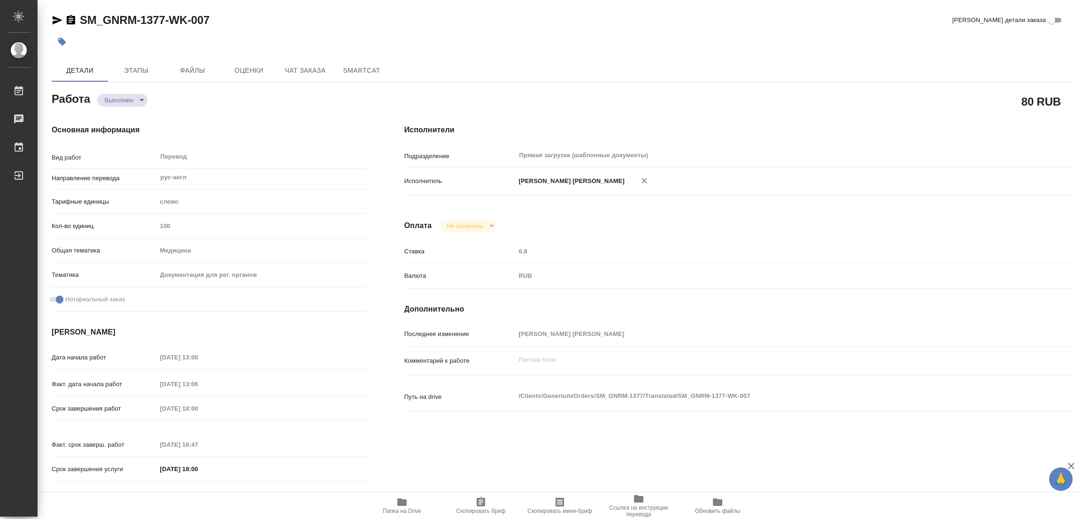
type textarea "/Clients/Generium/Orders/SM_GNRM-1377/Translated/SM_GNRM-1377-WK-007"
type textarea "x"
type input "SM_GNRM-1377"
type input "Бизнес перевод"
type input "Редактура, Приёмка по качеству, Перевод, Корректура, Постредактура машинного пе…"
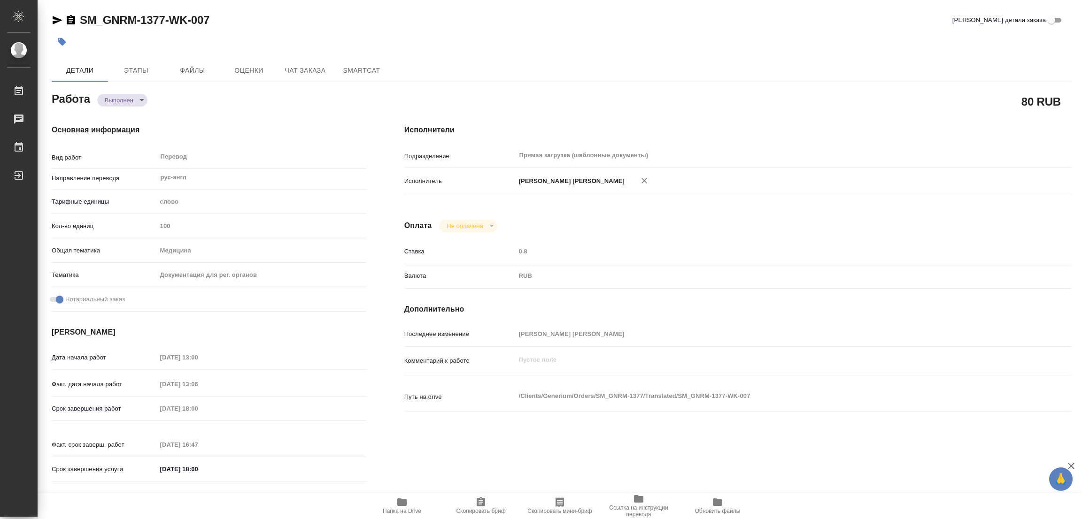
type input "Шульгина Анна"
type input "/Clients/Generium/Orders/SM_GNRM-1377"
type textarea "x"
type textarea "доперевод удо копии ру-англ под нот"
type textarea "x"
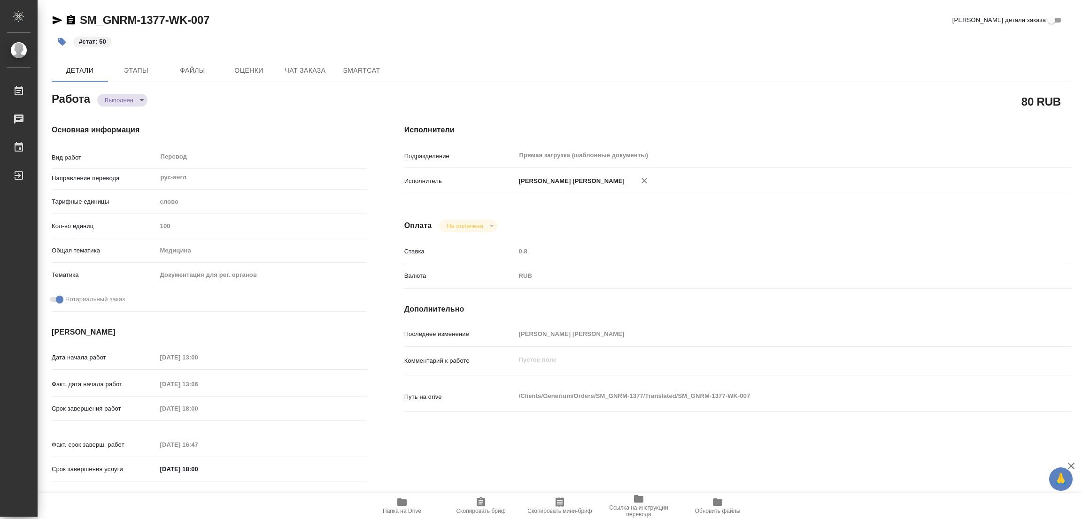
type textarea "x"
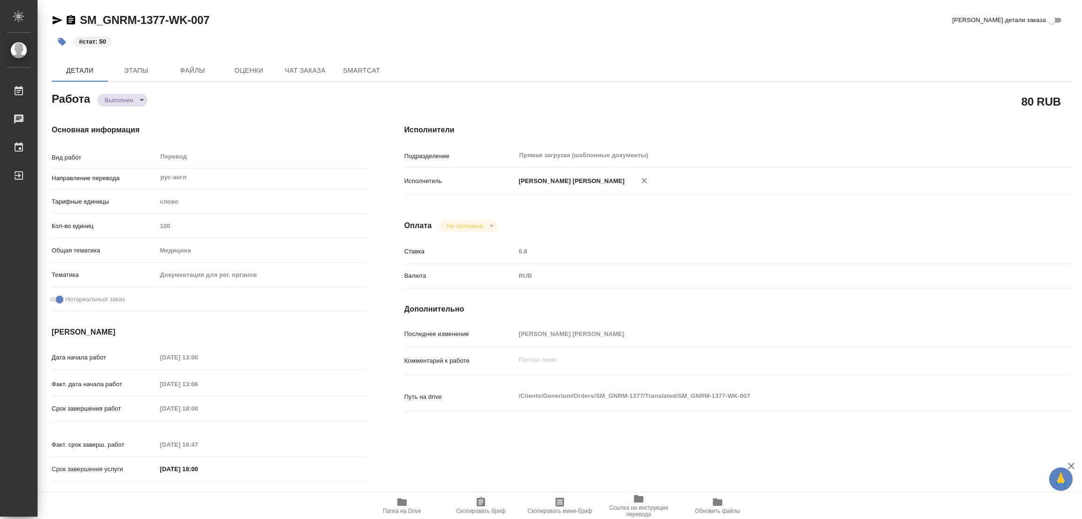
type textarea "x"
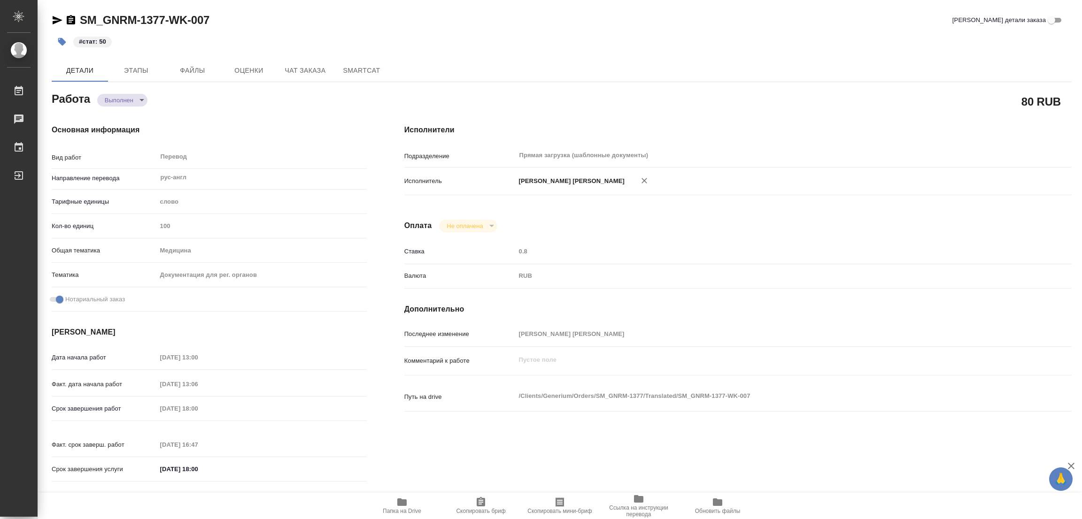
click at [375, 40] on div "#стат: 50" at bounding box center [392, 41] width 680 height 21
type textarea "x"
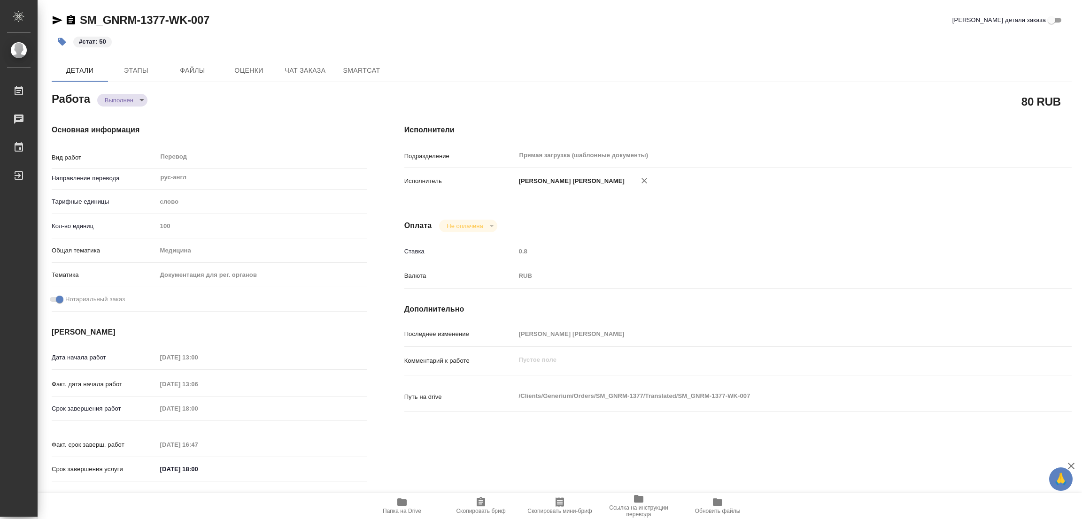
type textarea "x"
drag, startPoint x: 823, startPoint y: 35, endPoint x: 750, endPoint y: 8, distance: 78.0
click at [823, 35] on div "#стат: 50" at bounding box center [562, 41] width 1020 height 21
click at [553, 26] on div "SM_GNRM-1377-WK-007 Кратко детали заказа" at bounding box center [562, 20] width 1020 height 15
click at [307, 12] on div "SM_GNRM-1377-WK-007 Кратко детали заказа #стат: 50 Детали Этапы Файлы Оценки Ча…" at bounding box center [561, 394] width 1030 height 788
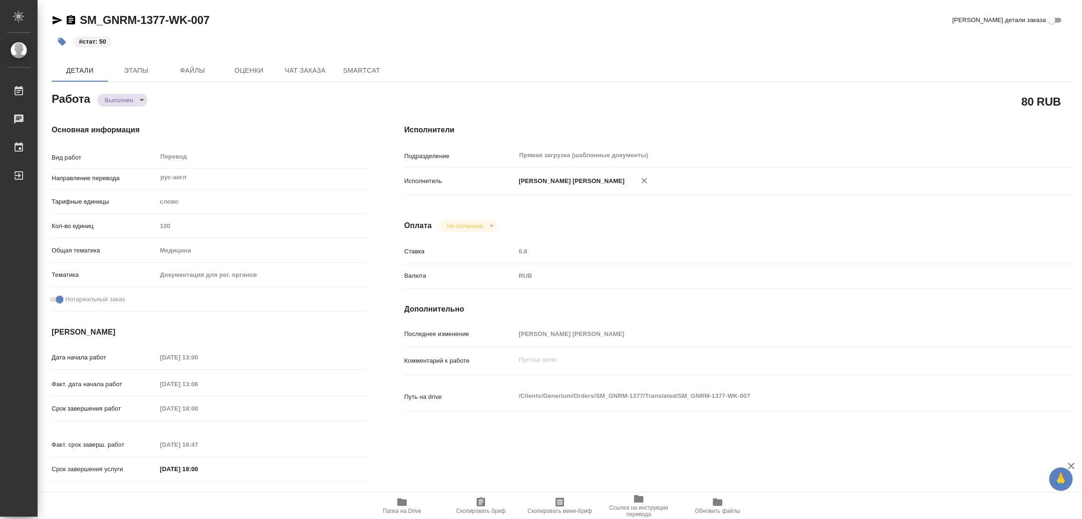
click at [743, 68] on div "Детали Этапы Файлы Оценки Чат заказа SmartCat" at bounding box center [562, 70] width 1020 height 23
click at [554, 42] on div "#стат: 50" at bounding box center [392, 41] width 680 height 21
click at [728, 50] on div "#стат: 50" at bounding box center [562, 41] width 1020 height 21
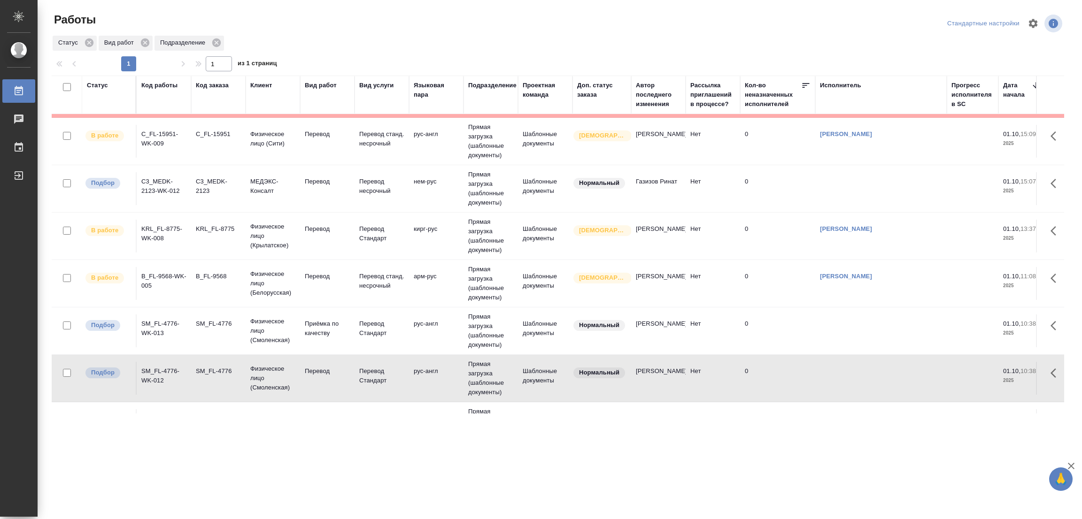
scroll to position [70, 0]
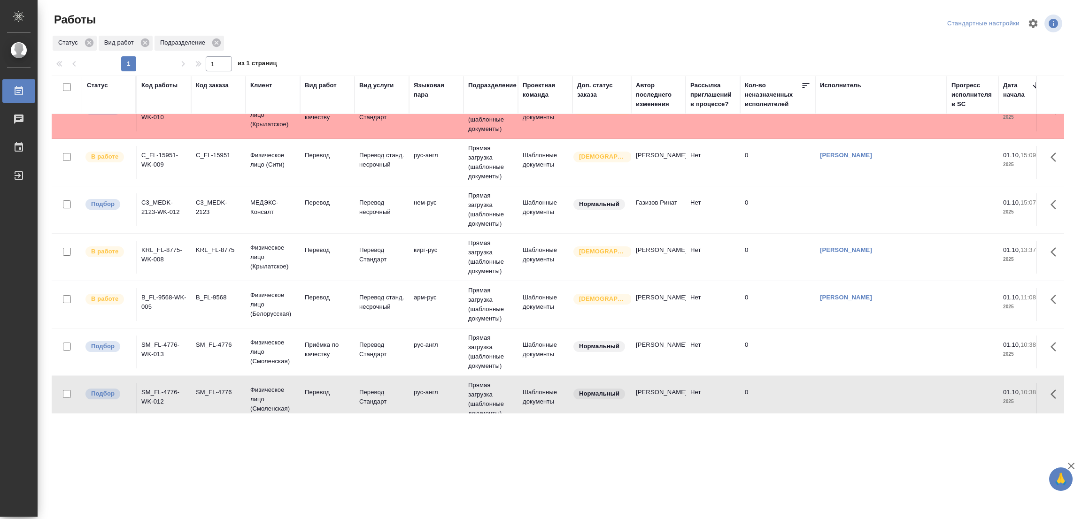
click at [316, 198] on td "Перевод" at bounding box center [327, 209] width 54 height 33
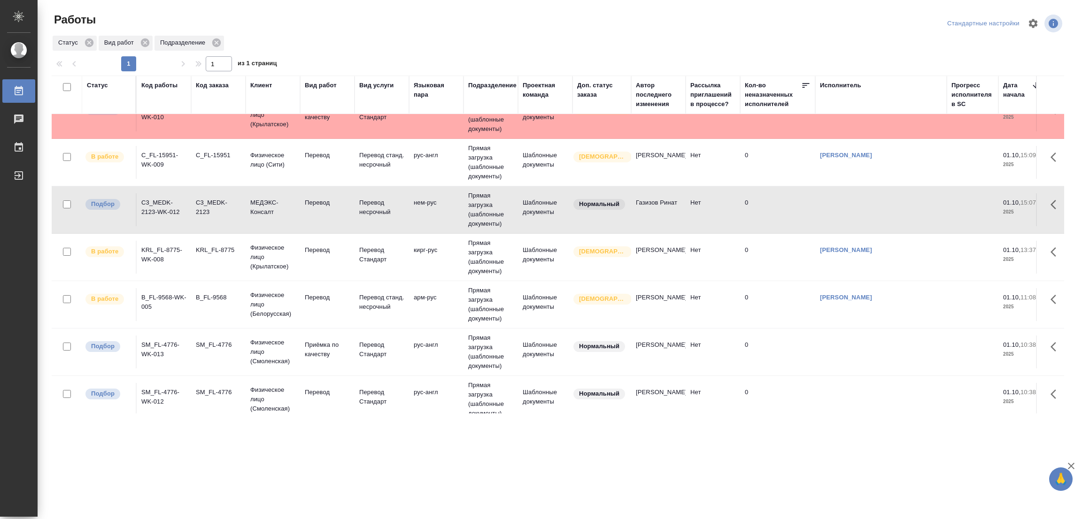
click at [316, 198] on td "Перевод" at bounding box center [327, 209] width 54 height 33
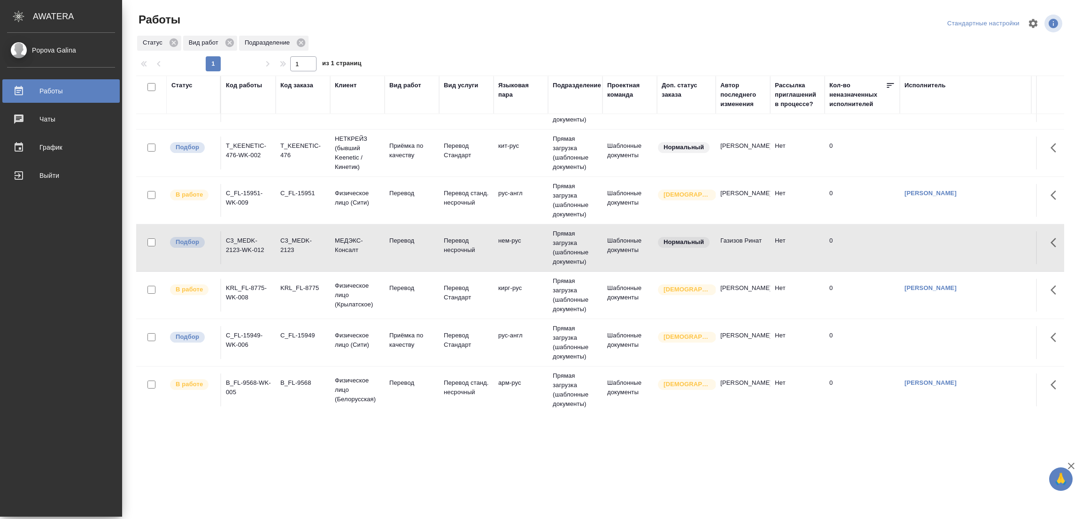
scroll to position [188, 0]
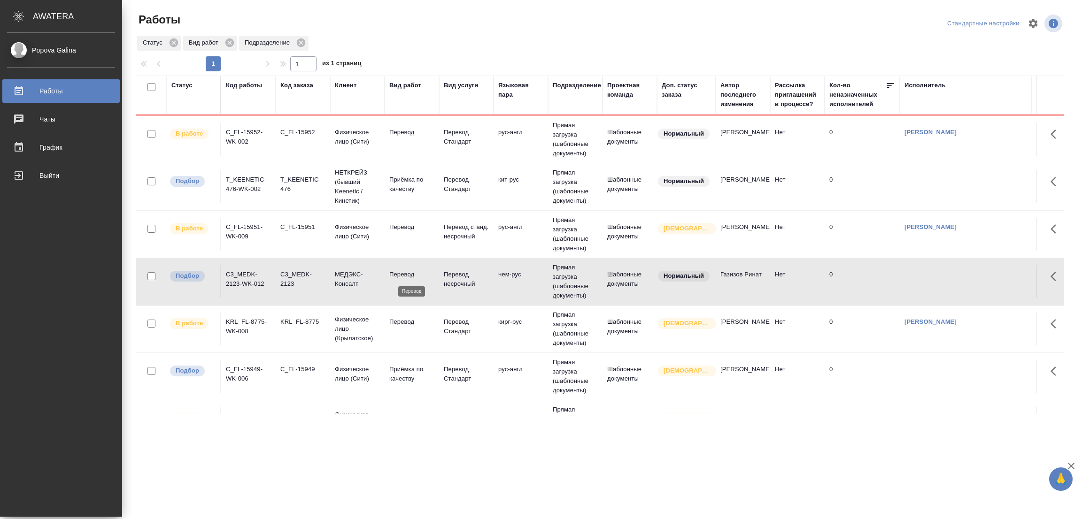
click at [405, 276] on p "Перевод" at bounding box center [411, 274] width 45 height 9
click at [402, 273] on p "Перевод" at bounding box center [411, 274] width 45 height 9
click at [575, 450] on div ".cls-1 fill:#fff; AWATERA [PERSON_NAME] Работы 0 Чаты График Выйти Работы Станд…" at bounding box center [541, 259] width 1082 height 519
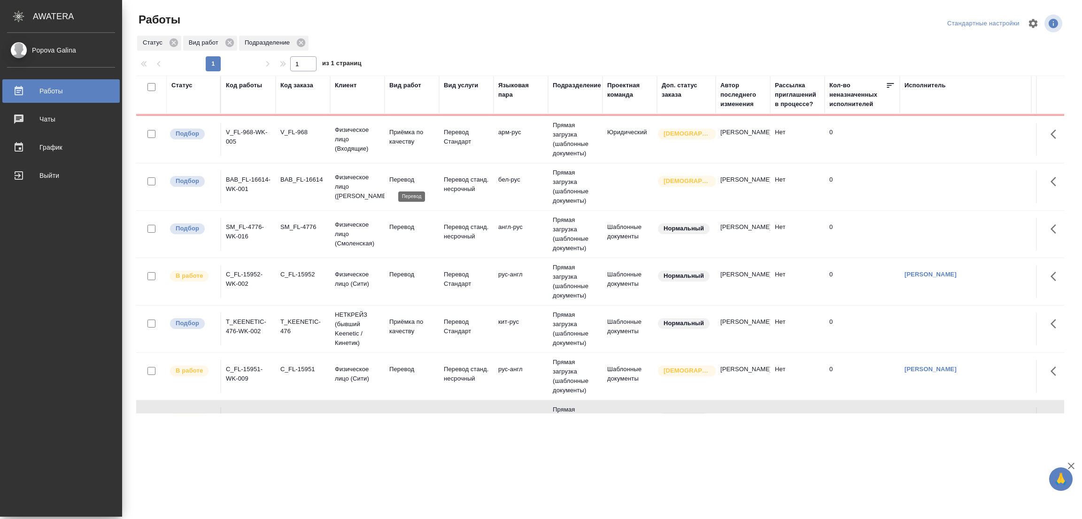
click at [401, 178] on p "Перевод" at bounding box center [411, 179] width 45 height 9
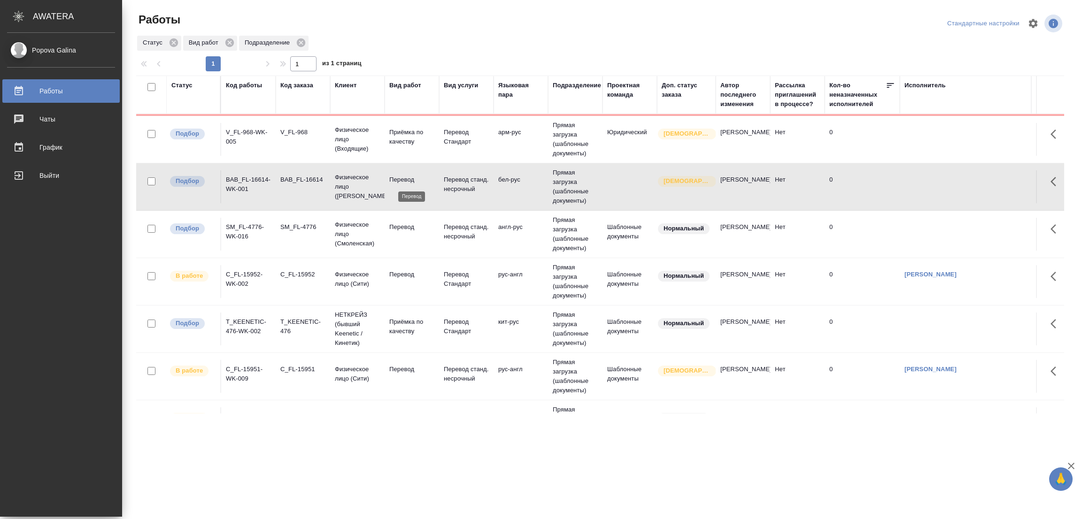
click at [401, 178] on p "Перевод" at bounding box center [411, 179] width 45 height 9
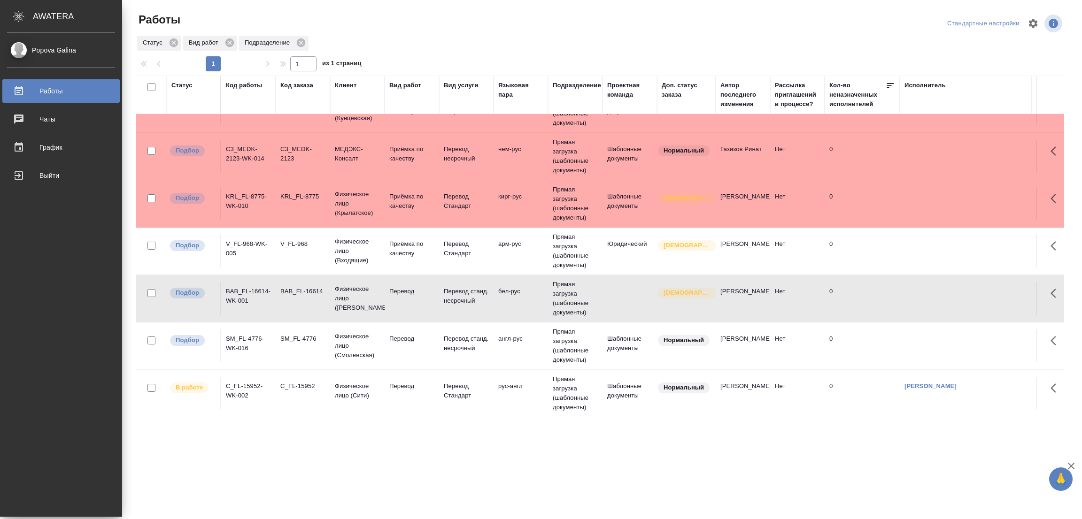
scroll to position [141, 0]
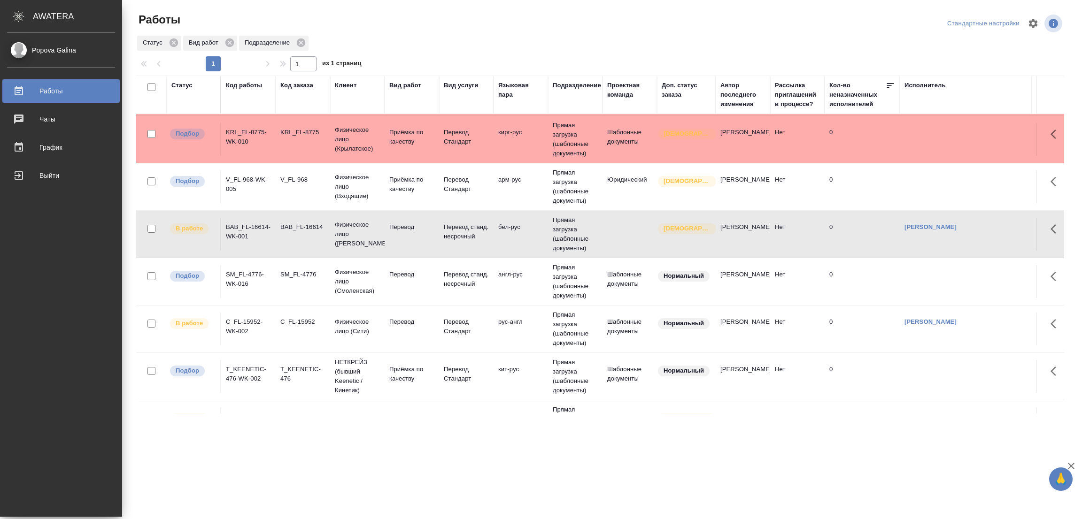
click at [402, 287] on td "Перевод" at bounding box center [411, 281] width 54 height 33
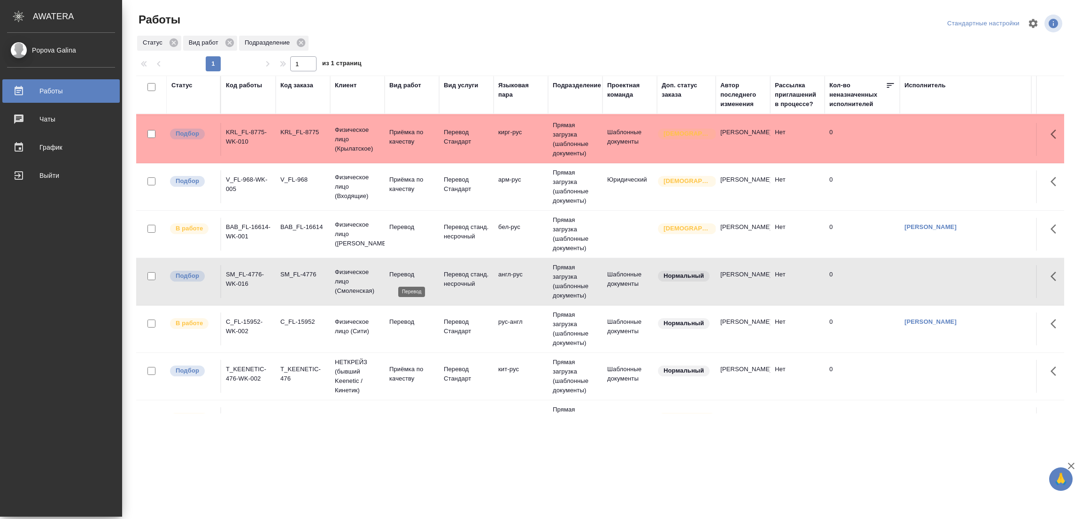
click at [404, 277] on p "Перевод" at bounding box center [411, 274] width 45 height 9
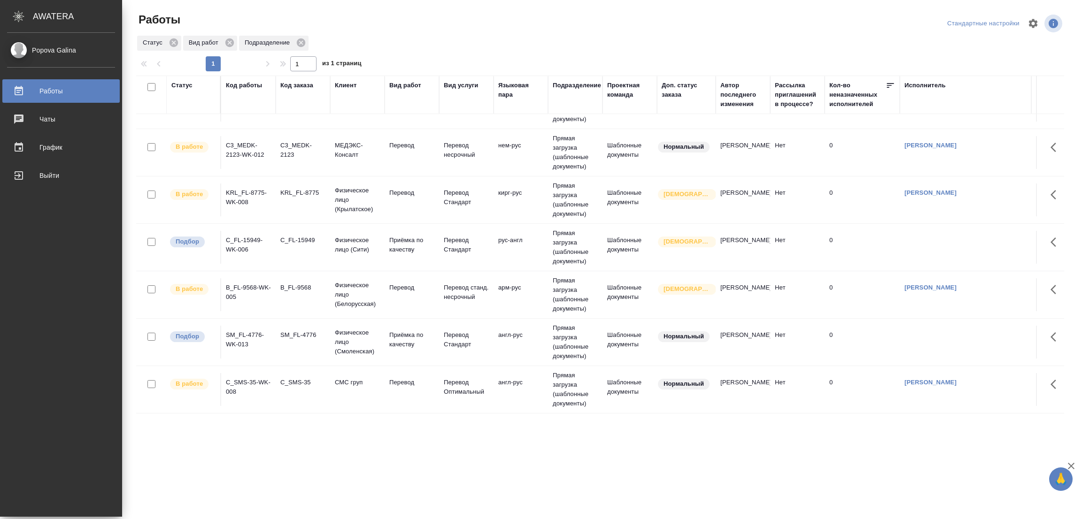
scroll to position [472, 0]
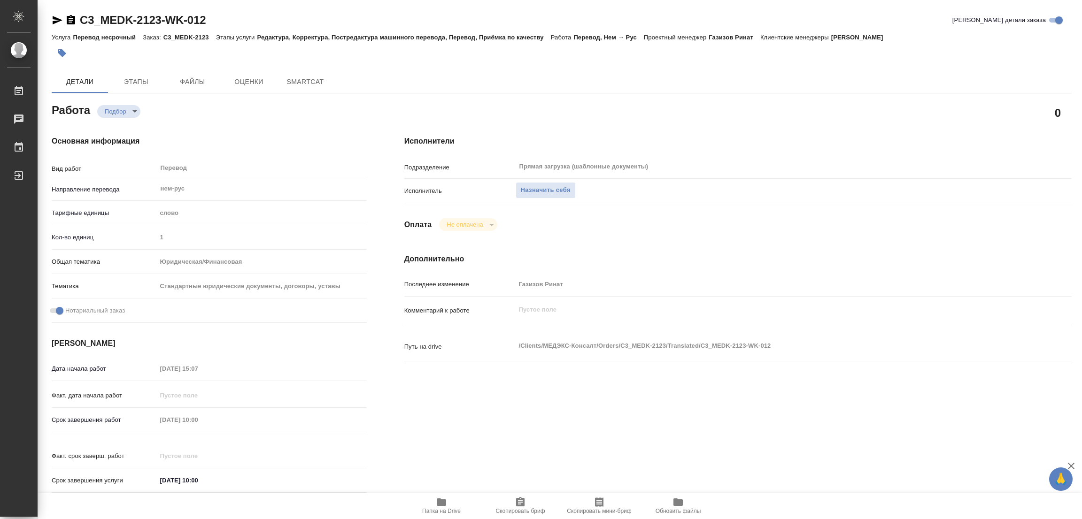
type textarea "x"
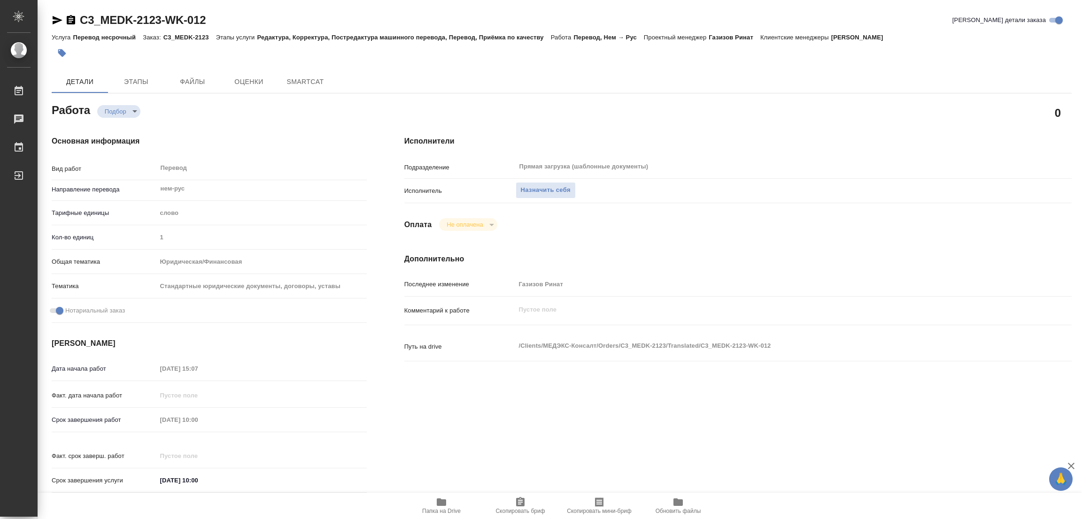
type textarea "x"
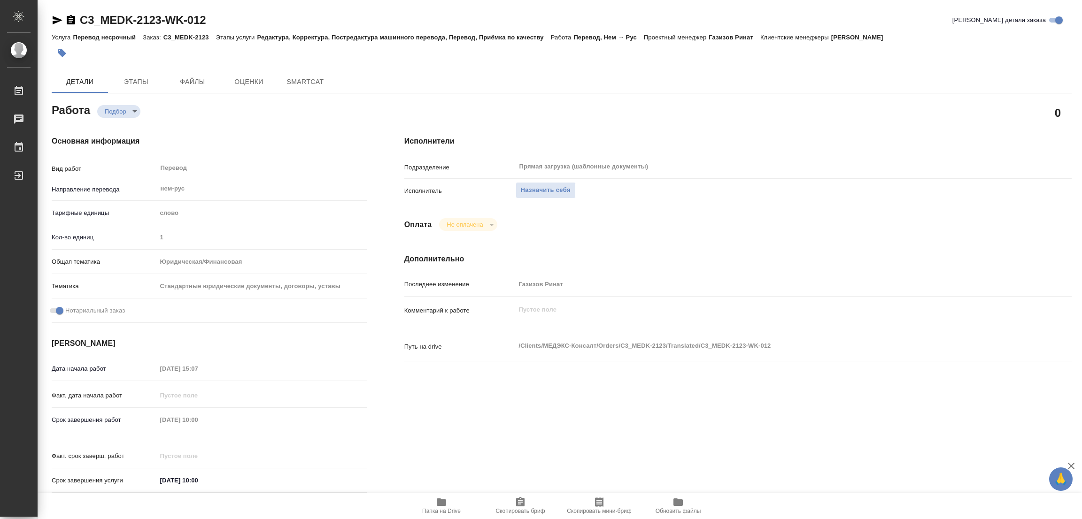
type textarea "x"
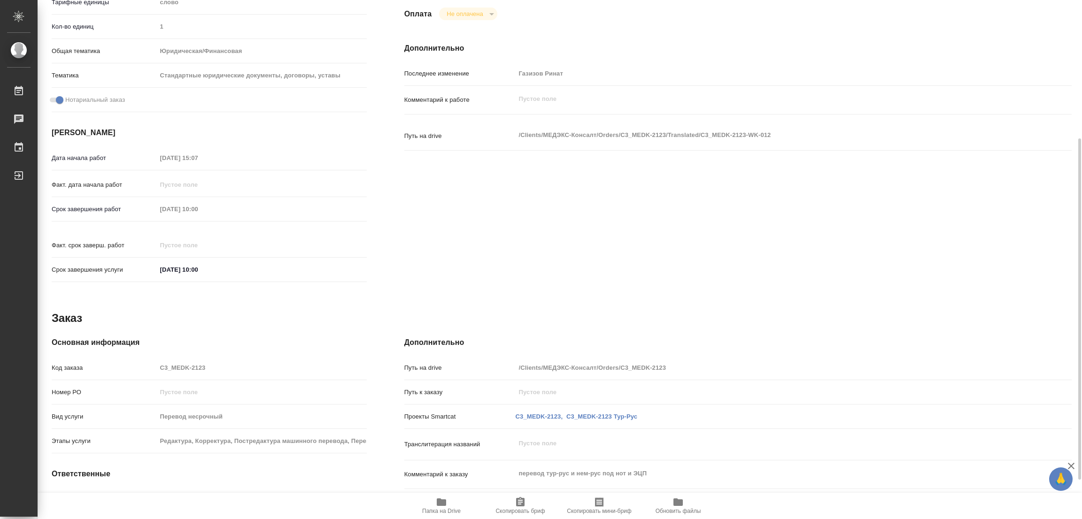
scroll to position [269, 0]
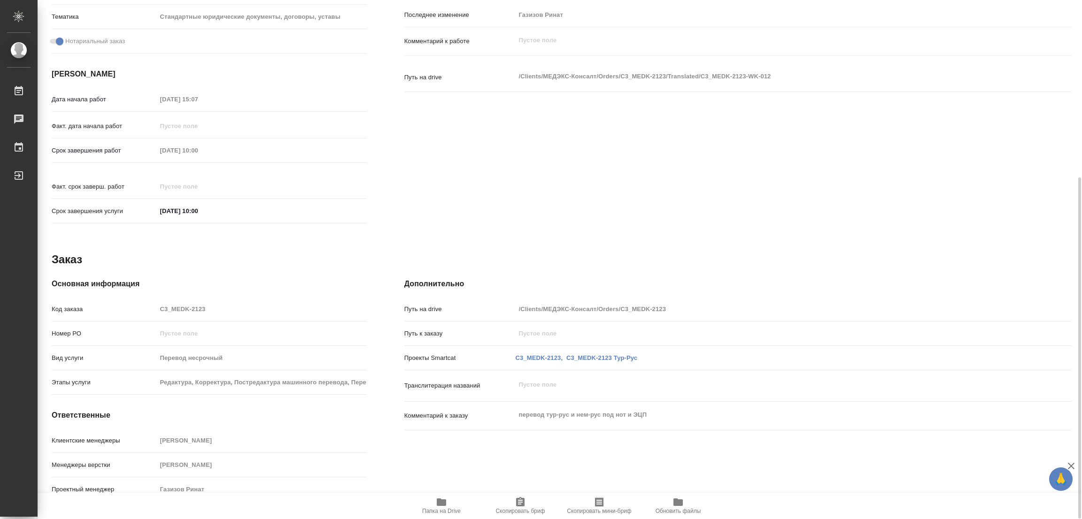
type textarea "x"
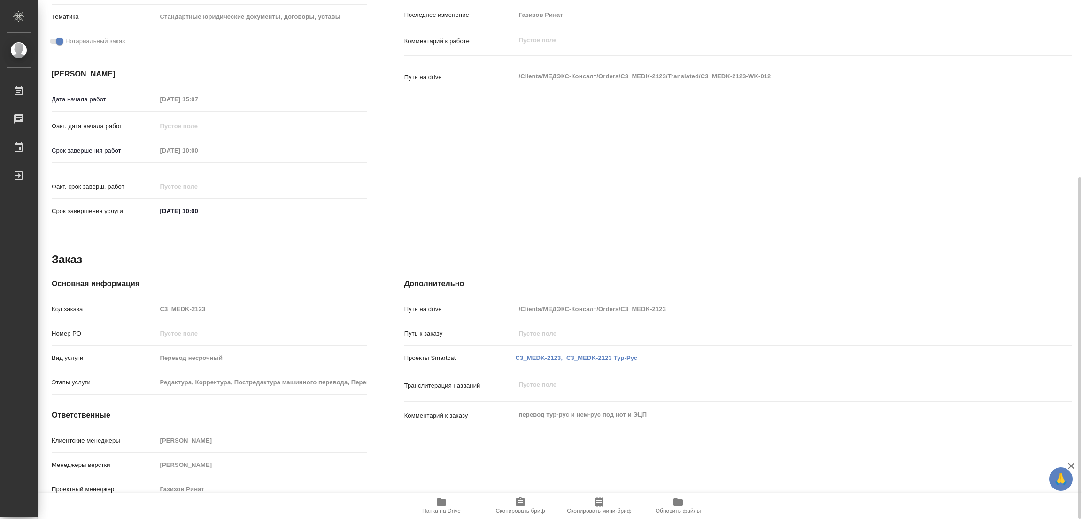
type textarea "x"
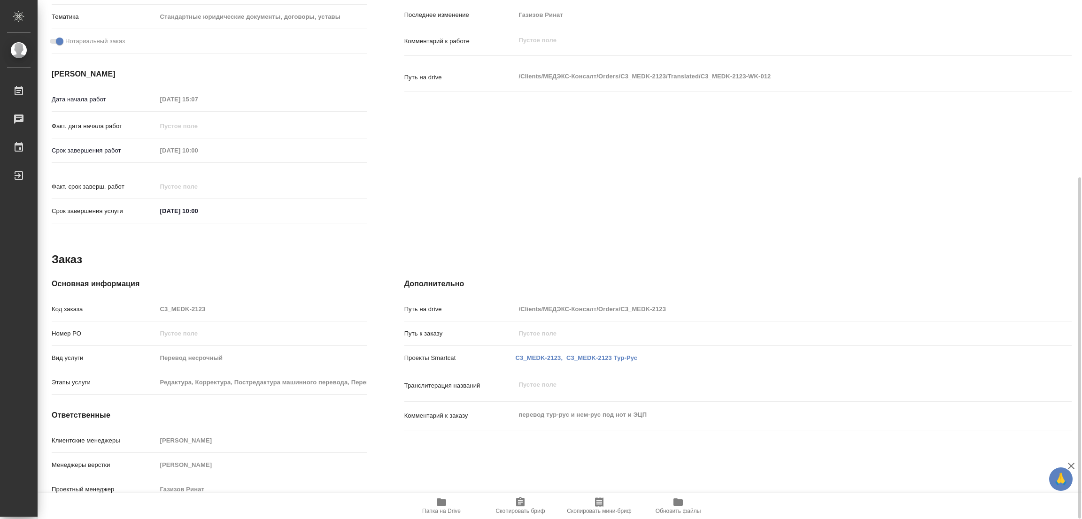
scroll to position [0, 0]
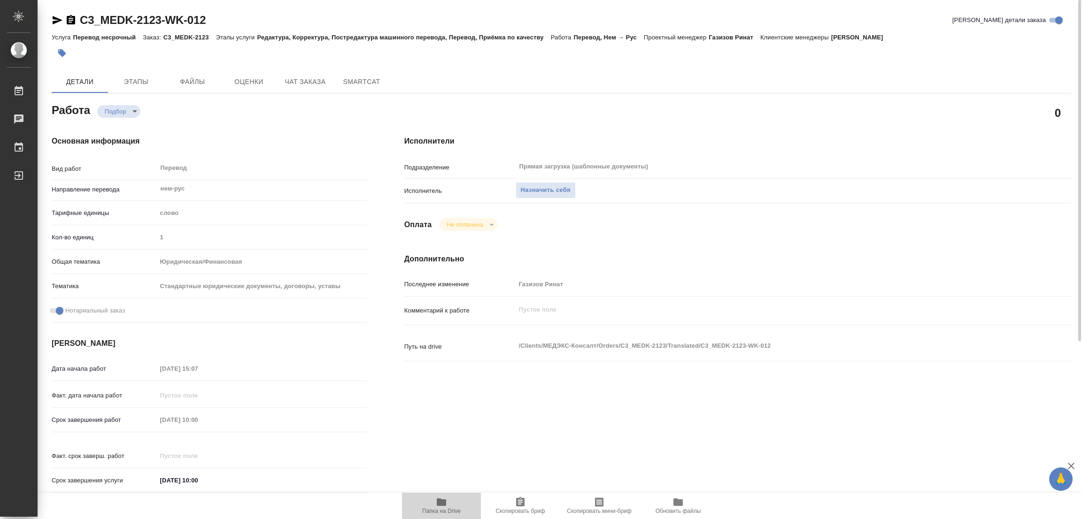
click at [432, 501] on span "Папка на Drive" at bounding box center [441, 506] width 68 height 18
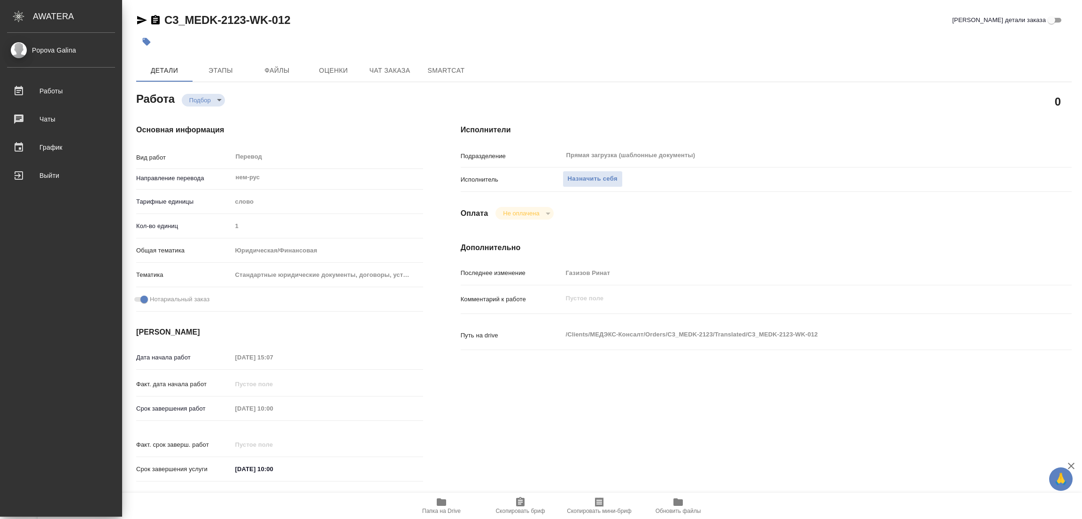
type textarea "x"
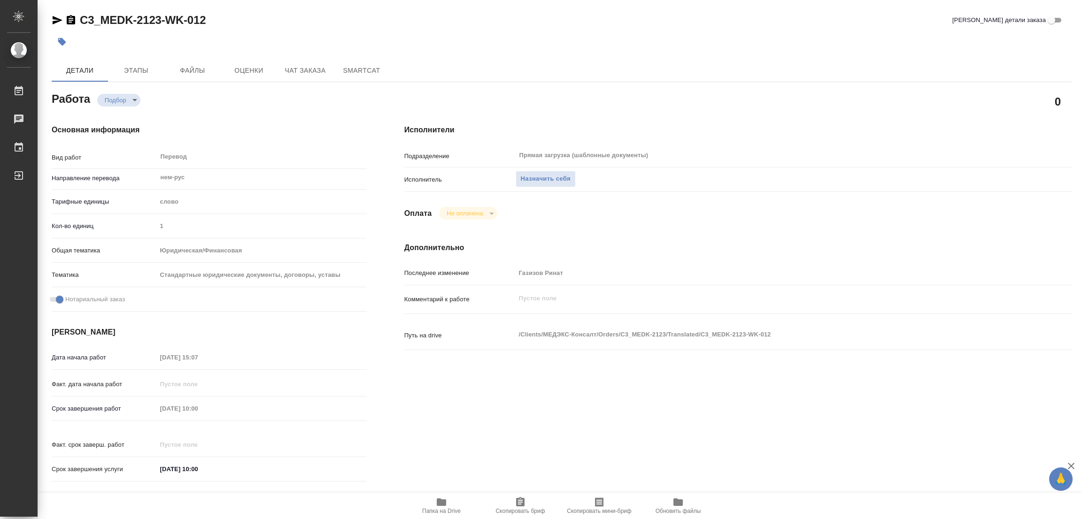
type textarea "x"
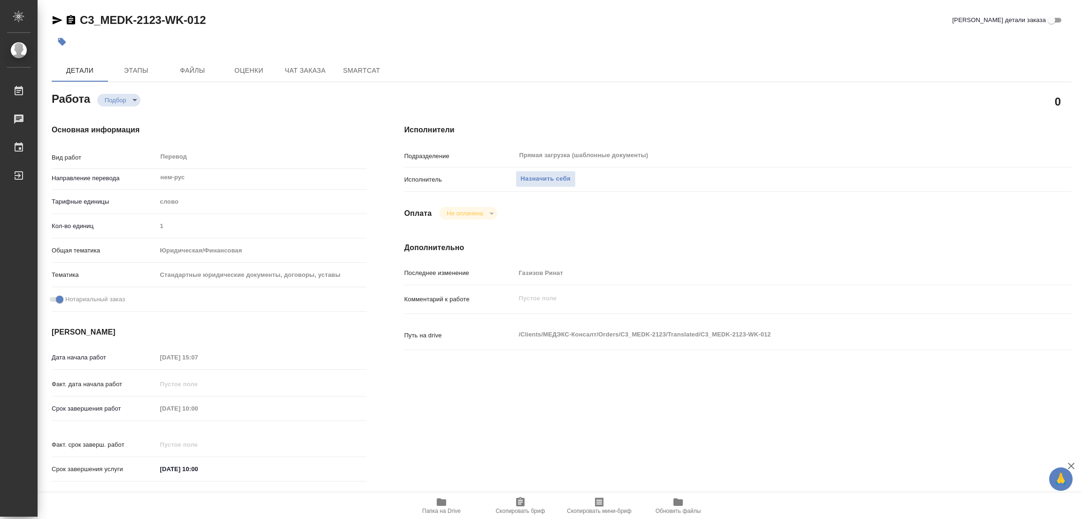
type textarea "x"
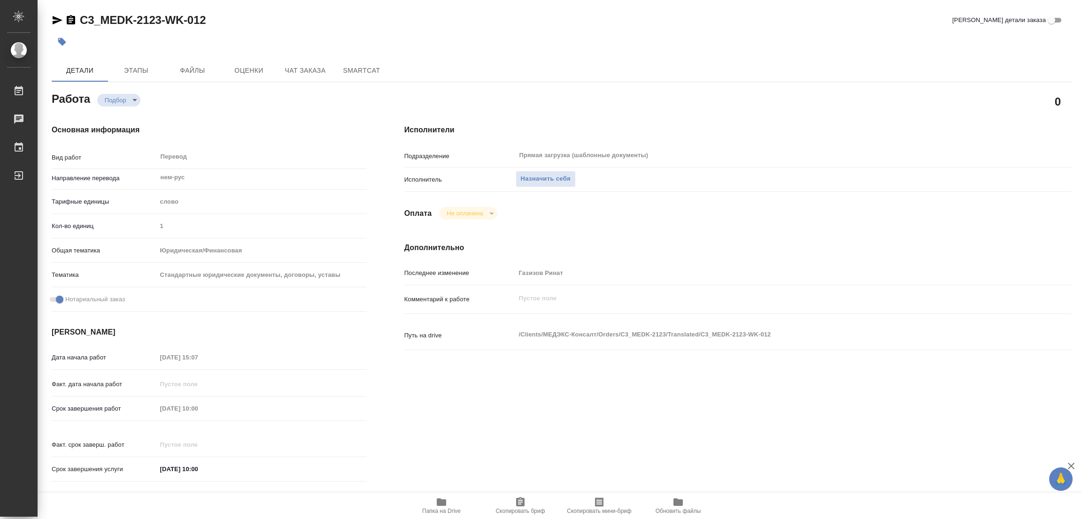
type textarea "x"
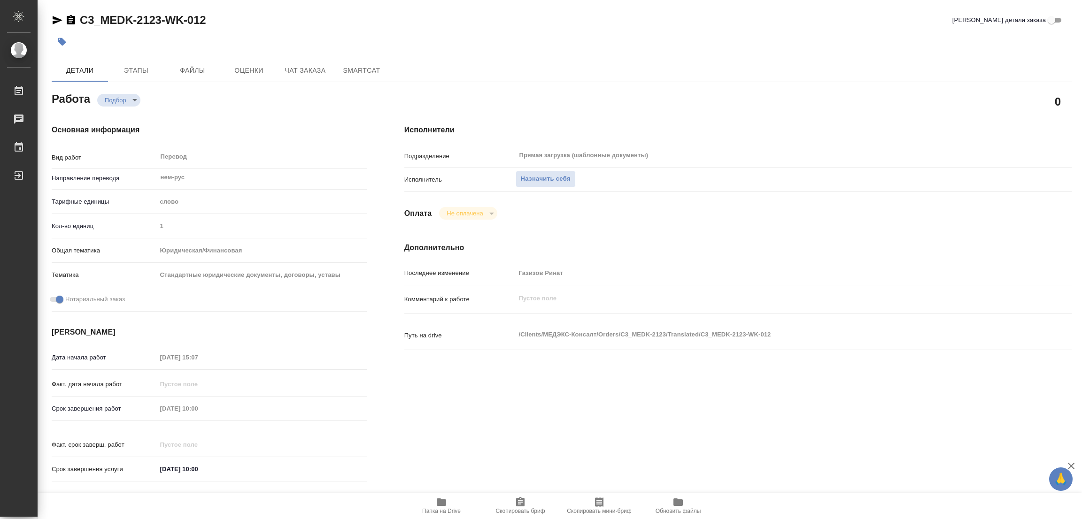
type textarea "x"
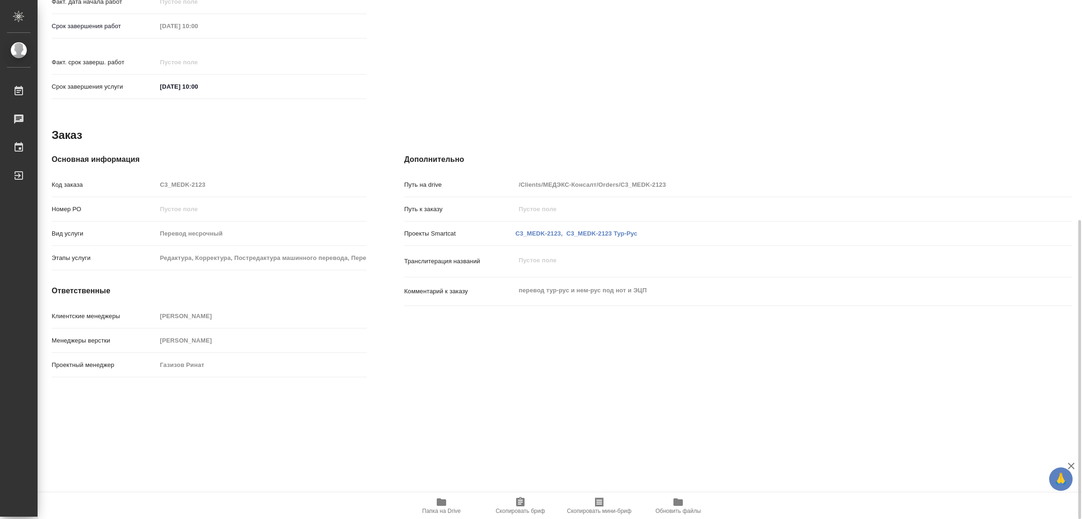
scroll to position [391, 0]
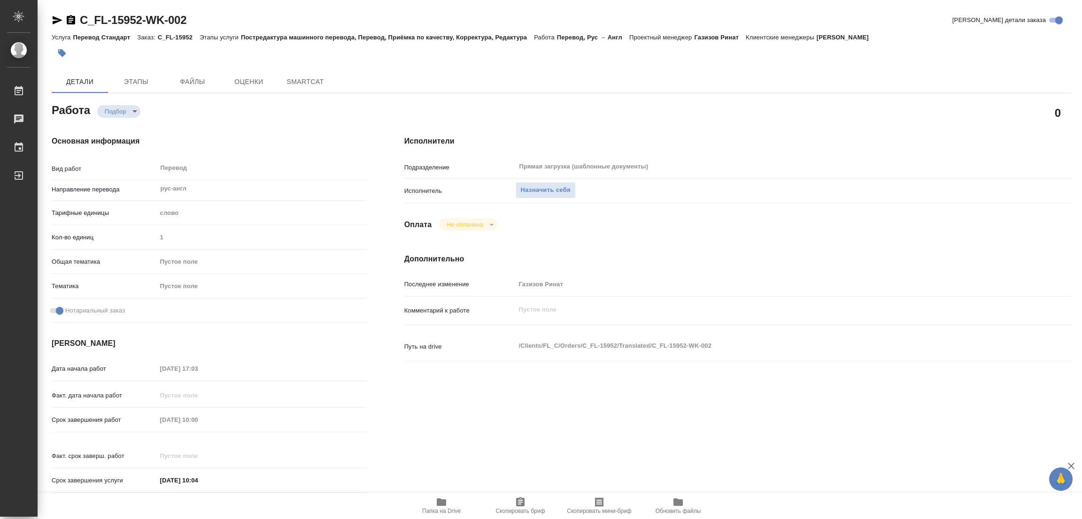
type textarea "x"
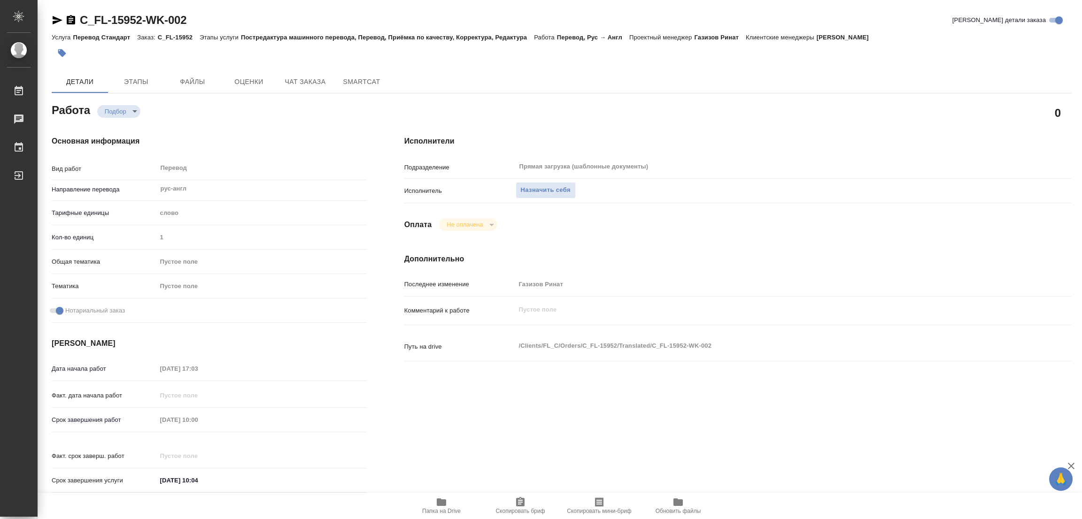
type textarea "x"
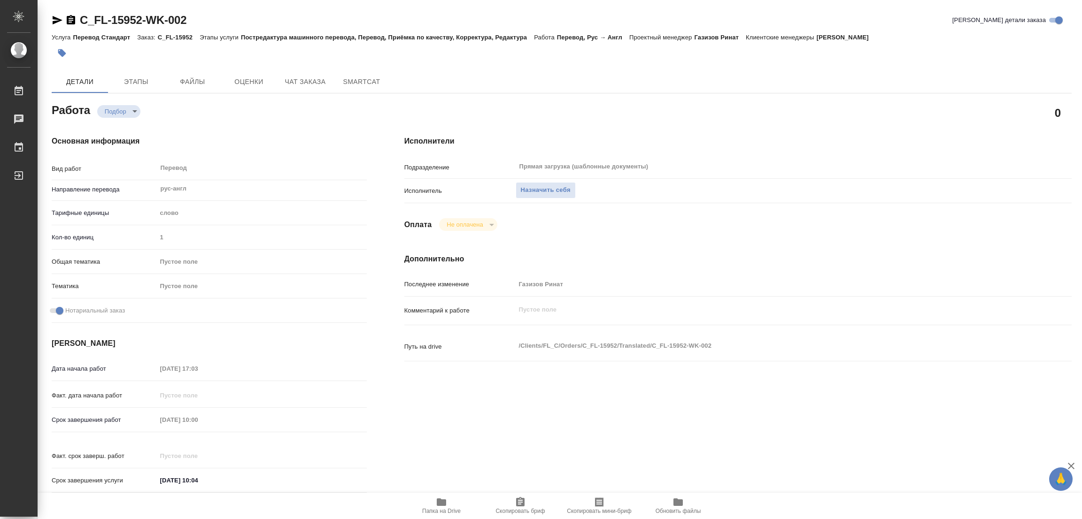
type textarea "x"
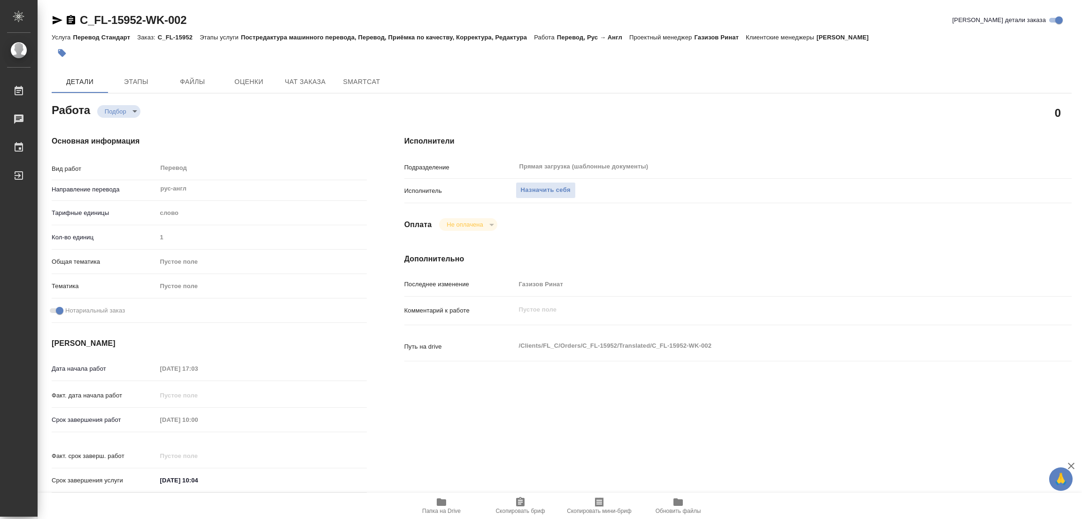
type textarea "x"
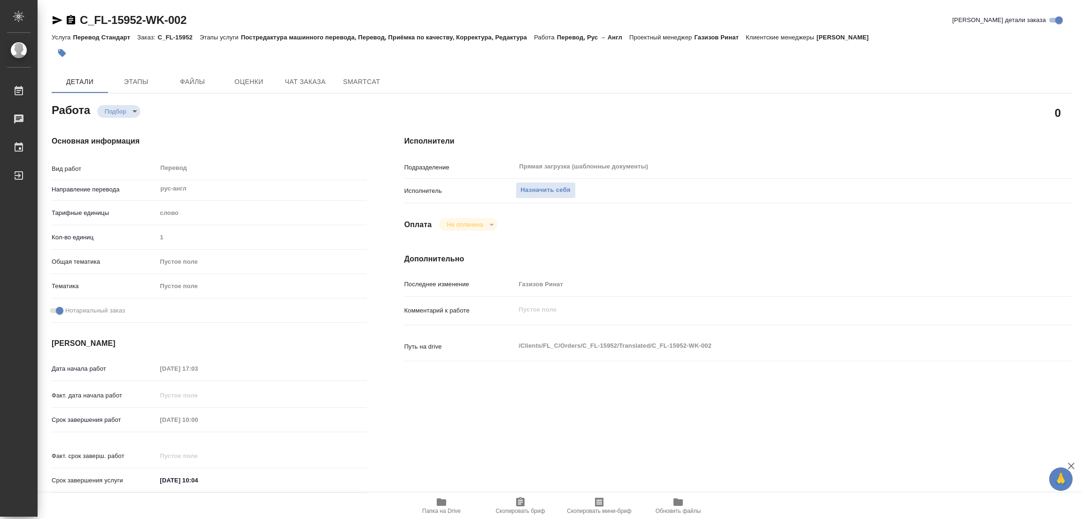
type textarea "x"
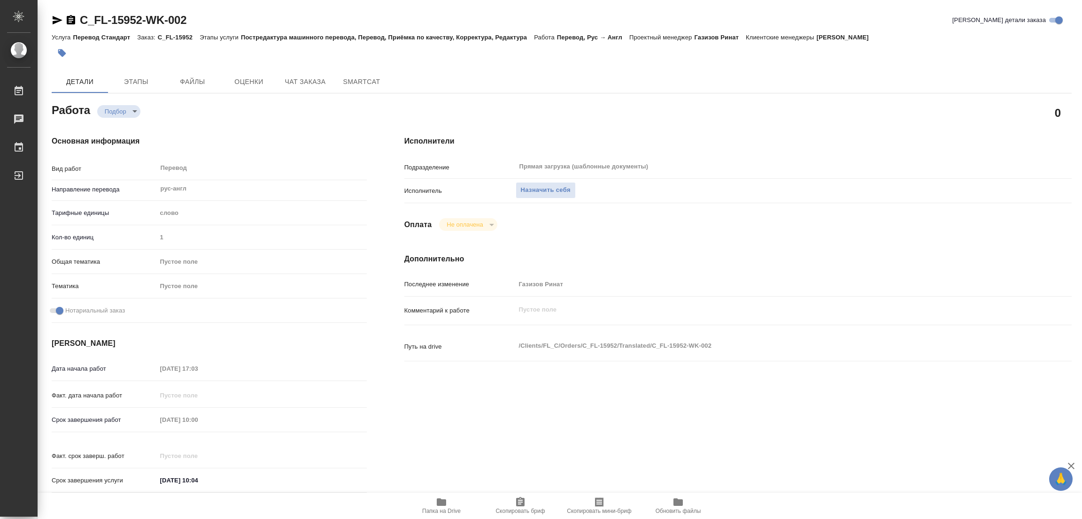
type textarea "x"
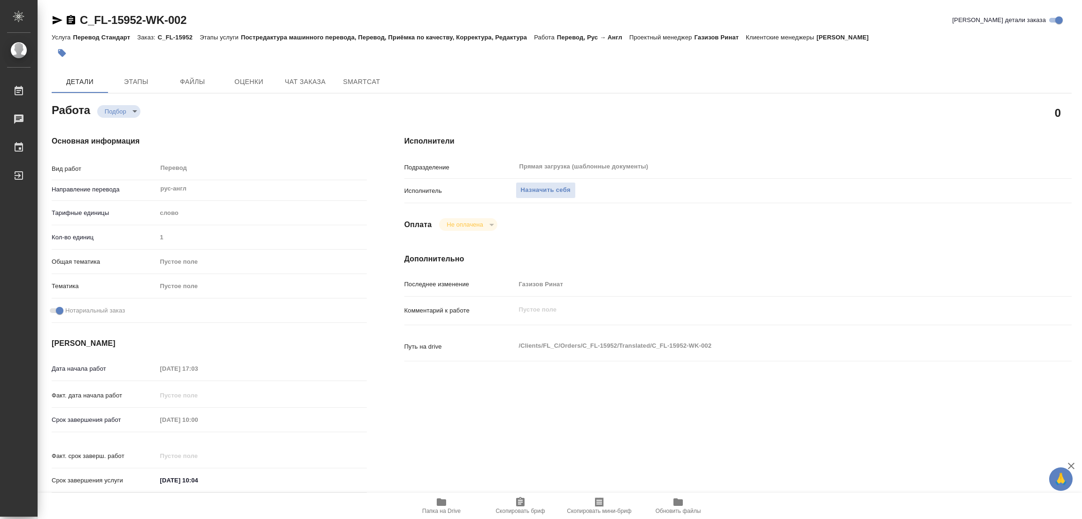
type textarea "x"
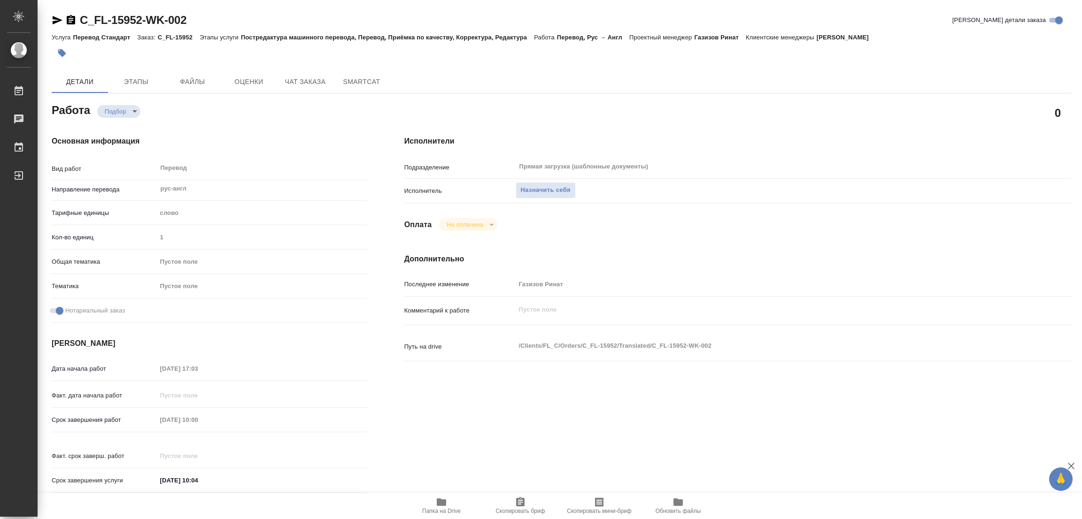
click at [256, 425] on div "[DATE] 10:00" at bounding box center [262, 420] width 210 height 14
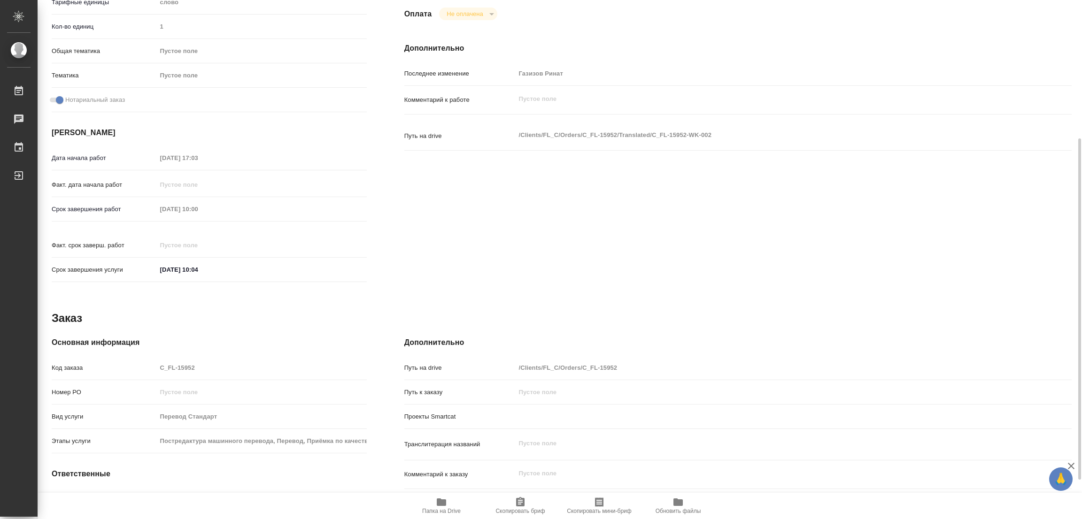
click at [440, 505] on icon "button" at bounding box center [441, 503] width 9 height 8
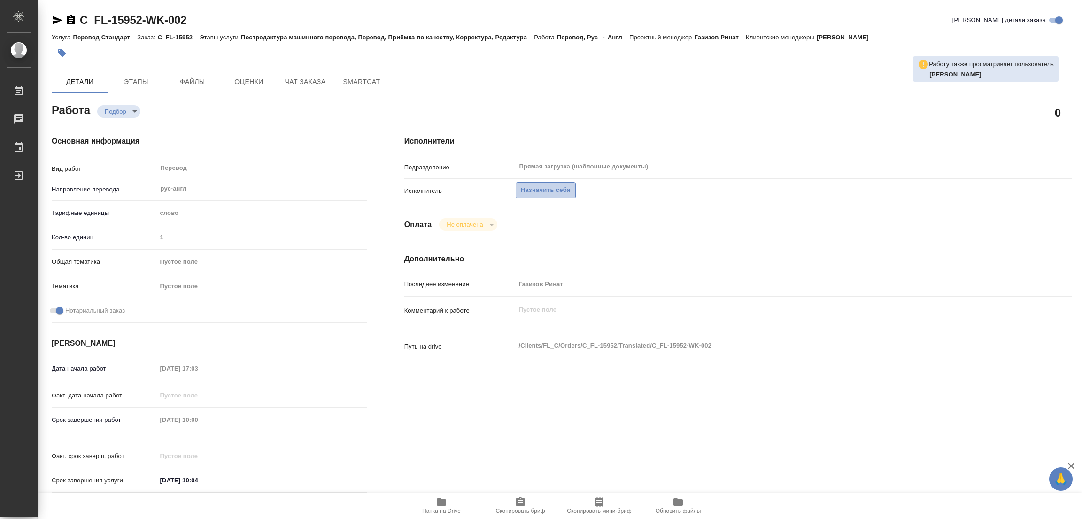
click at [531, 194] on span "Назначить себя" at bounding box center [546, 190] width 50 height 11
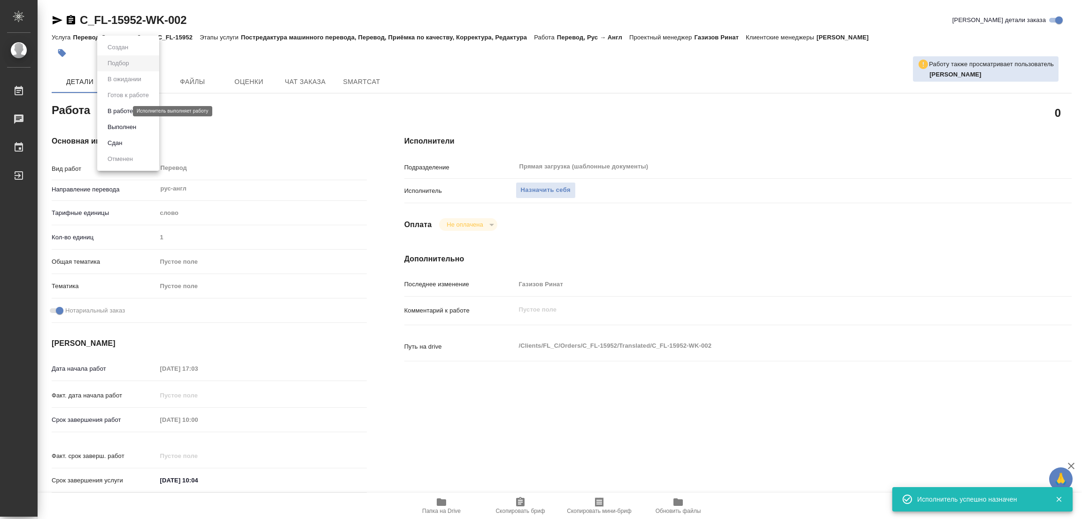
click at [108, 108] on body "🙏 .cls-1 fill:#fff; AWATERA [PERSON_NAME] Работы 0 Чаты График Выйти C_FL-15952…" at bounding box center [541, 259] width 1082 height 519
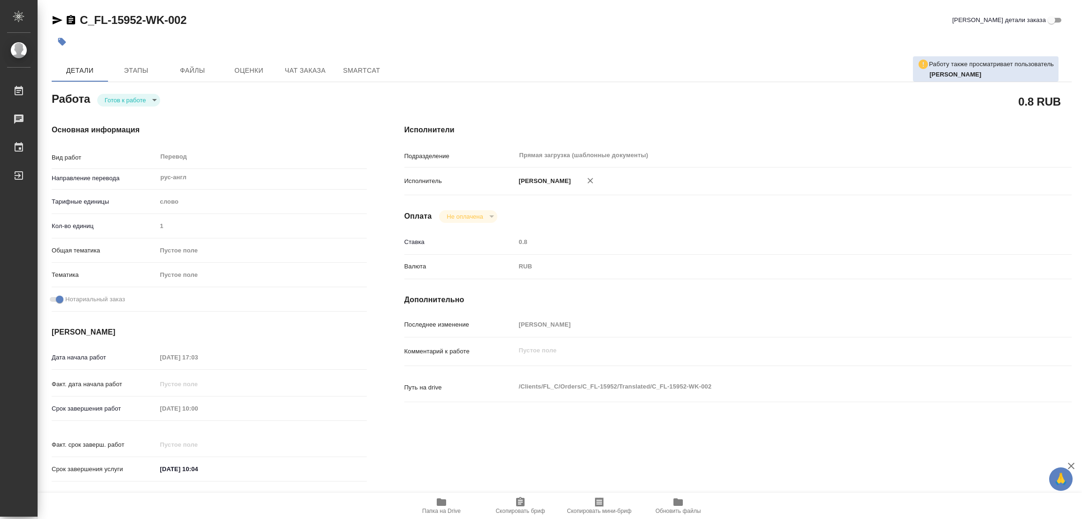
type textarea "x"
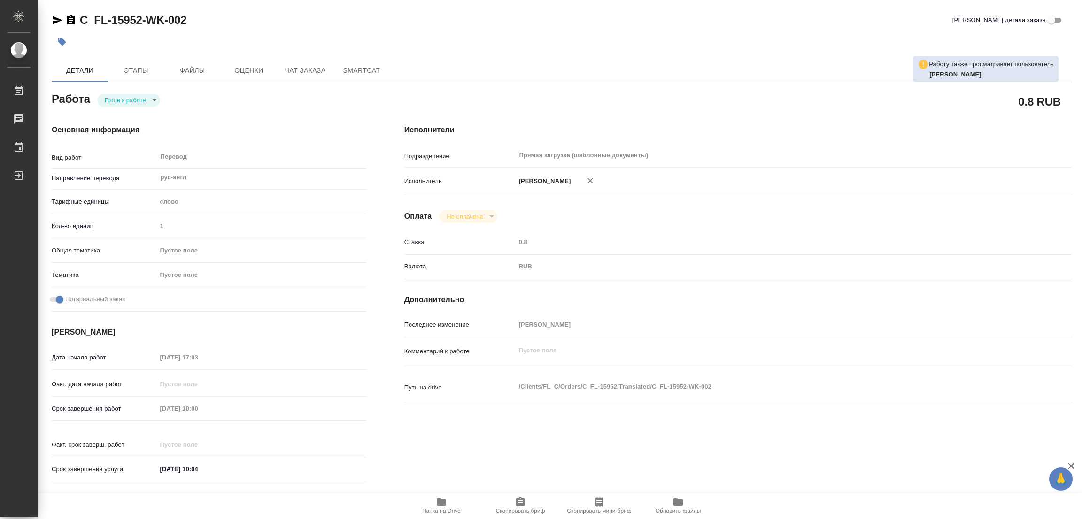
type textarea "x"
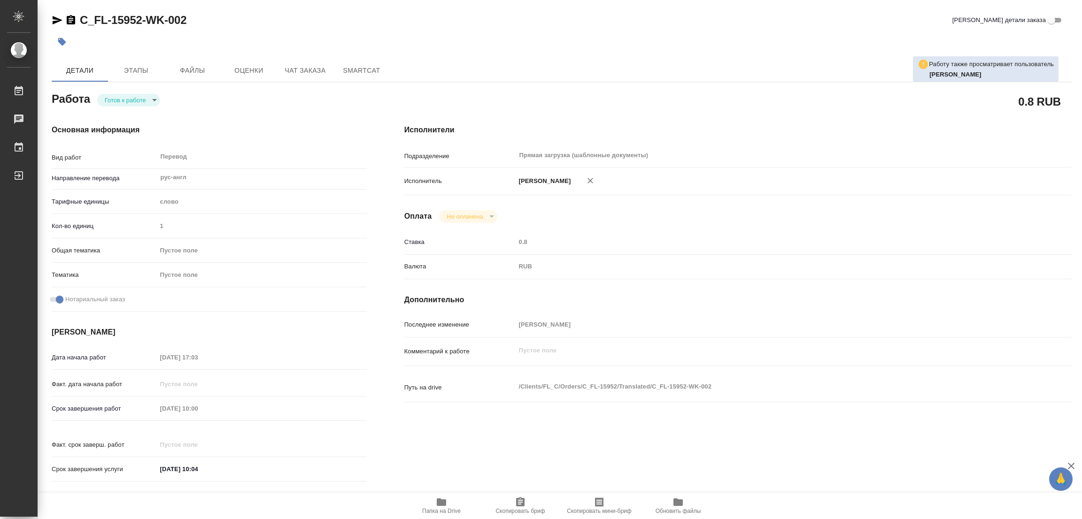
type textarea "x"
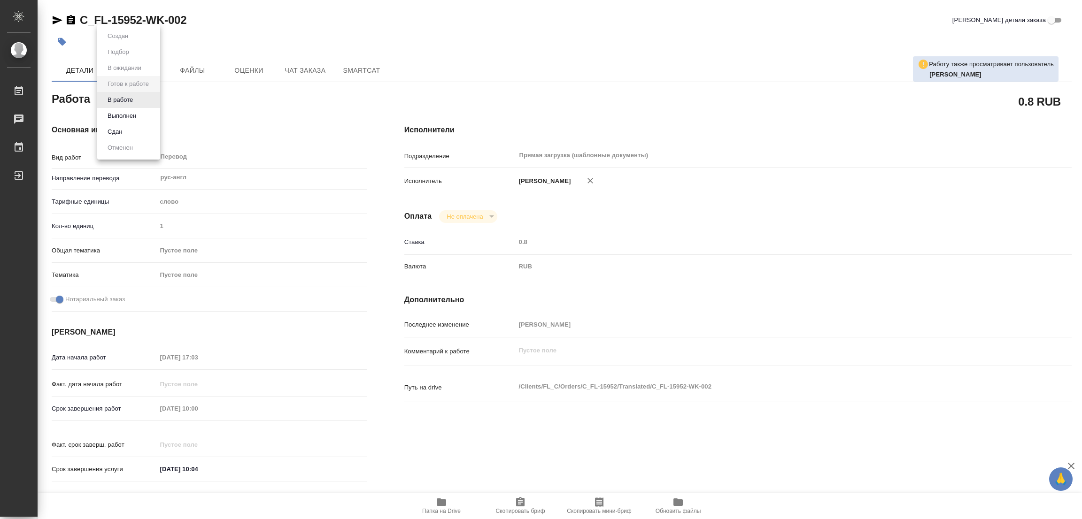
click at [123, 94] on body "🙏 .cls-1 fill:#fff; AWATERA [PERSON_NAME] Работы Чаты График Выйти C_FL-15952-W…" at bounding box center [541, 259] width 1082 height 519
type textarea "x"
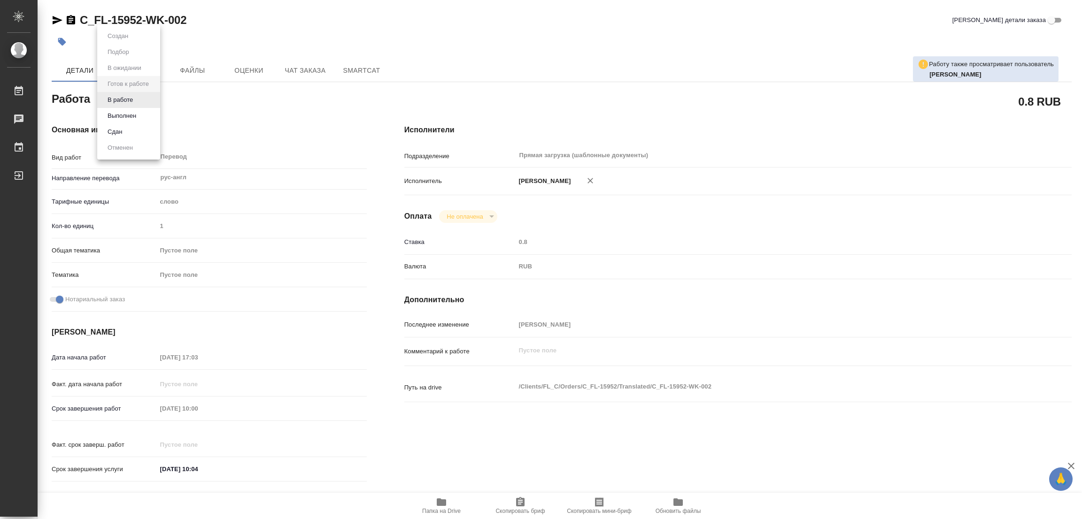
type textarea "x"
click at [123, 95] on button "В работе" at bounding box center [120, 100] width 31 height 10
type textarea "x"
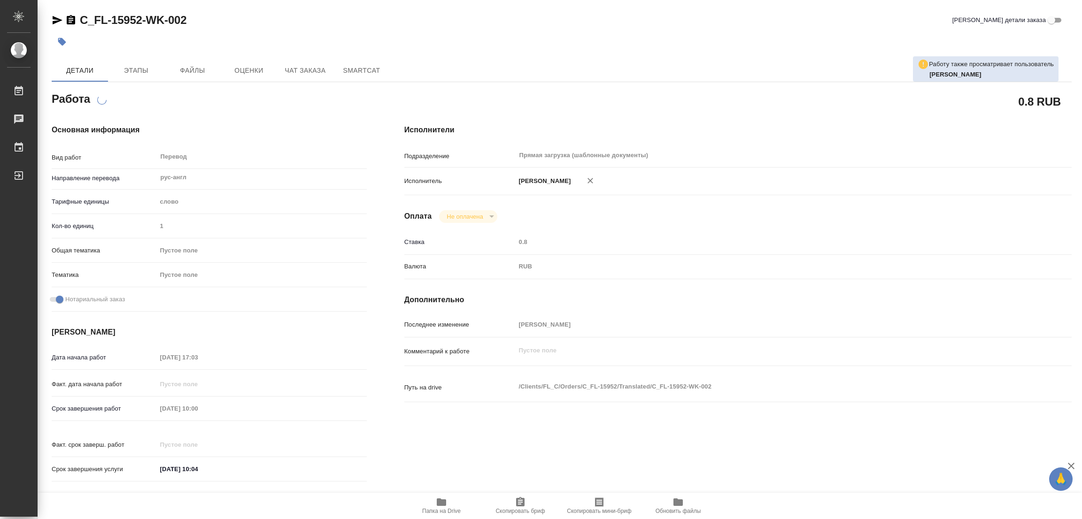
type textarea "x"
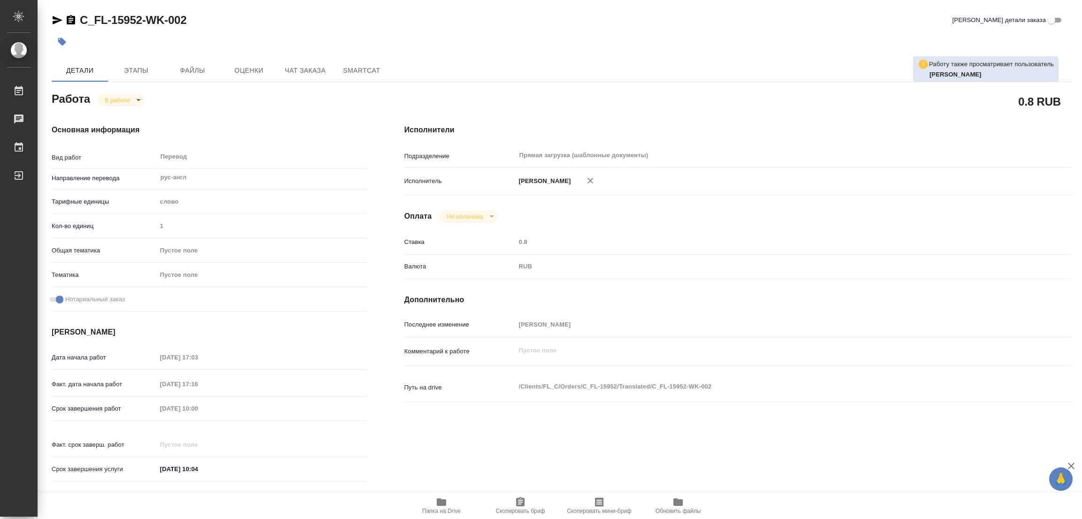
type textarea "x"
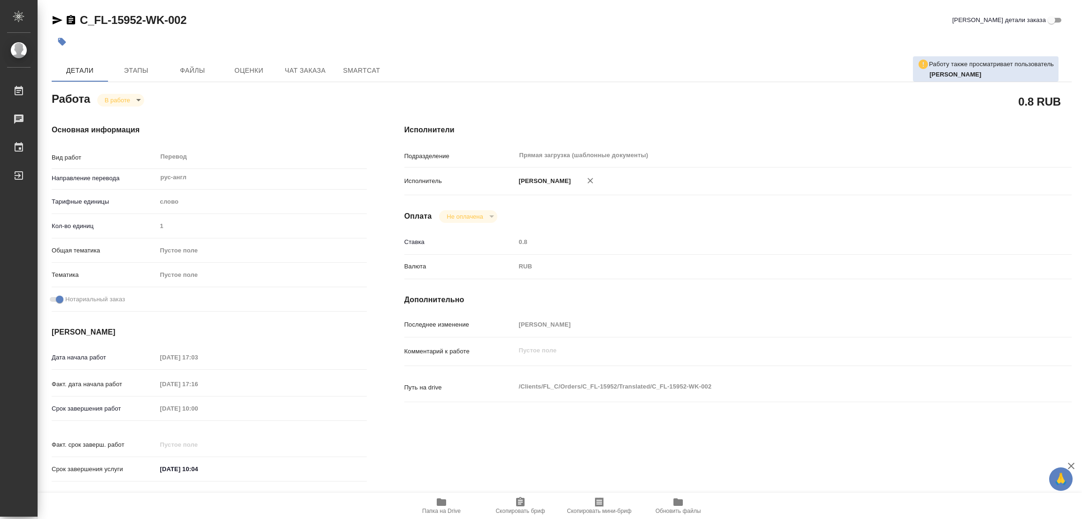
type textarea "x"
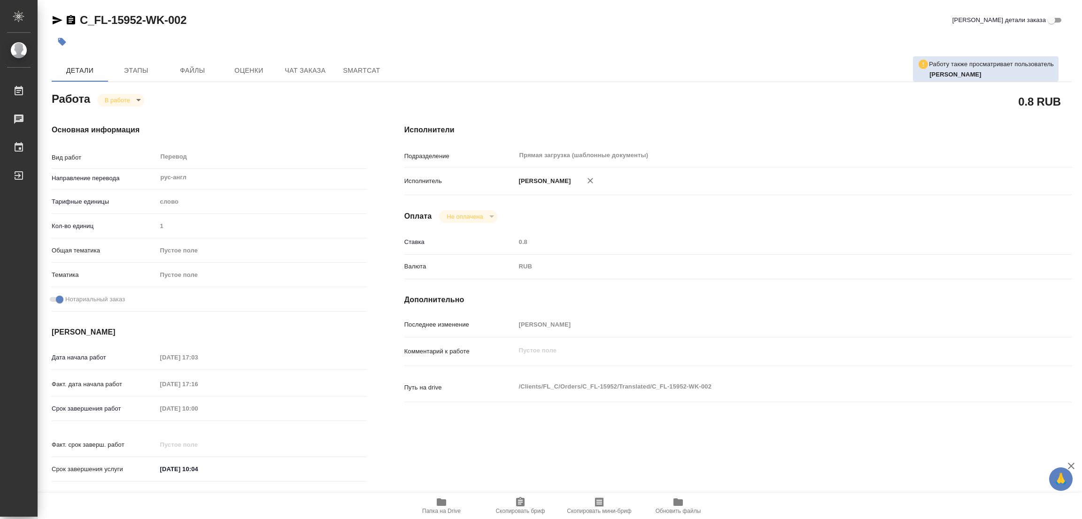
type textarea "x"
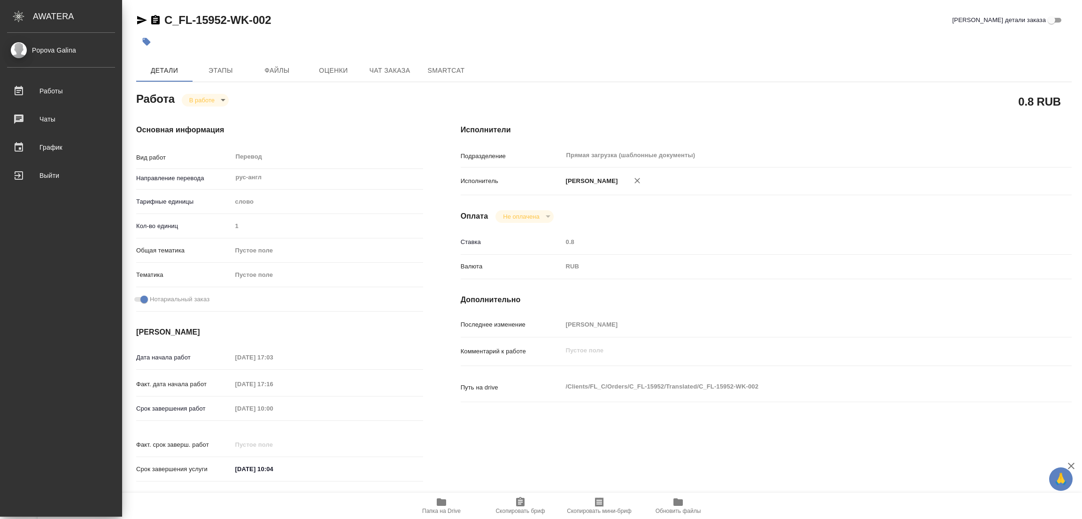
type textarea "x"
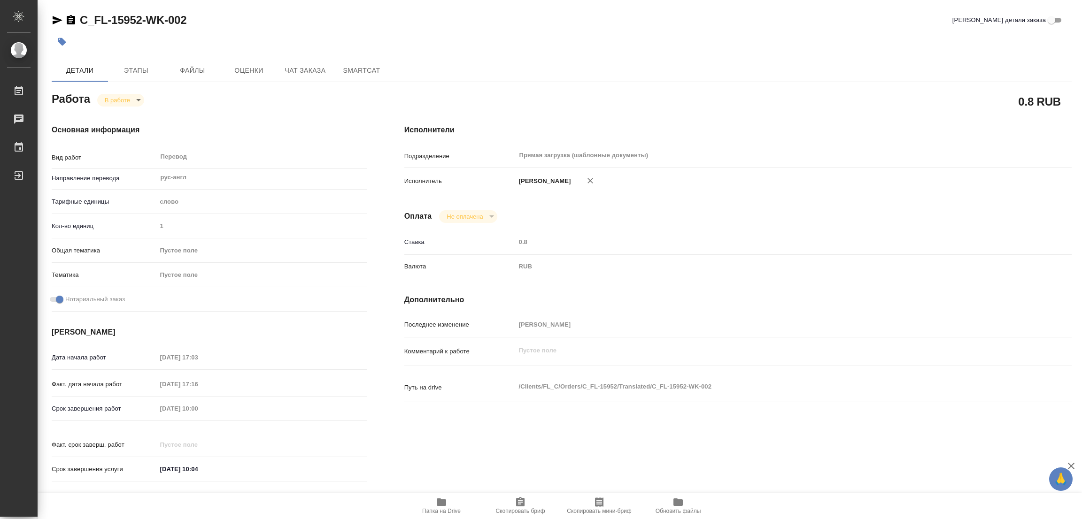
type textarea "x"
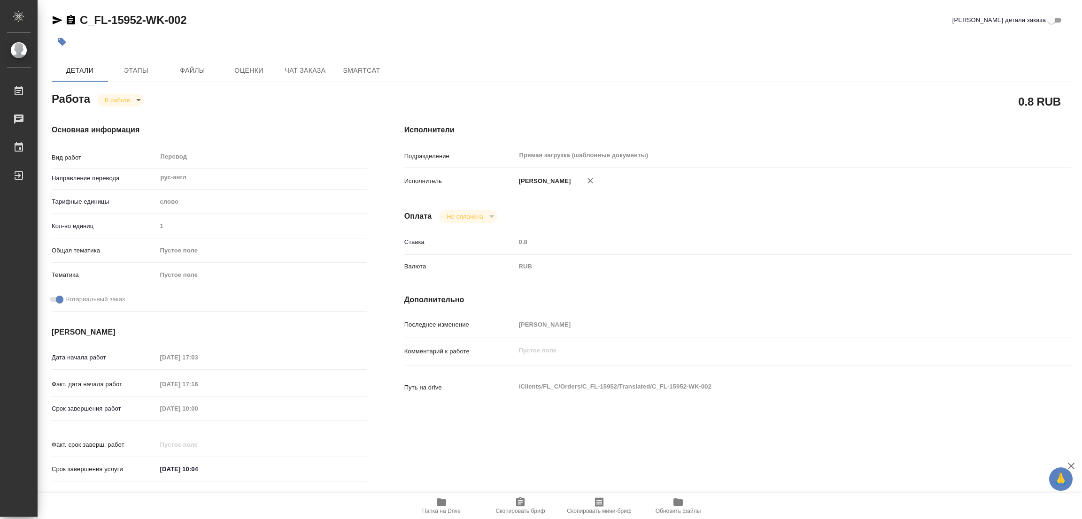
click at [687, 35] on div at bounding box center [392, 41] width 680 height 21
type textarea "x"
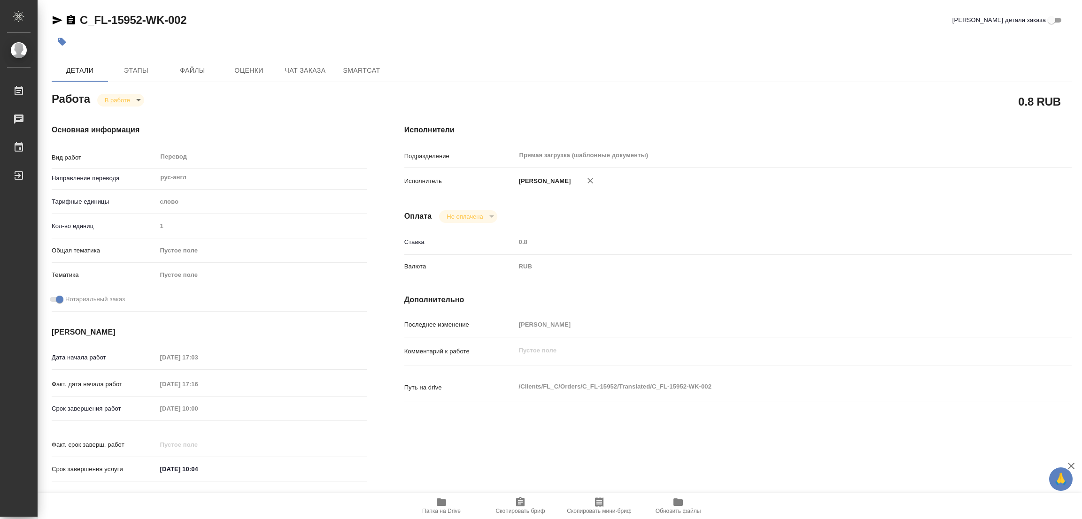
type textarea "x"
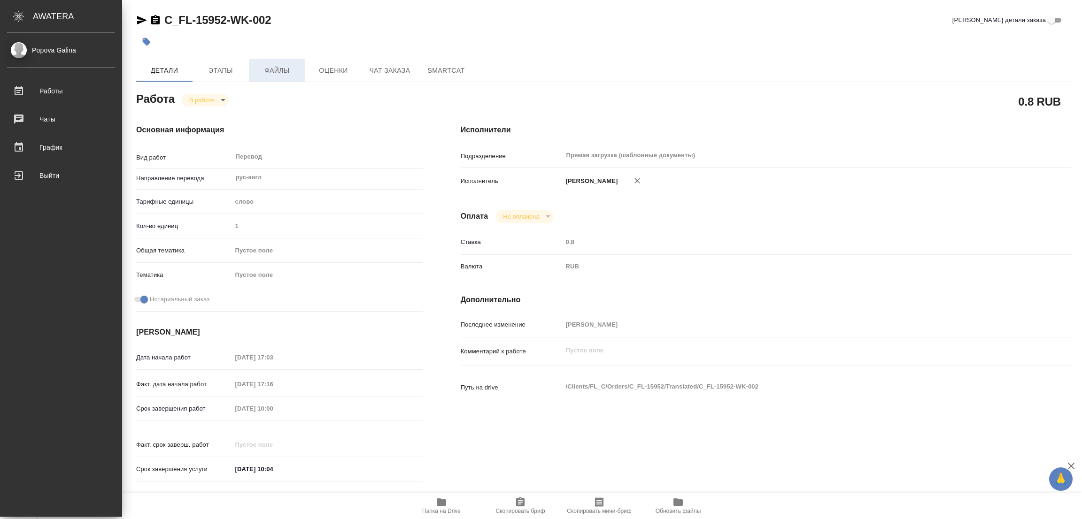
type textarea "x"
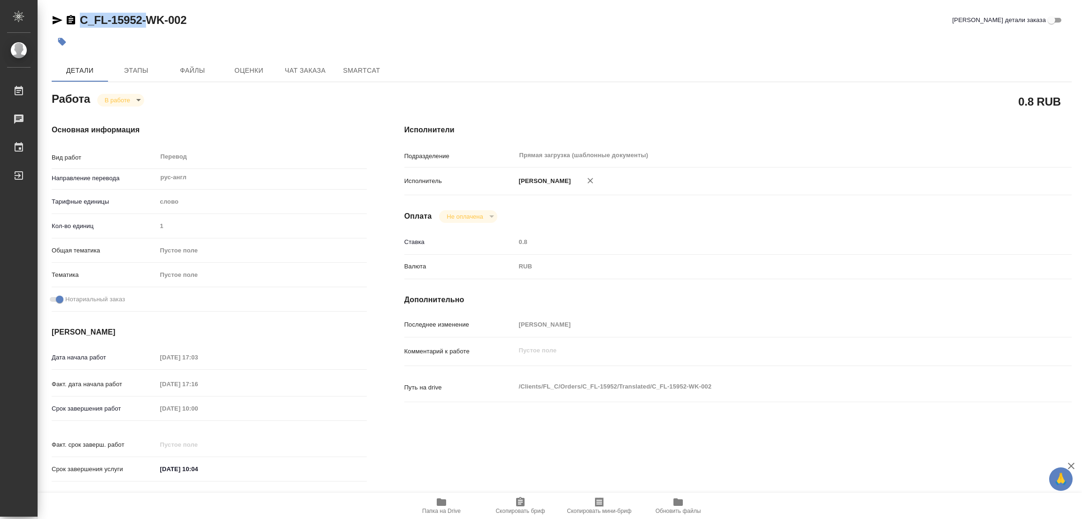
drag, startPoint x: 81, startPoint y: 11, endPoint x: 146, endPoint y: 28, distance: 66.4
click at [146, 28] on div "C_FL-15952-WK-002 Кратко детали заказа Детали Этапы Файлы Оценки Чат заказа Sma…" at bounding box center [561, 394] width 1030 height 788
copy link "C_FL-15952-"
drag, startPoint x: 526, startPoint y: 508, endPoint x: 462, endPoint y: 516, distance: 63.9
click at [521, 507] on span "Скопировать бриф" at bounding box center [520, 506] width 68 height 18
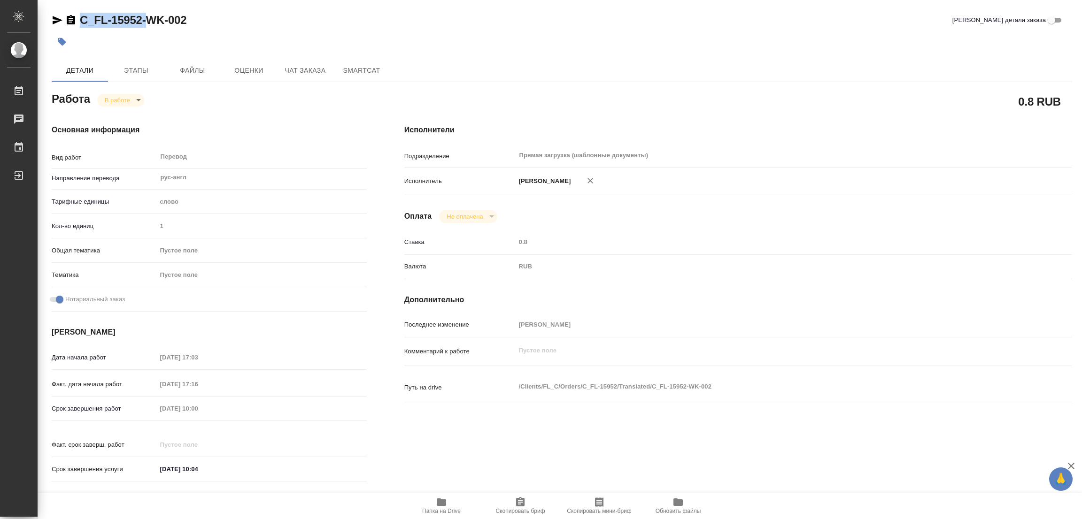
copy link "C_FL-15952-"
drag, startPoint x: 784, startPoint y: 452, endPoint x: 278, endPoint y: 265, distance: 538.6
click at [765, 445] on div "Исполнители Подразделение Прямая загрузка (шаблонные документы) ​ Исполнитель П…" at bounding box center [737, 306] width 705 height 401
click at [193, 90] on div "Работа В работе inProgress" at bounding box center [209, 98] width 315 height 17
drag, startPoint x: 77, startPoint y: 9, endPoint x: 139, endPoint y: 12, distance: 63.0
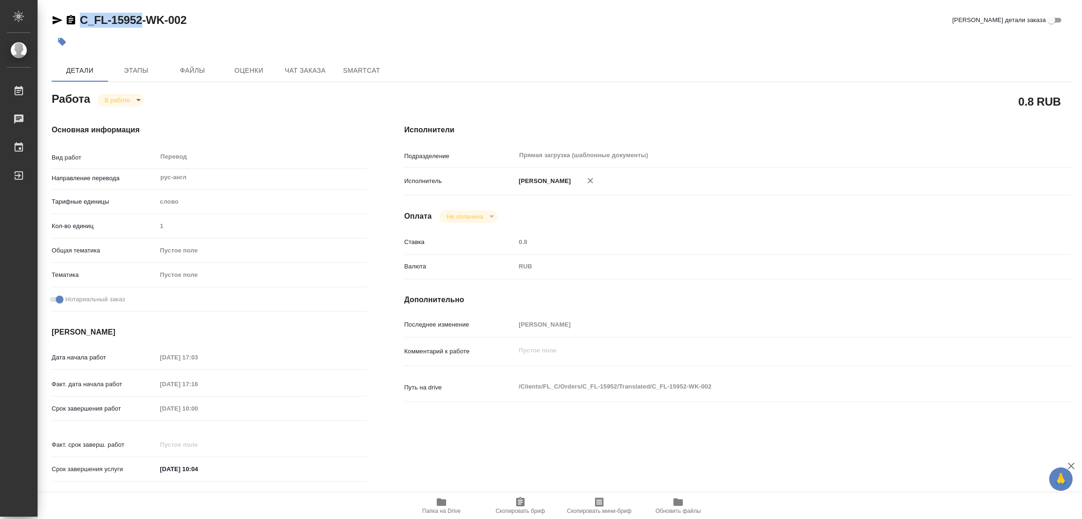
click at [139, 12] on div "C_FL-15952-WK-002 Кратко детали заказа Детали Этапы Файлы Оценки Чат заказа Sma…" at bounding box center [561, 394] width 1030 height 788
drag, startPoint x: 137, startPoint y: 12, endPoint x: 96, endPoint y: 42, distance: 50.3
click at [96, 42] on div at bounding box center [392, 41] width 680 height 21
click at [123, 396] on div "Дата начала работ 01.10.2025 17:03 Факт. дата начала работ 01.10.2025 17:16 Сро…" at bounding box center [209, 418] width 315 height 138
click at [514, 43] on div at bounding box center [392, 41] width 680 height 21
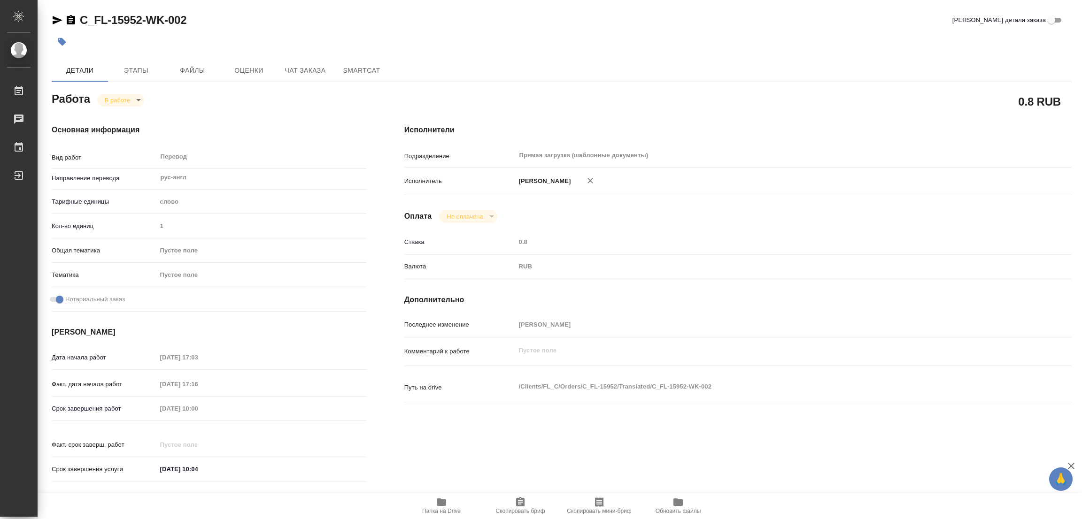
click at [276, 26] on div "C_FL-15952-WK-002 Кратко детали заказа" at bounding box center [562, 20] width 1020 height 15
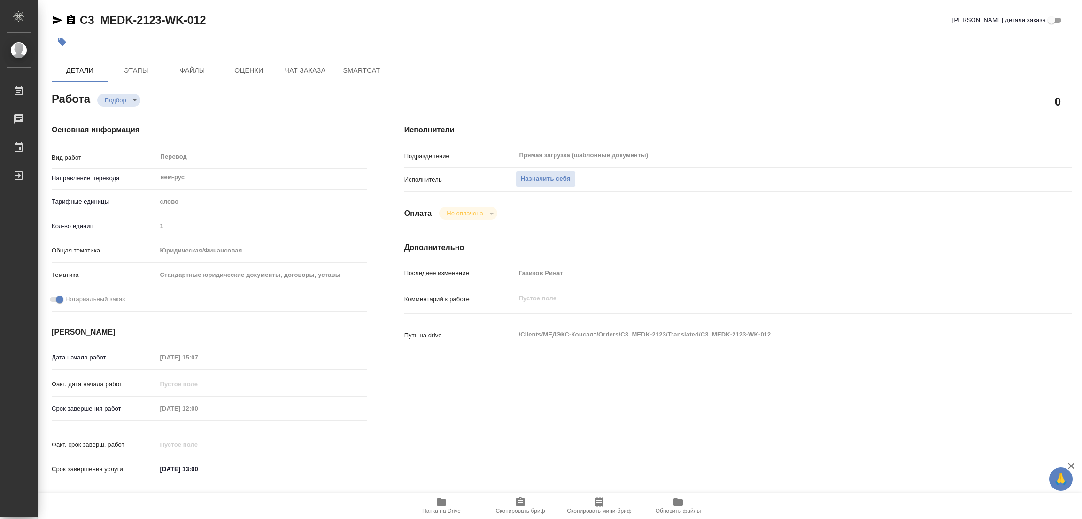
type textarea "x"
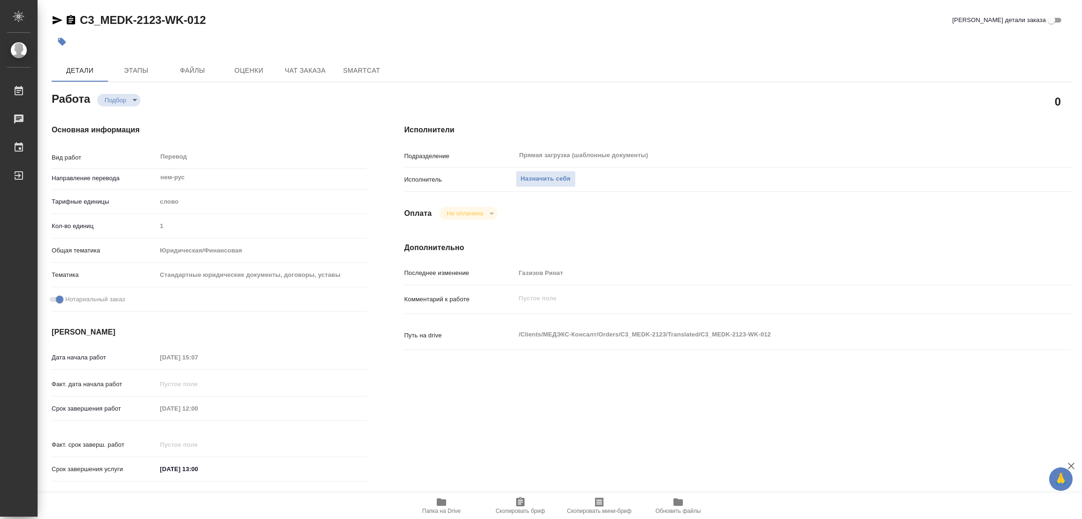
type textarea "x"
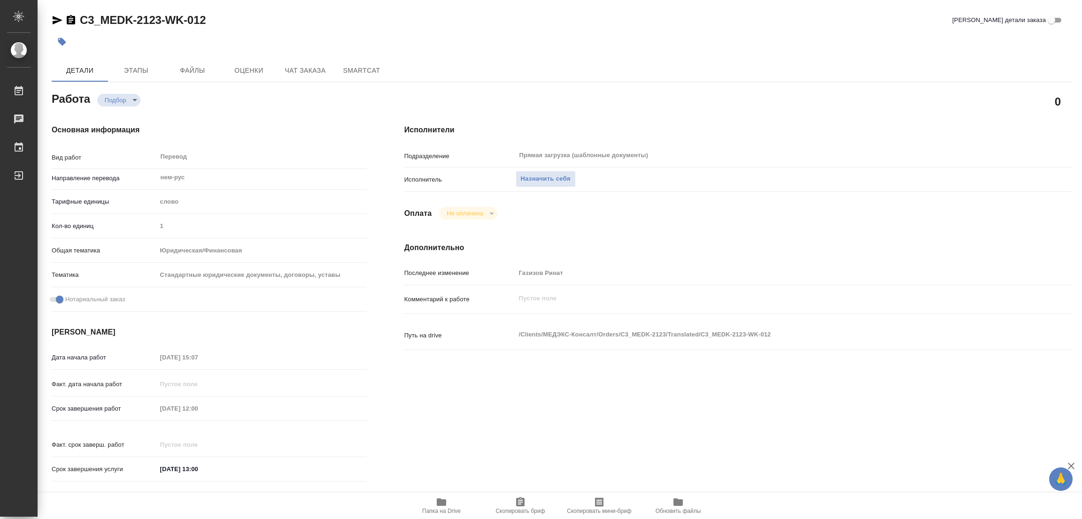
type textarea "x"
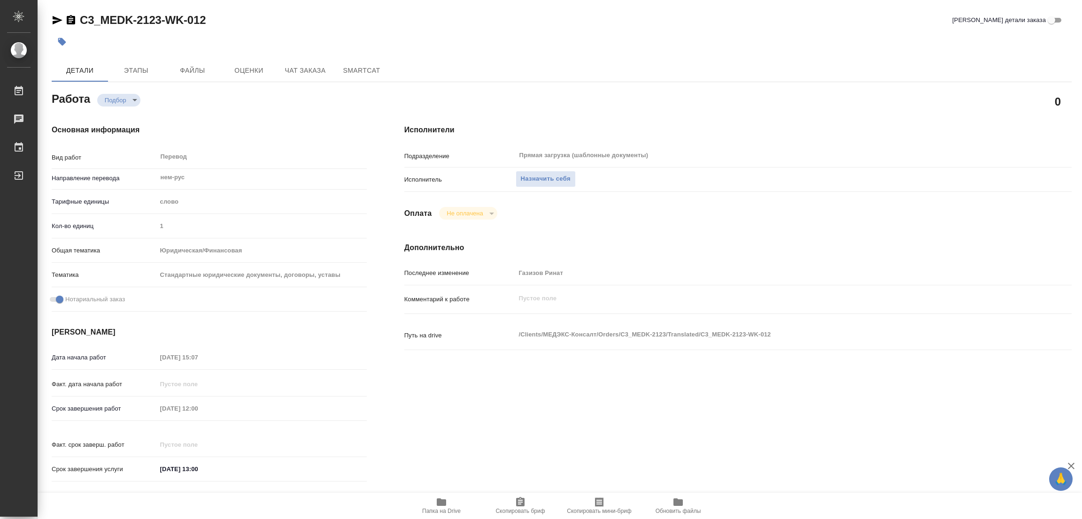
type textarea "x"
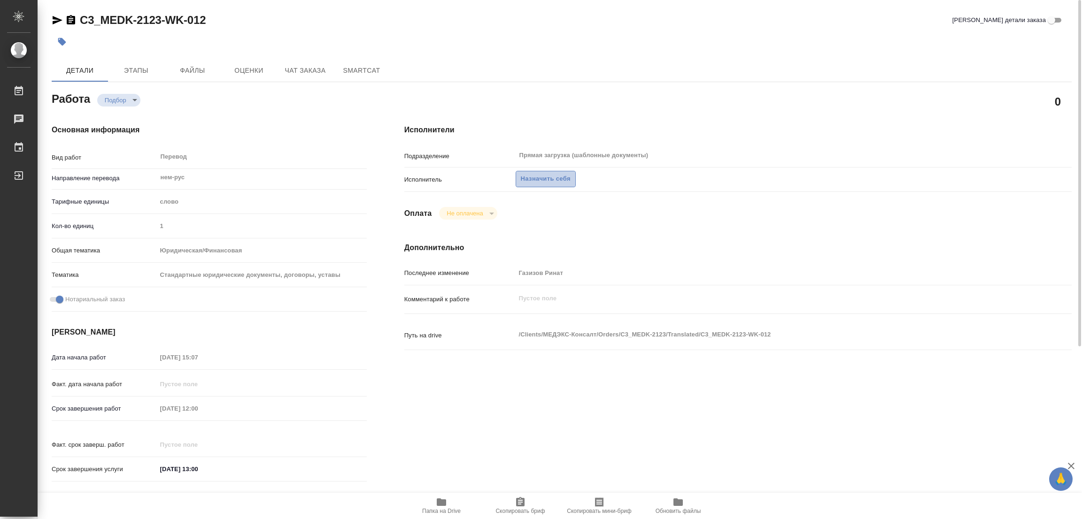
click at [540, 175] on span "Назначить себя" at bounding box center [546, 179] width 50 height 11
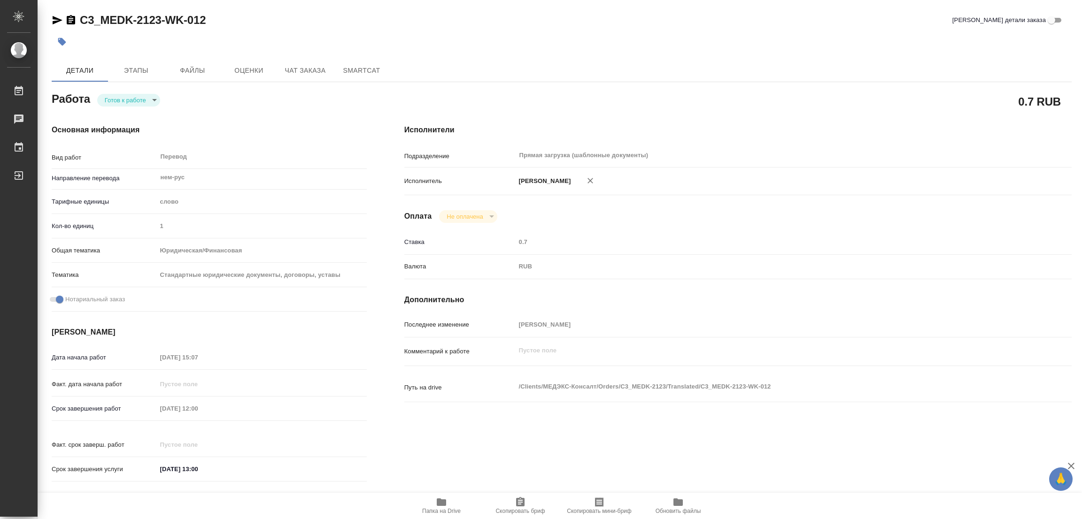
type textarea "x"
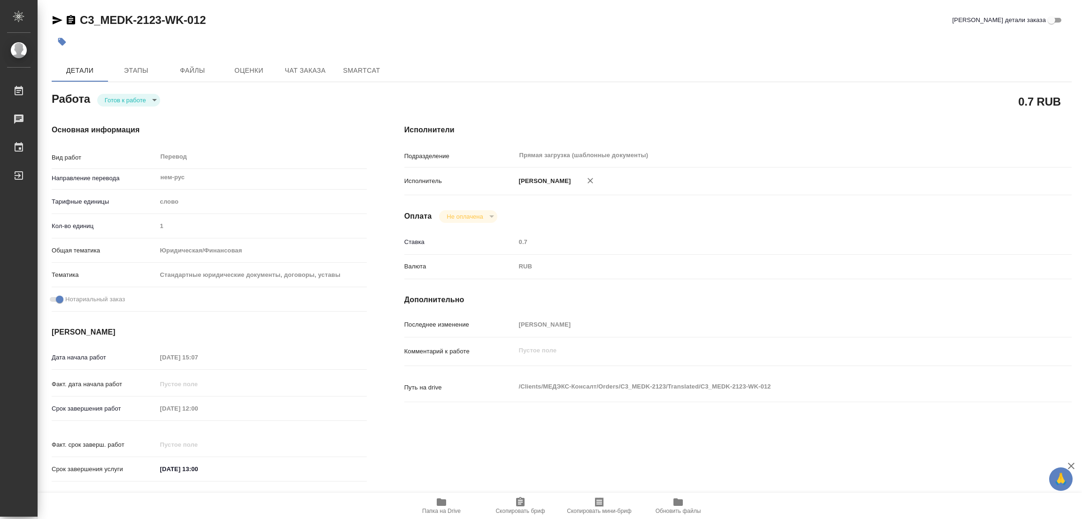
type textarea "x"
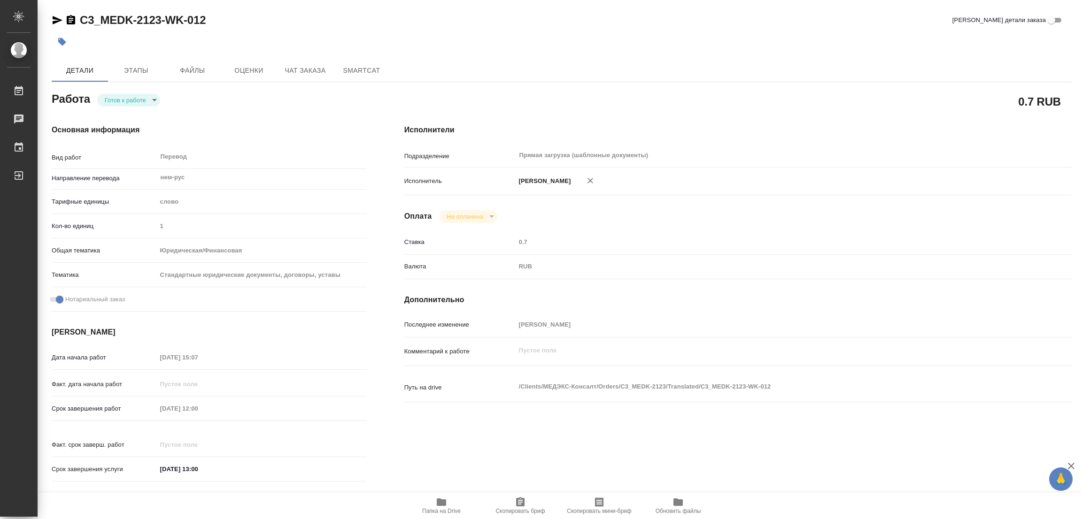
type textarea "x"
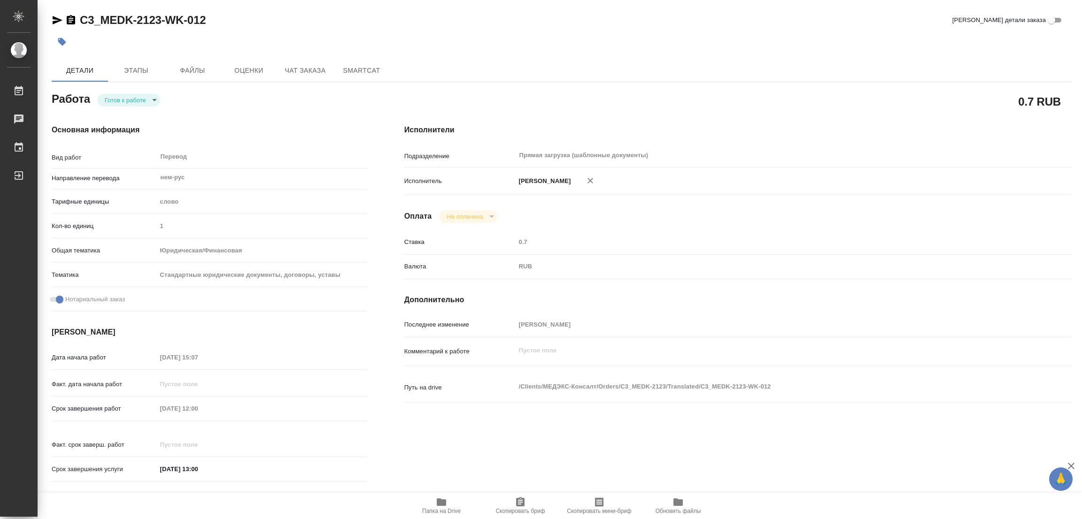
type textarea "x"
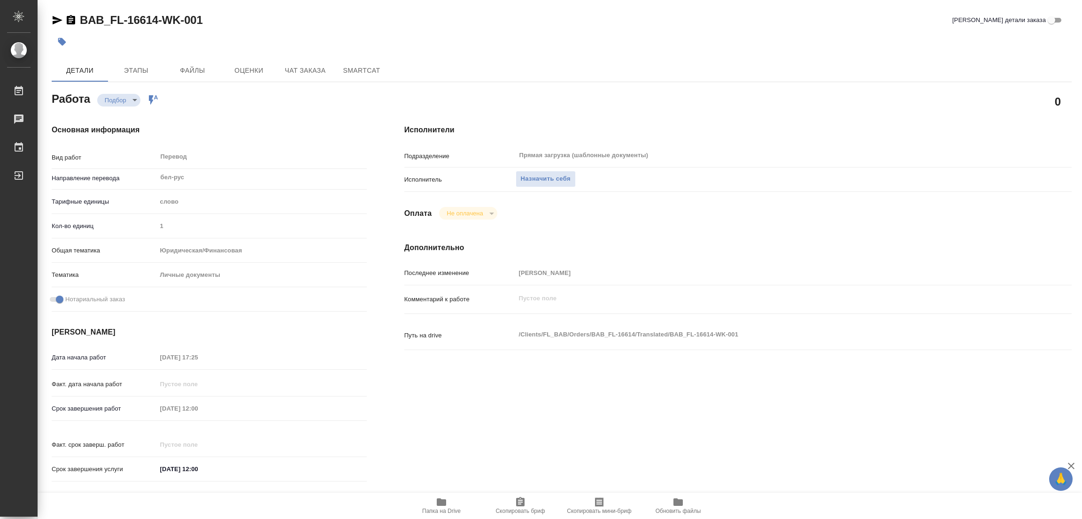
type textarea "x"
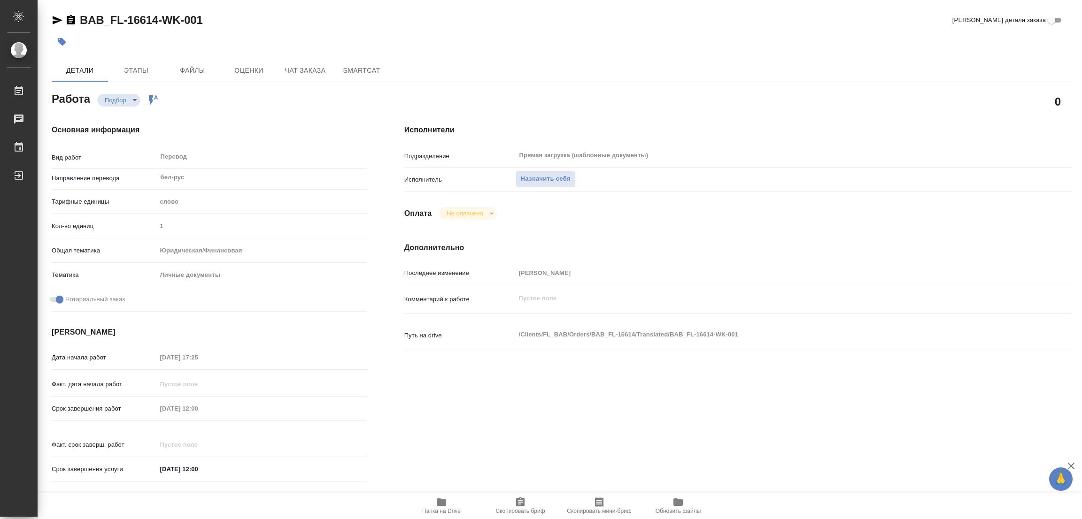
type textarea "x"
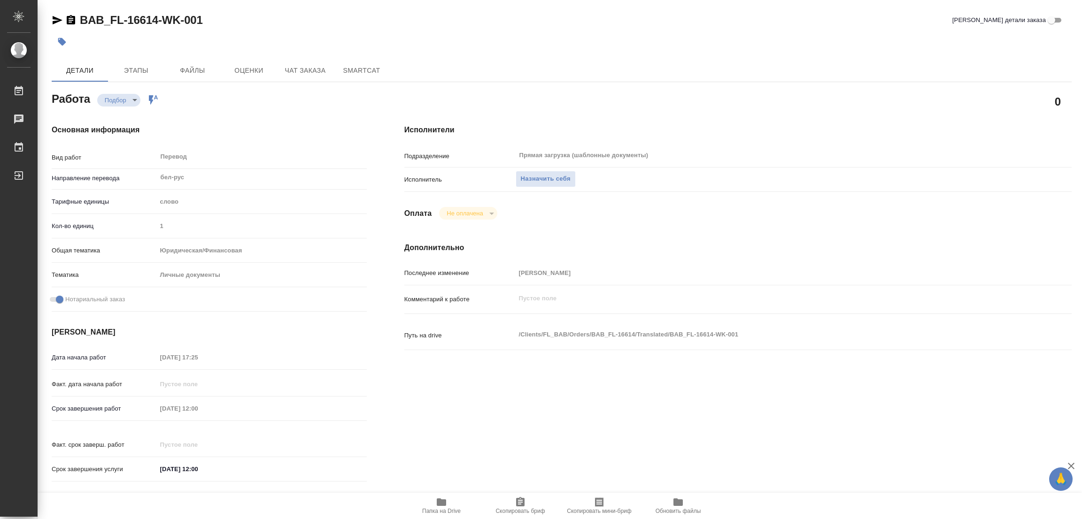
type textarea "x"
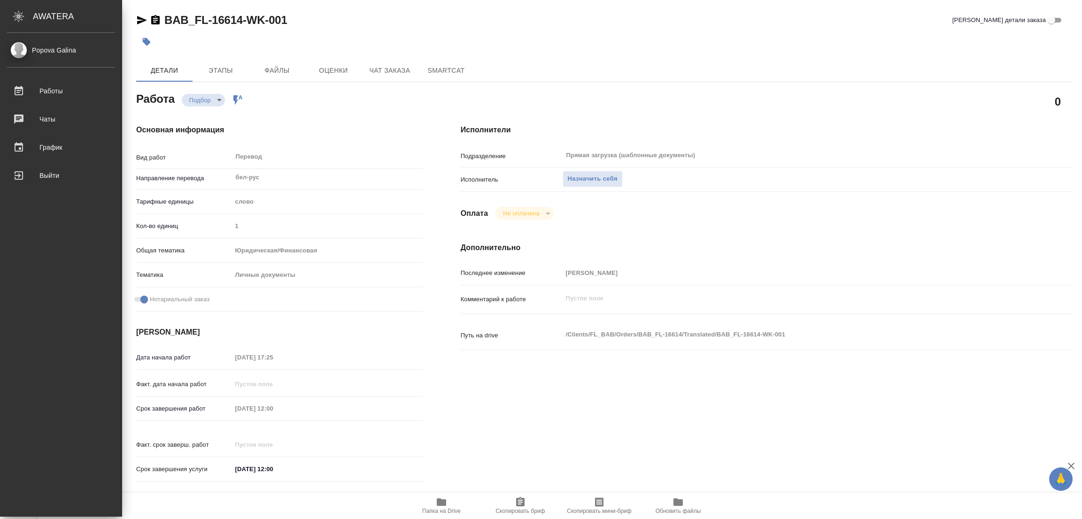
type textarea "x"
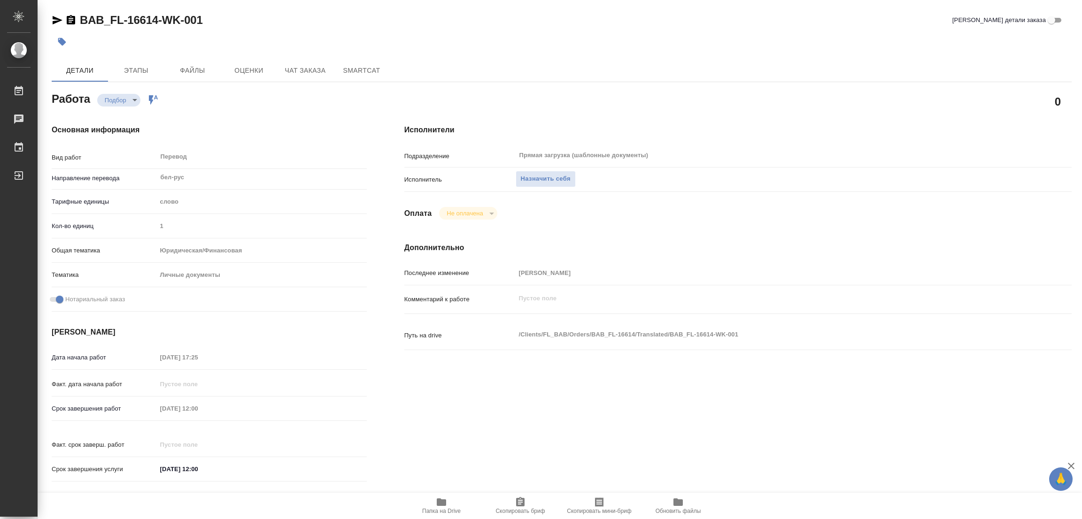
type textarea "x"
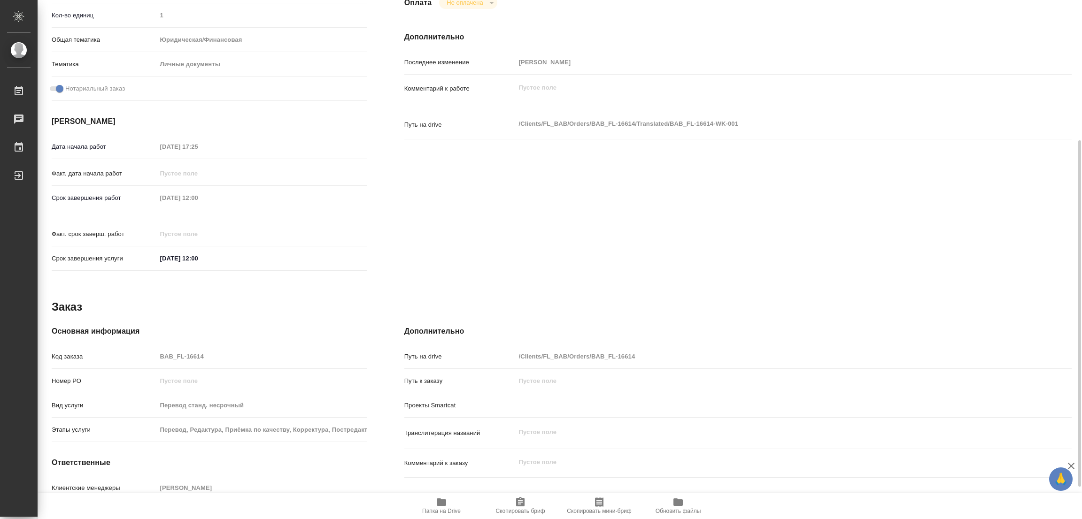
type textarea "x"
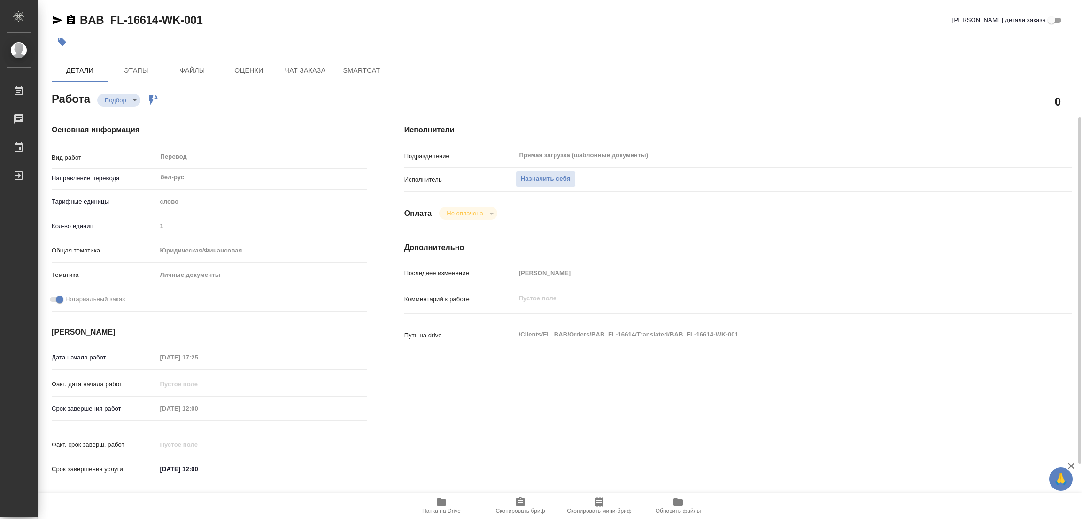
scroll to position [211, 0]
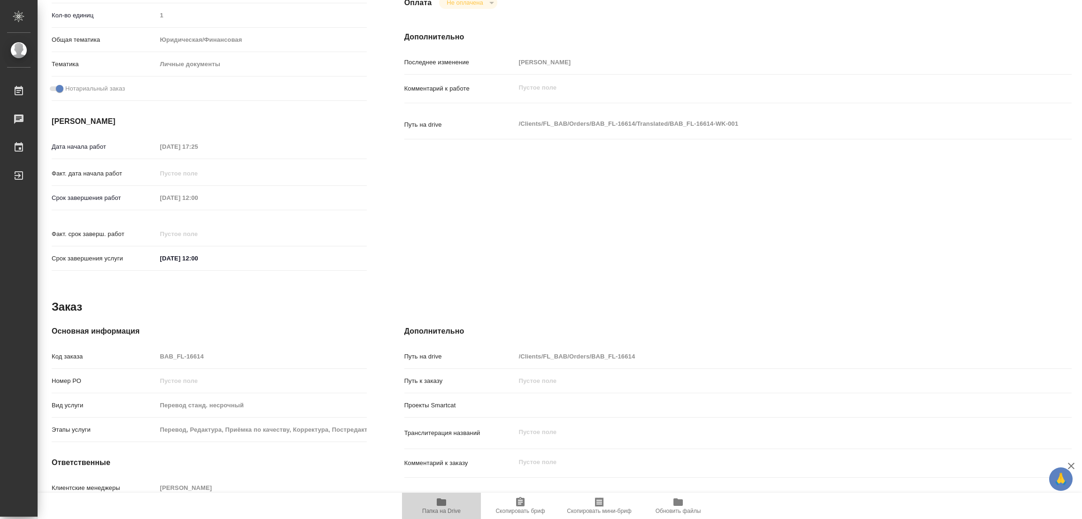
click at [446, 500] on icon "button" at bounding box center [441, 503] width 9 height 8
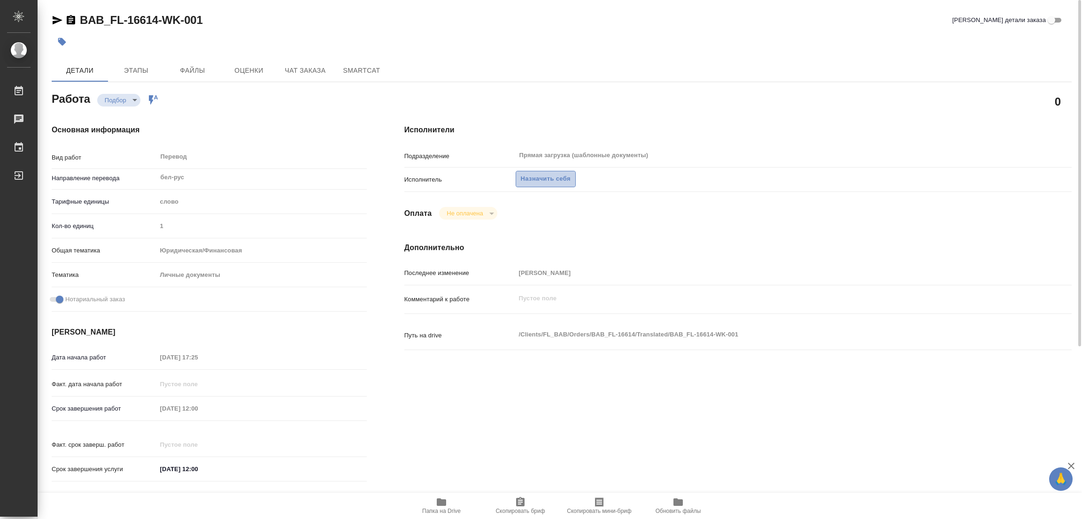
click at [537, 176] on span "Назначить себя" at bounding box center [546, 179] width 50 height 11
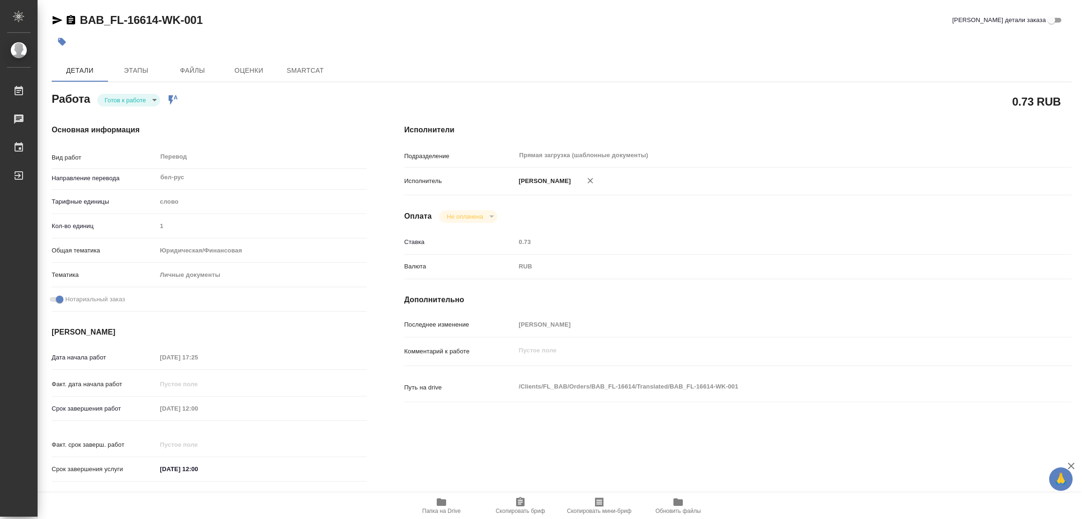
type textarea "x"
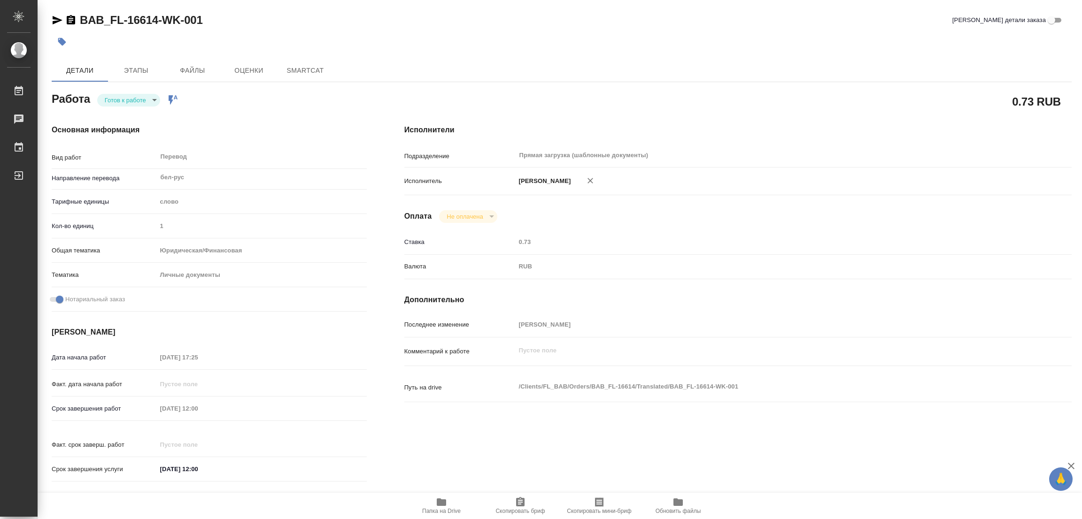
type textarea "x"
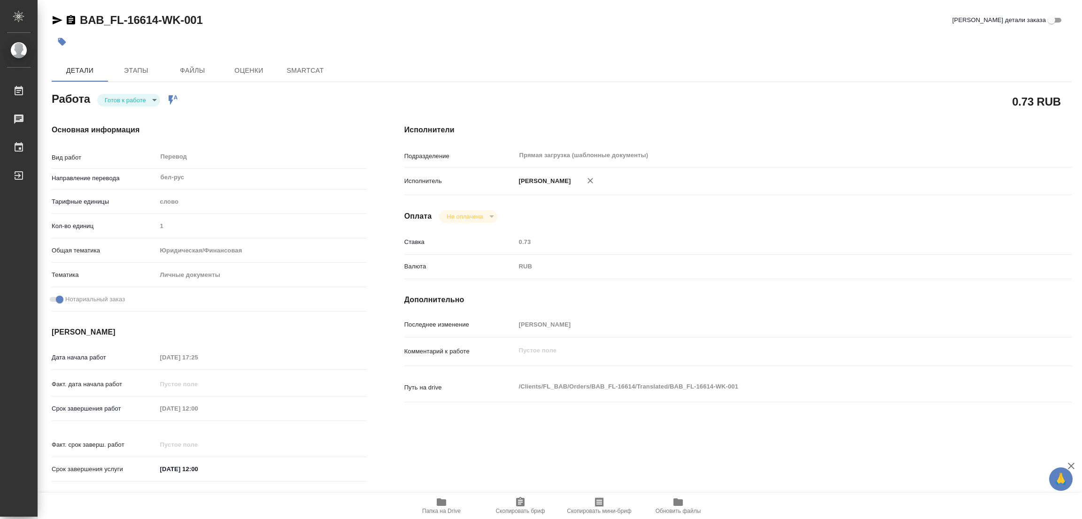
type textarea "x"
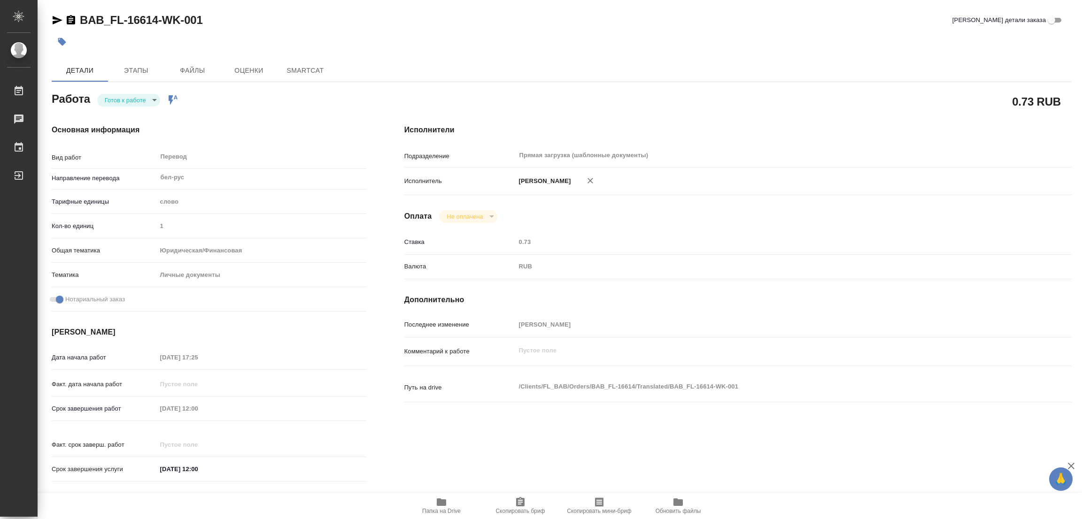
type textarea "x"
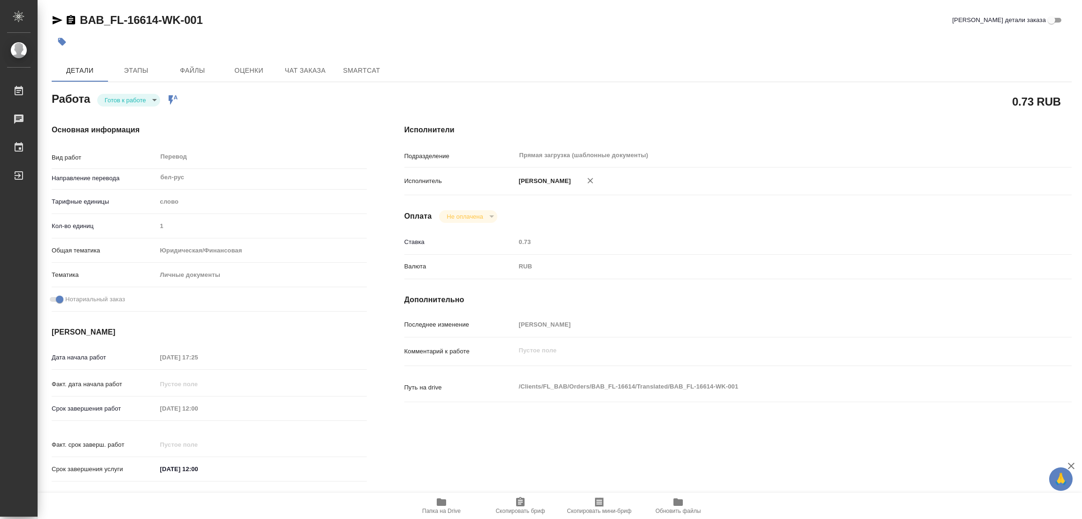
type textarea "x"
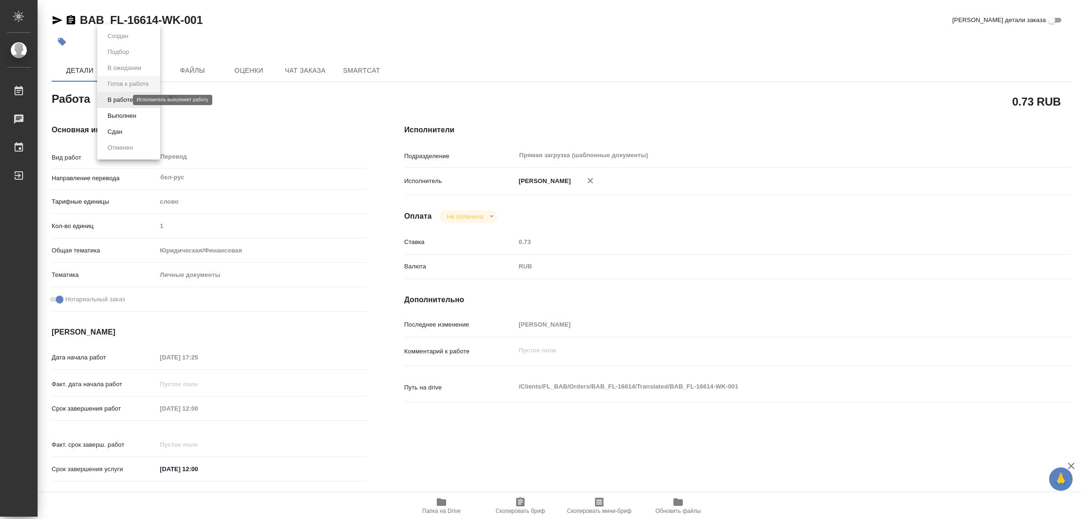
click at [109, 98] on body "🙏 .cls-1 fill:#fff; AWATERA Popova Galina Работы Чаты График Выйти BAB_FL-16614…" at bounding box center [541, 259] width 1082 height 519
type textarea "x"
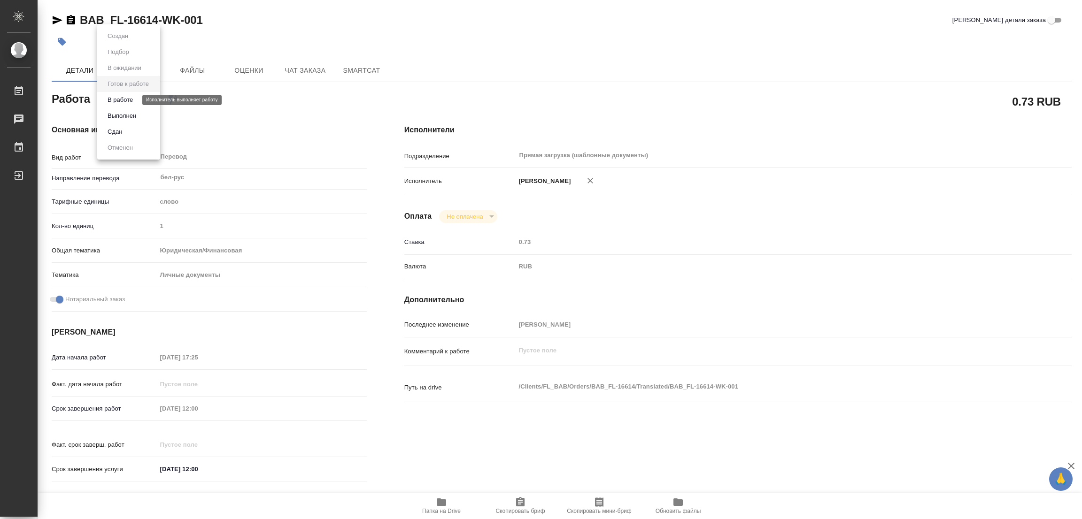
type textarea "x"
click at [120, 97] on button "В работе" at bounding box center [120, 100] width 31 height 10
type textarea "x"
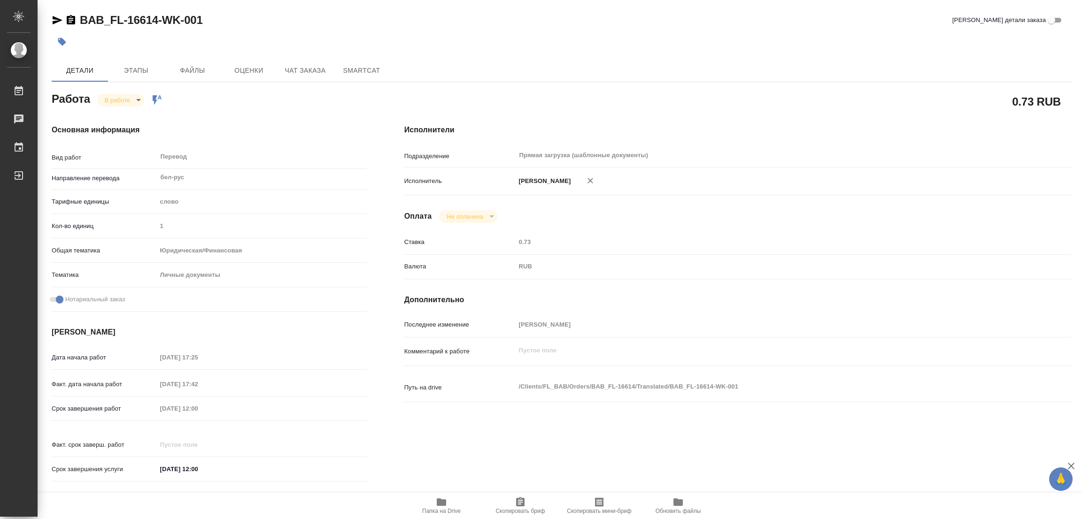
type textarea "x"
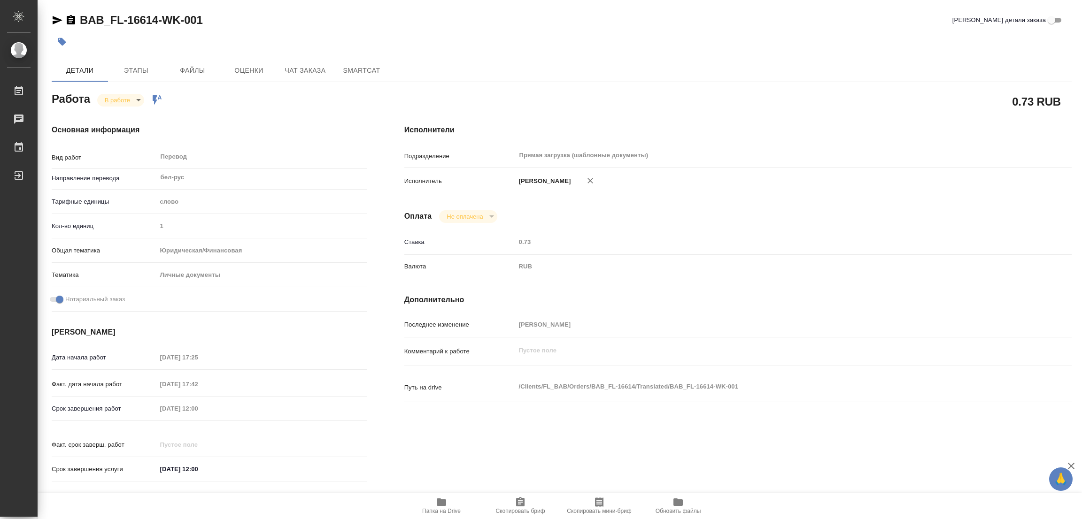
type textarea "x"
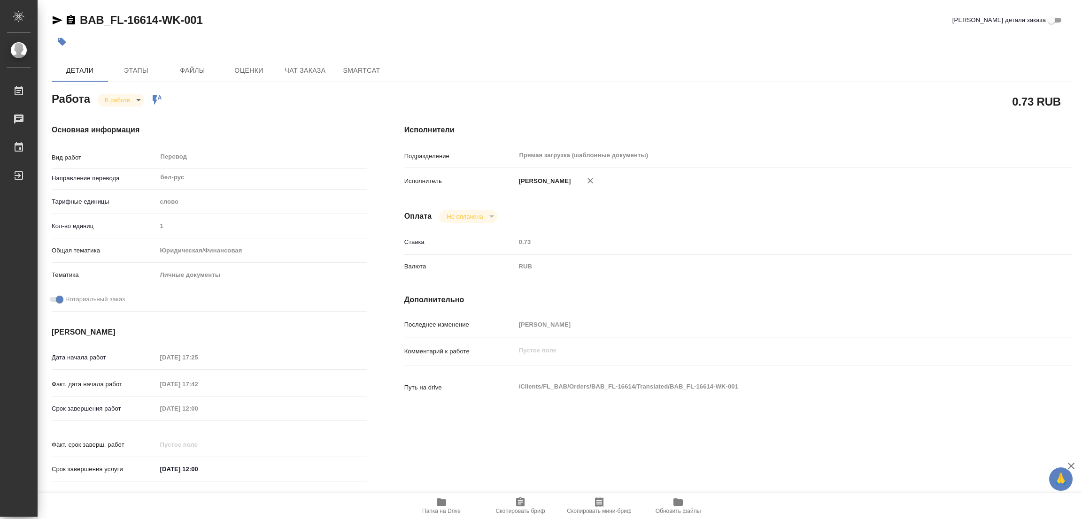
type textarea "x"
drag, startPoint x: 80, startPoint y: 11, endPoint x: 160, endPoint y: 20, distance: 80.3
click at [160, 20] on div "BAB_FL-16614-WK-001 Кратко детали заказа Детали Этапы Файлы Оценки Чат заказа S…" at bounding box center [561, 394] width 1030 height 788
click at [365, 35] on div at bounding box center [392, 41] width 680 height 21
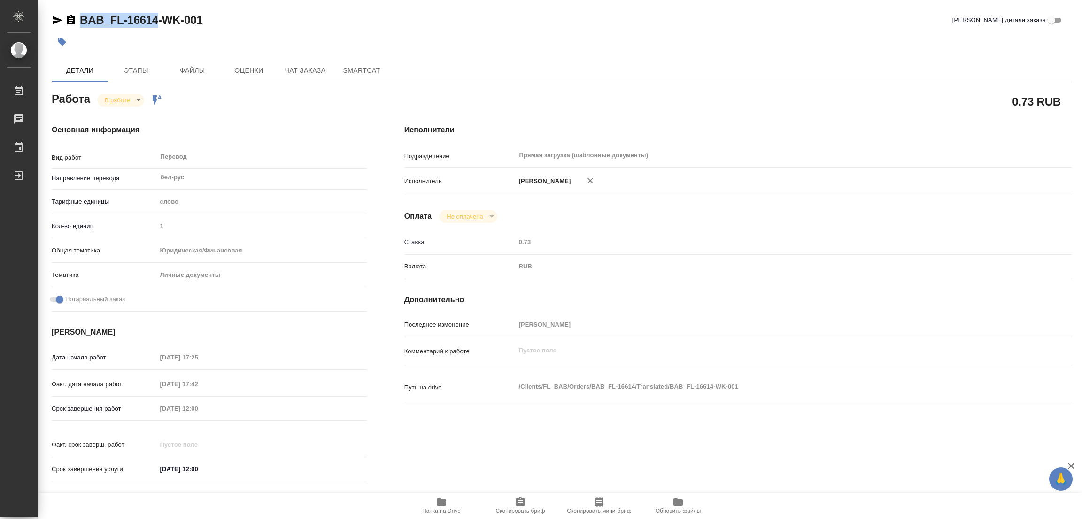
drag, startPoint x: 81, startPoint y: 8, endPoint x: 156, endPoint y: 27, distance: 77.8
click at [156, 27] on div "BAB_FL-16614-WK-001 Кратко детали заказа Детали Этапы Файлы Оценки Чат заказа S…" at bounding box center [561, 394] width 1030 height 788
copy link "BAB_FL-16614"
drag, startPoint x: 526, startPoint y: 502, endPoint x: 506, endPoint y: 507, distance: 21.4
click at [526, 502] on span "Скопировать бриф" at bounding box center [520, 506] width 68 height 18
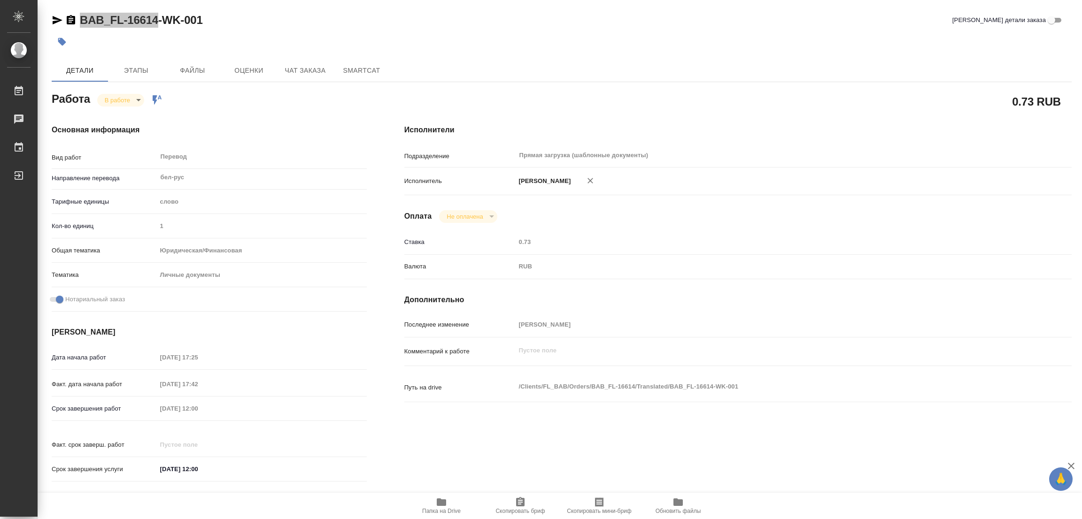
copy link "BAB_FL-16614"
click at [753, 40] on div at bounding box center [562, 41] width 1020 height 21
click at [119, 392] on div "Дата начала работ 01.10.2025 17:25 Факт. дата начала работ 01.10.2025 17:42 Сро…" at bounding box center [209, 418] width 315 height 138
click at [236, 148] on div "Перевод x ​" at bounding box center [258, 158] width 202 height 22
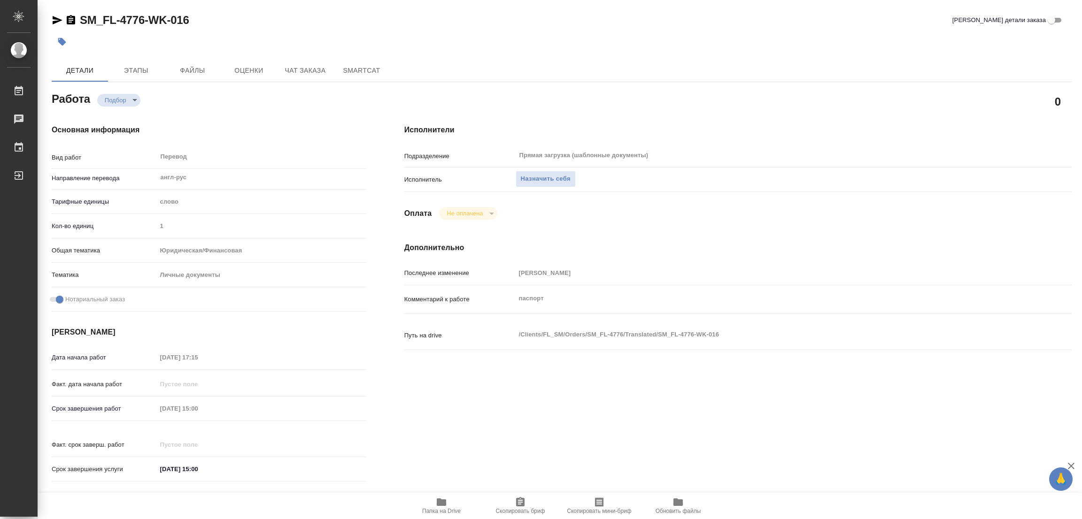
type textarea "x"
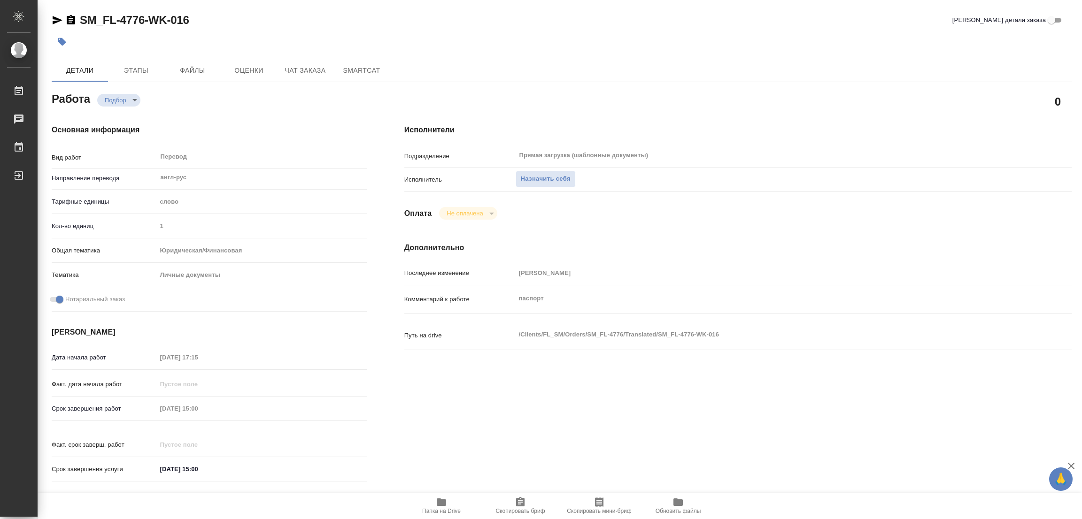
type textarea "x"
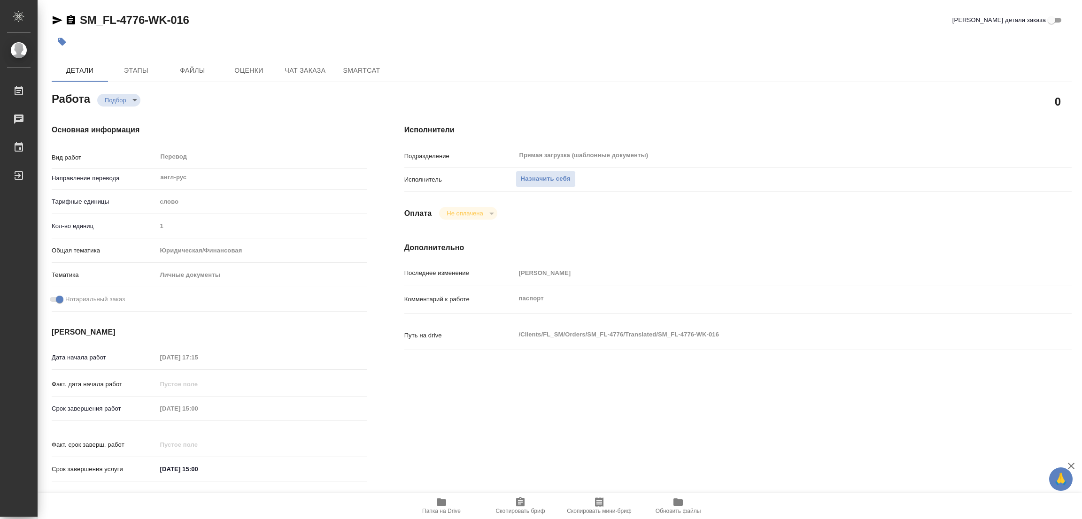
type textarea "x"
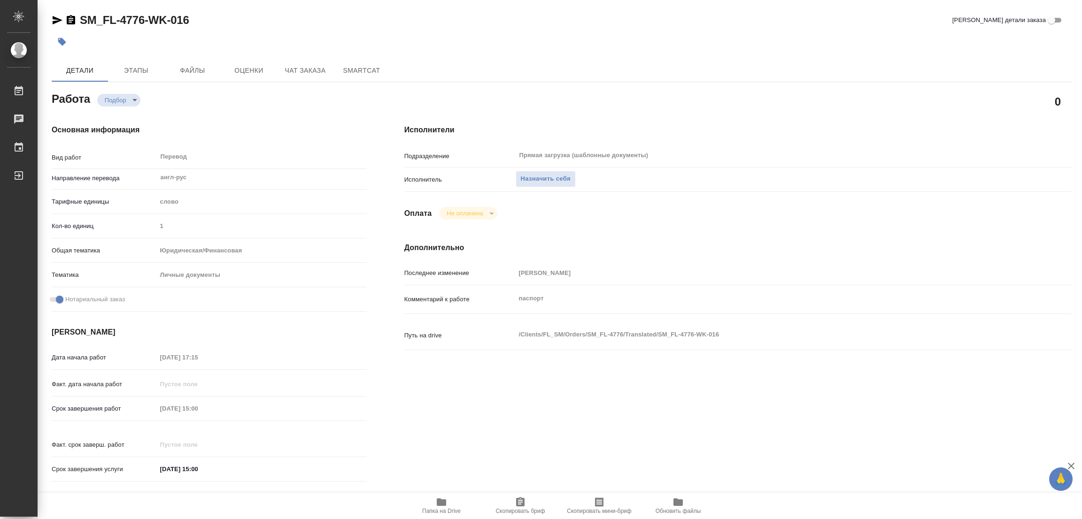
type textarea "x"
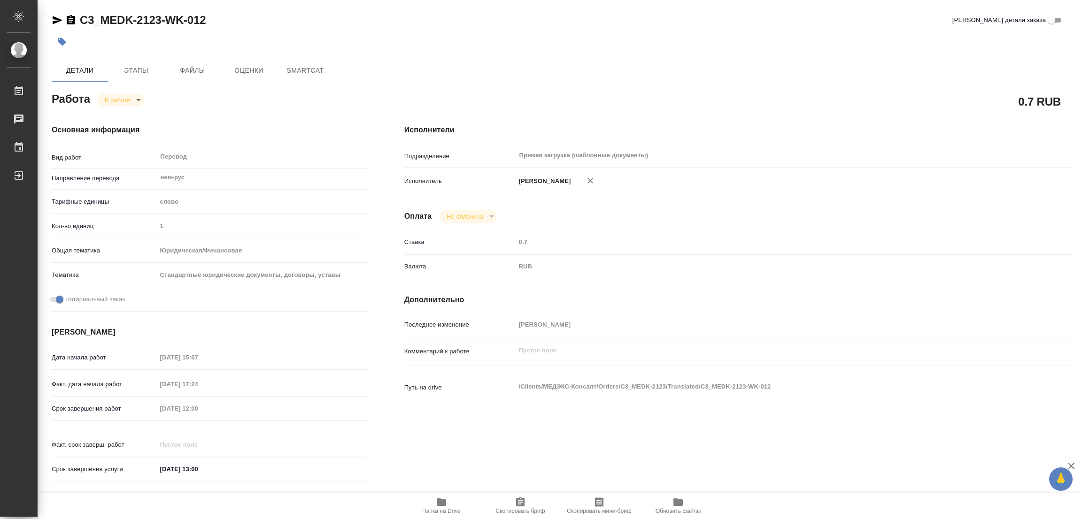
type textarea "x"
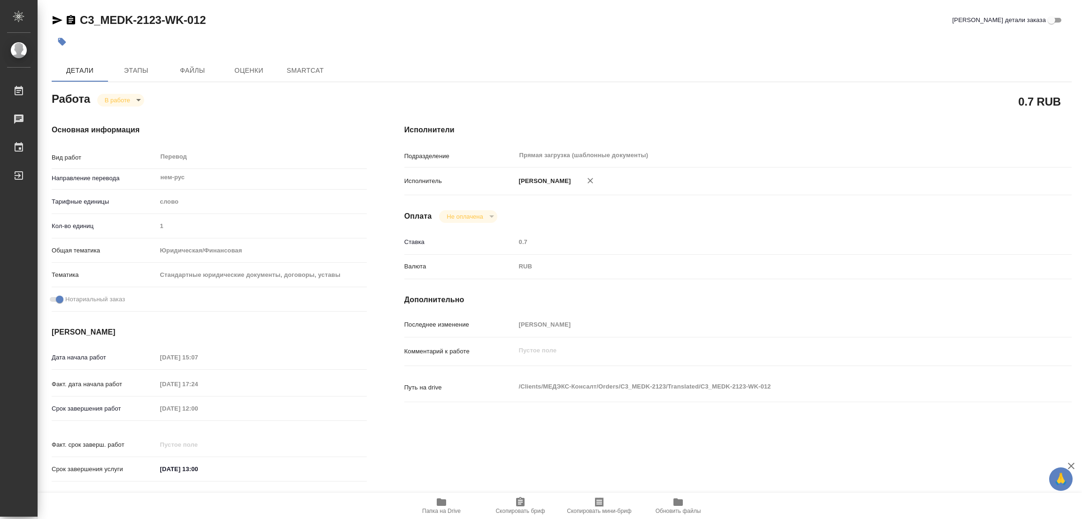
type textarea "x"
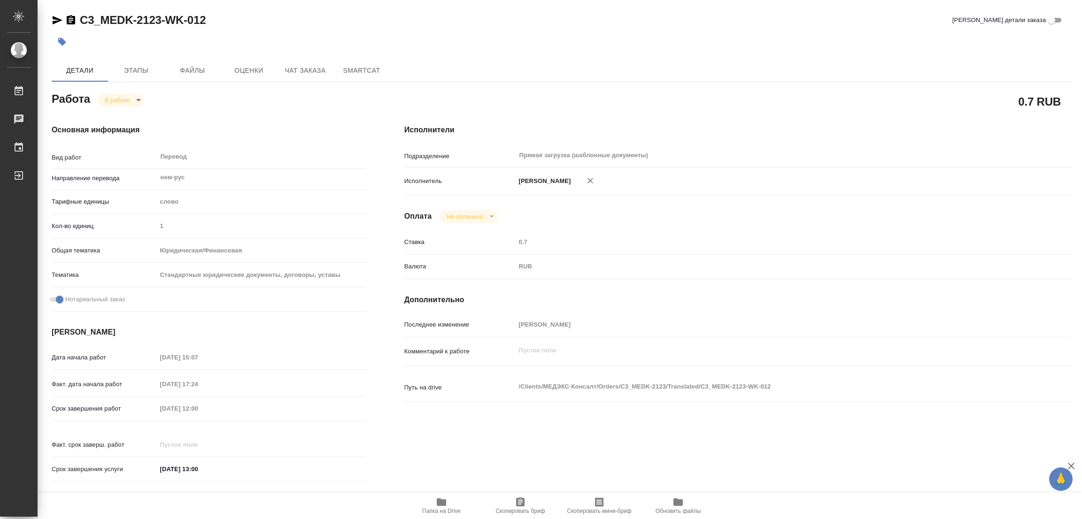
type textarea "x"
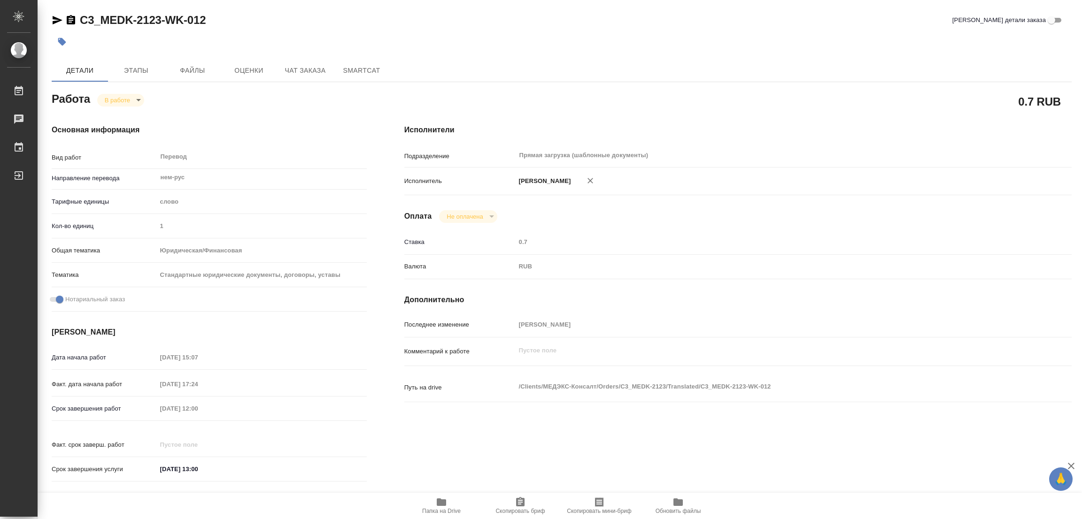
type textarea "x"
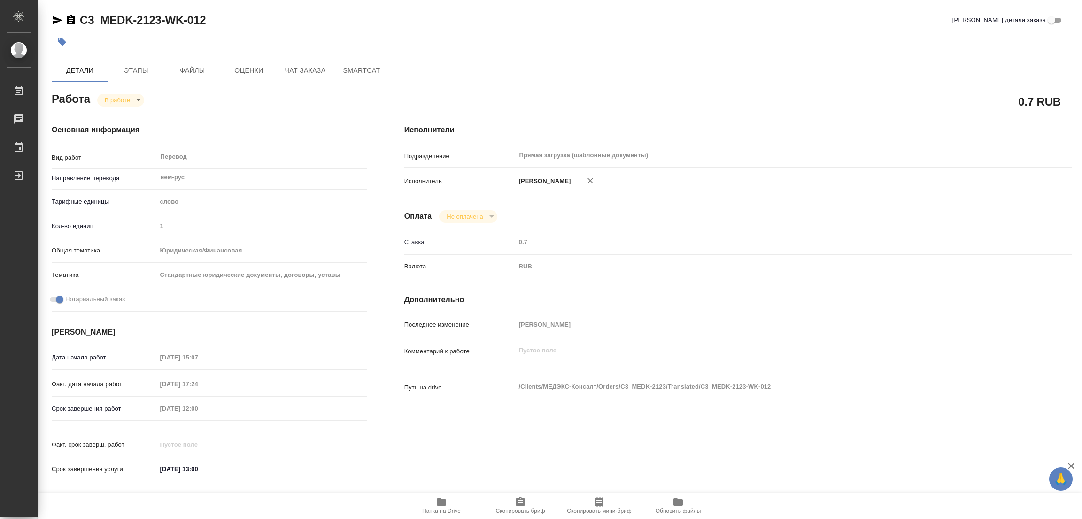
type textarea "x"
